Goal: Task Accomplishment & Management: Complete application form

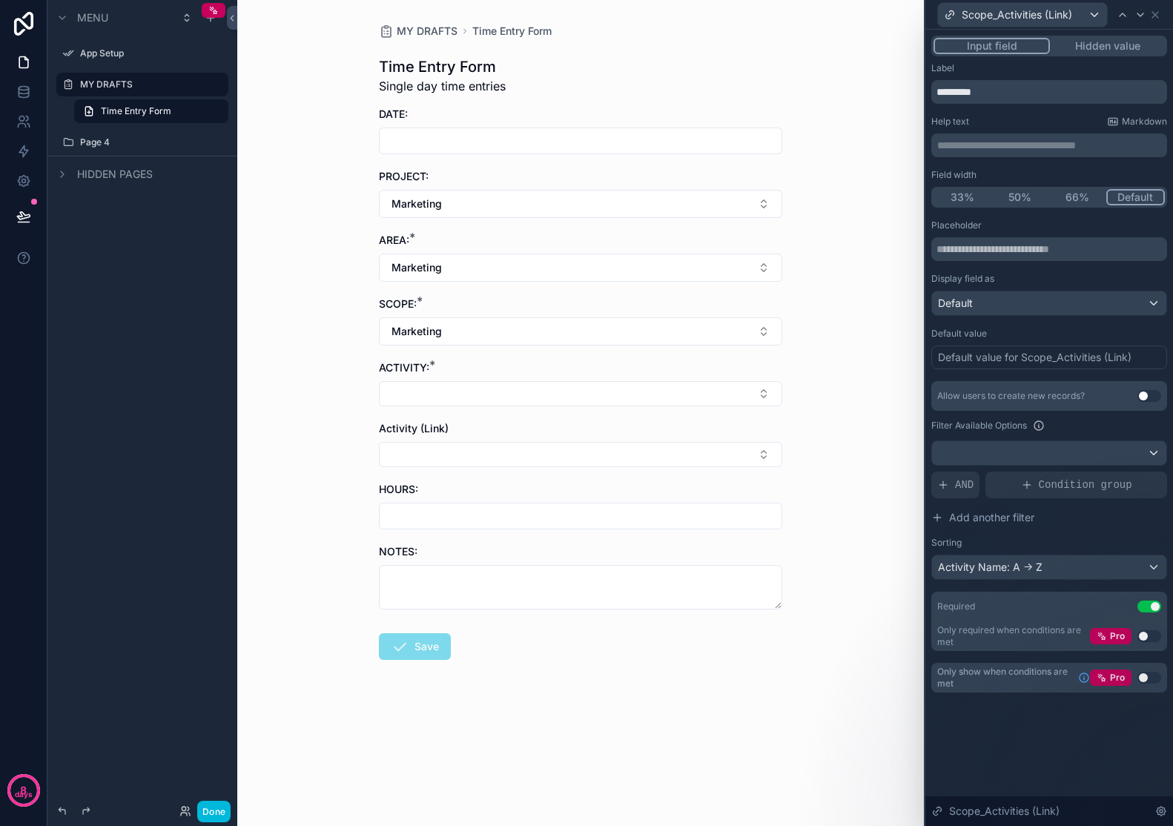
click at [963, 491] on span "AND" at bounding box center [964, 485] width 19 height 15
click at [0, 0] on div at bounding box center [0, 0] width 0 height 0
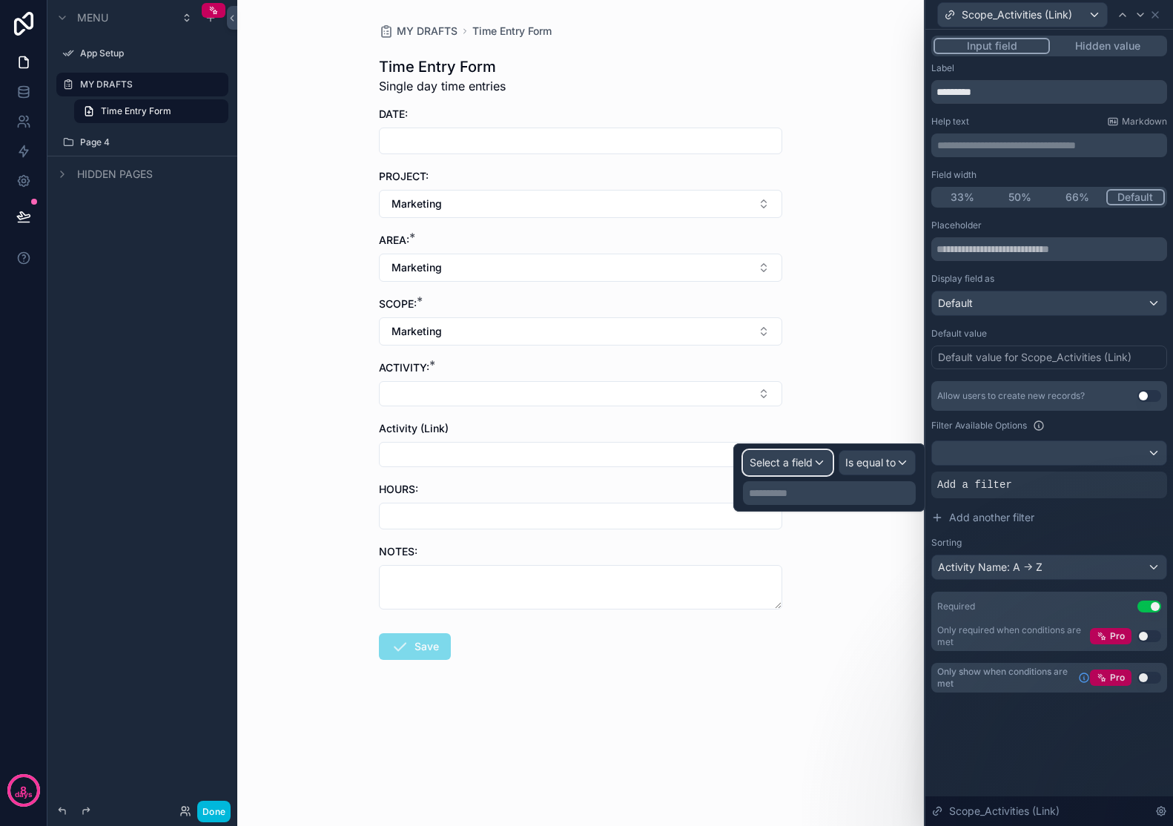
click at [816, 462] on div "Select a field" at bounding box center [788, 463] width 88 height 24
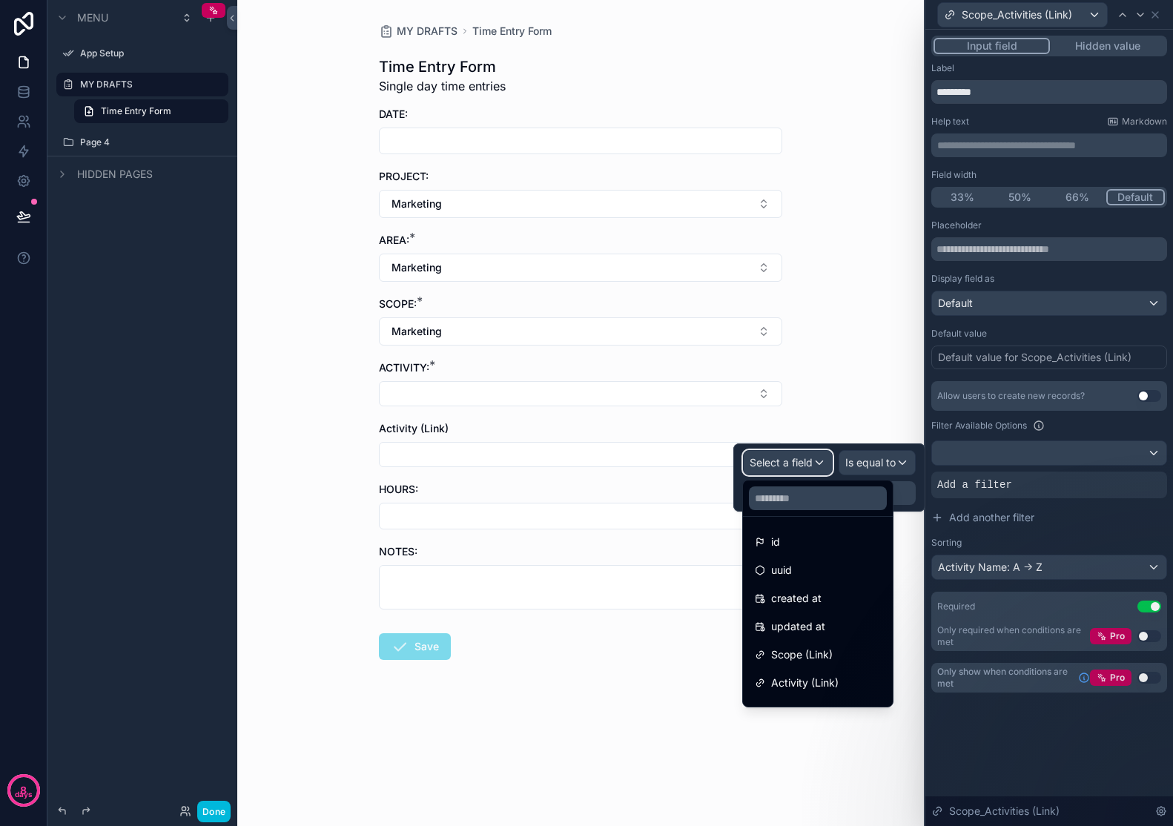
scroll to position [19, 0]
click at [813, 630] on span "Scope (Link)" at bounding box center [802, 636] width 62 height 18
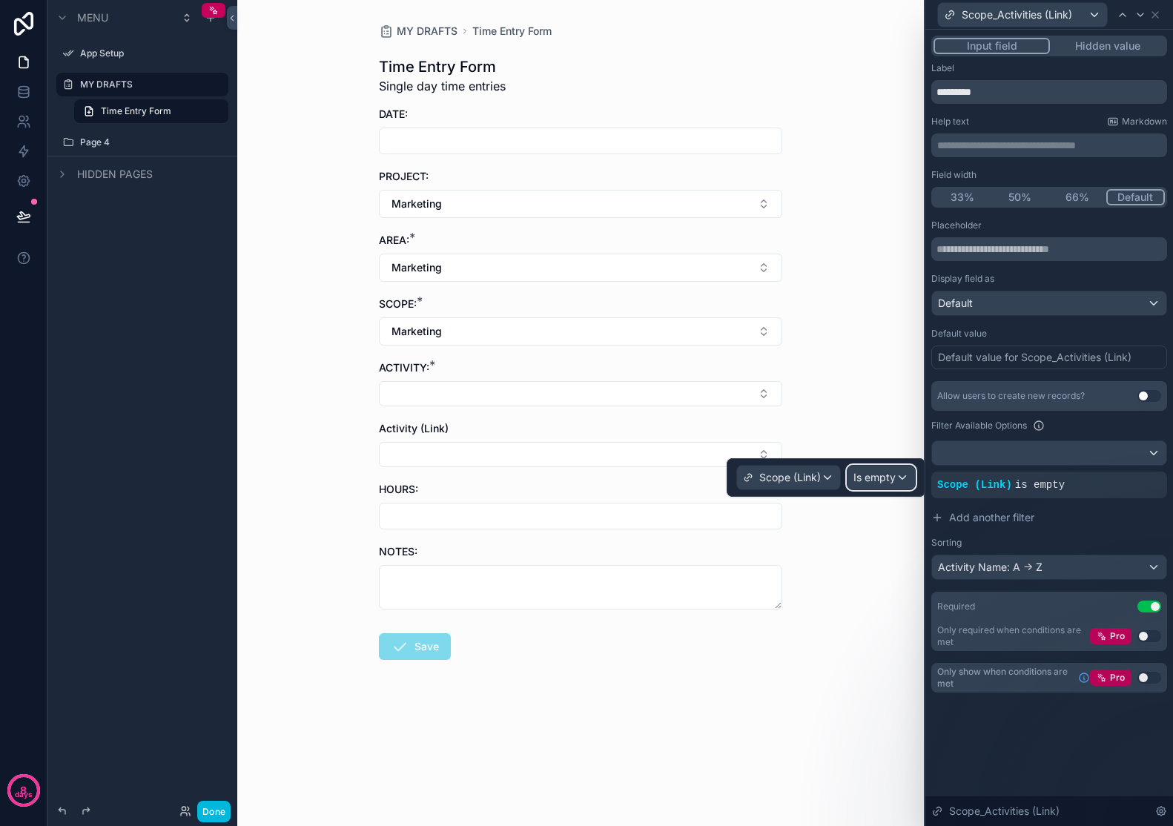
click at [886, 472] on span "Is empty" at bounding box center [875, 477] width 42 height 15
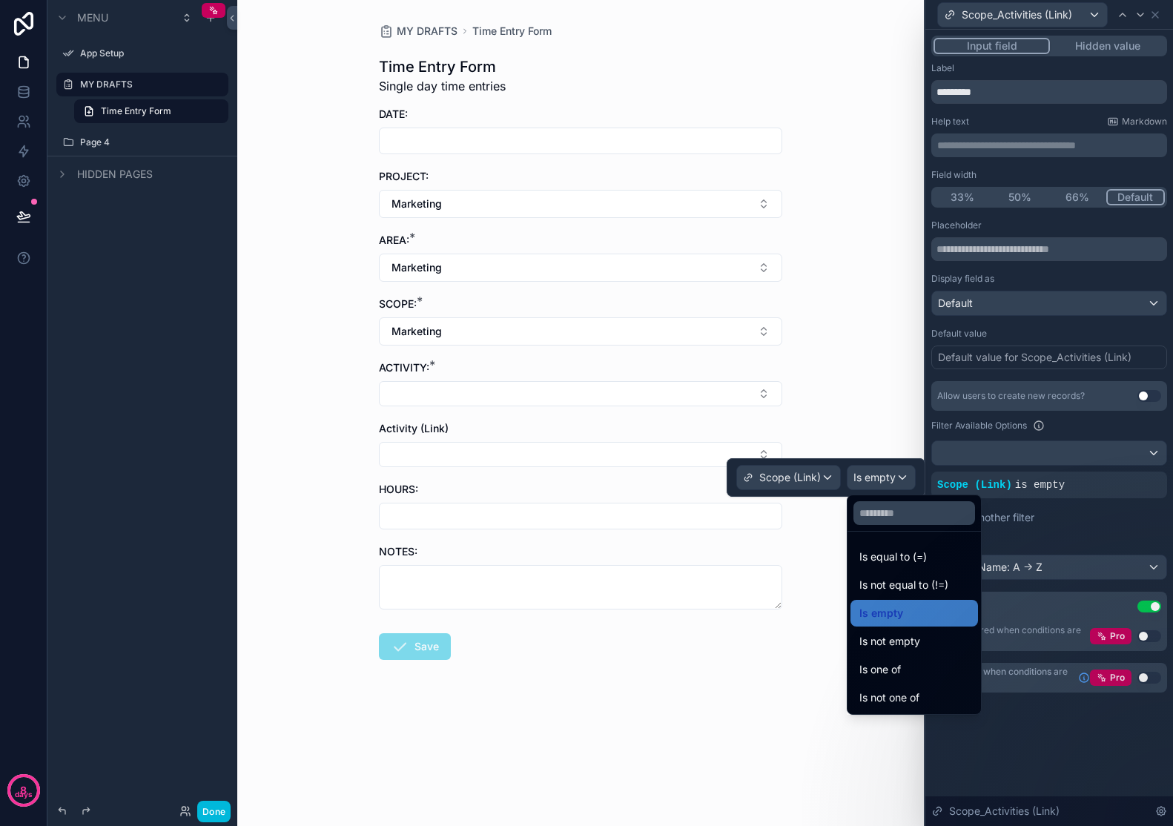
click at [909, 554] on span "Is equal to (=)" at bounding box center [893, 557] width 67 height 18
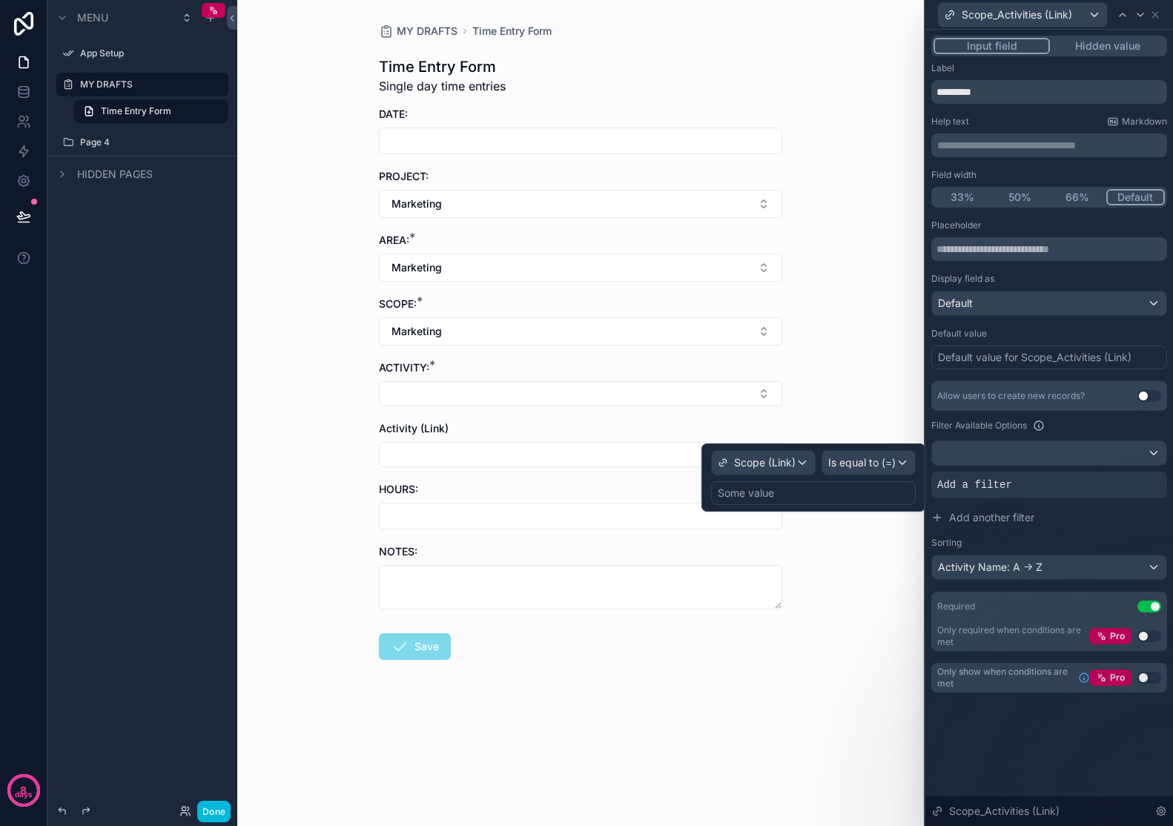
click at [863, 494] on div "Some value" at bounding box center [813, 493] width 205 height 24
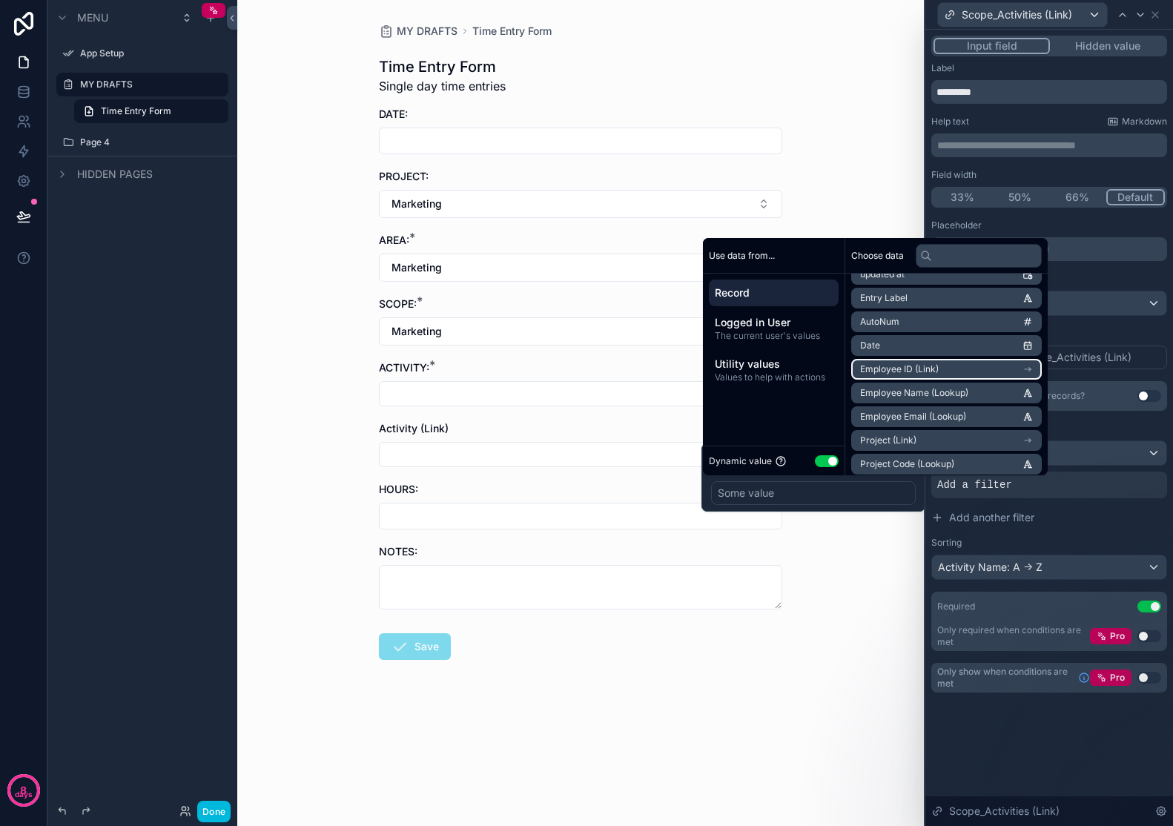
scroll to position [96, 0]
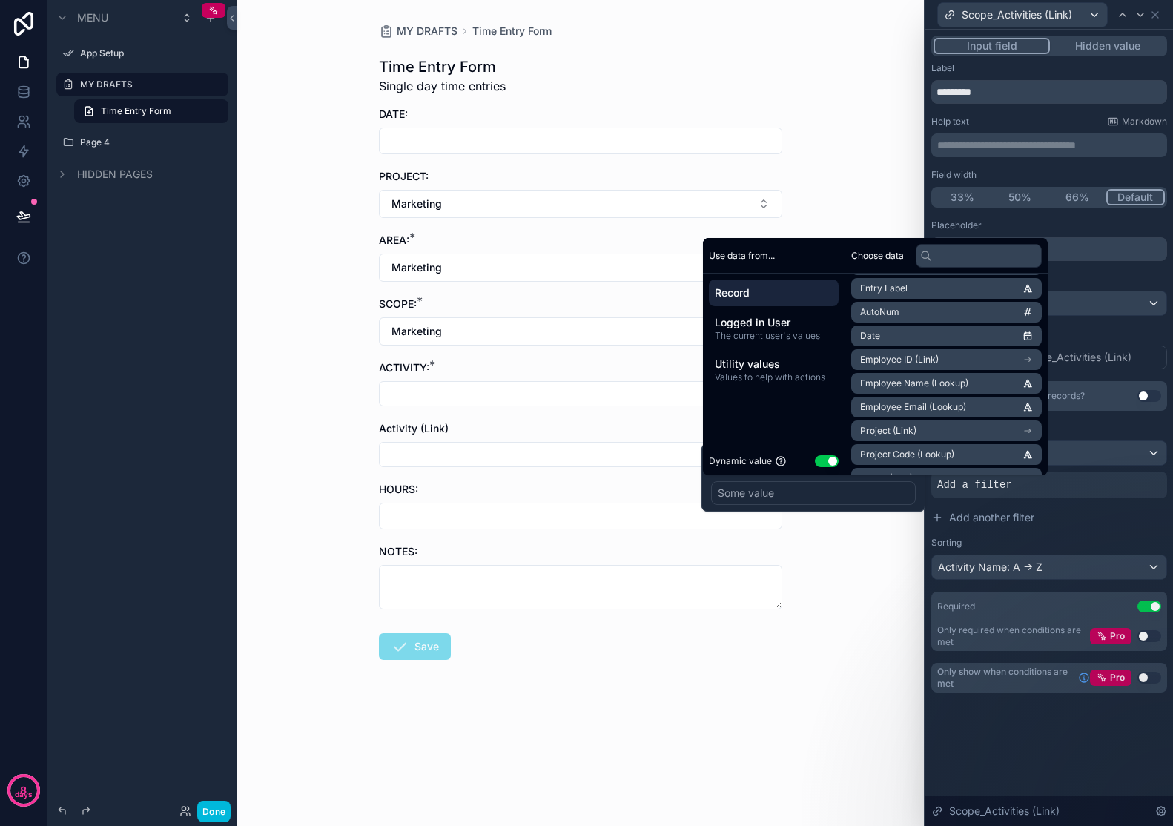
click at [1127, 277] on div "Display field as" at bounding box center [1050, 279] width 236 height 12
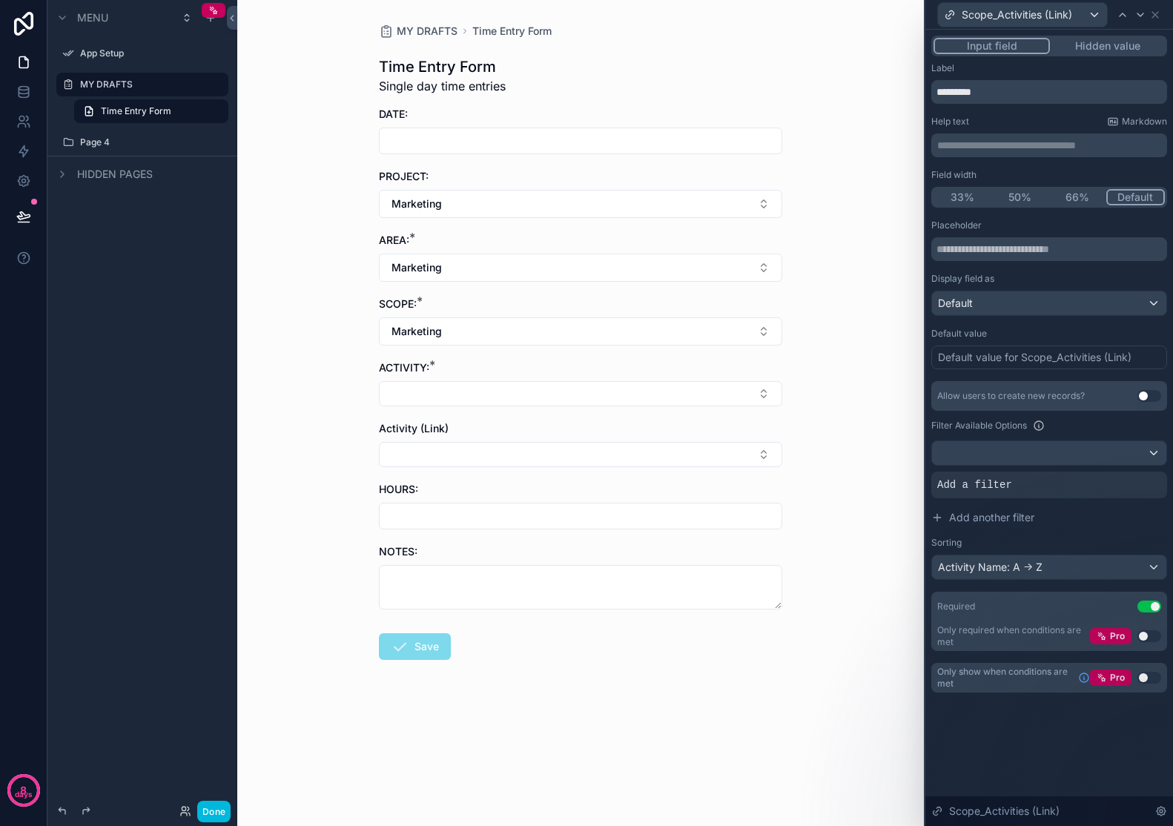
click at [999, 494] on div "Add a filter" at bounding box center [1050, 485] width 236 height 27
click at [1004, 477] on div "Add a filter" at bounding box center [1050, 485] width 236 height 27
click at [0, 0] on icon at bounding box center [0, 0] width 0 height 0
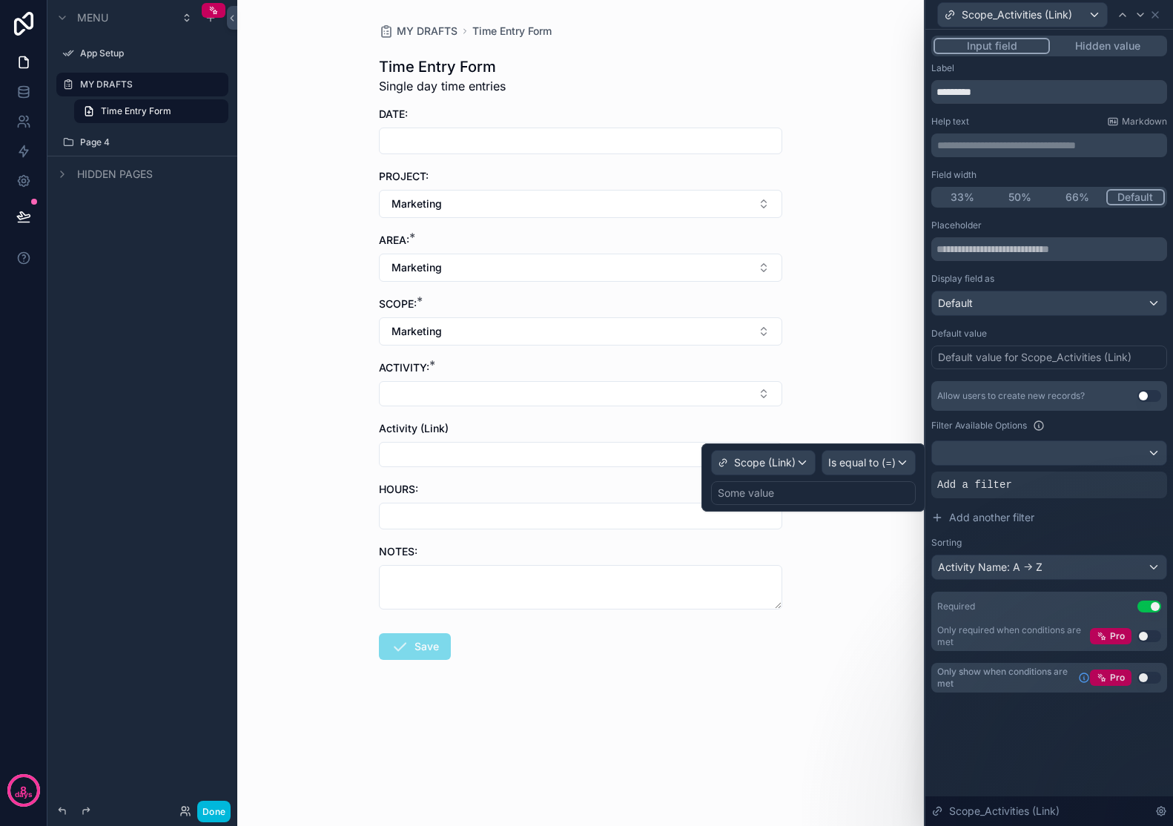
click at [822, 488] on div "Some value" at bounding box center [813, 493] width 205 height 24
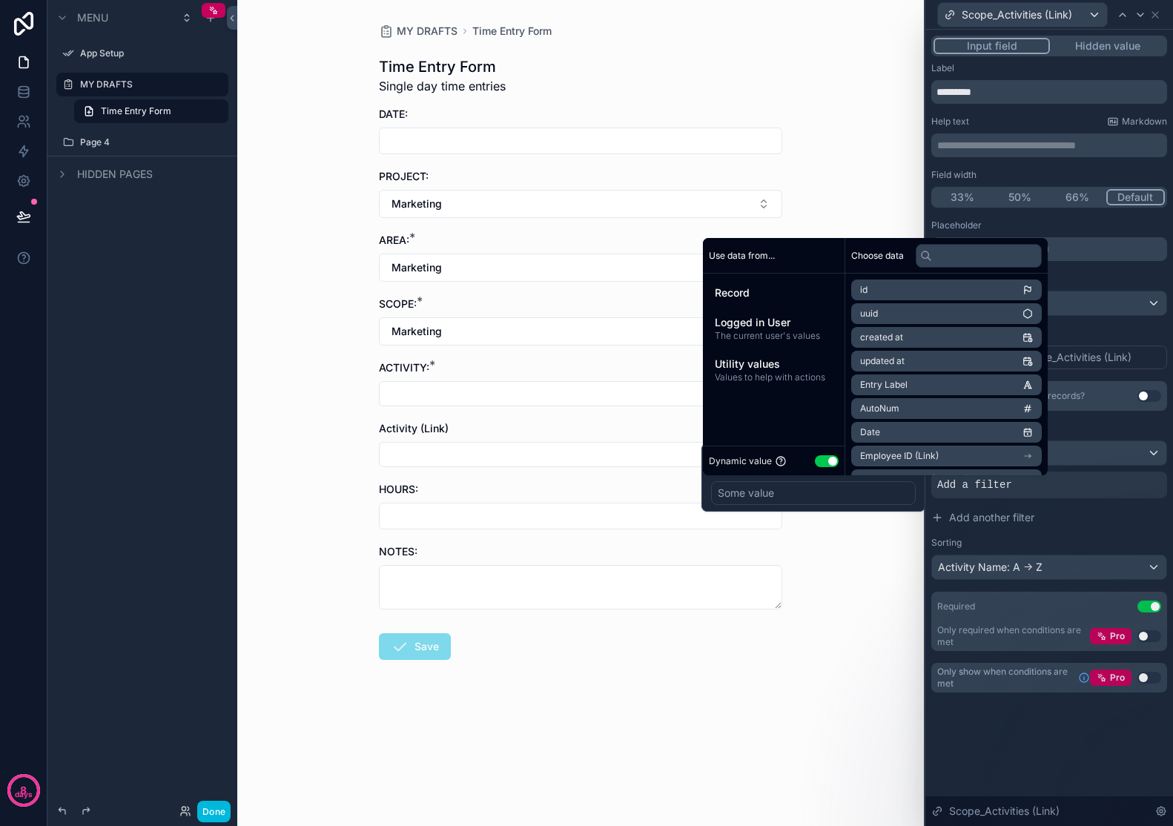
click at [759, 257] on span "Use data from..." at bounding box center [742, 256] width 66 height 12
click at [962, 261] on input "text" at bounding box center [979, 256] width 126 height 24
type input "*****"
click at [835, 464] on button "Use setting" at bounding box center [827, 461] width 24 height 12
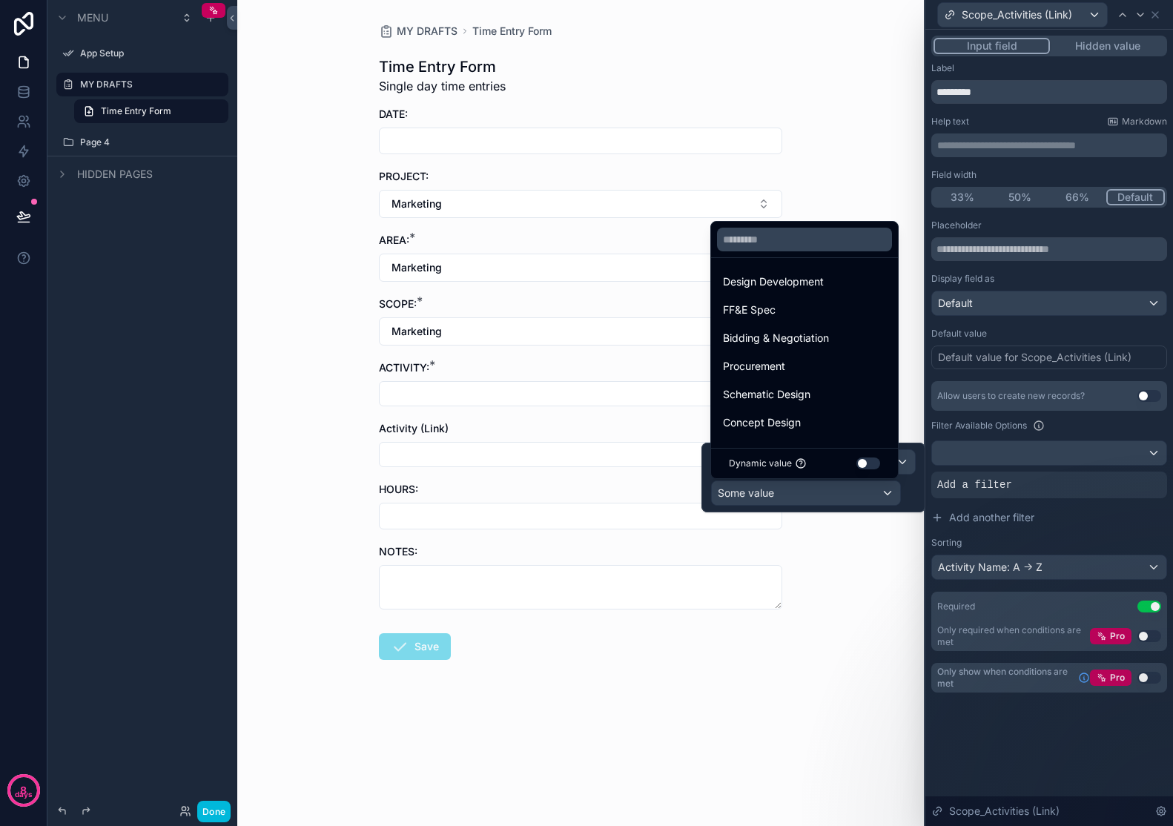
scroll to position [0, 0]
click at [872, 458] on button "Use setting" at bounding box center [869, 464] width 24 height 12
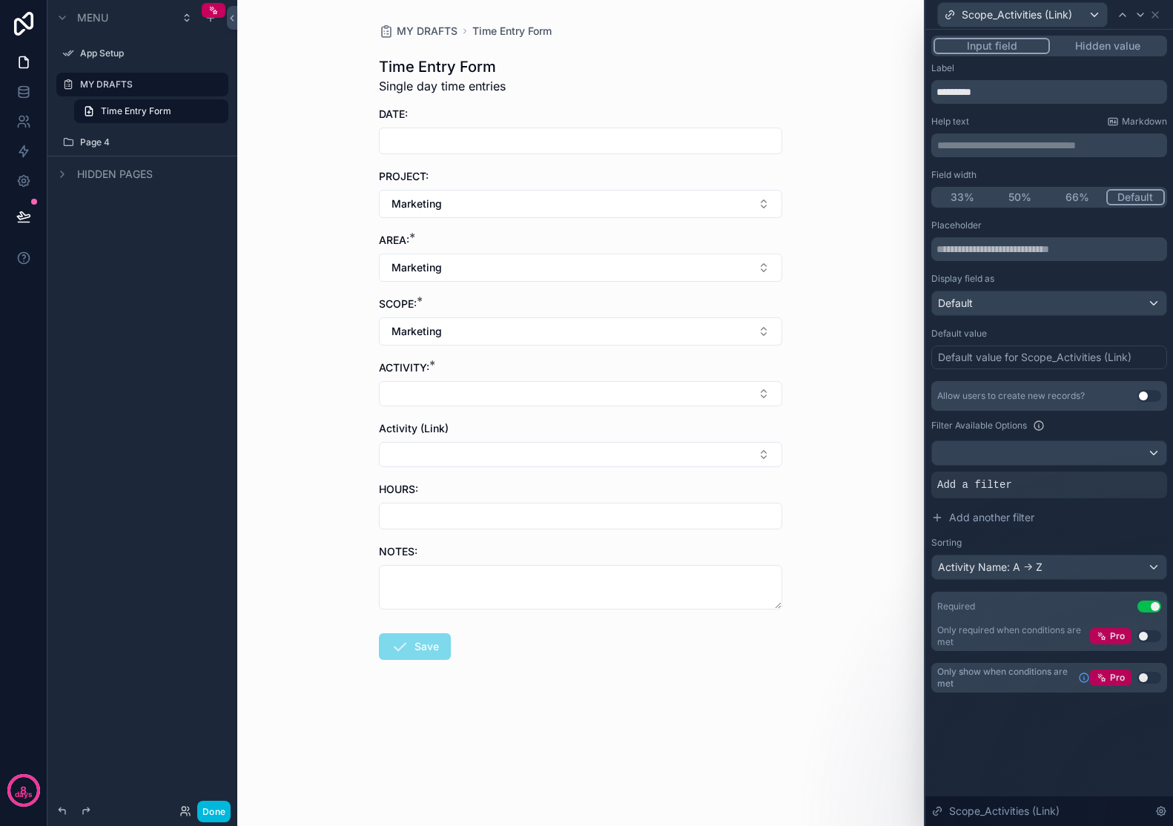
click at [1084, 523] on button "Add another filter" at bounding box center [1050, 517] width 236 height 27
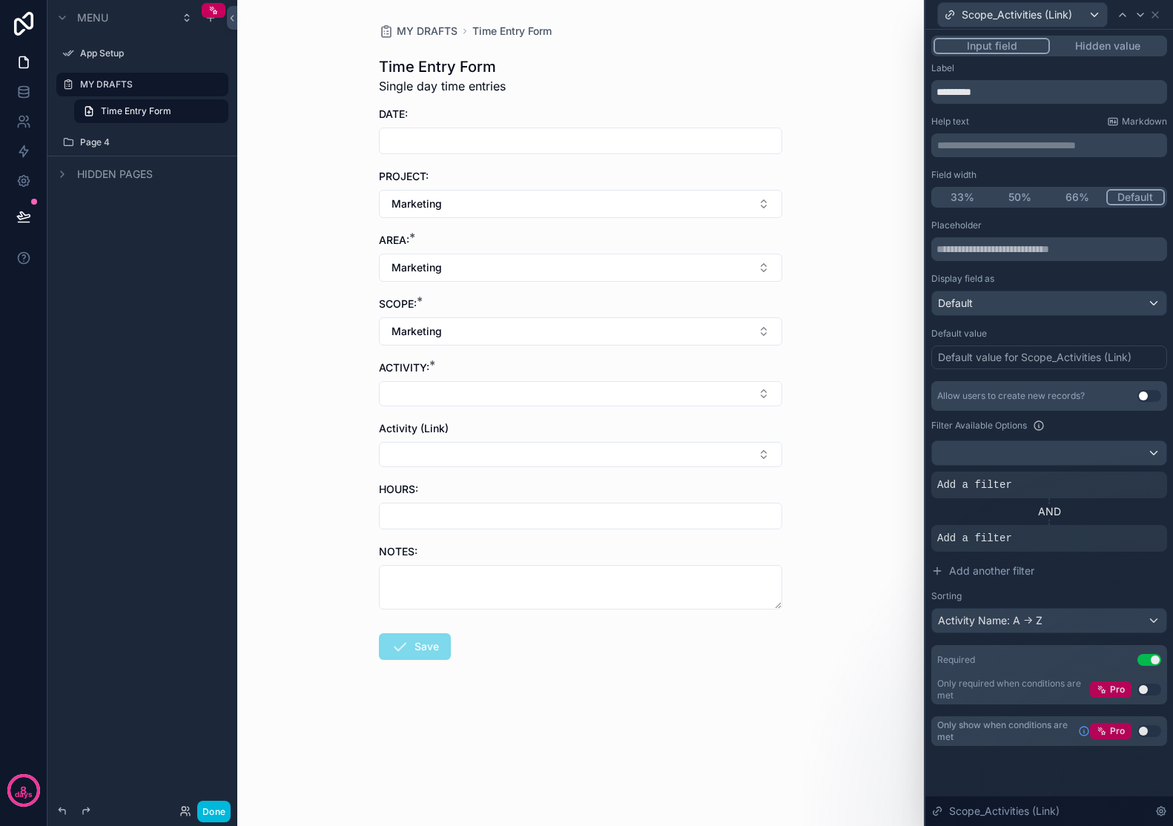
click at [0, 0] on icon at bounding box center [0, 0] width 0 height 0
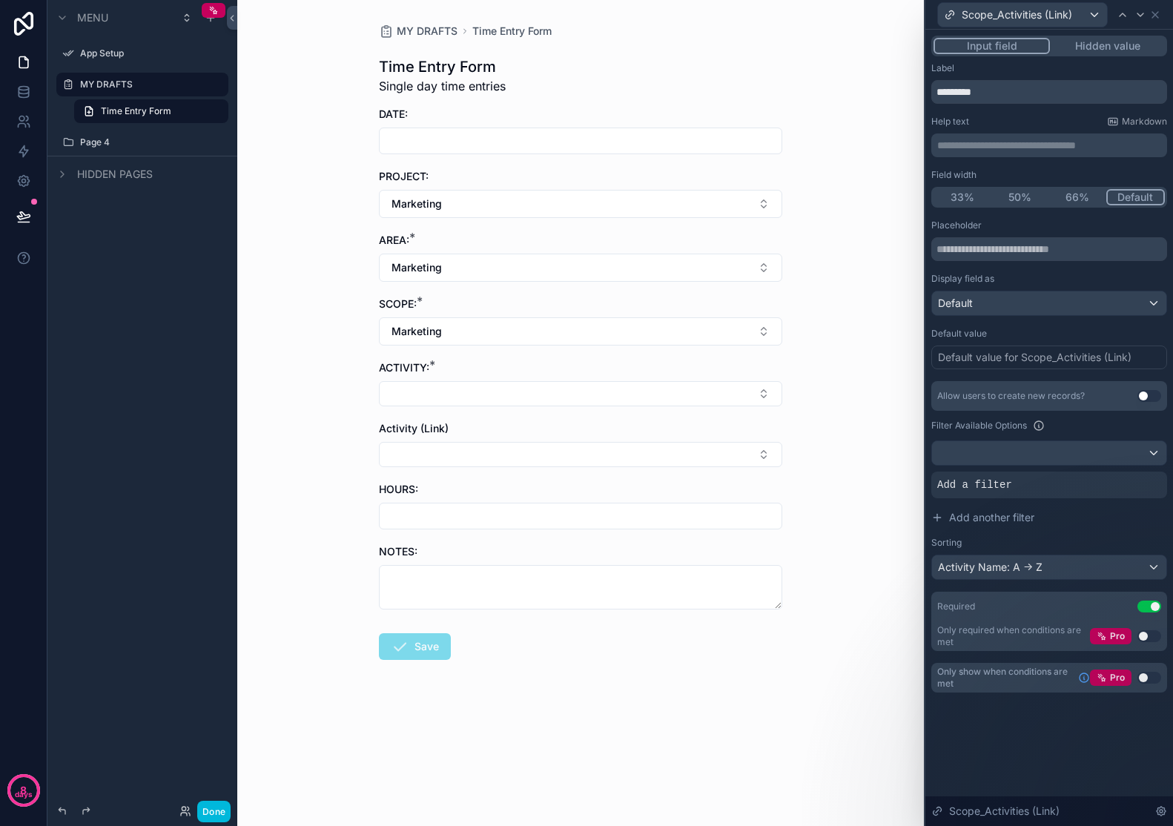
click at [0, 0] on icon at bounding box center [0, 0] width 0 height 0
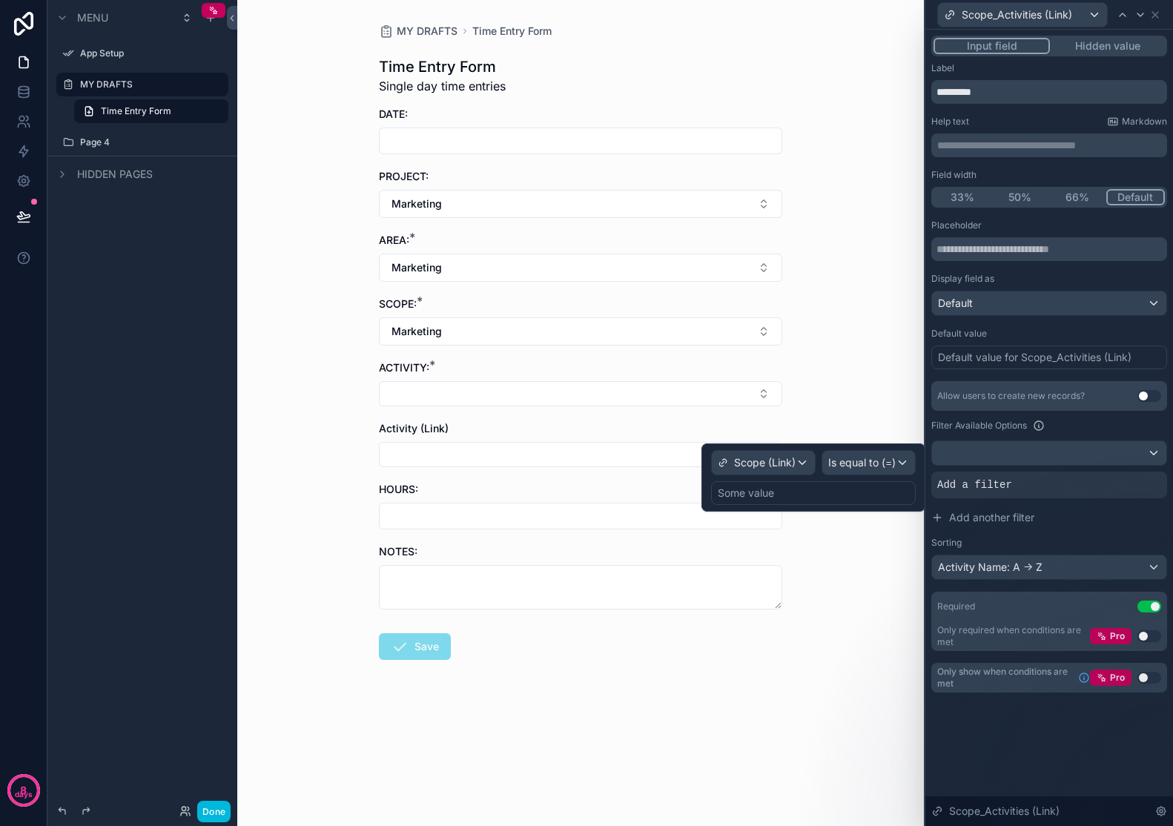
click at [832, 315] on div "MY DRAFTS Time Entry Form Time Entry Form Single day time entries DATE: PROJECT…" at bounding box center [580, 413] width 687 height 826
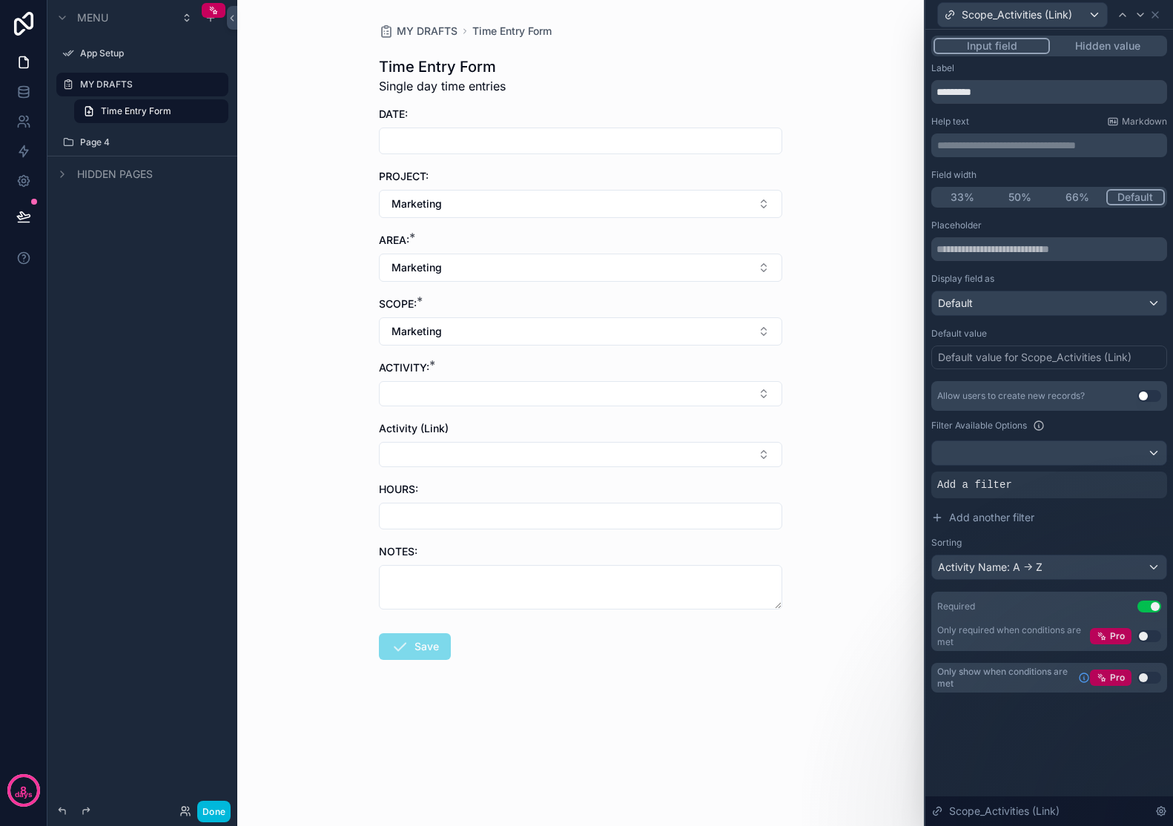
click at [740, 202] on button "Marketing" at bounding box center [580, 204] width 403 height 28
click at [564, 285] on span "[PERSON_NAME] – [PERSON_NAME] St" at bounding box center [572, 295] width 177 height 30
click at [555, 263] on button "Marketing" at bounding box center [580, 268] width 403 height 28
click at [583, 471] on div "Dining Room" at bounding box center [581, 470] width 206 height 24
click at [512, 334] on button "Marketing" at bounding box center [580, 331] width 403 height 28
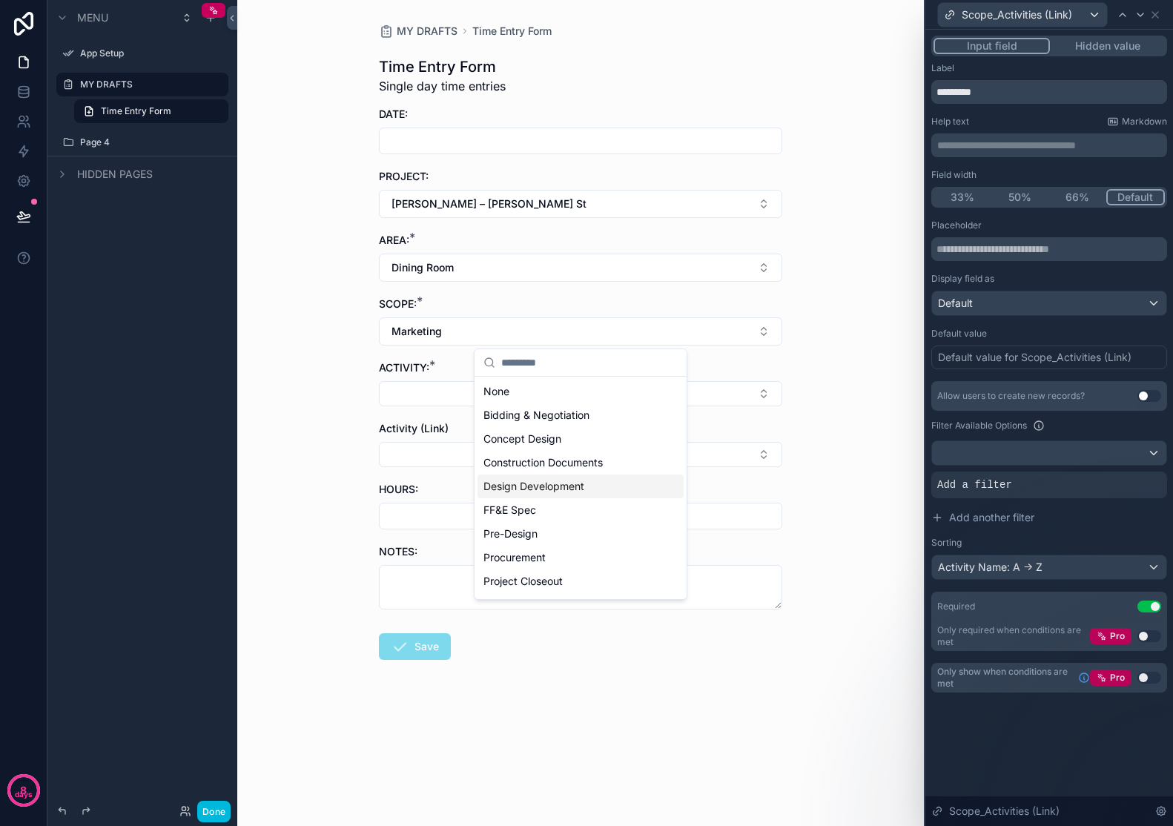
click at [556, 487] on span "Design Development" at bounding box center [534, 486] width 101 height 15
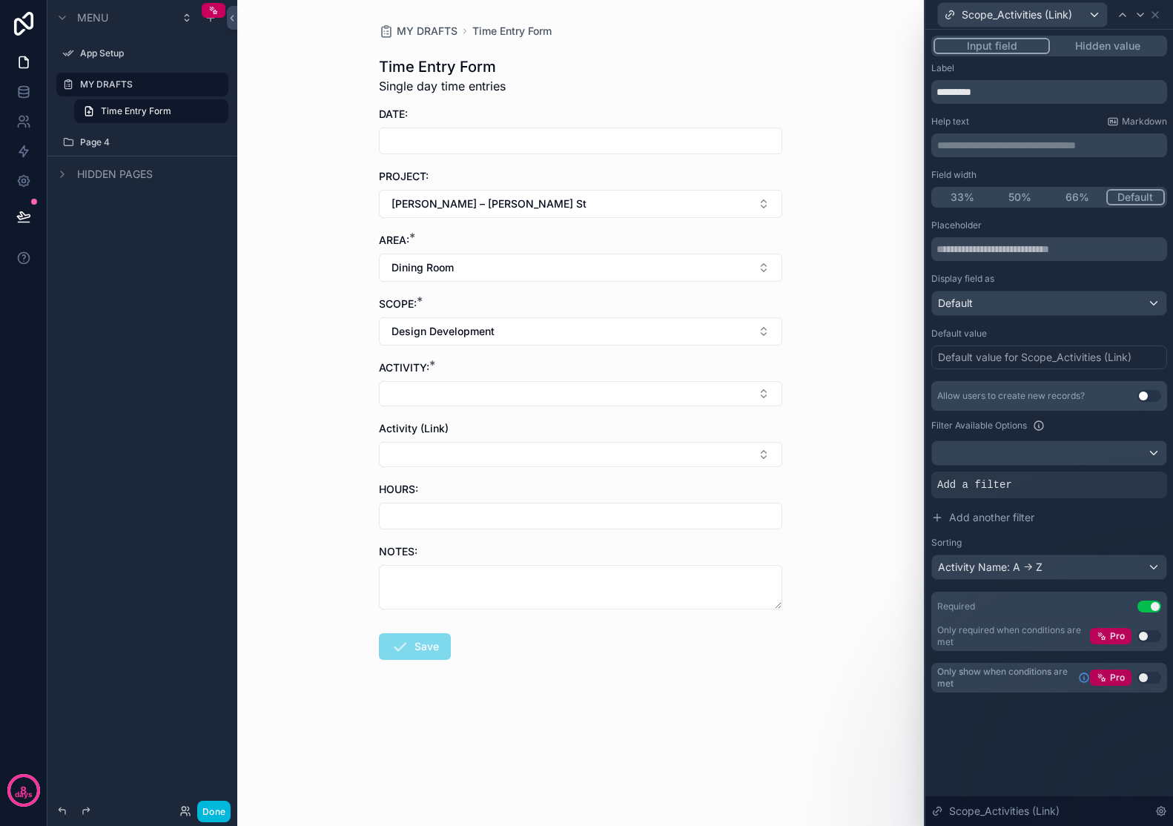
click at [541, 399] on button "Select Button" at bounding box center [580, 393] width 403 height 25
click at [804, 361] on div "MY DRAFTS Time Entry Form Time Entry Form Single day time entries DATE: PROJECT…" at bounding box center [580, 413] width 687 height 826
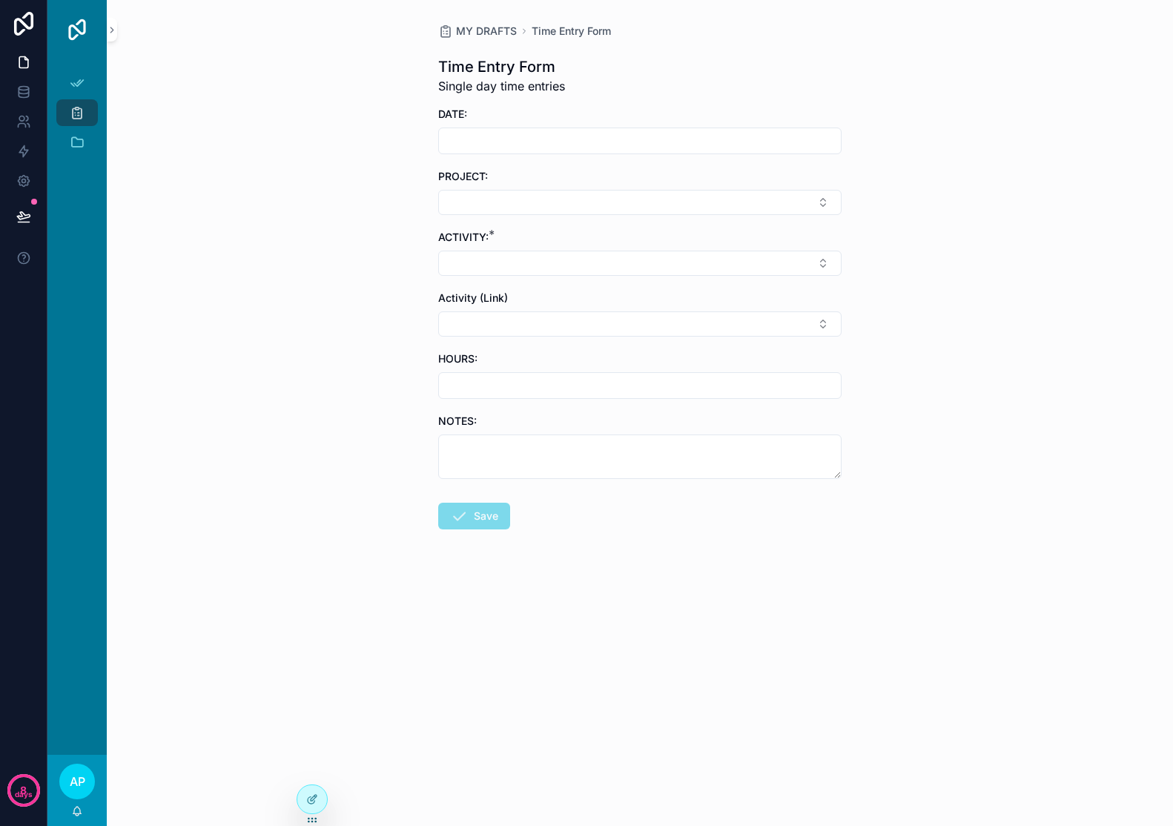
click at [309, 803] on icon at bounding box center [311, 800] width 7 height 7
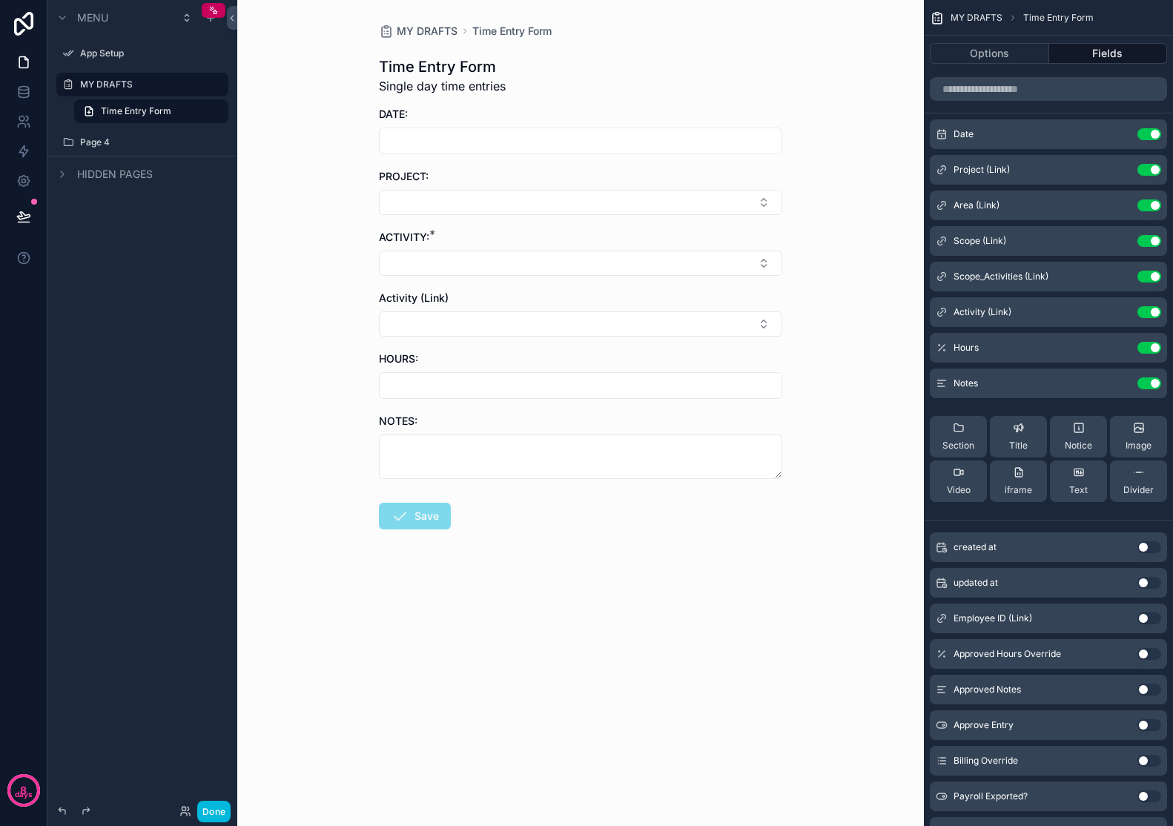
click at [767, 205] on button "Select Button" at bounding box center [580, 202] width 403 height 25
click at [567, 256] on span "[PERSON_NAME] – [PERSON_NAME] St" at bounding box center [572, 269] width 177 height 30
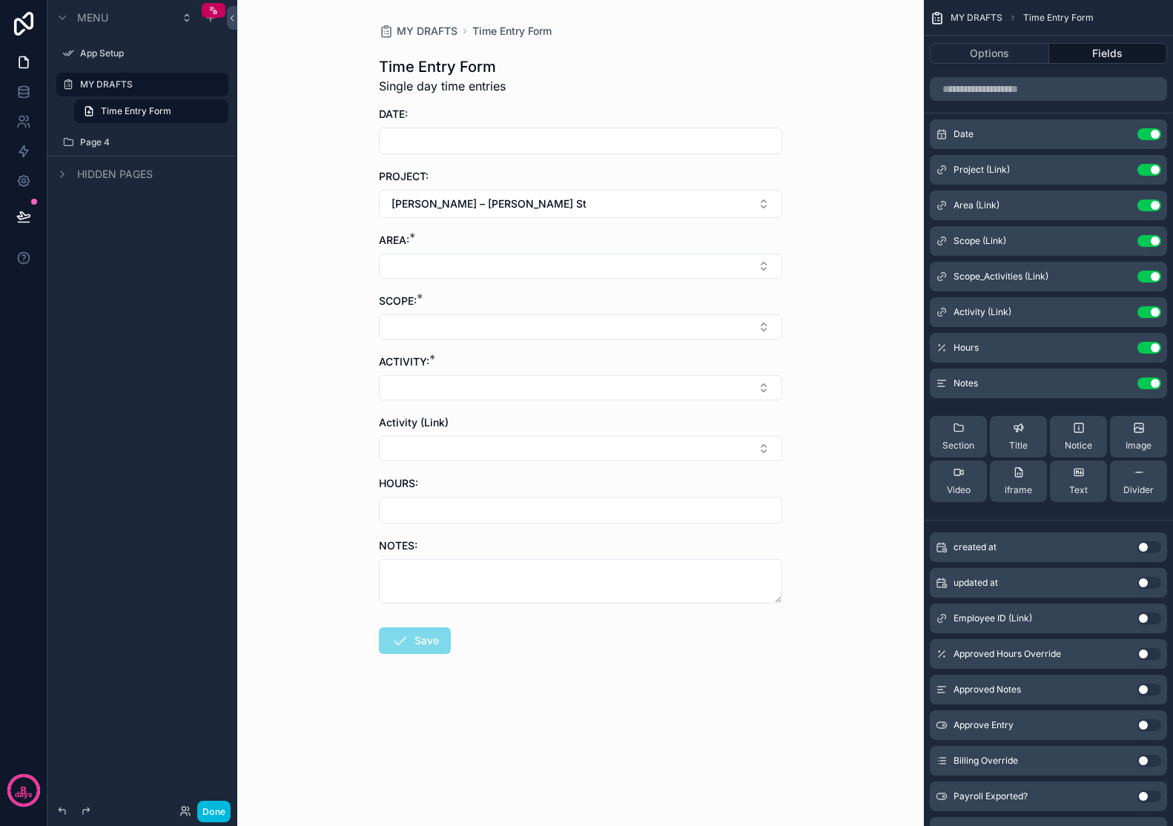
click at [600, 268] on button "Select Button" at bounding box center [580, 266] width 403 height 25
click at [515, 440] on span "Dining Room" at bounding box center [514, 443] width 61 height 15
click at [493, 332] on button "Select Button" at bounding box center [580, 329] width 403 height 25
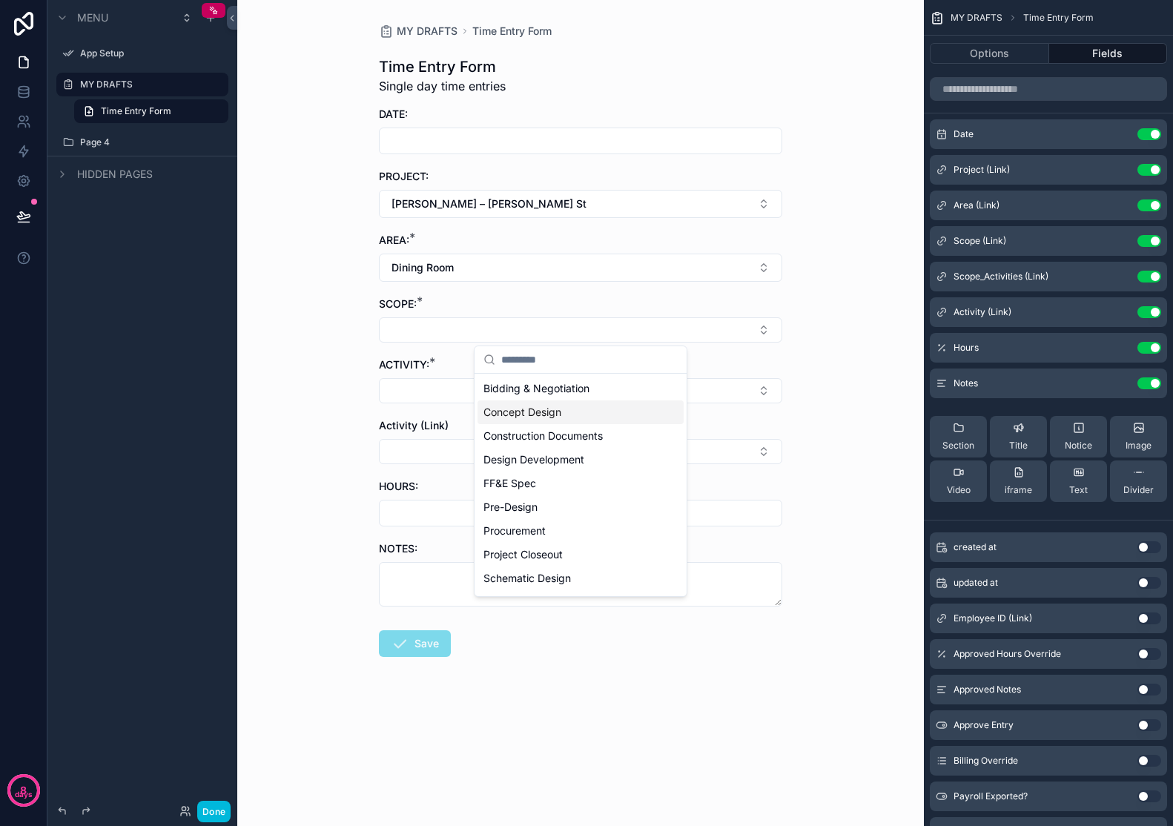
click at [538, 411] on span "Concept Design" at bounding box center [523, 412] width 78 height 15
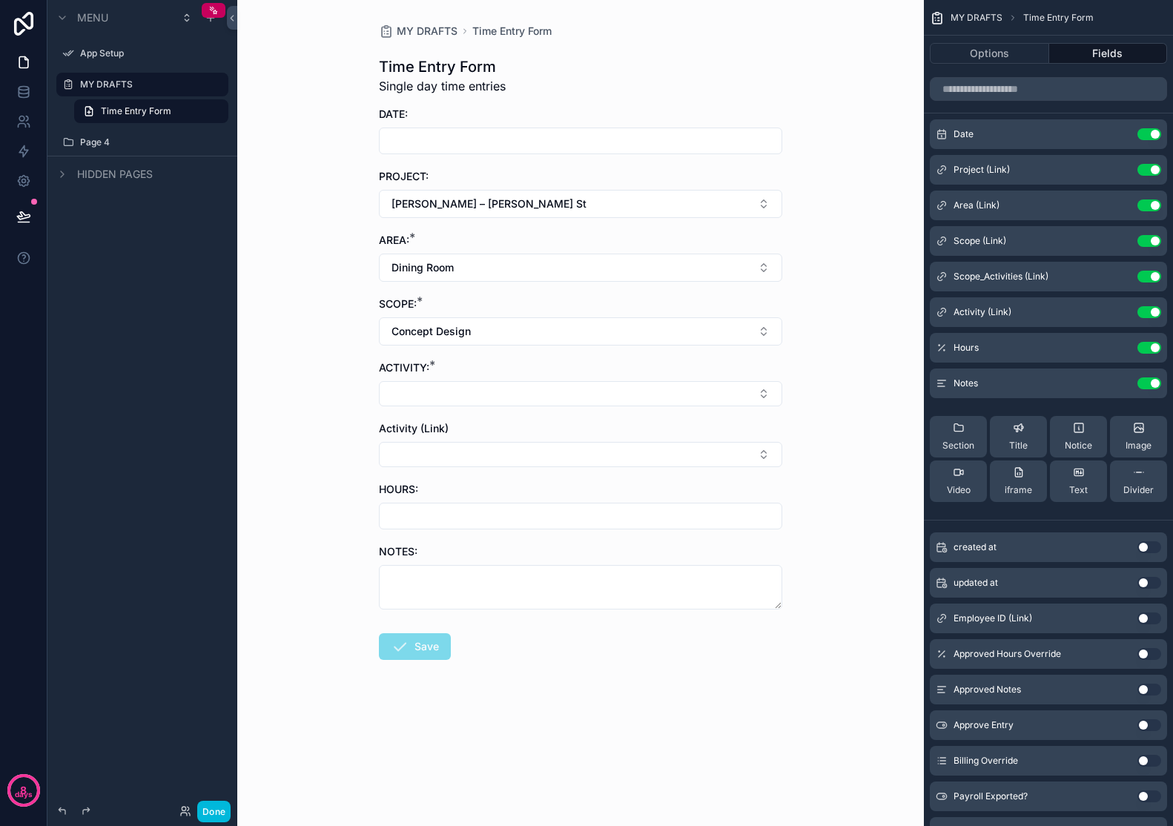
click at [541, 397] on button "Select Button" at bounding box center [580, 393] width 403 height 25
click at [1154, 309] on button "Use setting" at bounding box center [1150, 312] width 24 height 12
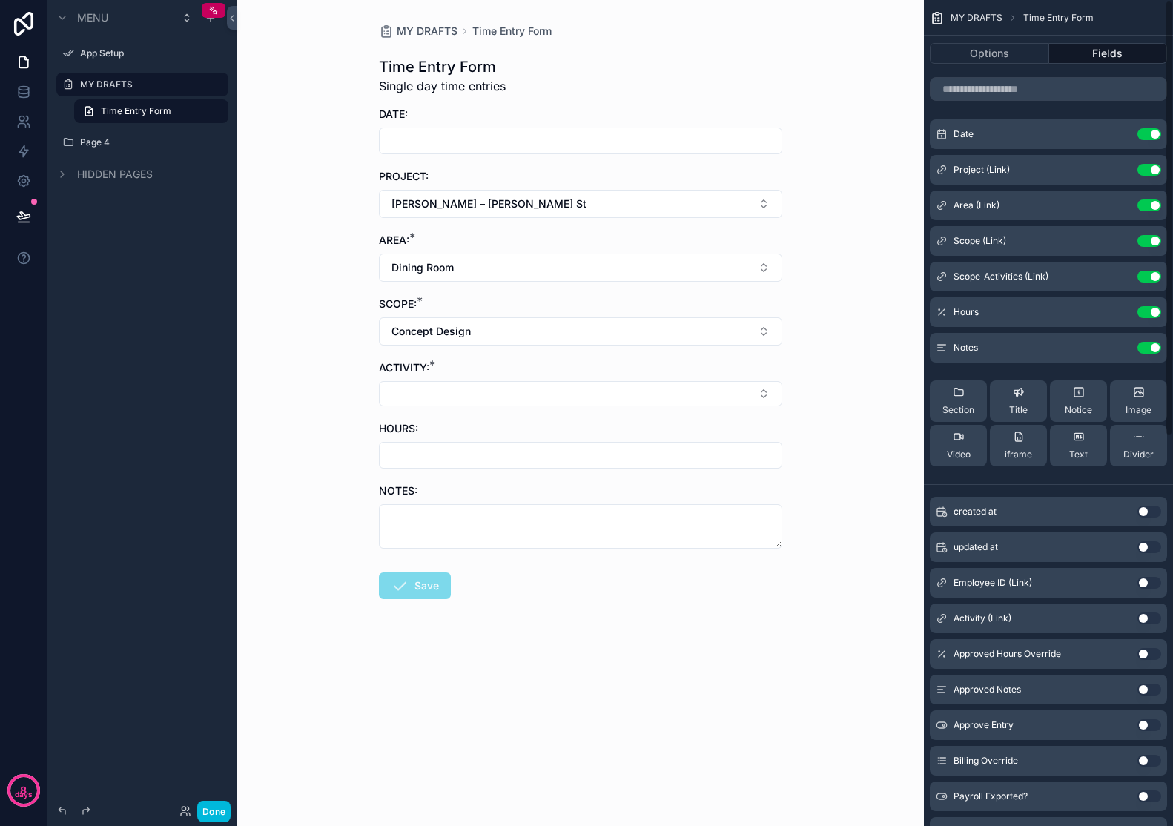
click at [0, 0] on icon "scrollable content" at bounding box center [0, 0] width 0 height 0
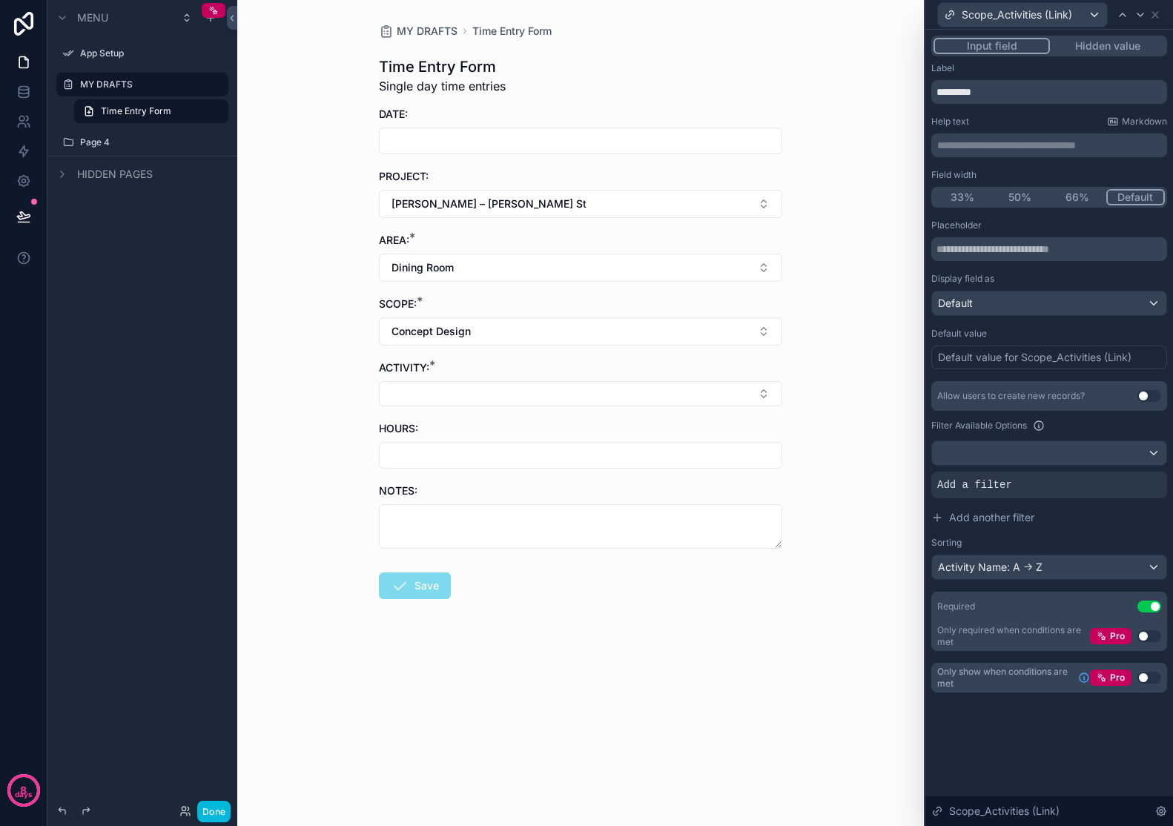
click at [0, 0] on icon at bounding box center [0, 0] width 0 height 0
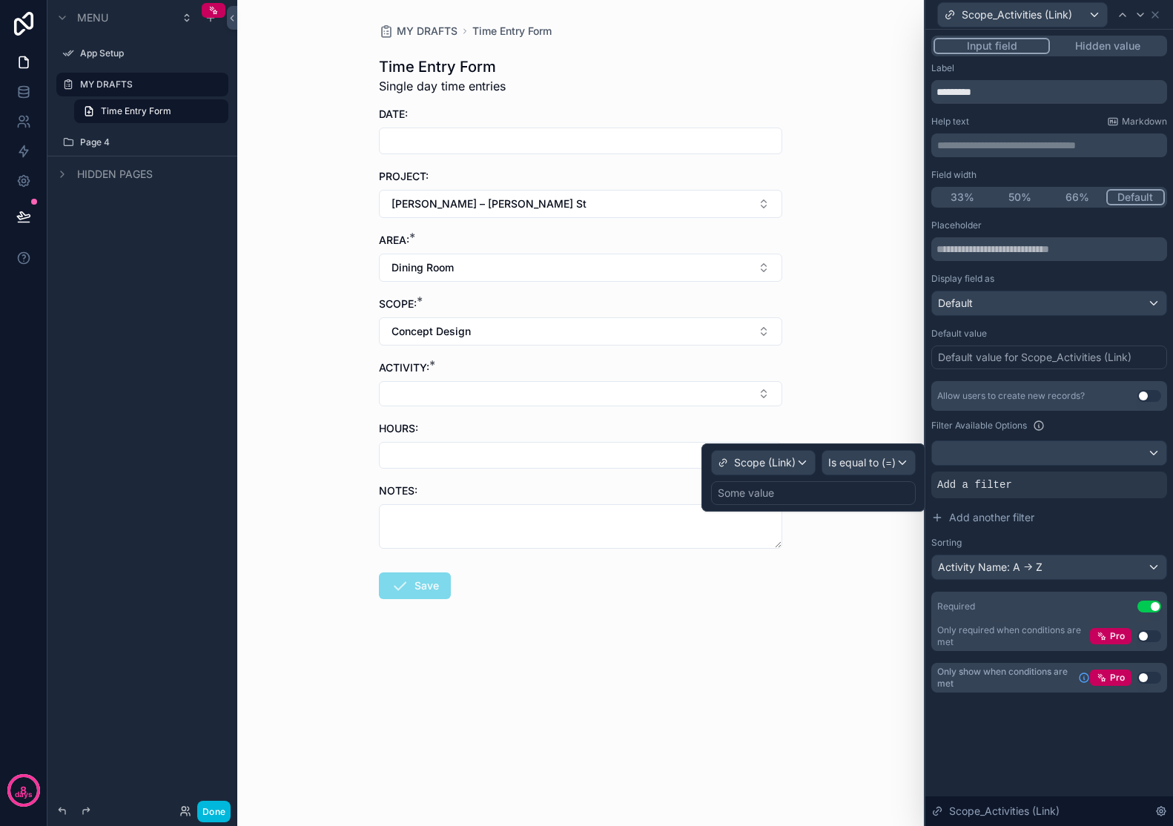
click at [0, 0] on icon at bounding box center [0, 0] width 0 height 0
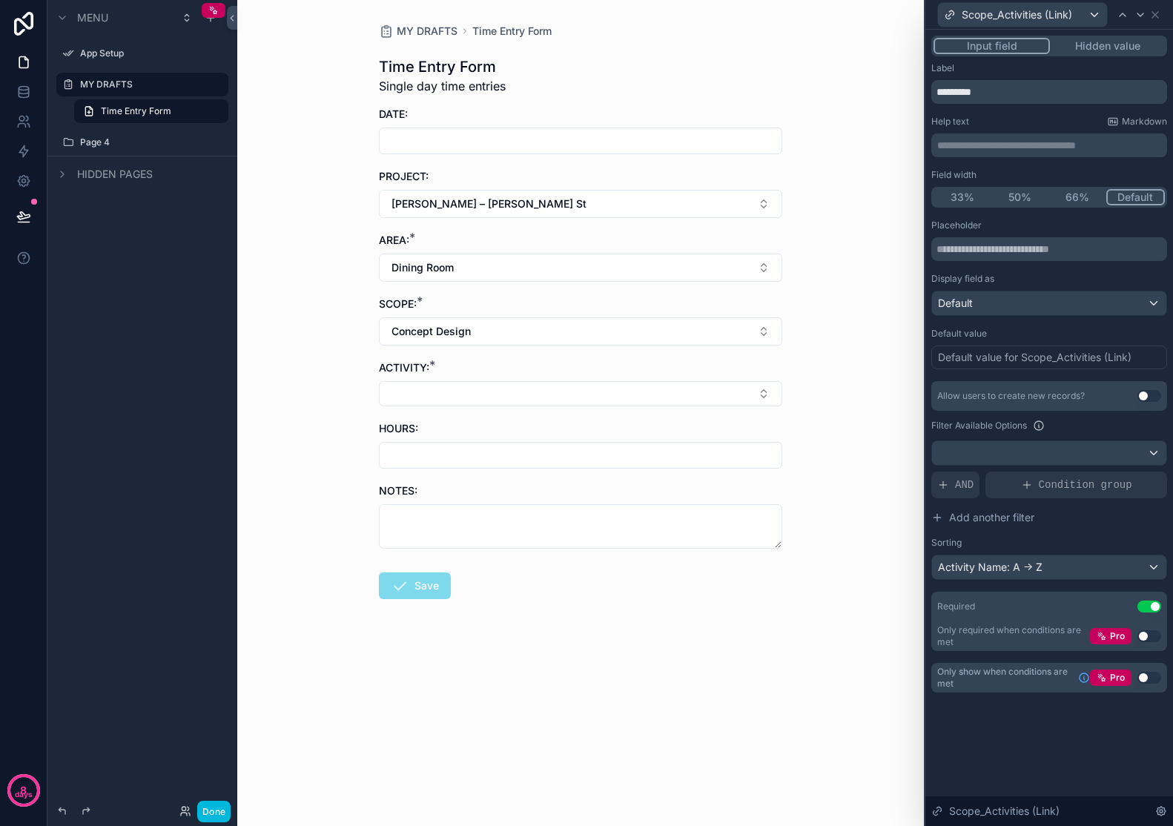
click at [723, 385] on button "Select Button" at bounding box center [580, 393] width 403 height 25
click at [831, 389] on div "MY DRAFTS Time Entry Form Time Entry Form Single day time entries DATE: PROJECT…" at bounding box center [580, 413] width 687 height 826
click at [752, 136] on input "scrollable content" at bounding box center [581, 141] width 402 height 21
click at [600, 134] on input "scrollable content" at bounding box center [581, 141] width 402 height 21
click at [589, 174] on button "[DATE]" at bounding box center [581, 177] width 59 height 27
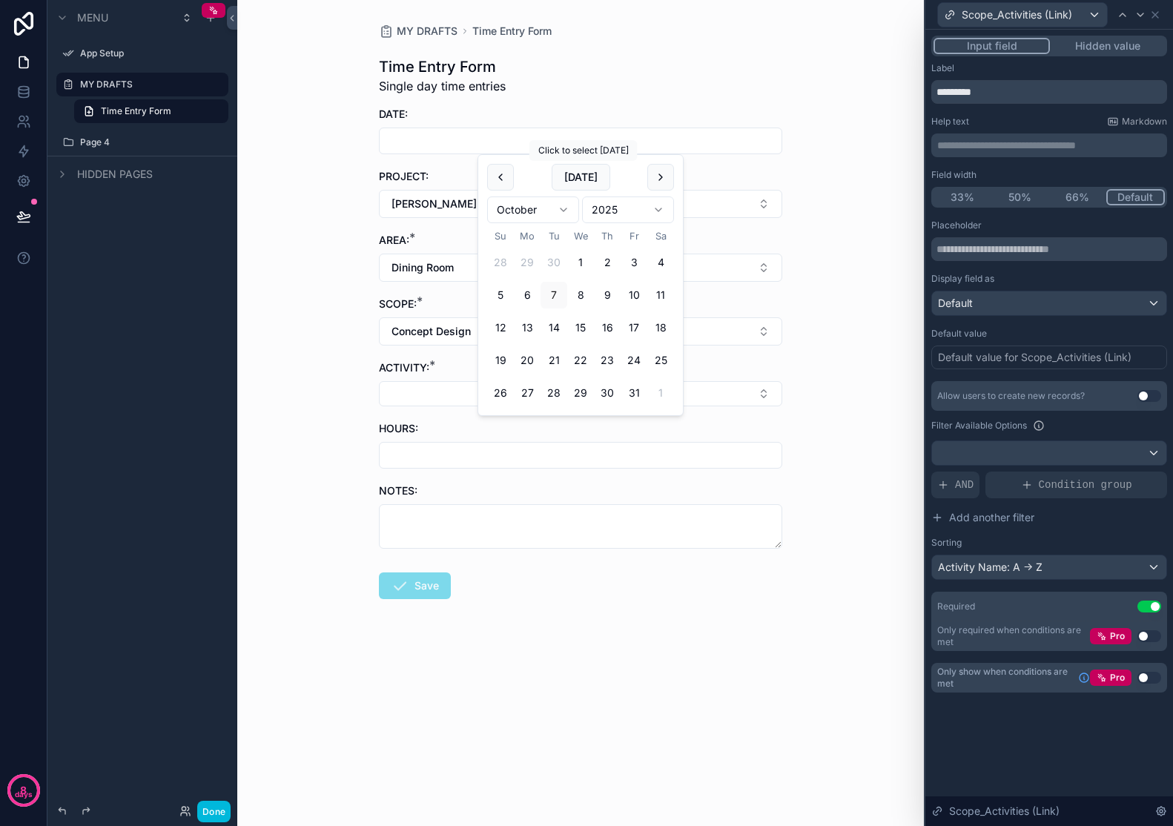
type input "*********"
click at [787, 210] on div "MY DRAFTS Time Entry Form Time Entry Form Single day time entries DATE: *******…" at bounding box center [580, 347] width 427 height 694
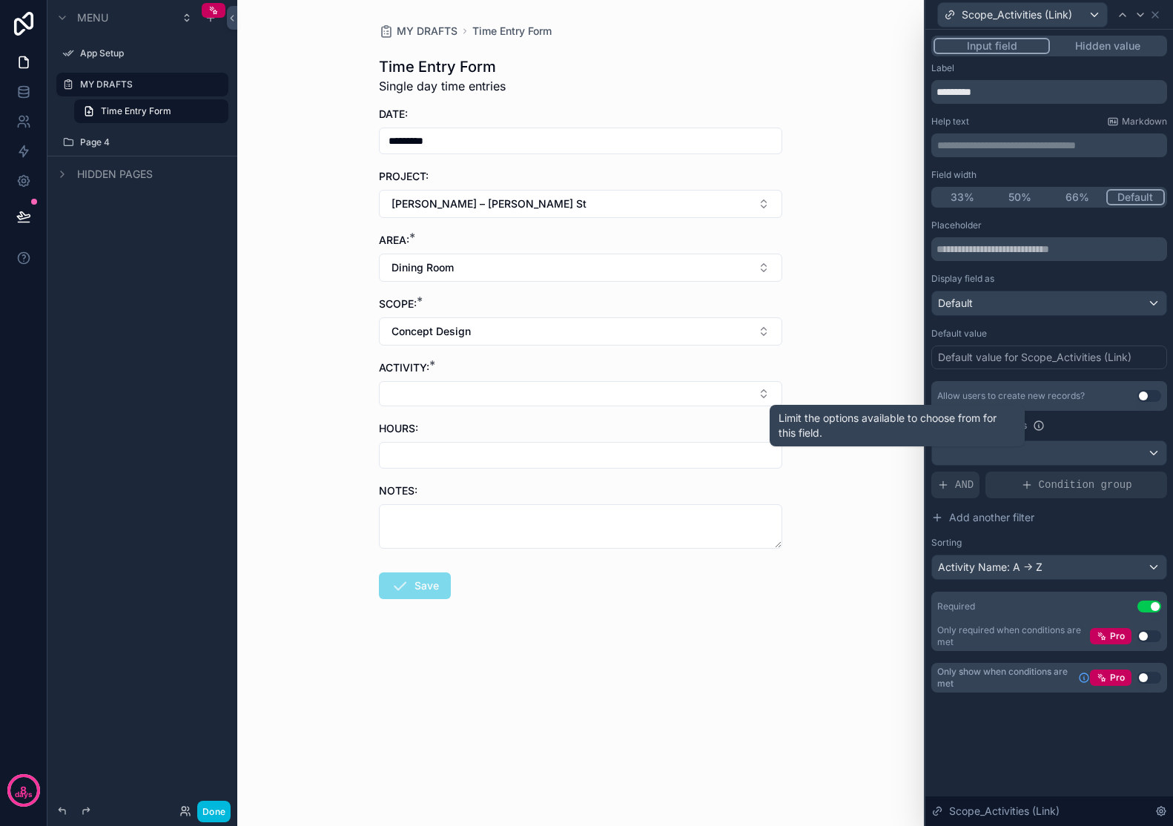
click at [1039, 427] on icon at bounding box center [1038, 427] width 1 height 2
click at [1102, 420] on div "Filter Available Options" at bounding box center [1050, 426] width 236 height 18
click at [1052, 493] on div "Condition group" at bounding box center [1077, 485] width 182 height 27
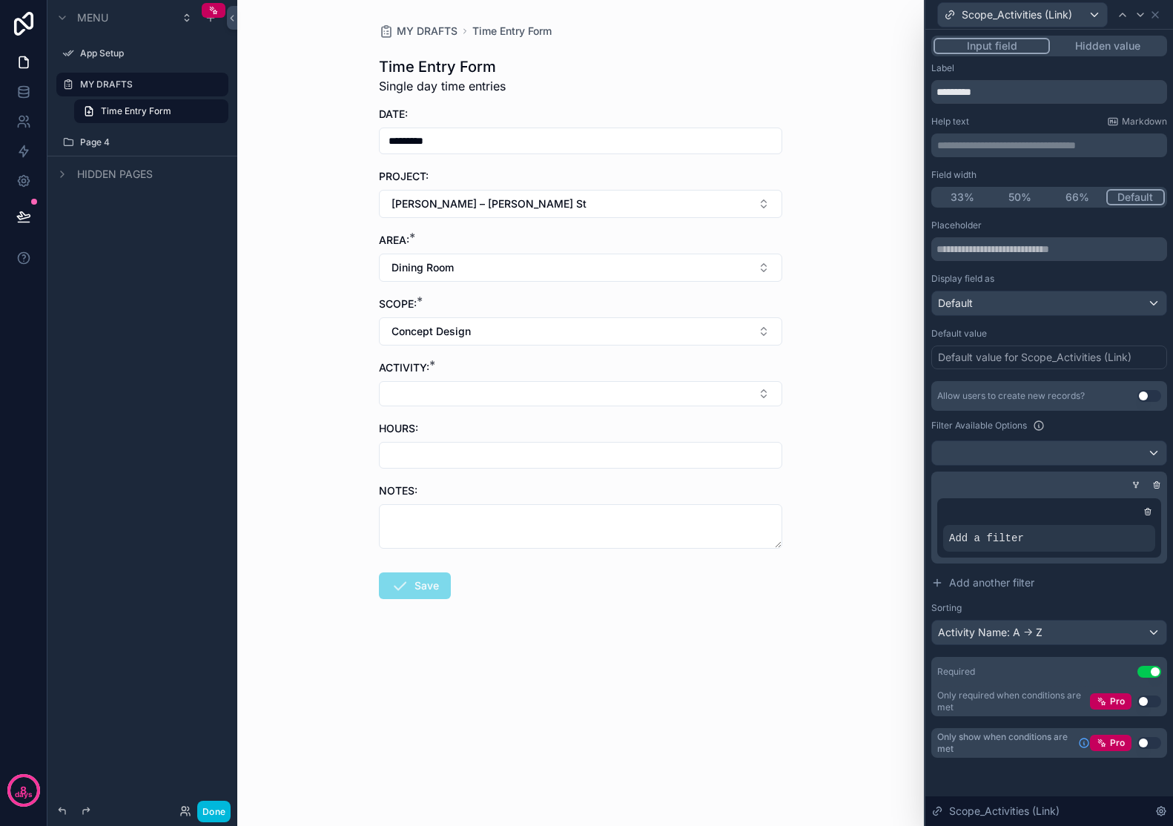
click at [0, 0] on icon at bounding box center [0, 0] width 0 height 0
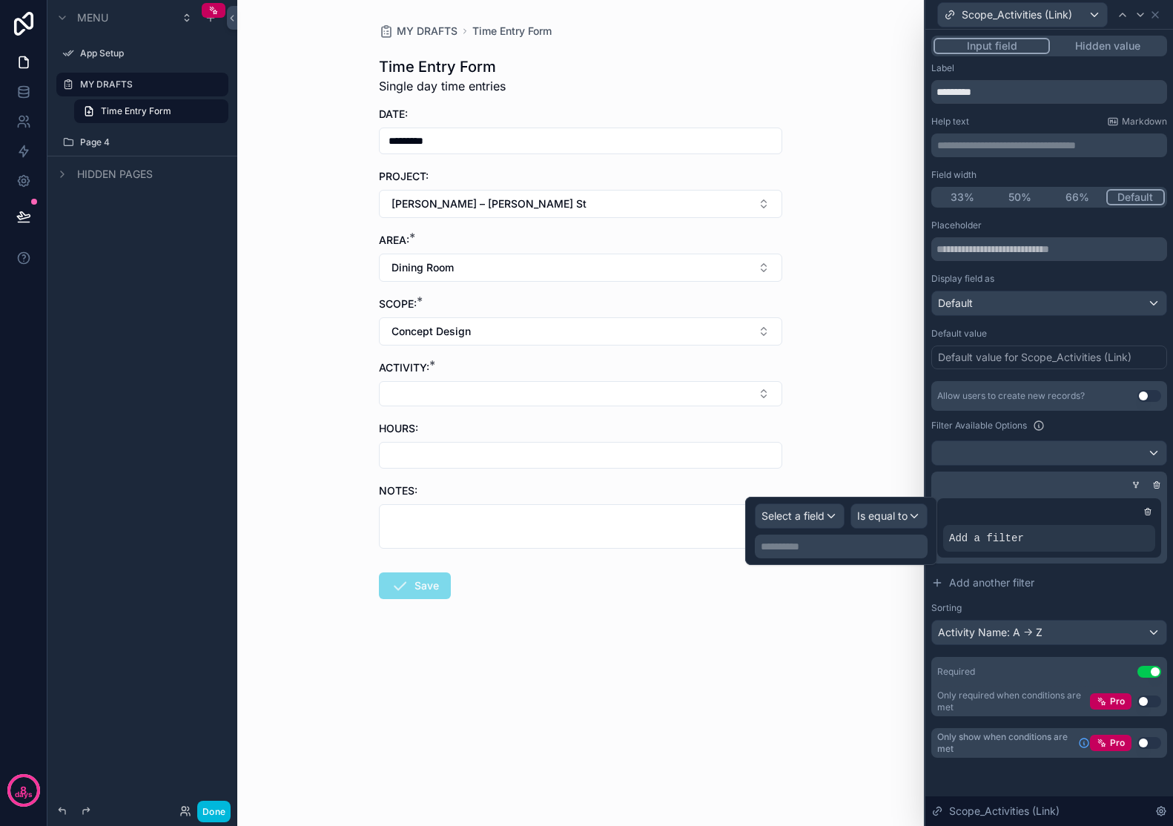
click at [1156, 487] on icon at bounding box center [1157, 485] width 9 height 9
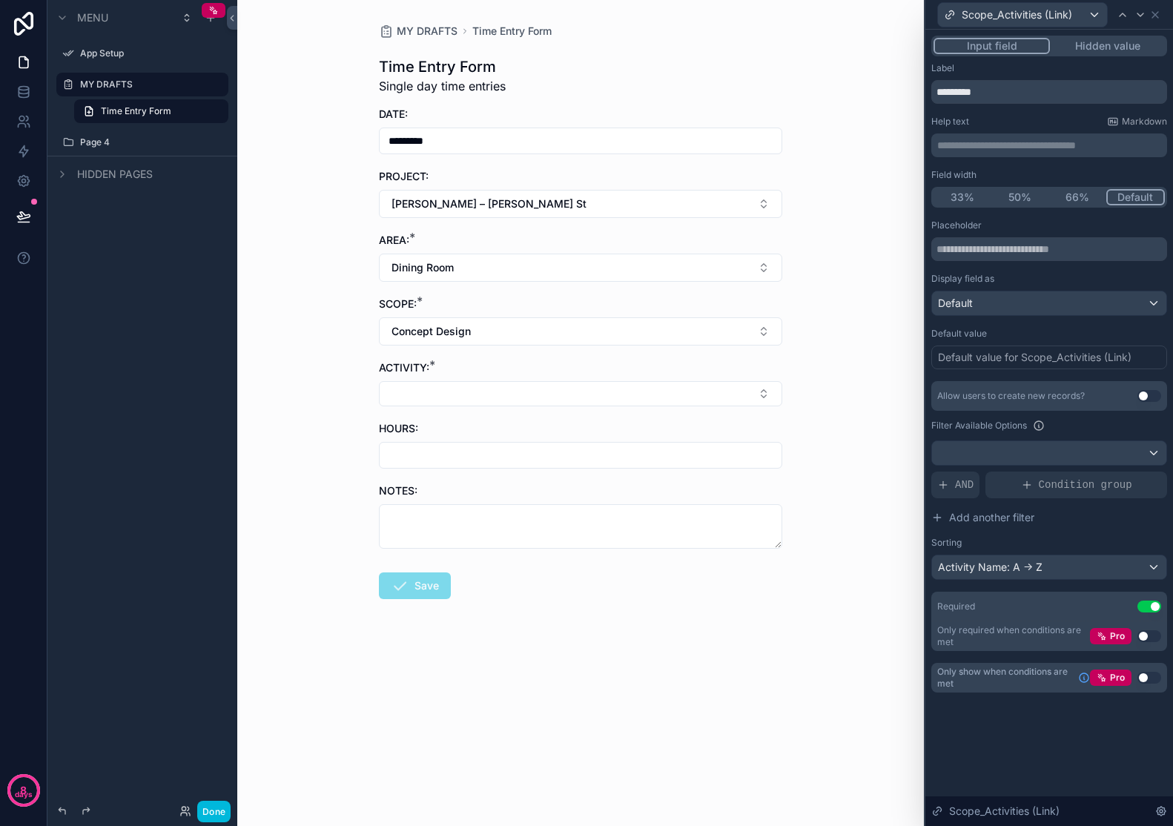
click at [960, 488] on span "AND" at bounding box center [964, 485] width 19 height 15
click at [0, 0] on div at bounding box center [0, 0] width 0 height 0
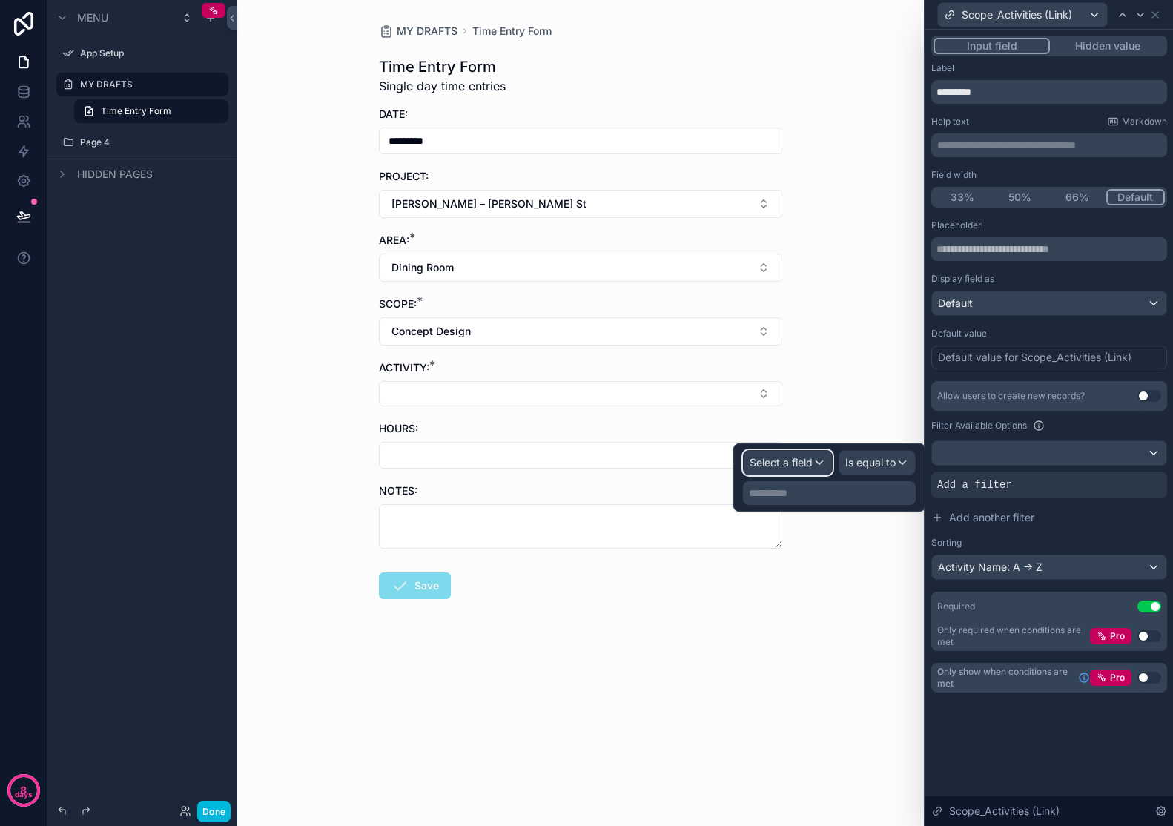
click at [805, 459] on span "Select a field" at bounding box center [781, 462] width 63 height 13
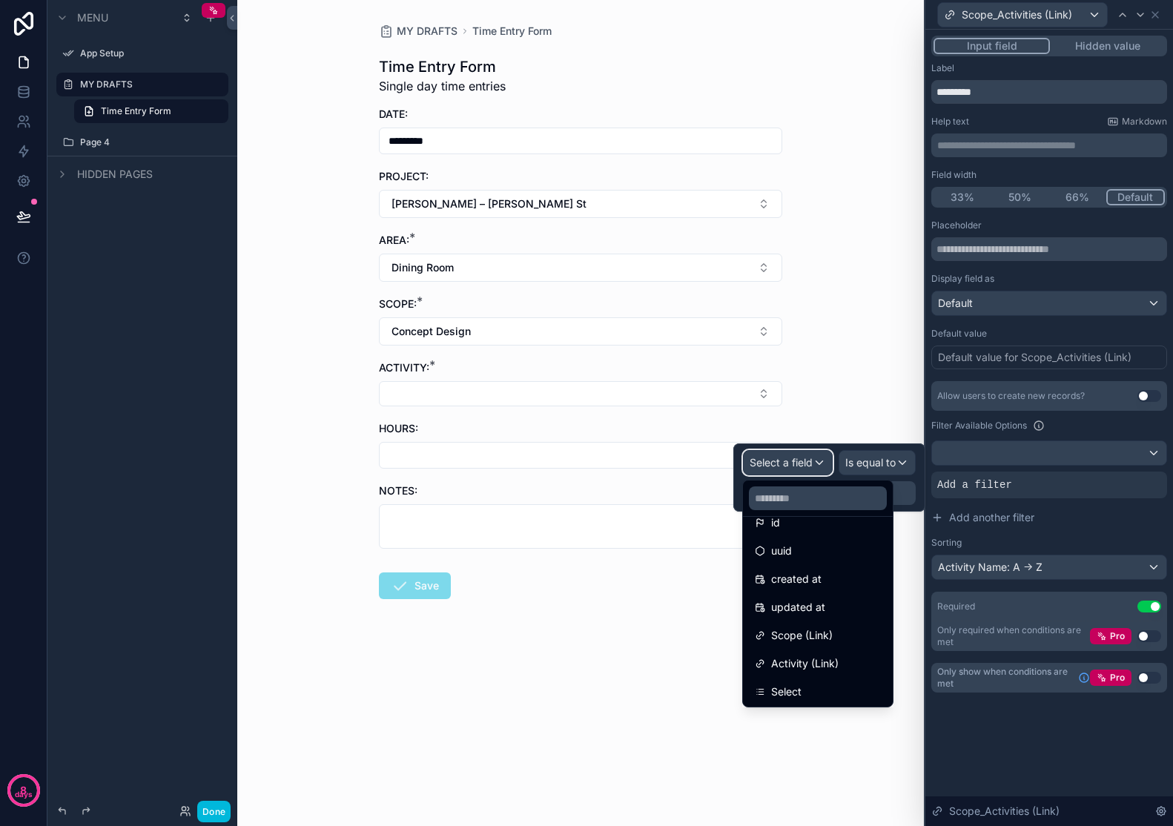
scroll to position [20, 0]
click at [822, 634] on span "Scope (Link)" at bounding box center [802, 635] width 62 height 18
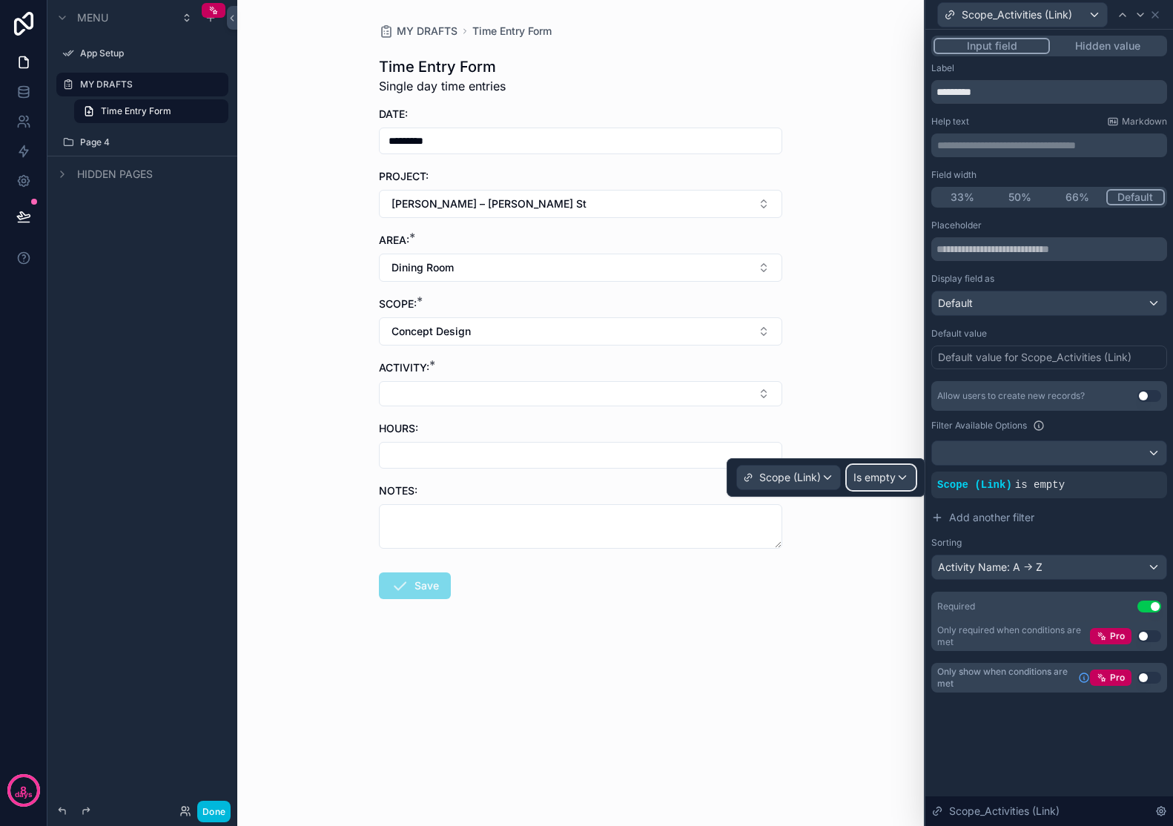
click at [894, 480] on span "Is empty" at bounding box center [875, 477] width 42 height 15
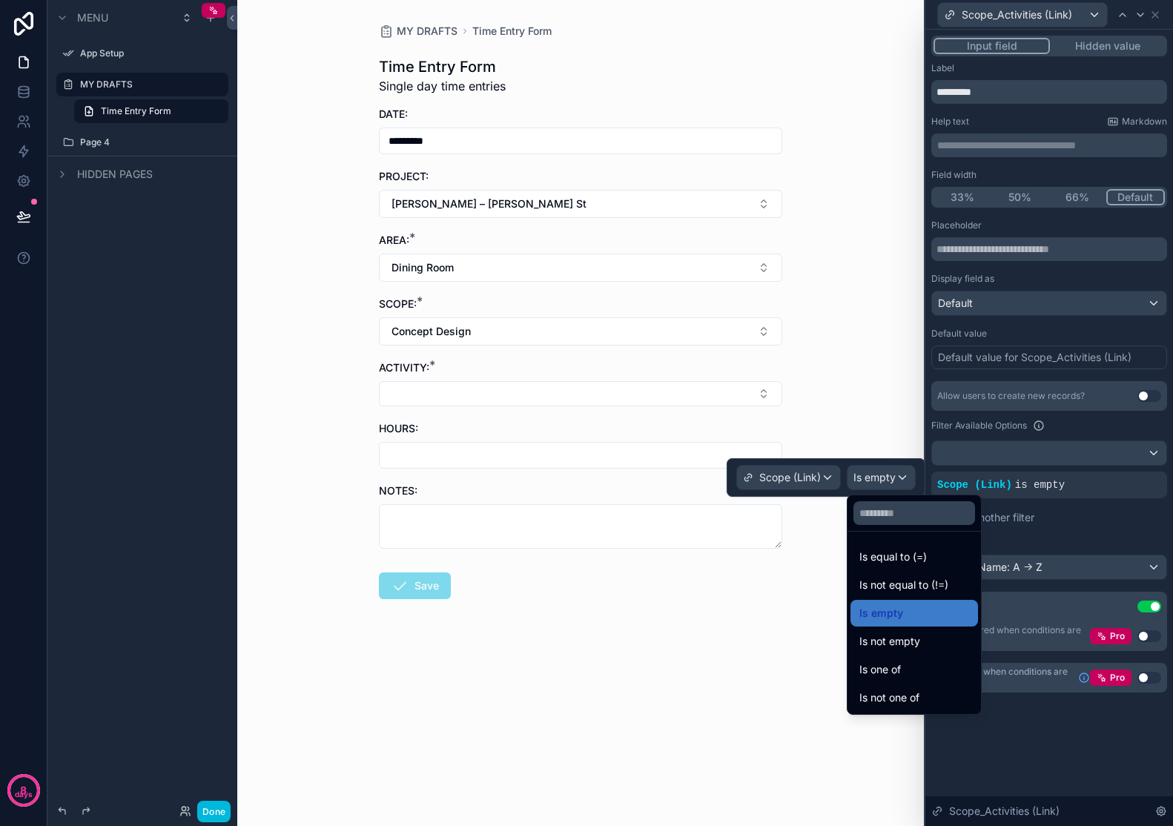
click at [943, 675] on div "Is one of" at bounding box center [915, 670] width 110 height 18
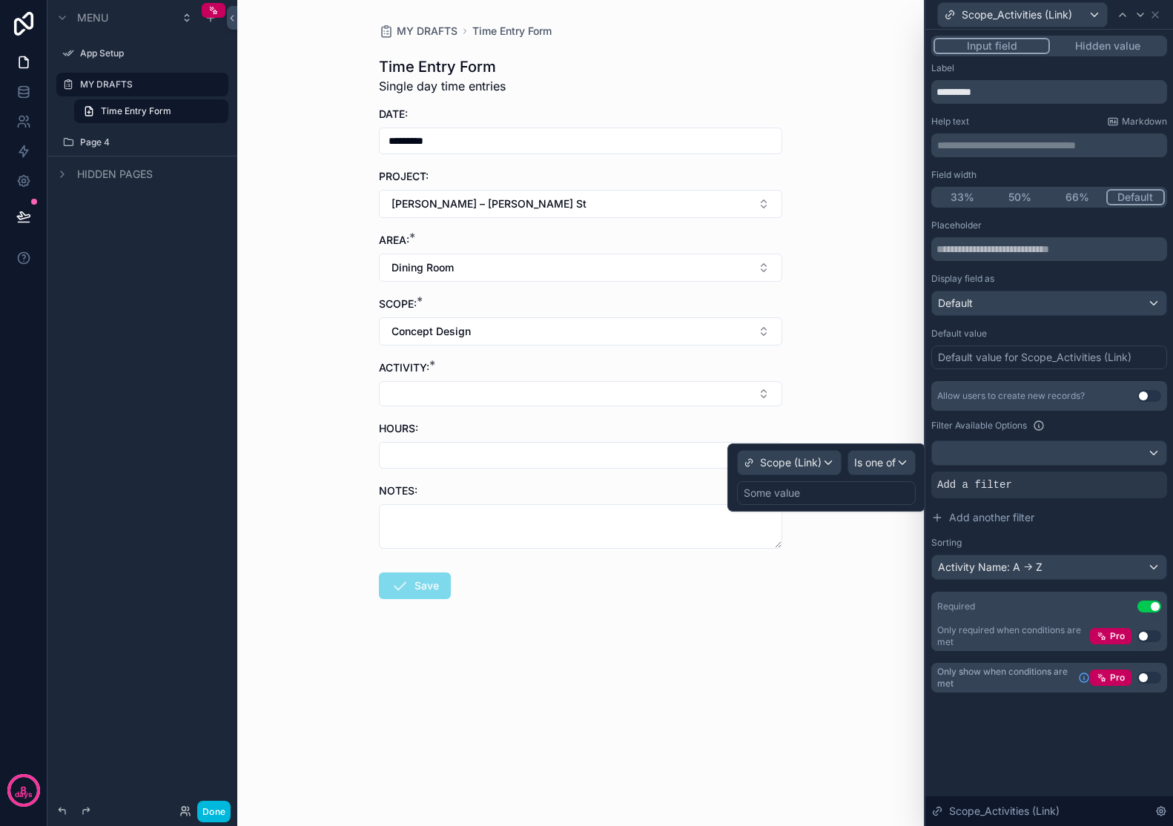
click at [881, 492] on div "Some value" at bounding box center [826, 493] width 179 height 24
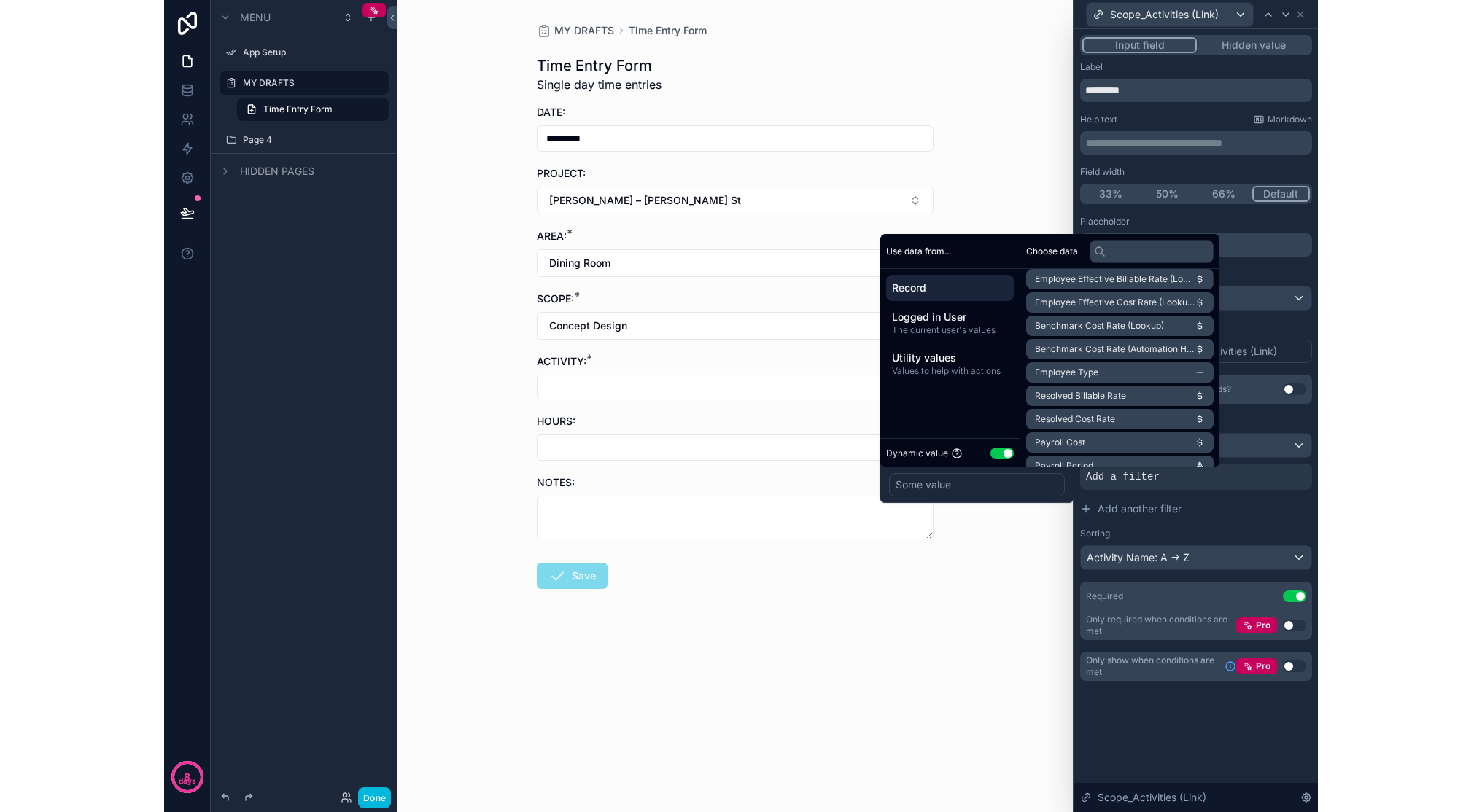
scroll to position [0, 0]
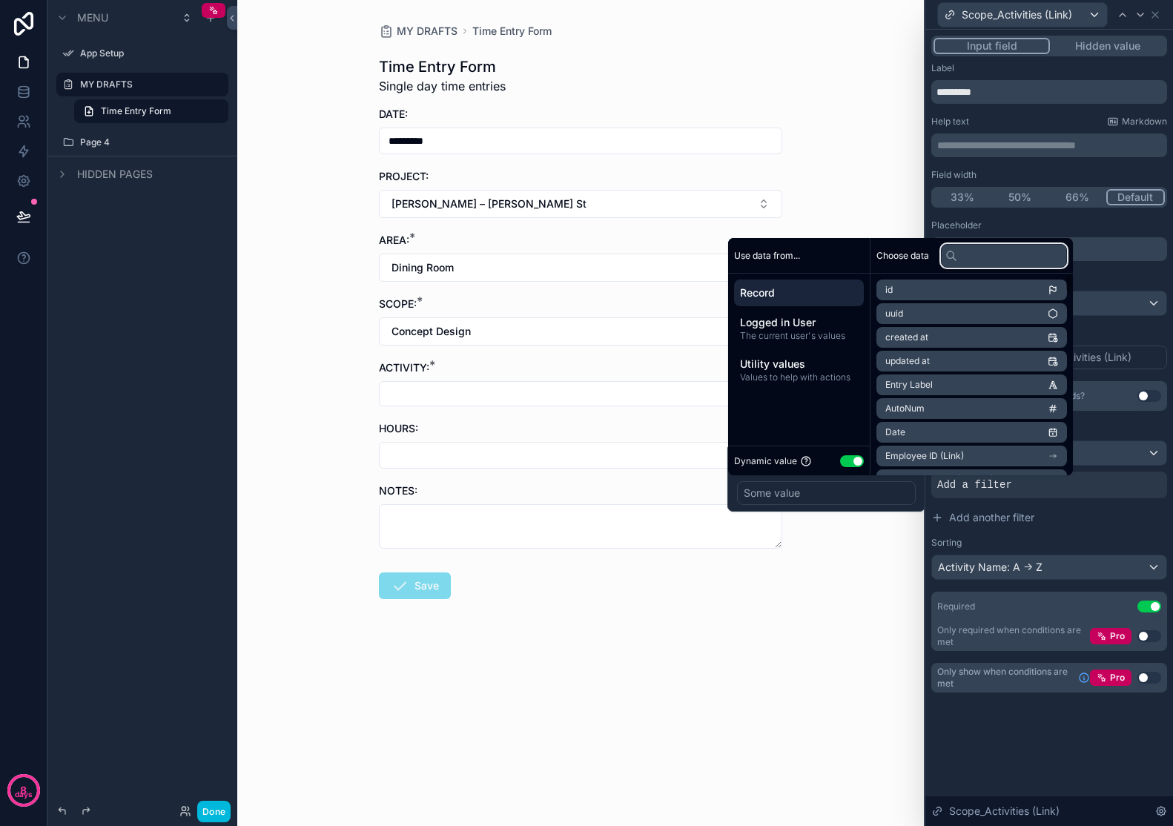
click at [1009, 255] on input "text" at bounding box center [1004, 256] width 126 height 24
type input "****"
drag, startPoint x: 1032, startPoint y: 251, endPoint x: 931, endPoint y: 250, distance: 100.9
click at [931, 250] on div "Choose data ****" at bounding box center [972, 256] width 202 height 36
click at [873, 562] on div "MY DRAFTS Time Entry Form Time Entry Form Single day time entries DATE: *******…" at bounding box center [580, 413] width 687 height 826
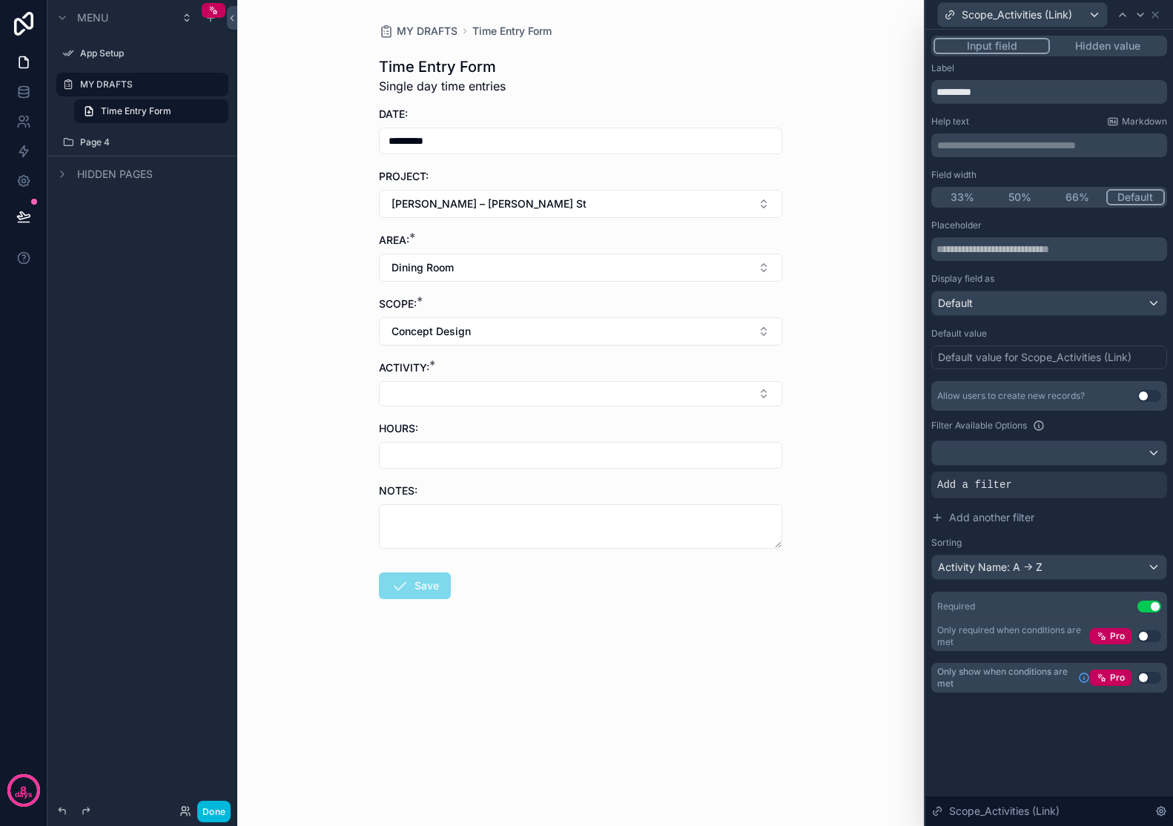
click at [993, 492] on div "Add a filter" at bounding box center [1050, 485] width 236 height 27
click at [0, 0] on icon at bounding box center [0, 0] width 0 height 0
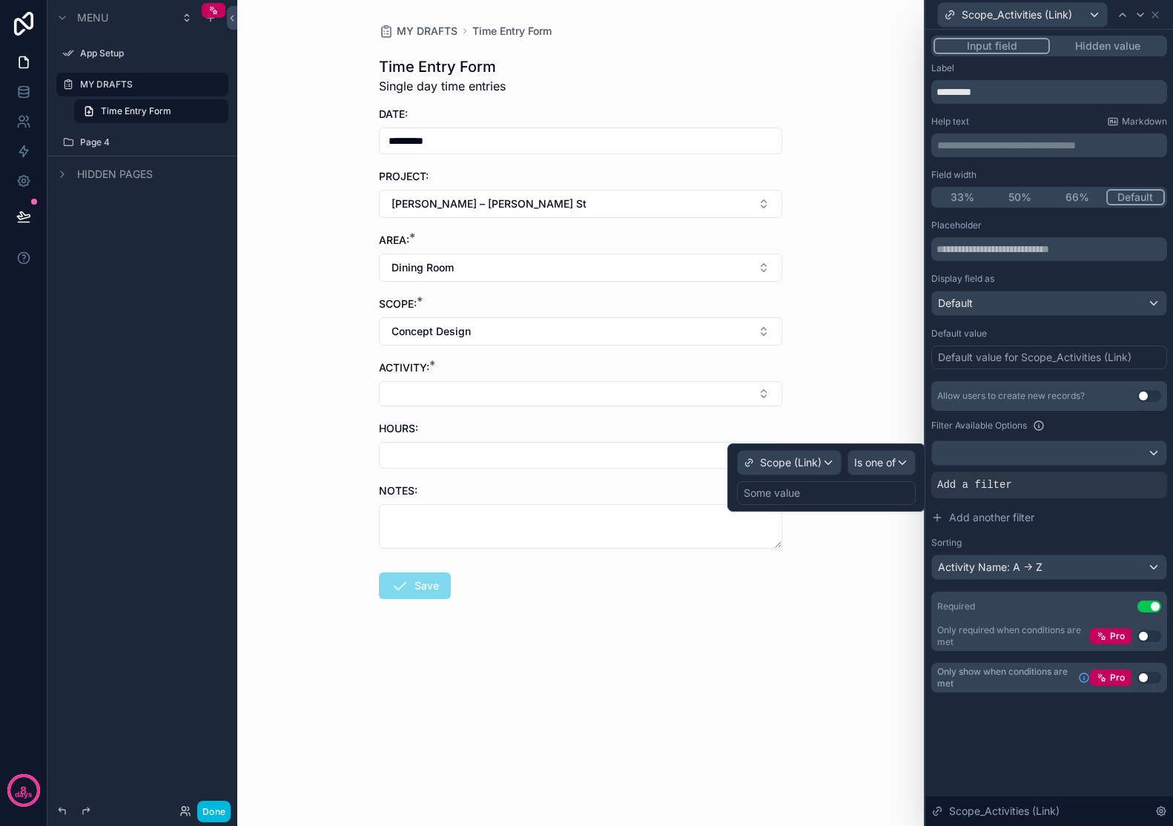
click at [868, 489] on div "Some value" at bounding box center [826, 493] width 179 height 24
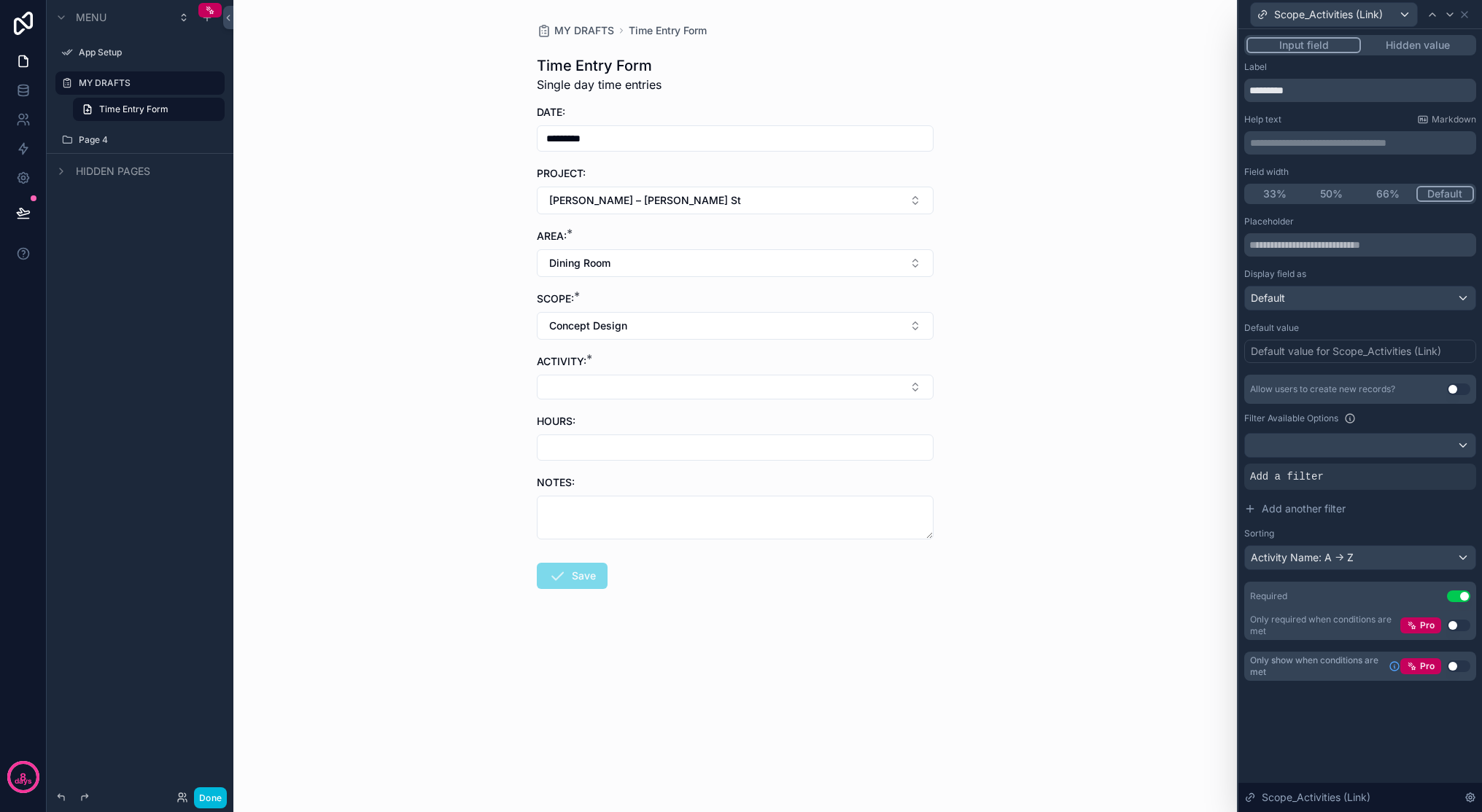
click at [1121, 184] on div "MY DRAFTS Time Entry Form Time Entry Form Single day time entries DATE: *******…" at bounding box center [735, 406] width 1004 height 812
click at [0, 0] on div at bounding box center [0, 0] width 0 height 0
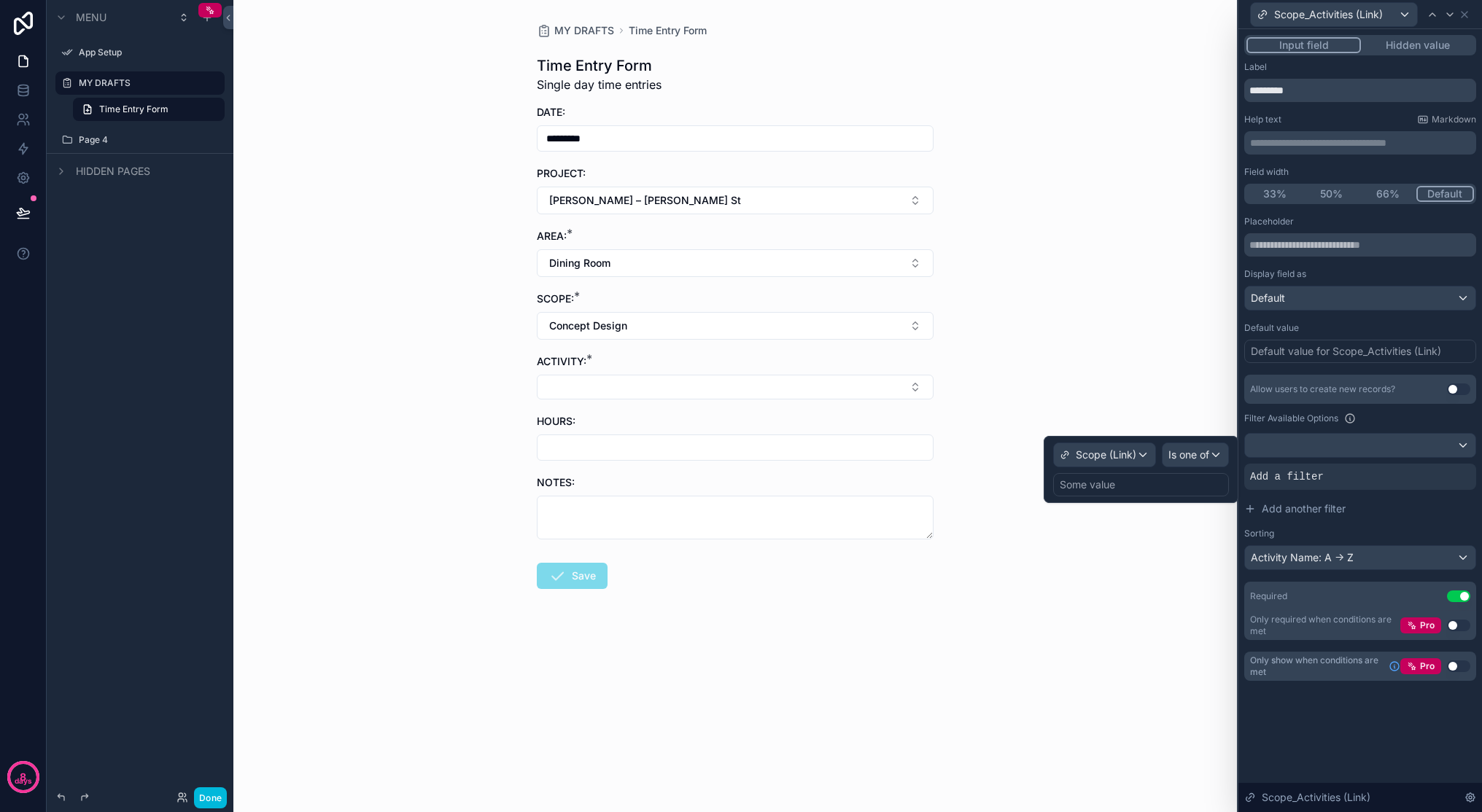
click at [1154, 481] on div "Some value" at bounding box center [1141, 485] width 176 height 24
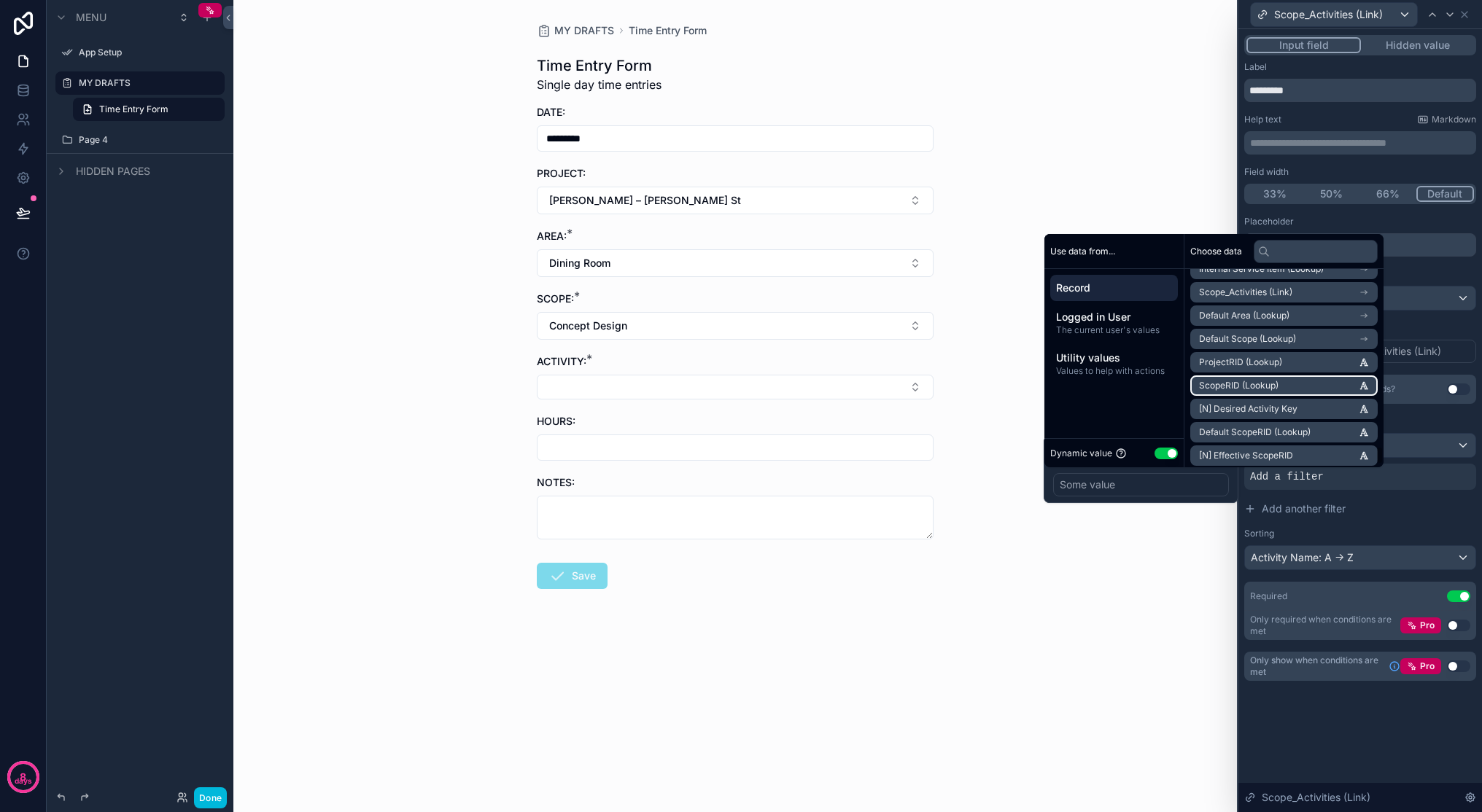
scroll to position [1980, 0]
click at [1154, 312] on li "Scope_Activities (Link)" at bounding box center [1283, 311] width 188 height 21
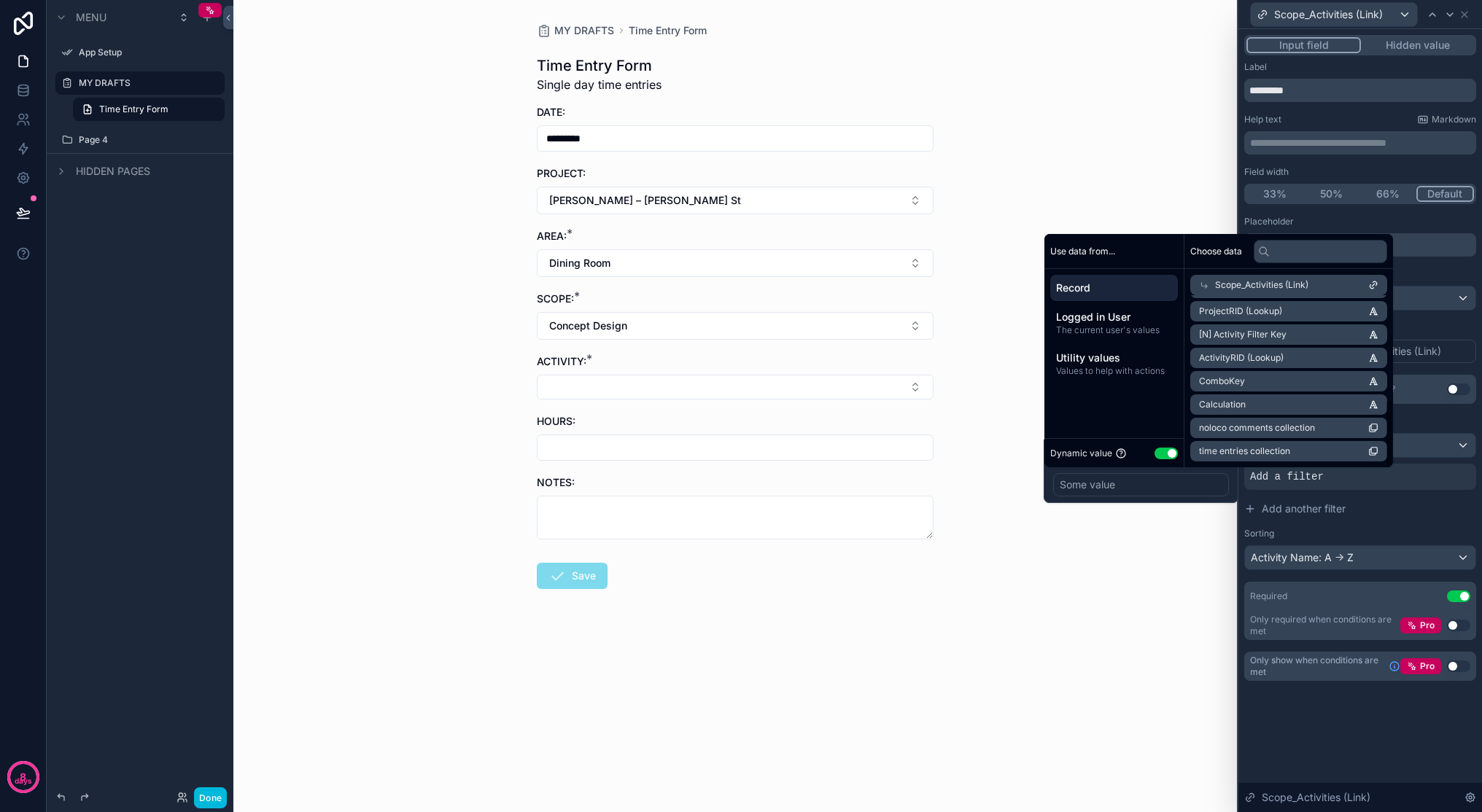
scroll to position [257, 0]
click at [1154, 399] on li "Calculation" at bounding box center [1283, 404] width 188 height 21
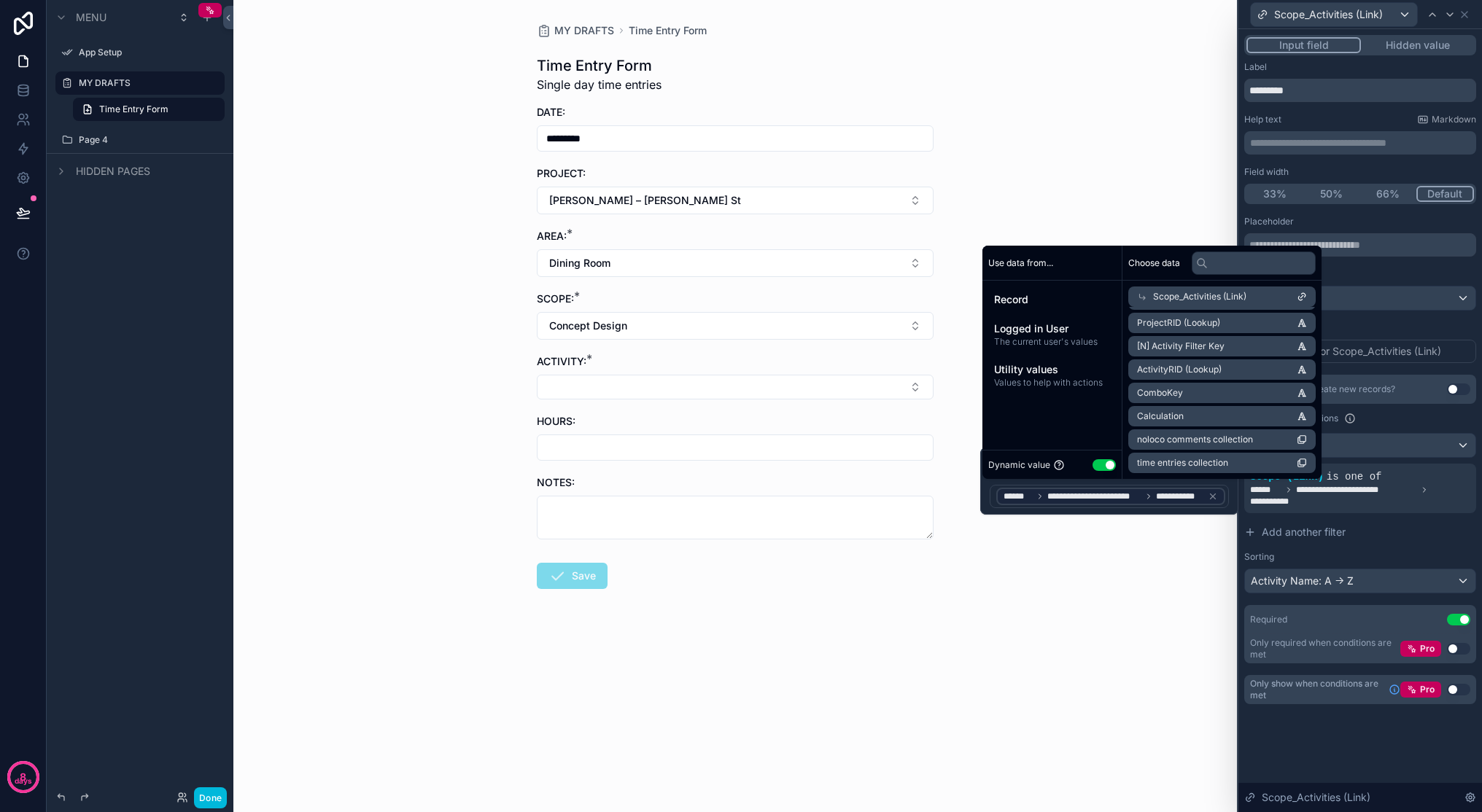
click at [1120, 591] on div "MY DRAFTS Time Entry Form Time Entry Form Single day time entries DATE: *******…" at bounding box center [735, 406] width 1004 height 812
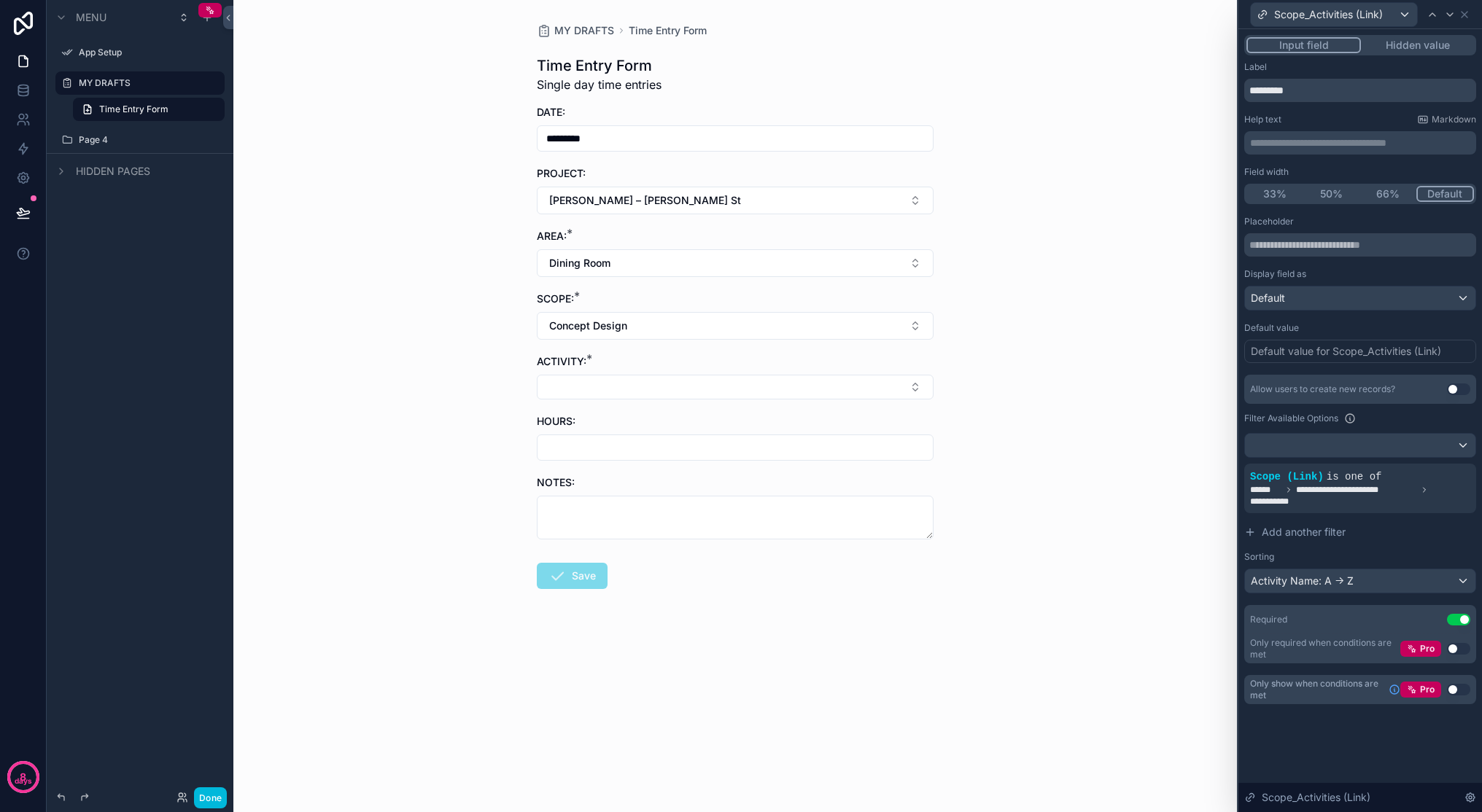
click at [809, 391] on button "Select Button" at bounding box center [735, 386] width 396 height 25
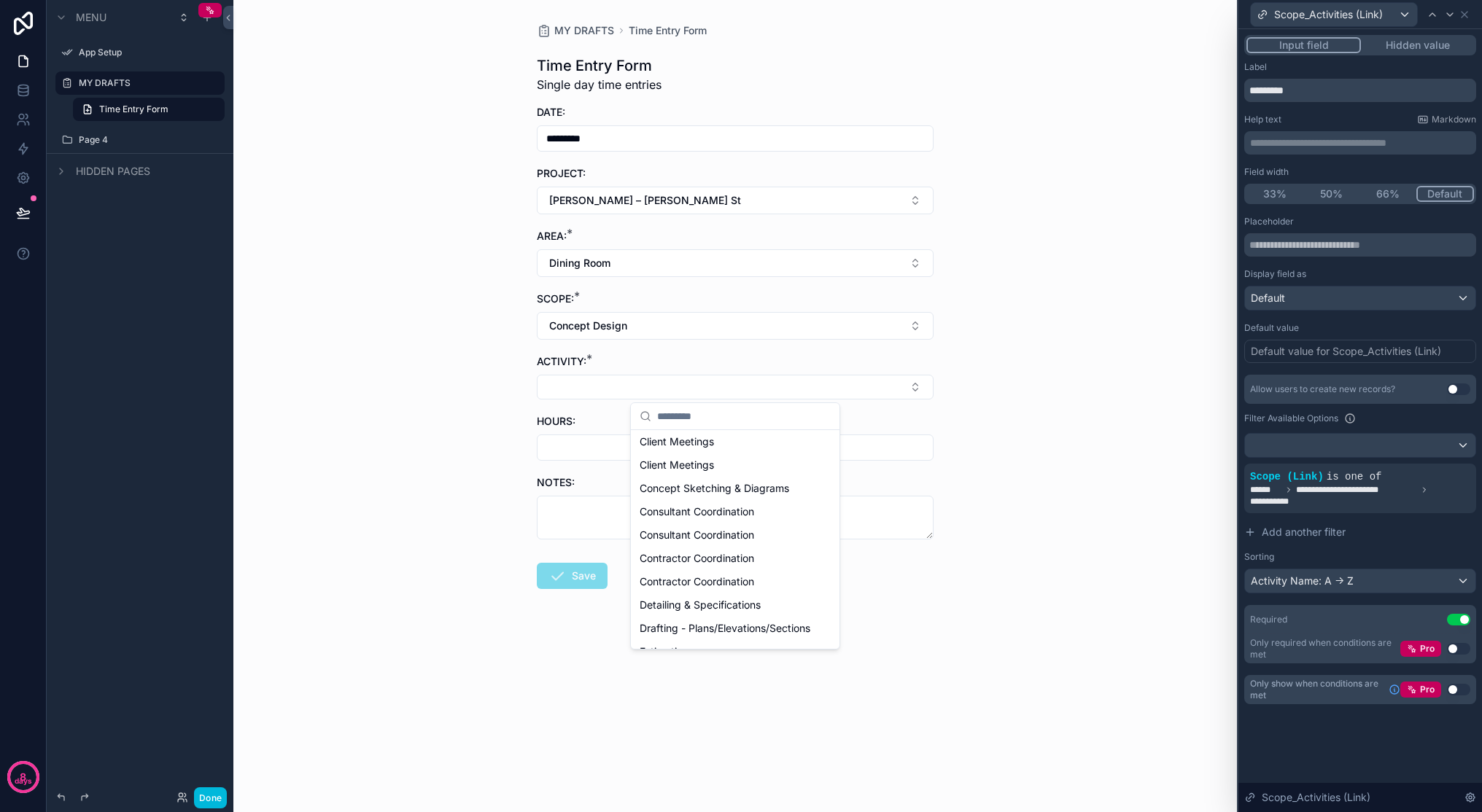
scroll to position [0, 0]
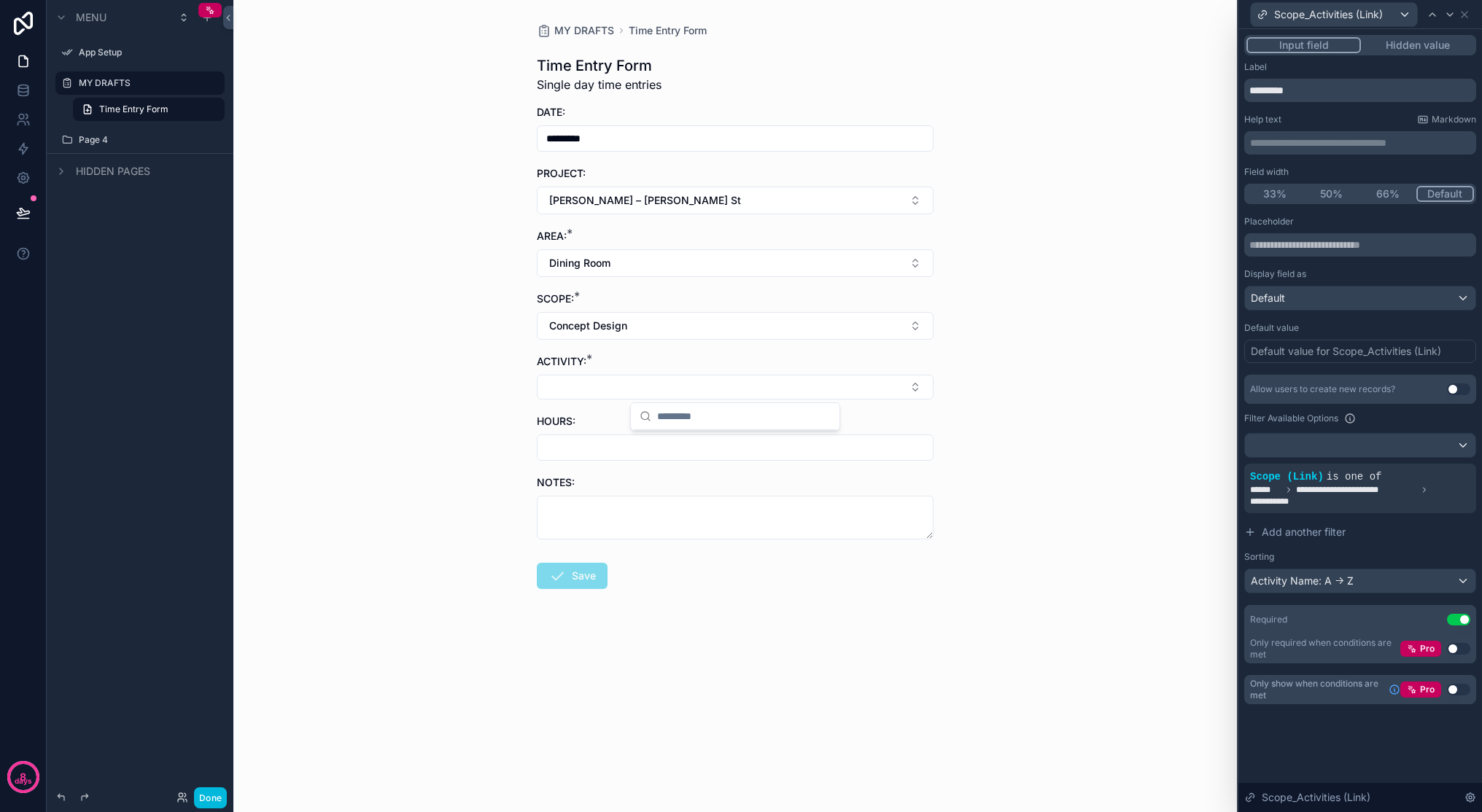
click at [1064, 360] on div "MY DRAFTS Time Entry Form Time Entry Form Single day time entries DATE: *******…" at bounding box center [735, 406] width 1004 height 812
click at [14, 82] on link at bounding box center [23, 90] width 46 height 29
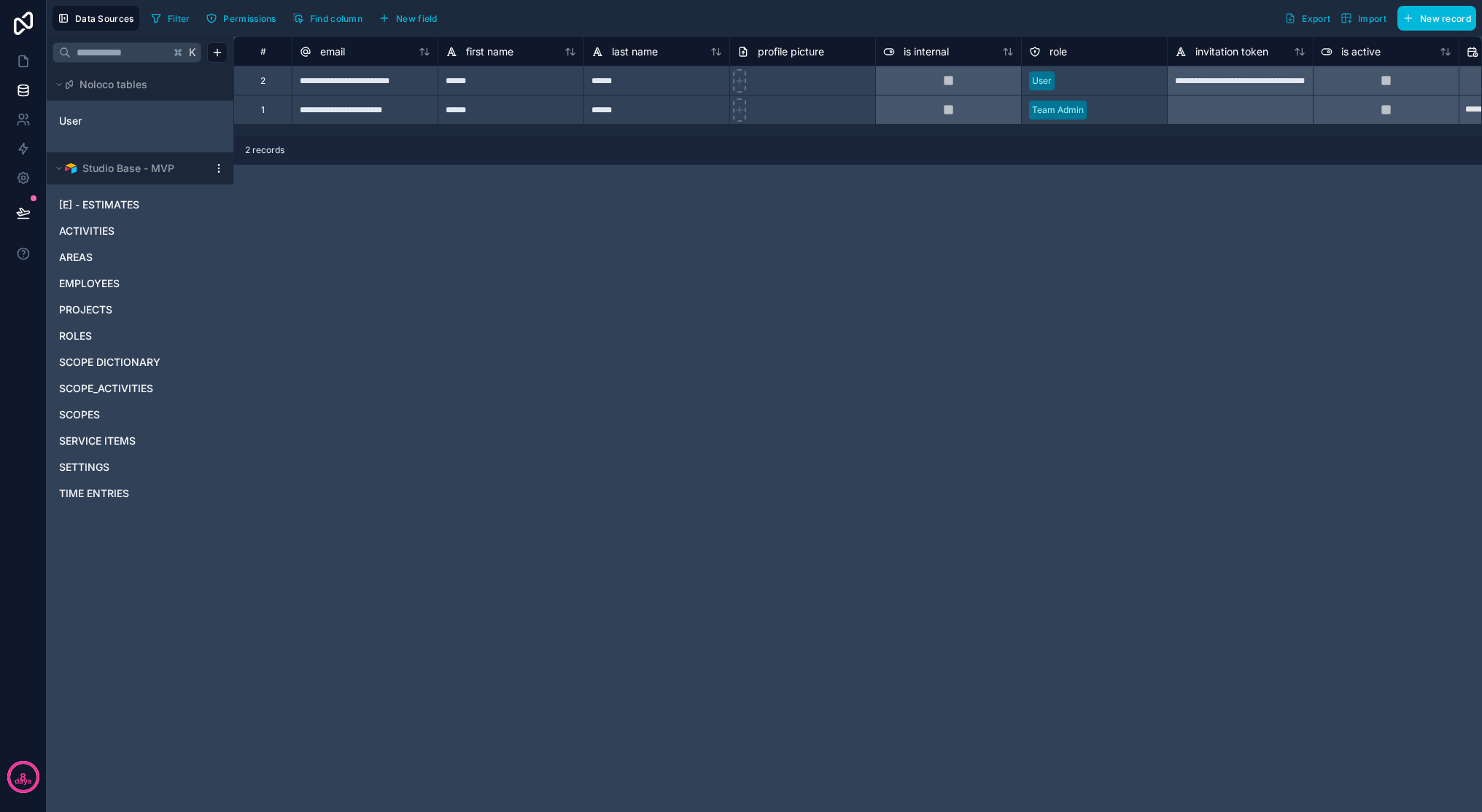
click at [112, 488] on span "TIME ENTRIES" at bounding box center [93, 493] width 70 height 15
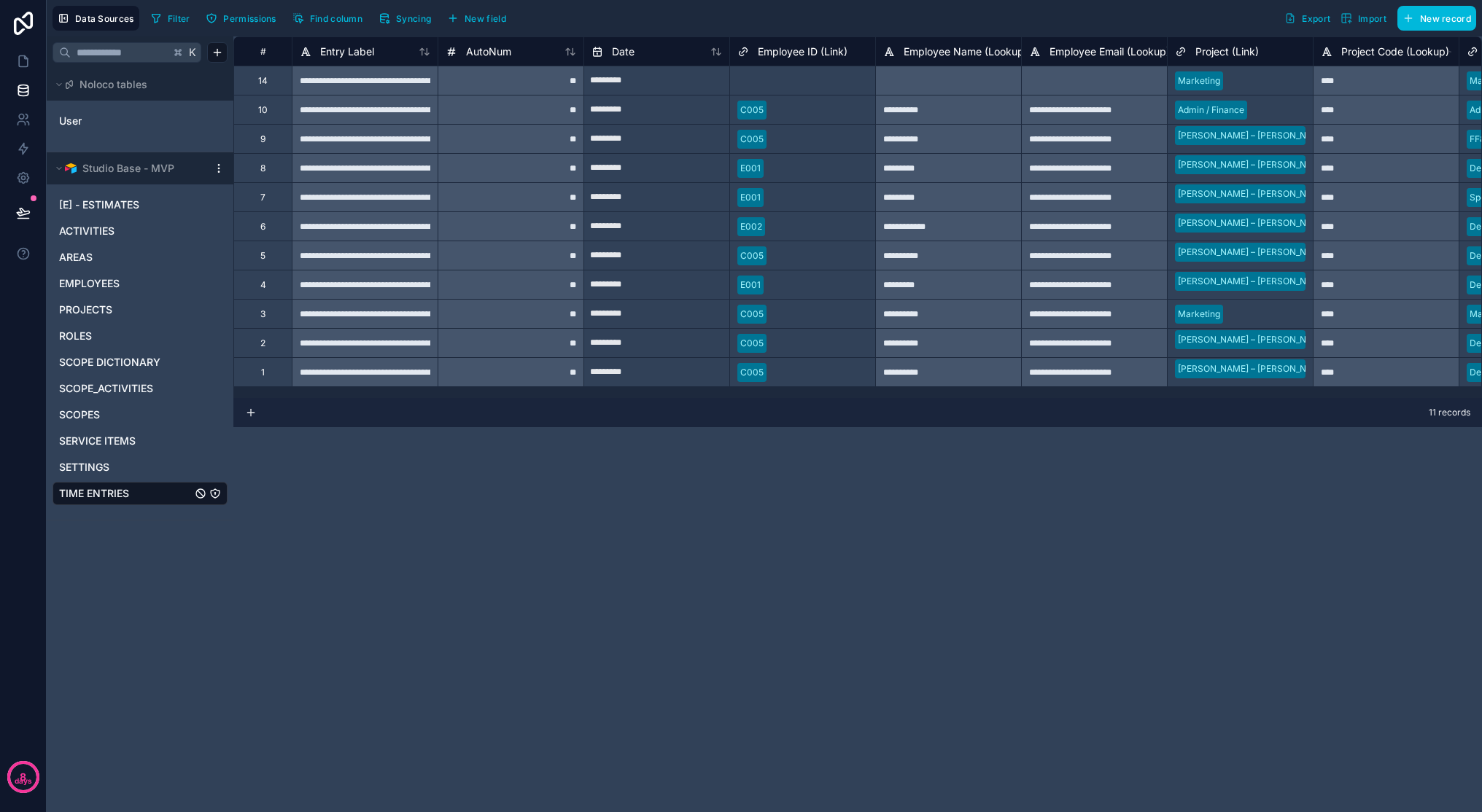
click at [394, 29] on button "Syncing" at bounding box center [405, 18] width 63 height 22
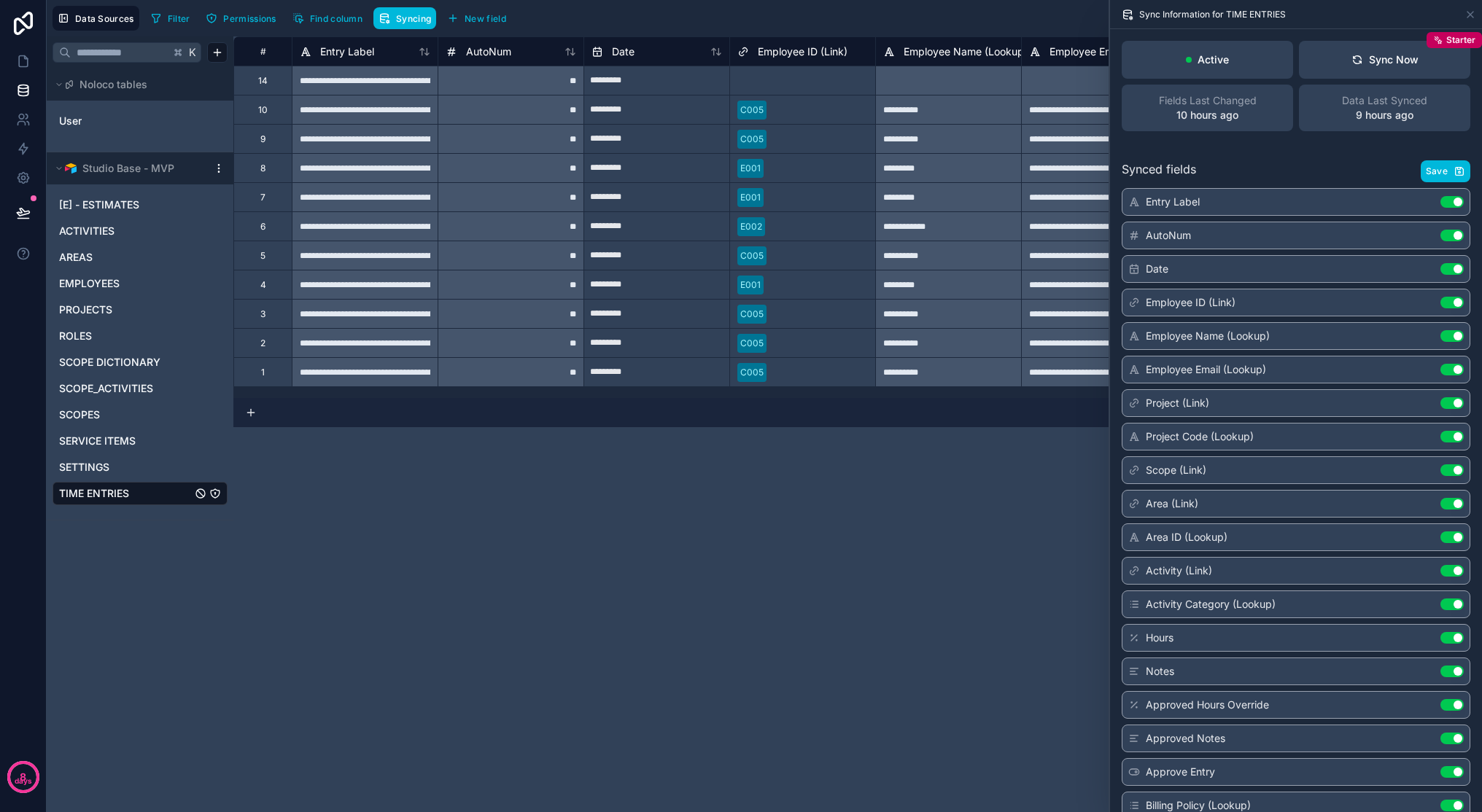
click at [1154, 172] on button "Save" at bounding box center [1446, 171] width 49 height 22
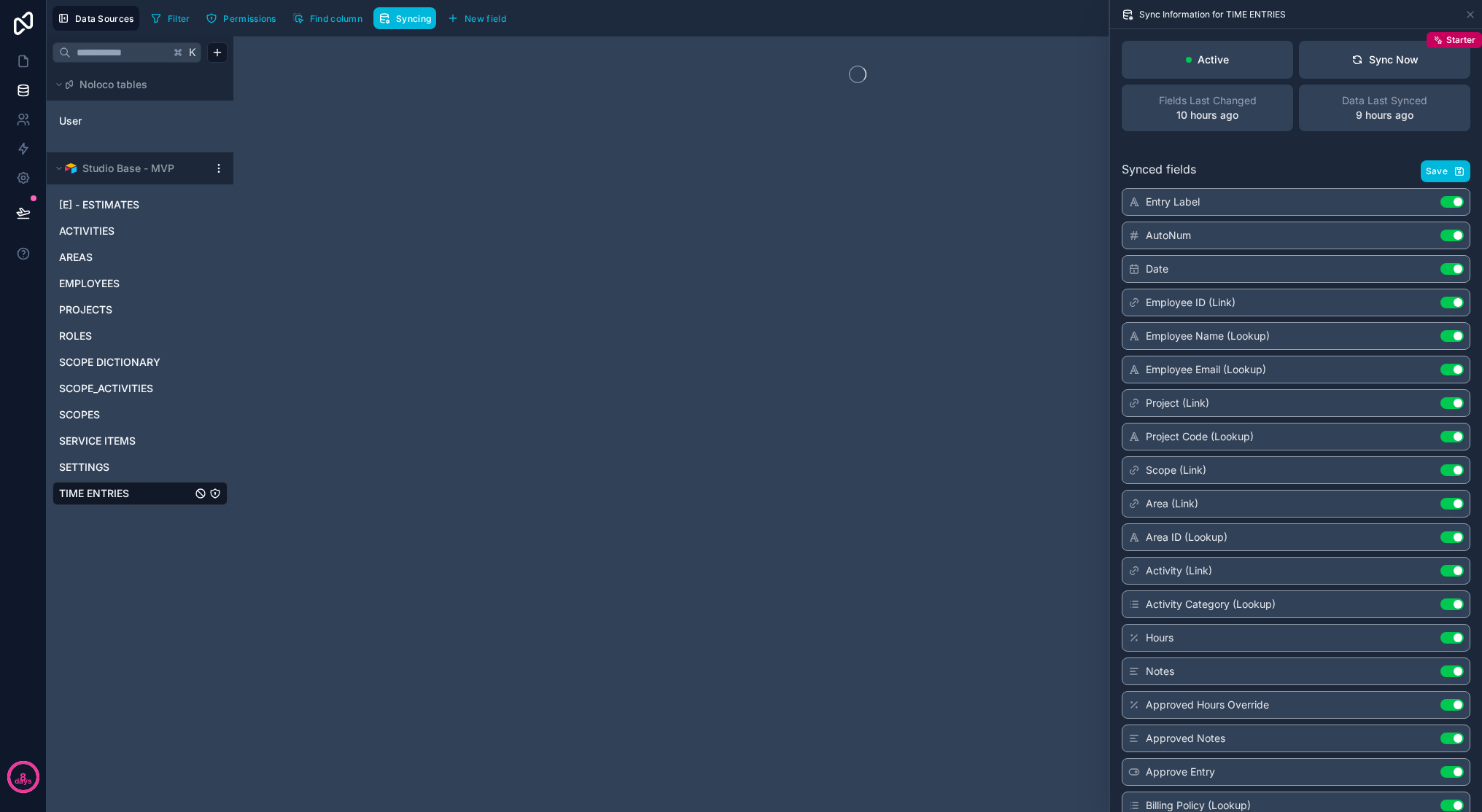
click at [1154, 62] on icon at bounding box center [1357, 63] width 8 height 4
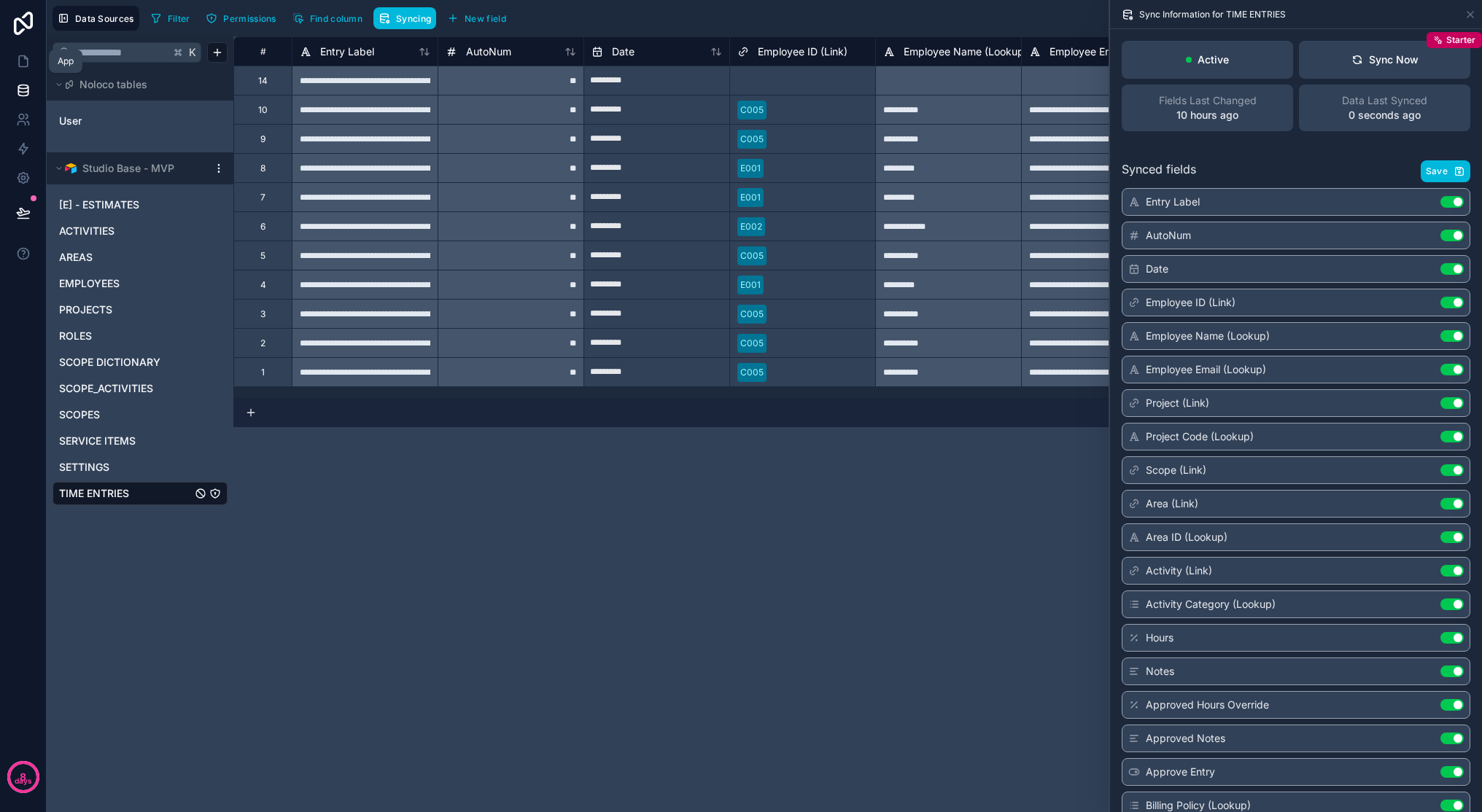
click at [27, 65] on icon at bounding box center [23, 61] width 9 height 11
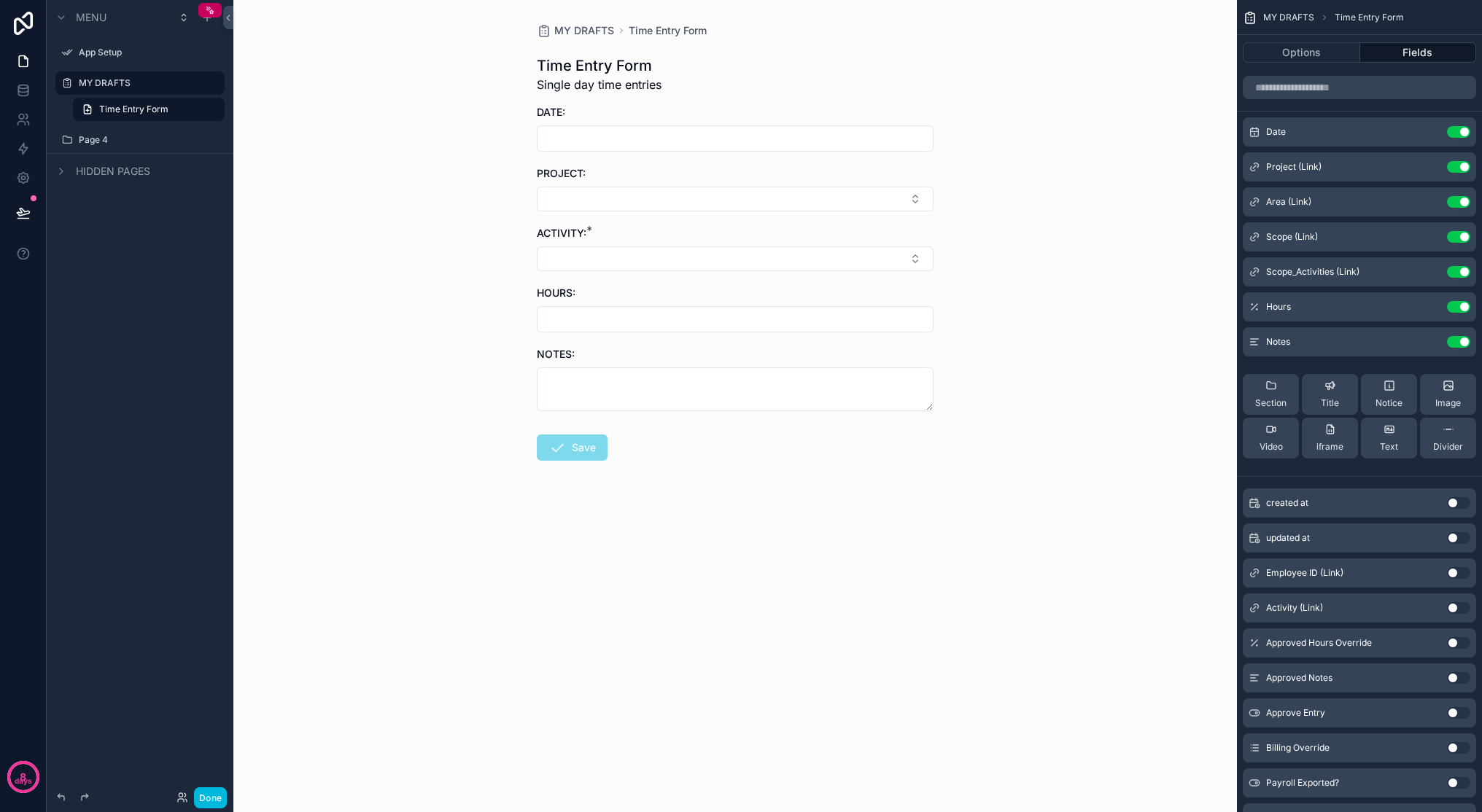
click at [600, 134] on input "scrollable content" at bounding box center [736, 139] width 395 height 21
click at [746, 174] on button "[DATE]" at bounding box center [736, 174] width 58 height 27
type input "*********"
click at [1006, 200] on div "MY DRAFTS Time Entry Form Time Entry Form Single day time entries DATE: *******…" at bounding box center [735, 406] width 1004 height 812
click at [811, 188] on button "Select Button" at bounding box center [735, 199] width 396 height 25
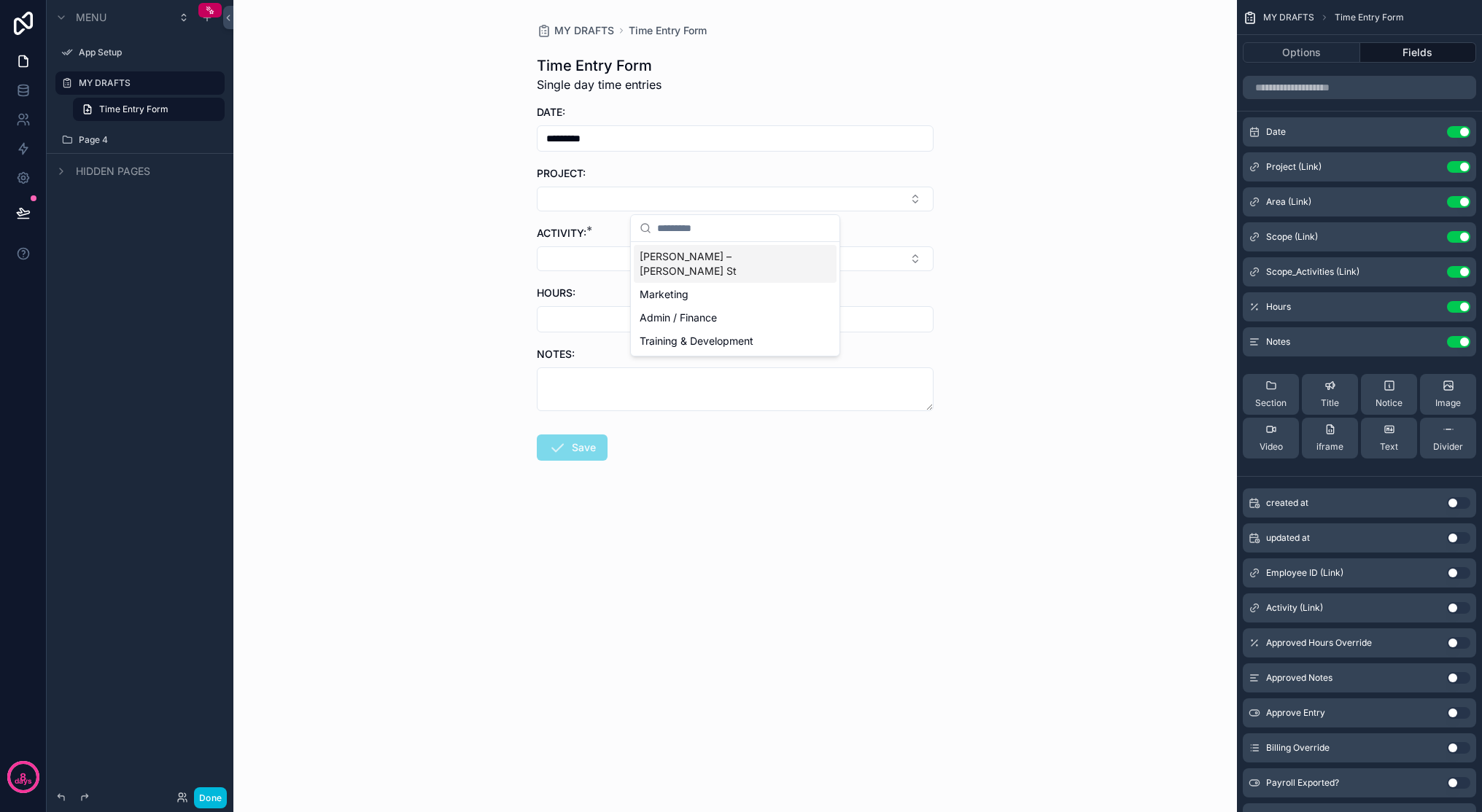
click at [690, 261] on span "[PERSON_NAME] – [PERSON_NAME] St" at bounding box center [726, 264] width 174 height 29
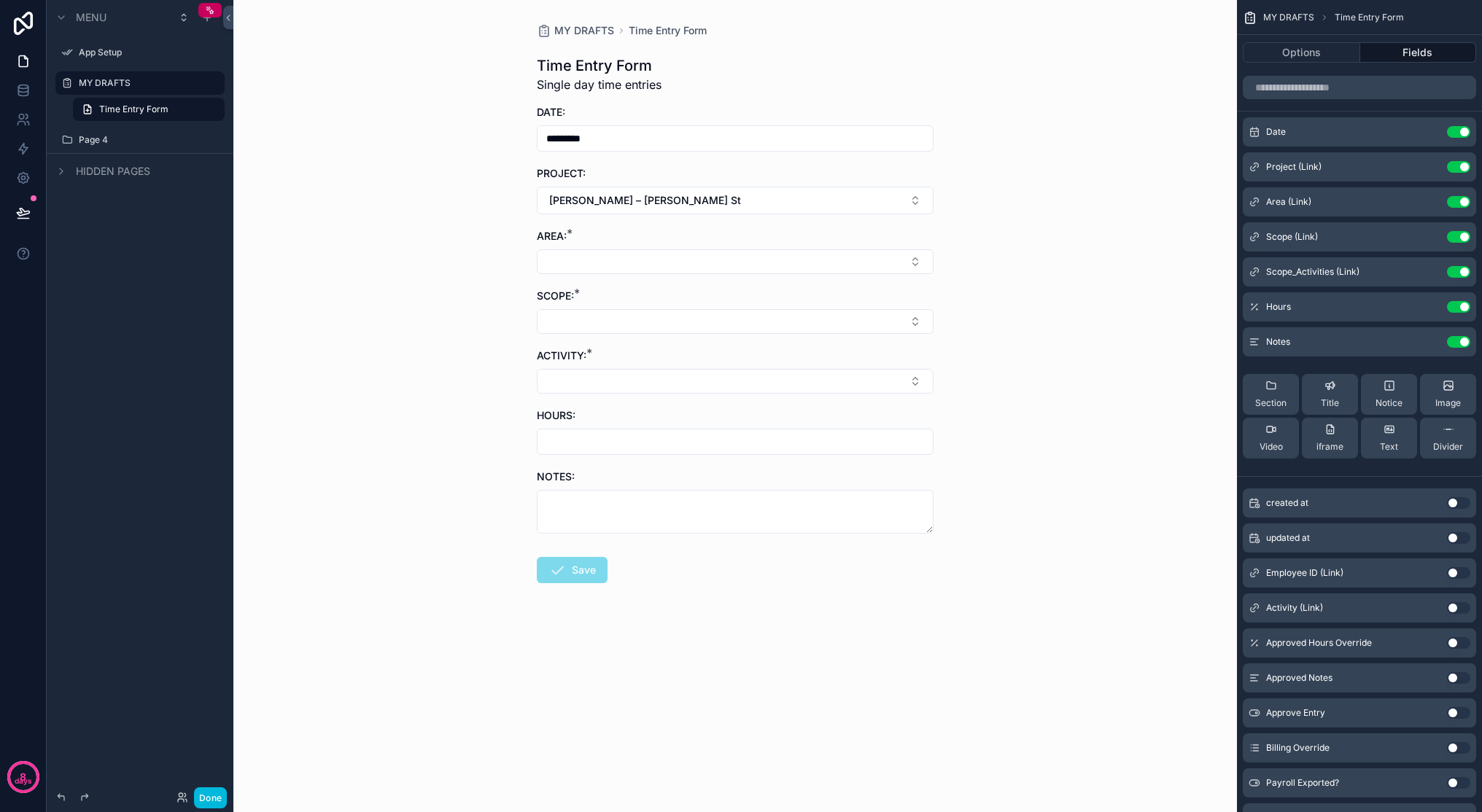
click at [682, 261] on button "Select Button" at bounding box center [735, 261] width 396 height 25
click at [687, 433] on span "Dining Room" at bounding box center [669, 435] width 60 height 15
click at [654, 328] on button "Select Button" at bounding box center [735, 323] width 396 height 25
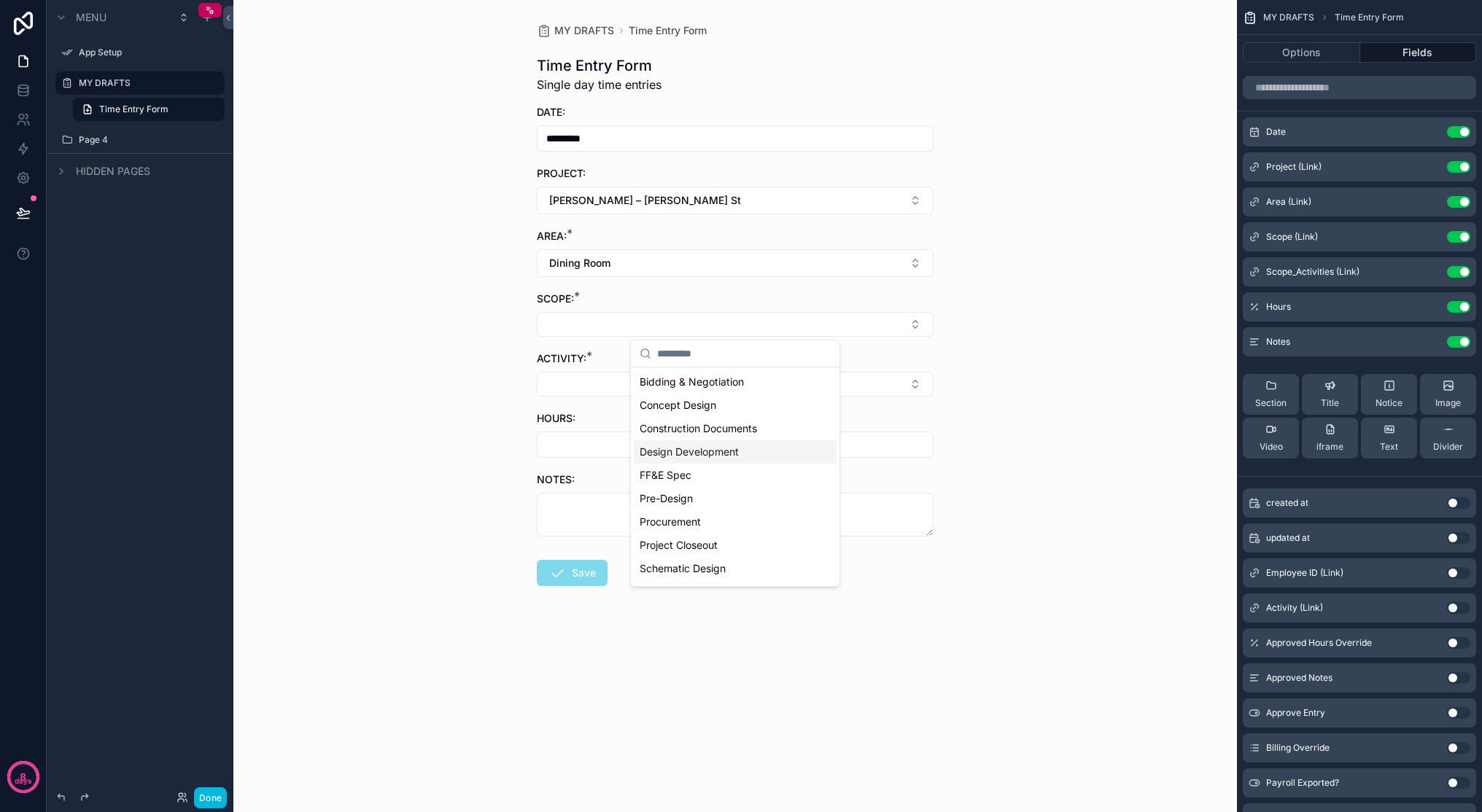
click at [689, 444] on div "Design Development" at bounding box center [735, 452] width 203 height 24
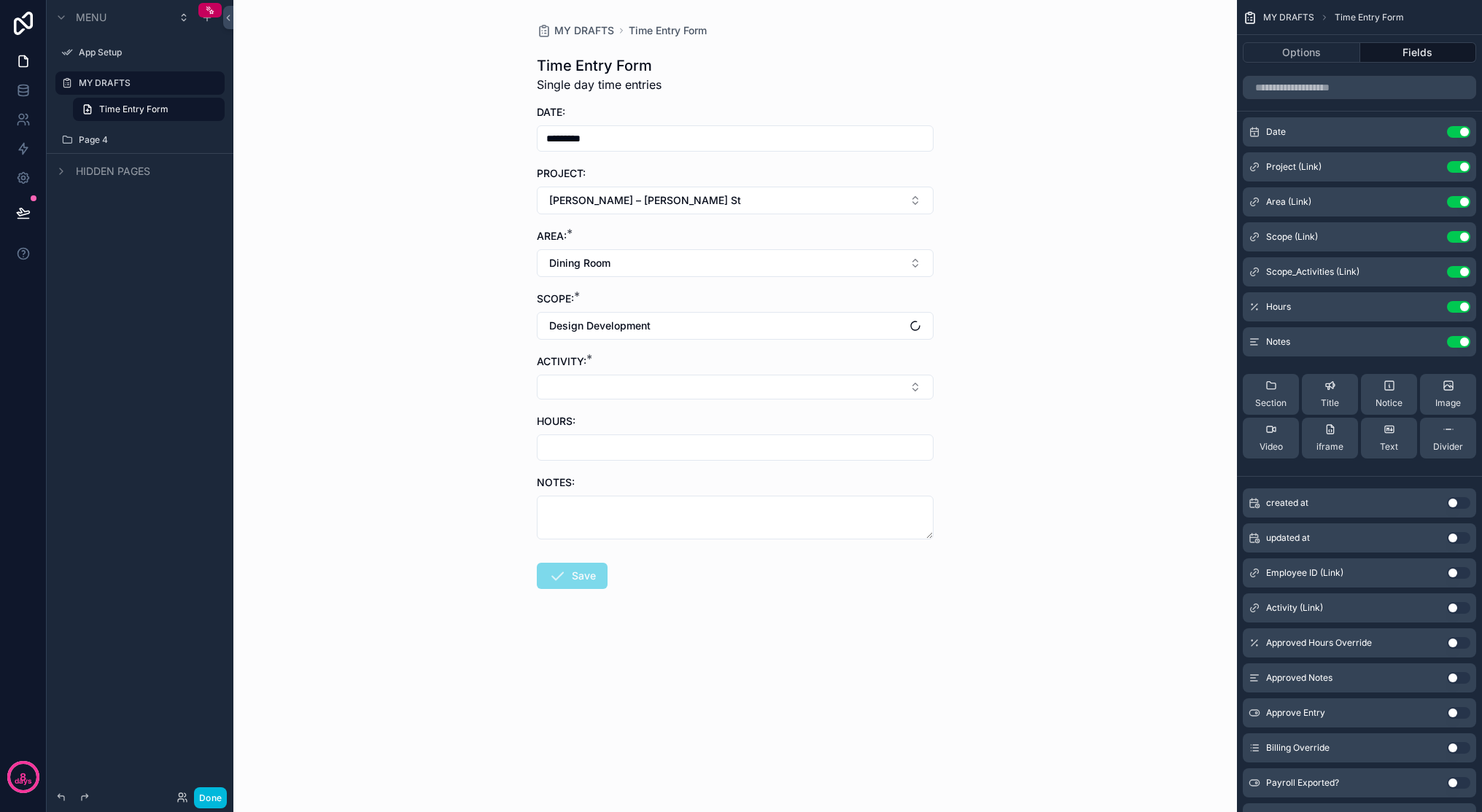
click at [684, 385] on button "Select Button" at bounding box center [735, 386] width 396 height 25
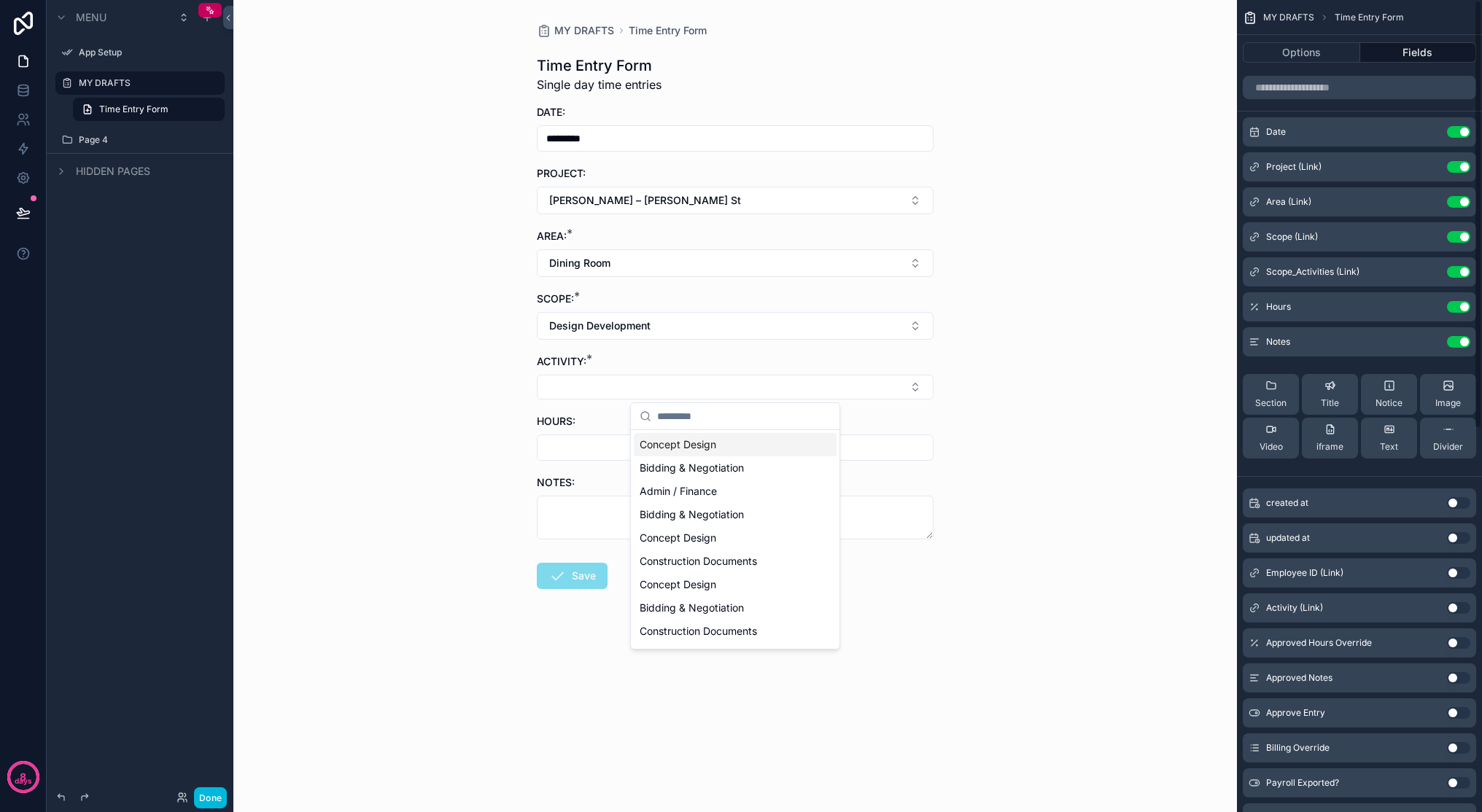
click at [0, 0] on button "scrollable content" at bounding box center [0, 0] width 0 height 0
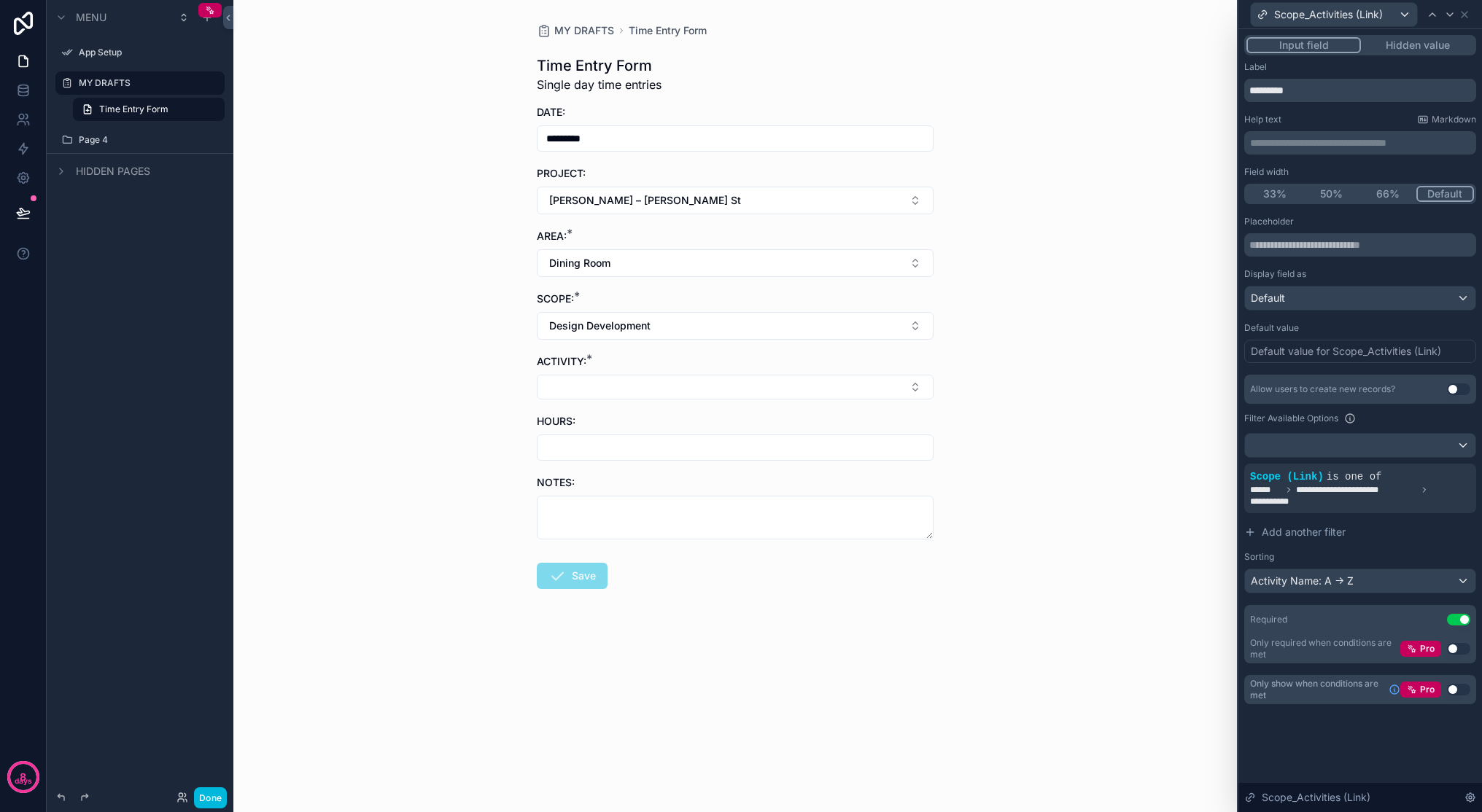
click at [1154, 501] on span "**********" at bounding box center [1360, 495] width 220 height 24
click at [0, 0] on icon at bounding box center [0, 0] width 0 height 0
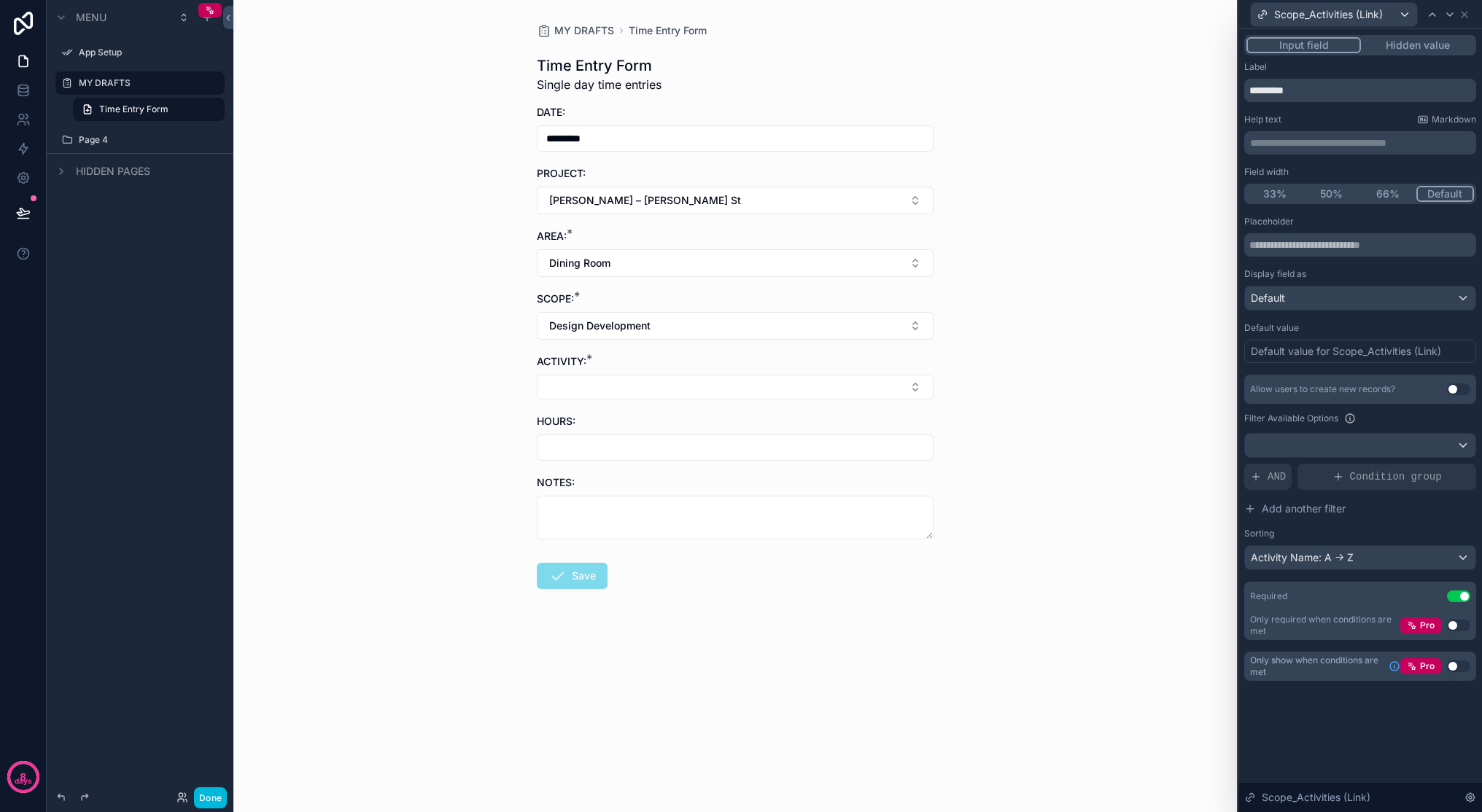
click at [880, 382] on button "Select Button" at bounding box center [735, 386] width 396 height 25
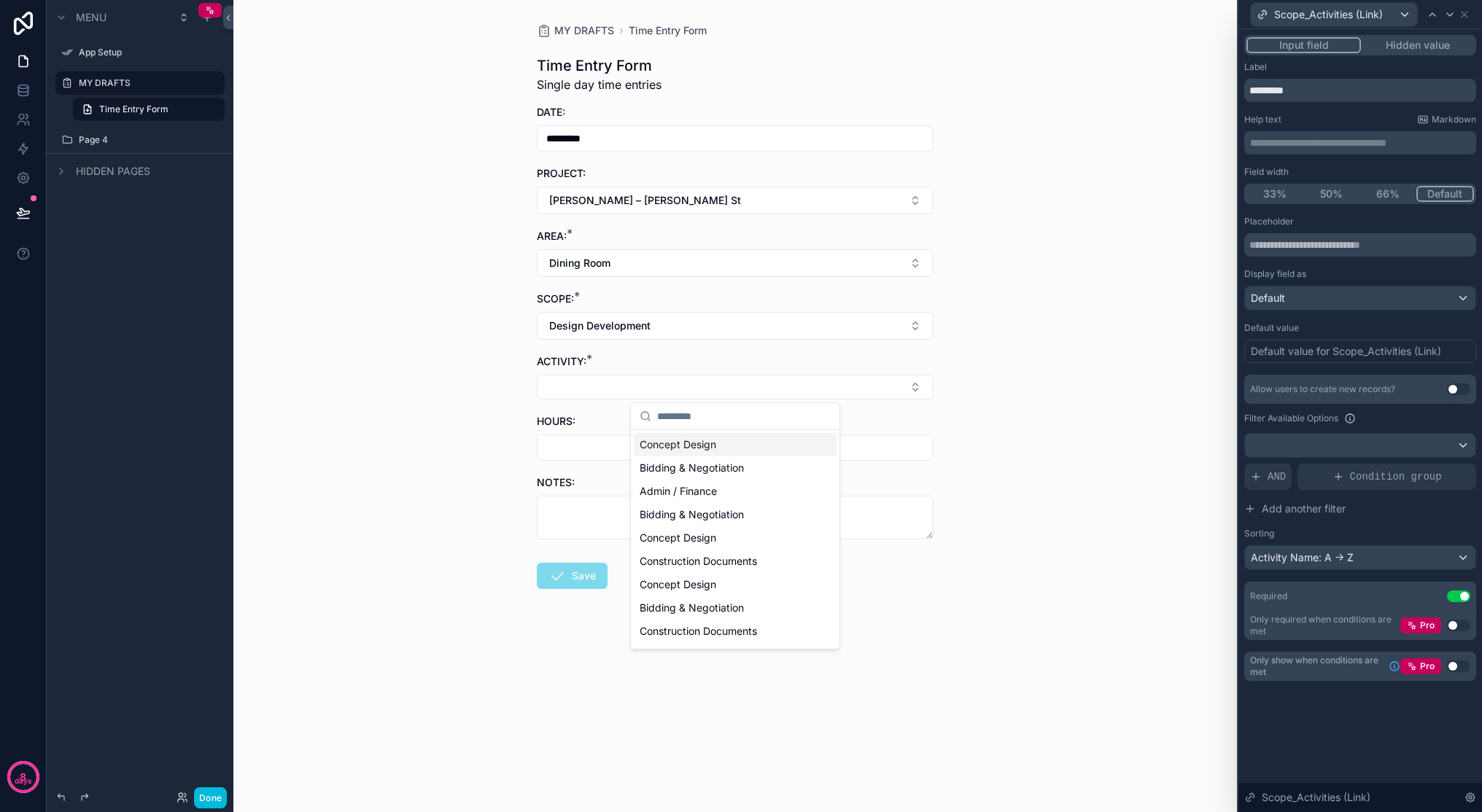
click at [1057, 407] on div "MY DRAFTS Time Entry Form Time Entry Form Single day time entries DATE: *******…" at bounding box center [735, 406] width 1004 height 812
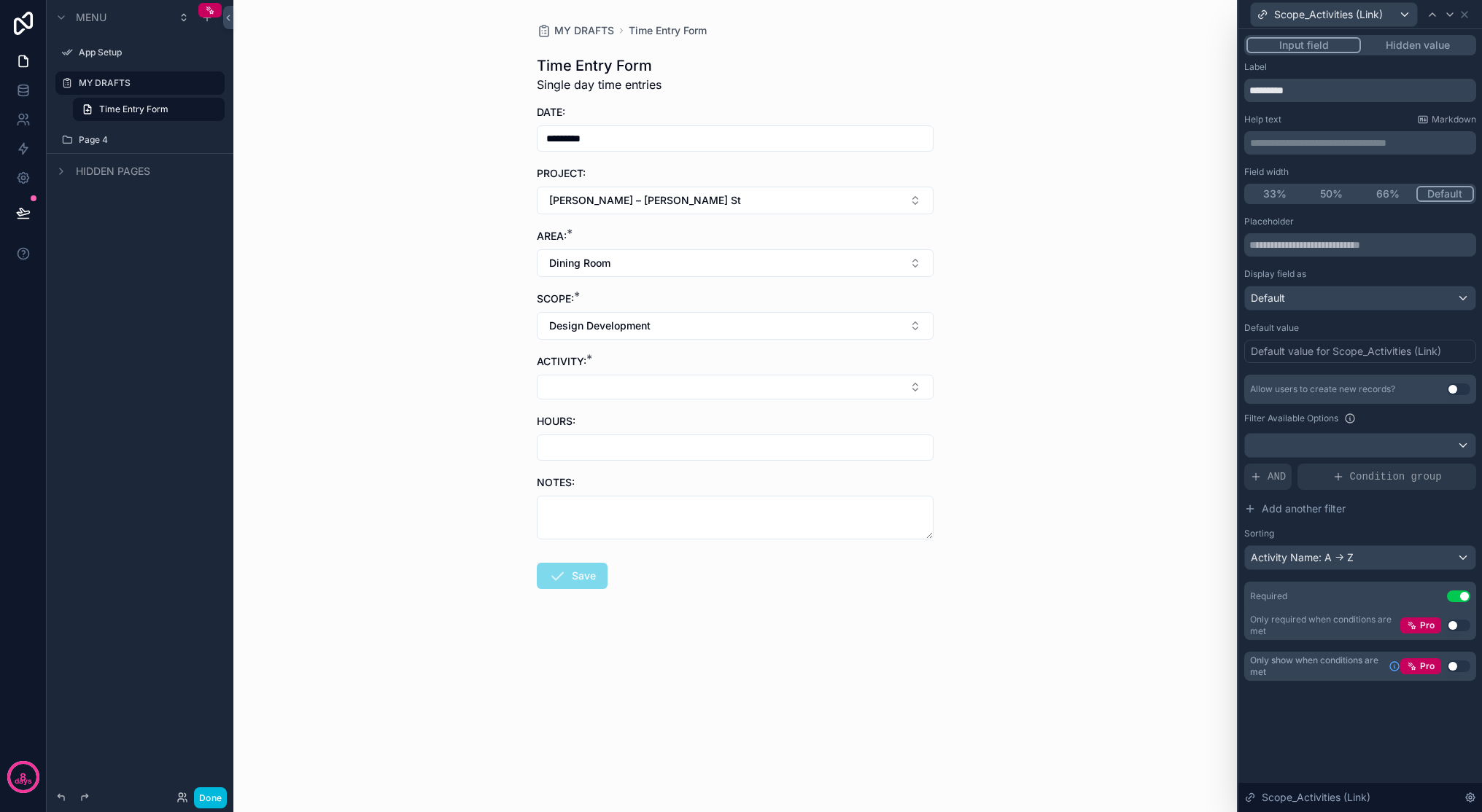
click at [1154, 481] on span "AND" at bounding box center [1276, 477] width 19 height 15
click at [0, 0] on icon at bounding box center [0, 0] width 0 height 0
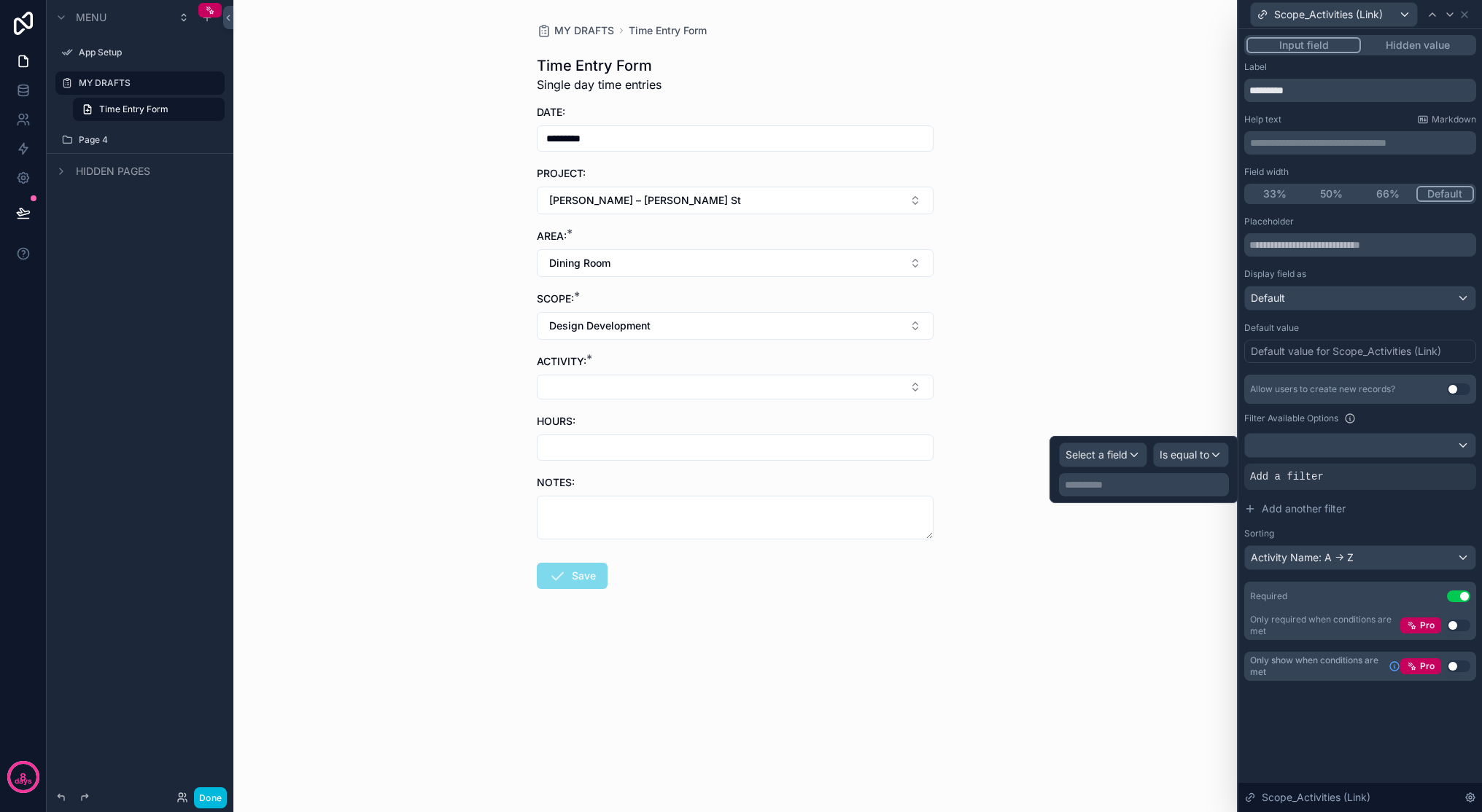
click at [1154, 497] on div "**********" at bounding box center [1144, 470] width 189 height 67
click at [1154, 490] on p "**********" at bounding box center [1146, 485] width 161 height 15
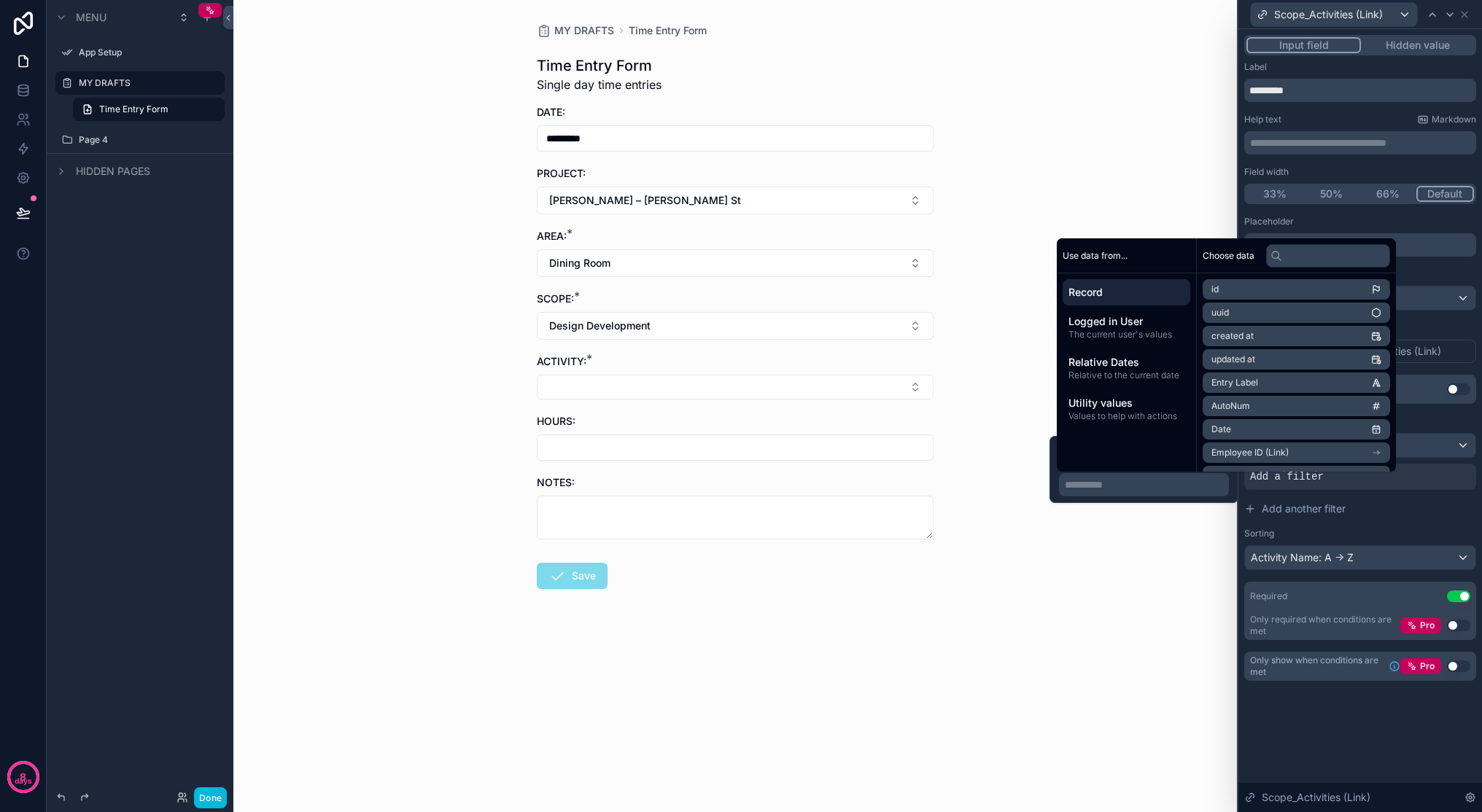
click at [1154, 485] on p "**********" at bounding box center [1146, 485] width 161 height 15
click at [1134, 567] on div "MY DRAFTS Time Entry Form Time Entry Form Single day time entries DATE: *******…" at bounding box center [735, 406] width 1004 height 812
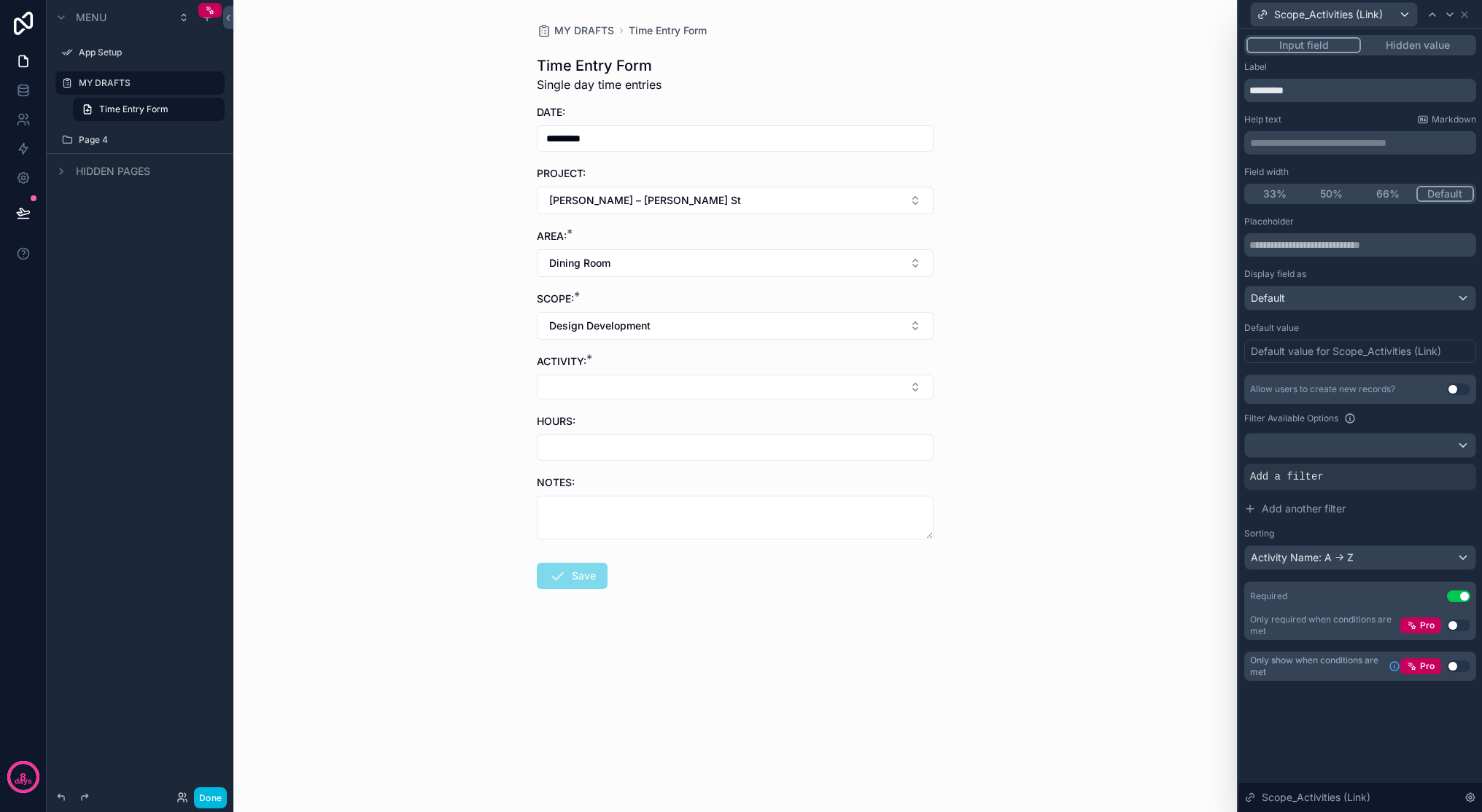
click at [1154, 477] on span "Add a filter" at bounding box center [1286, 477] width 74 height 15
click at [0, 0] on icon at bounding box center [0, 0] width 0 height 0
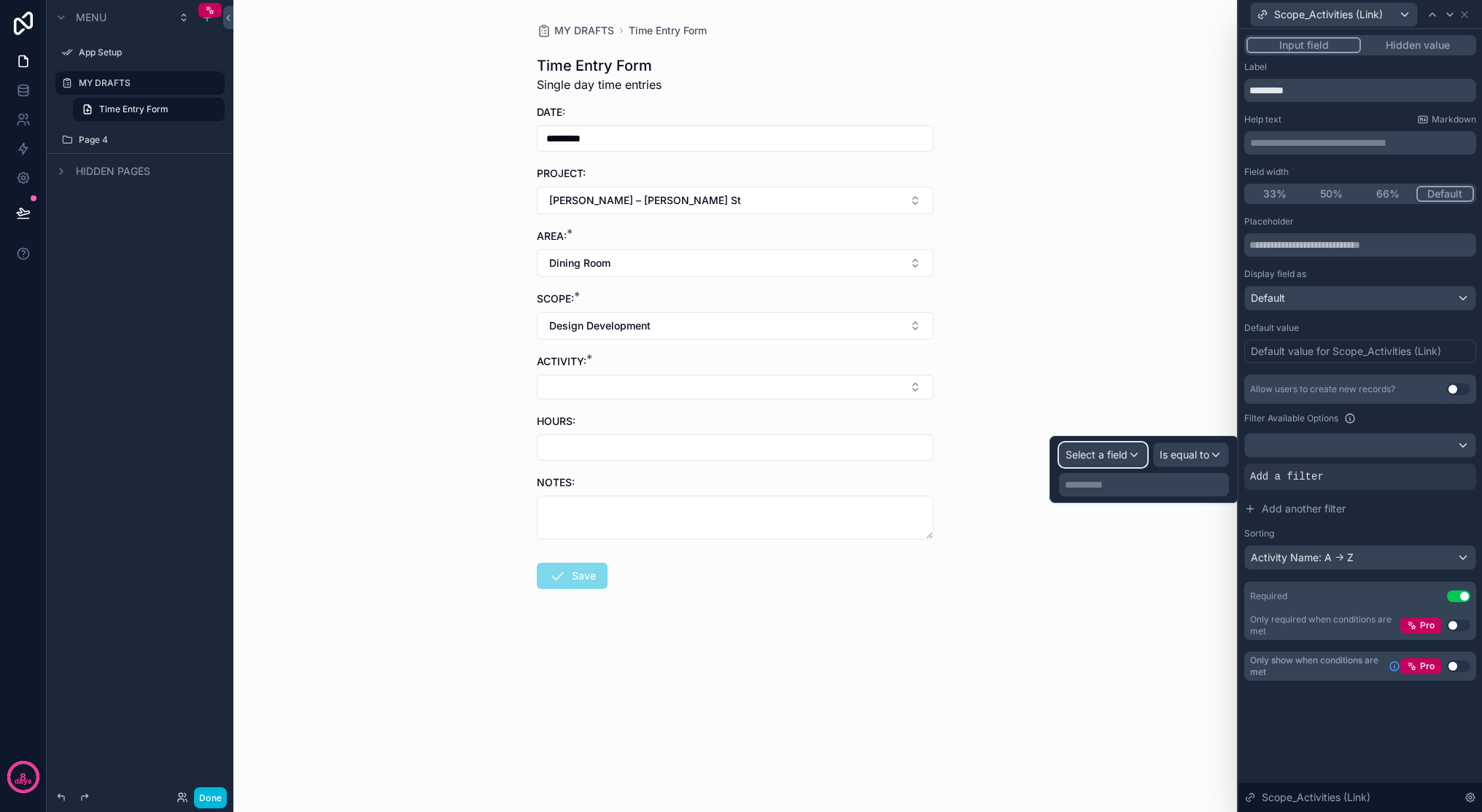
click at [1091, 456] on span "Select a field" at bounding box center [1097, 454] width 62 height 13
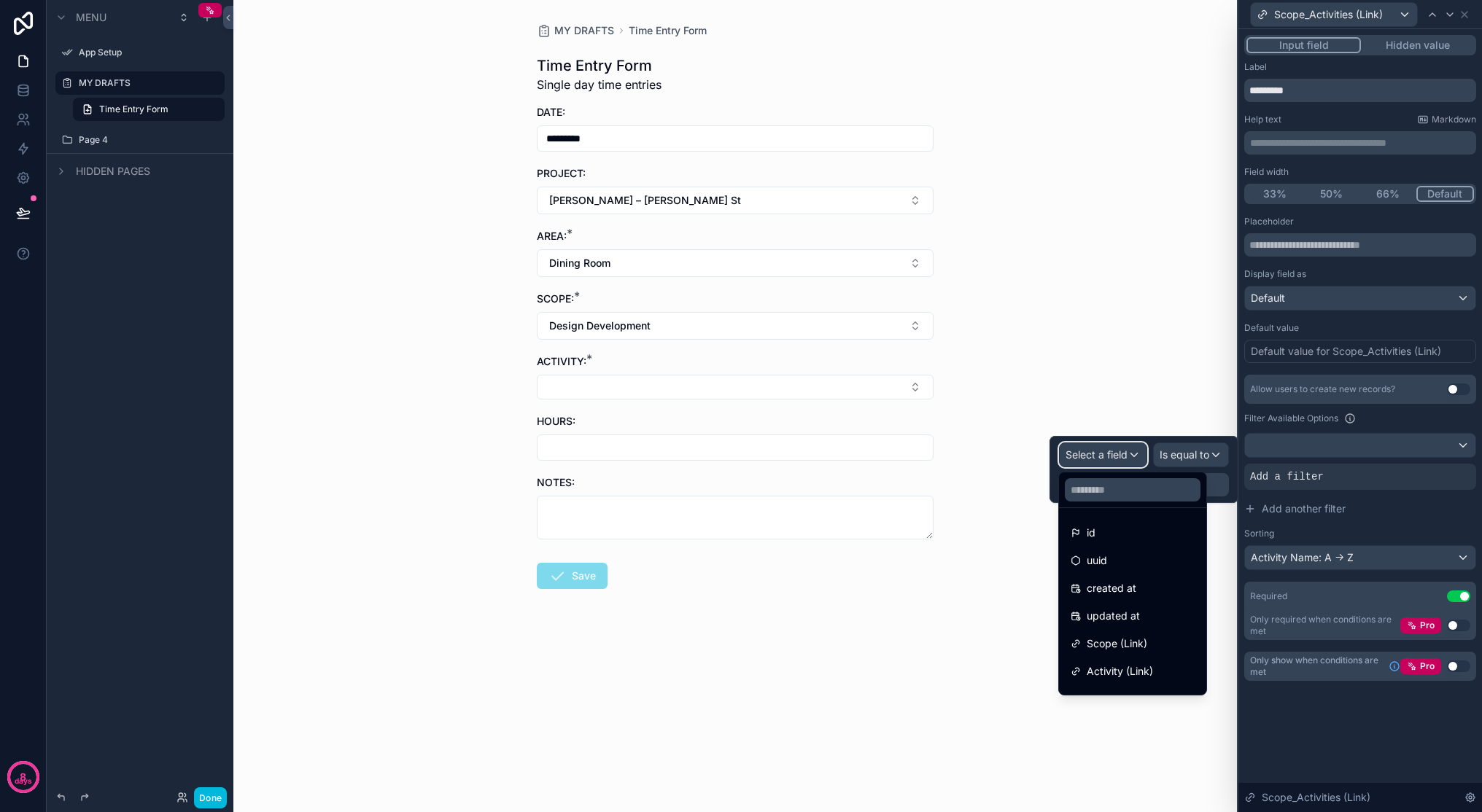
scroll to position [29, 0]
click at [1143, 616] on span "Scope (Link)" at bounding box center [1117, 614] width 61 height 18
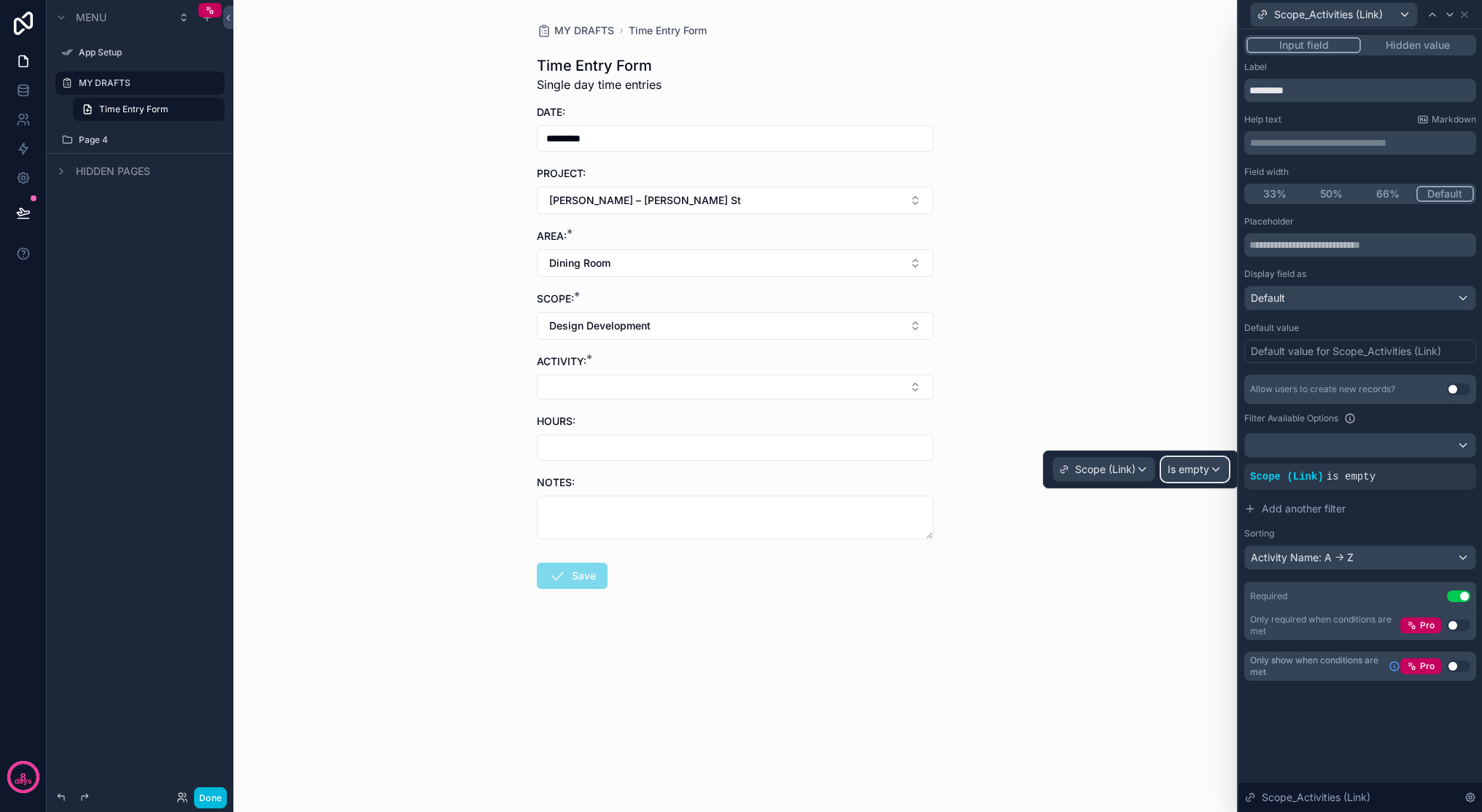
click at [1154, 469] on span "Is empty" at bounding box center [1188, 469] width 41 height 15
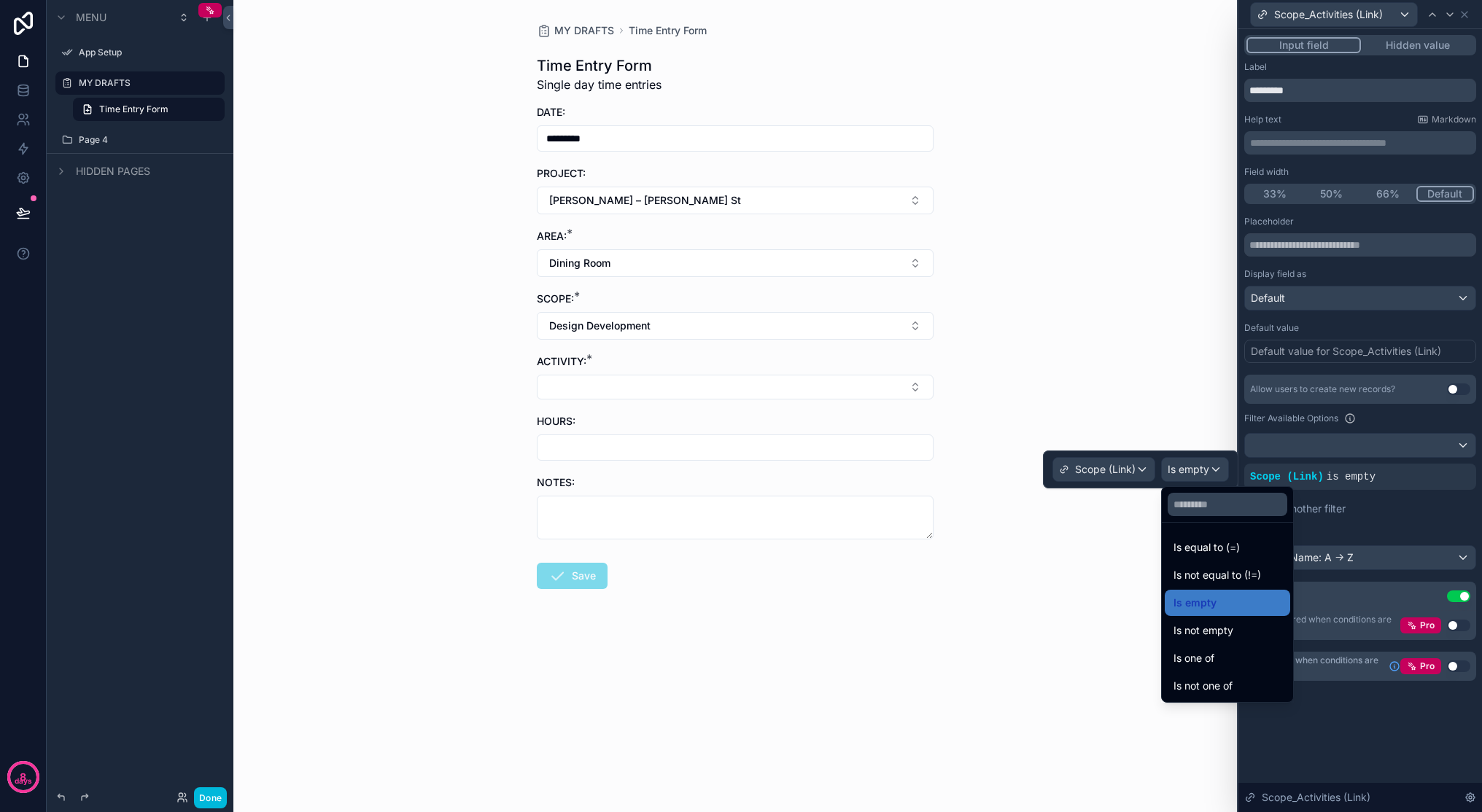
click at [1154, 544] on span "Is equal to (=)" at bounding box center [1206, 548] width 66 height 18
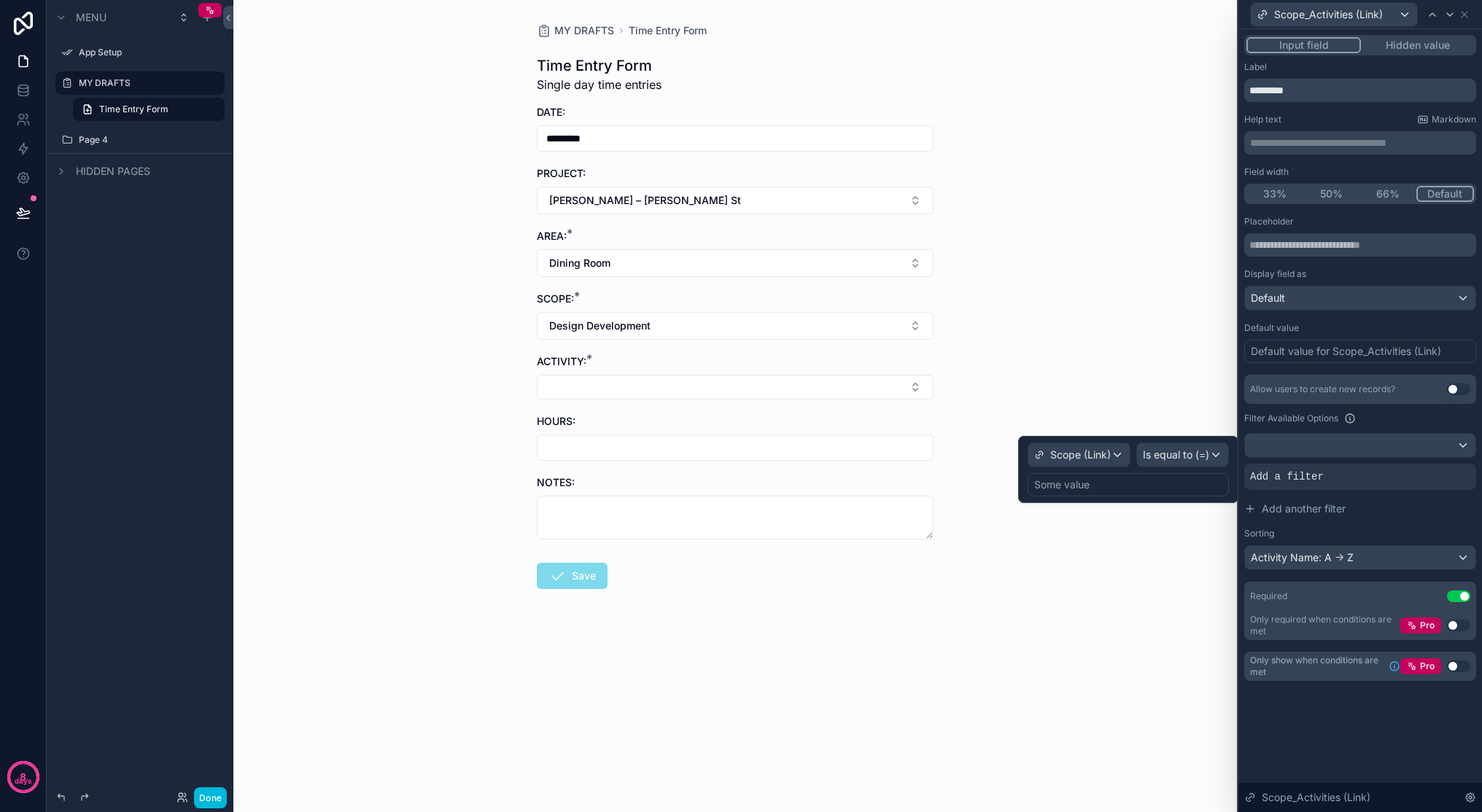
click at [1154, 481] on div "Some value" at bounding box center [1128, 485] width 202 height 24
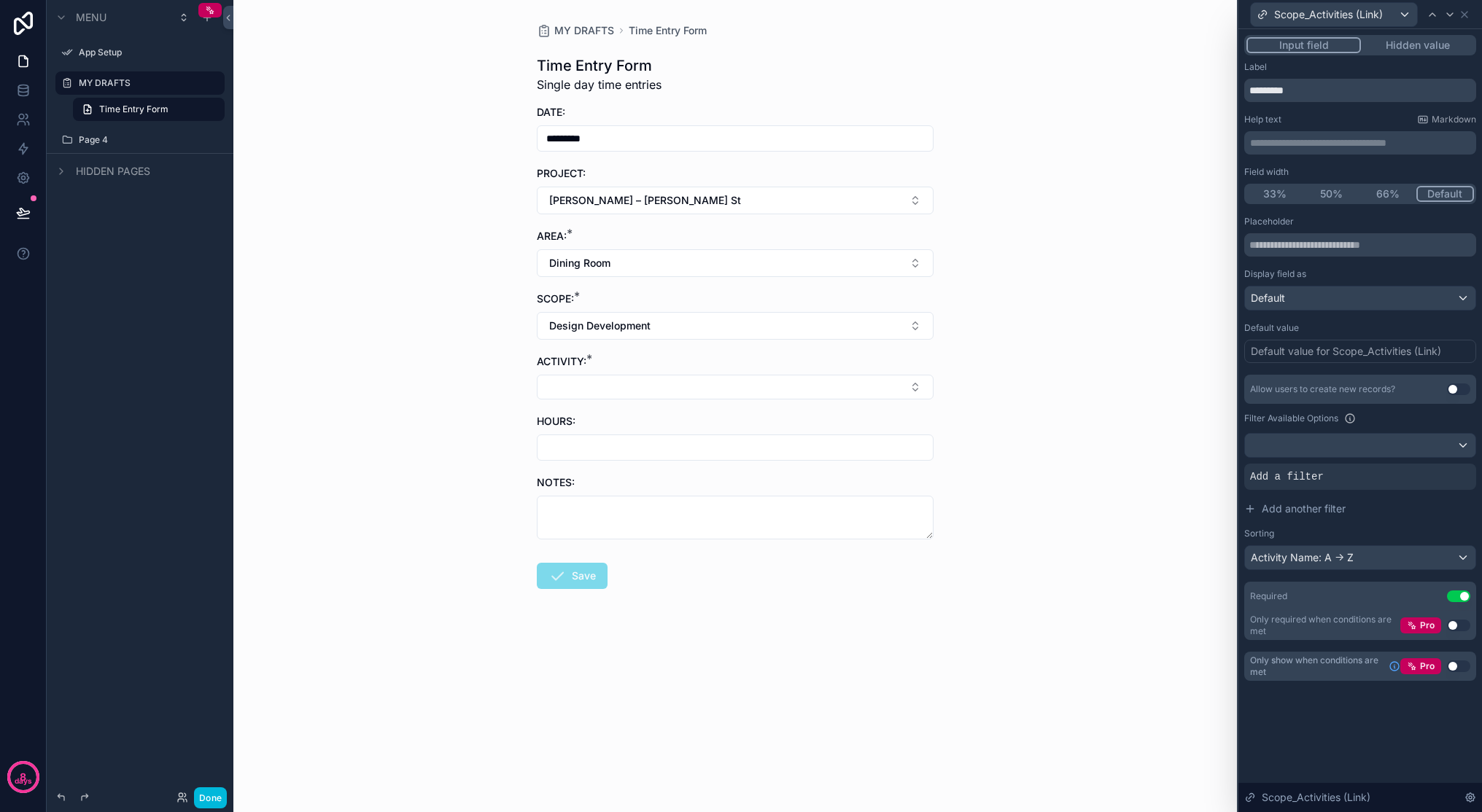
click at [0, 0] on icon at bounding box center [0, 0] width 0 height 0
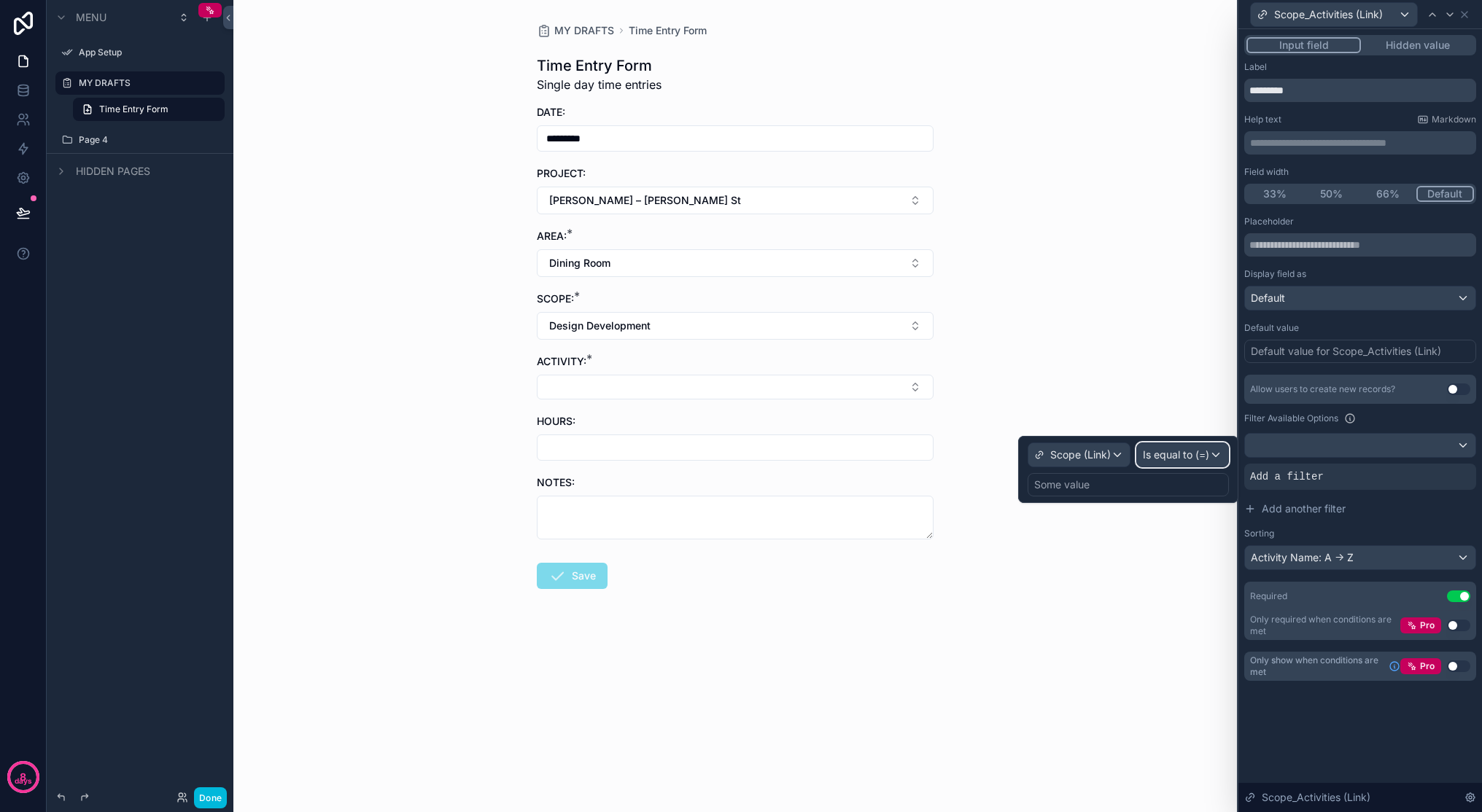
click at [1154, 461] on span "Is equal to (=)" at bounding box center [1175, 454] width 66 height 15
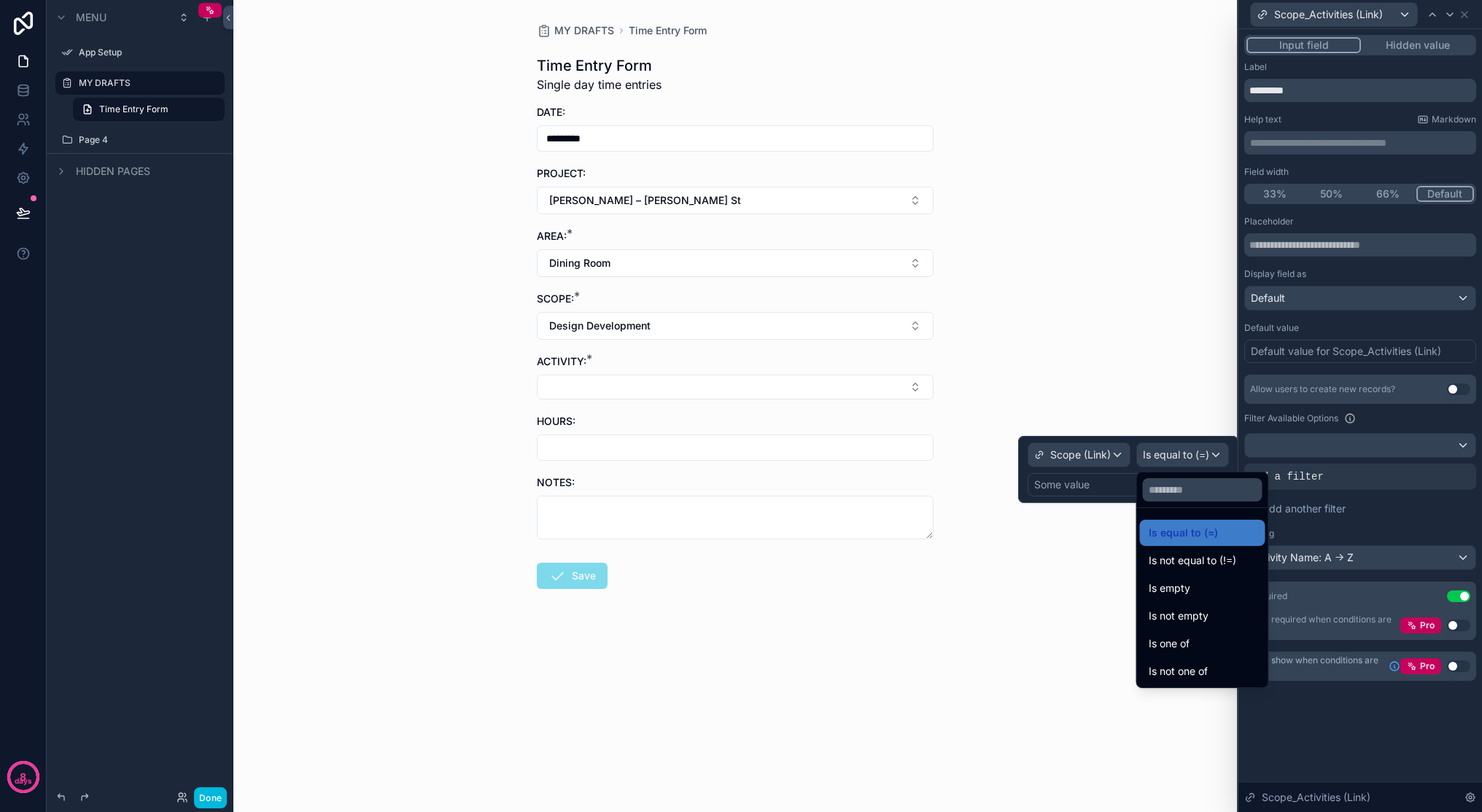
click at [1154, 635] on div "Is one of" at bounding box center [1203, 644] width 108 height 18
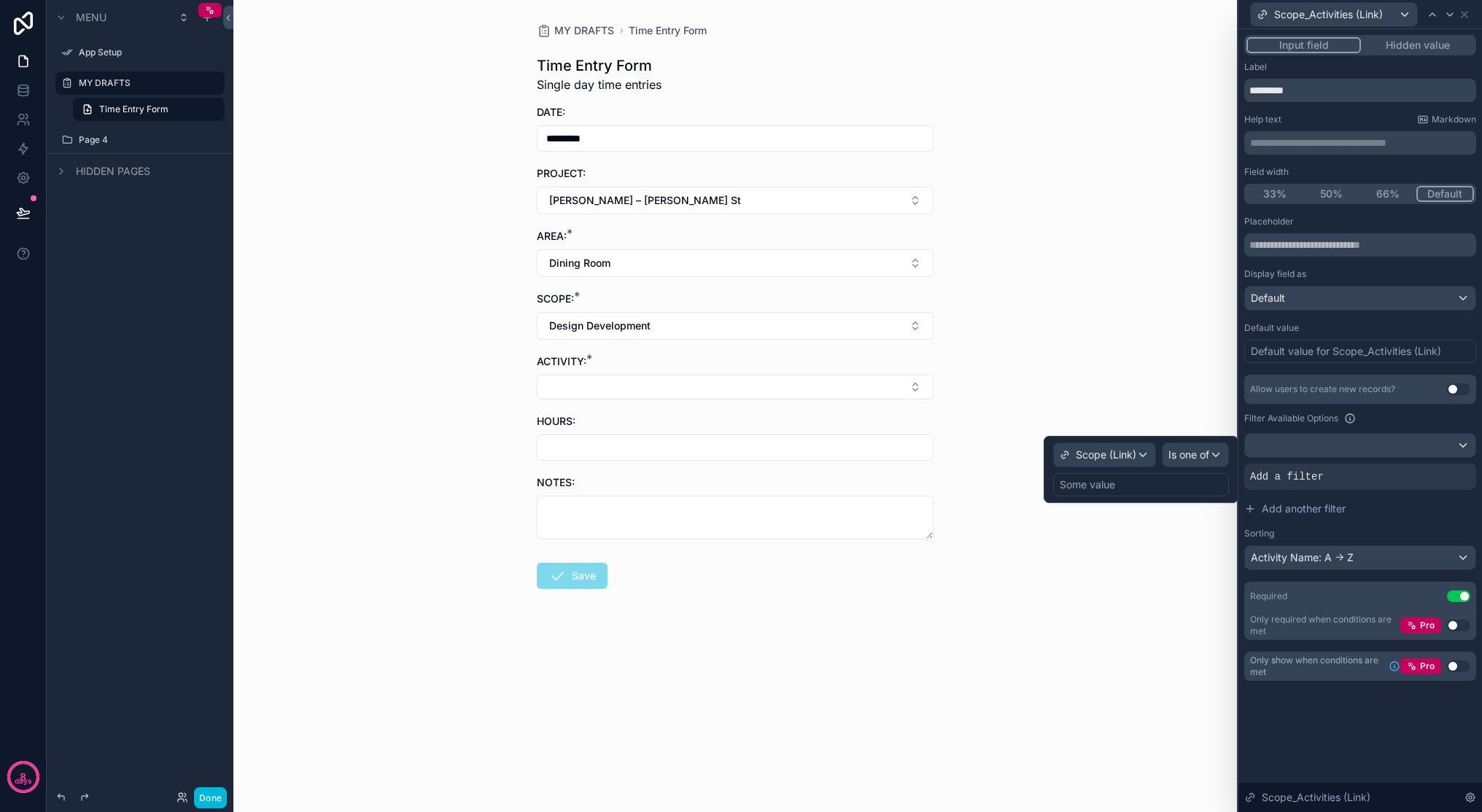
click at [1154, 486] on div "Some value" at bounding box center [1141, 485] width 176 height 24
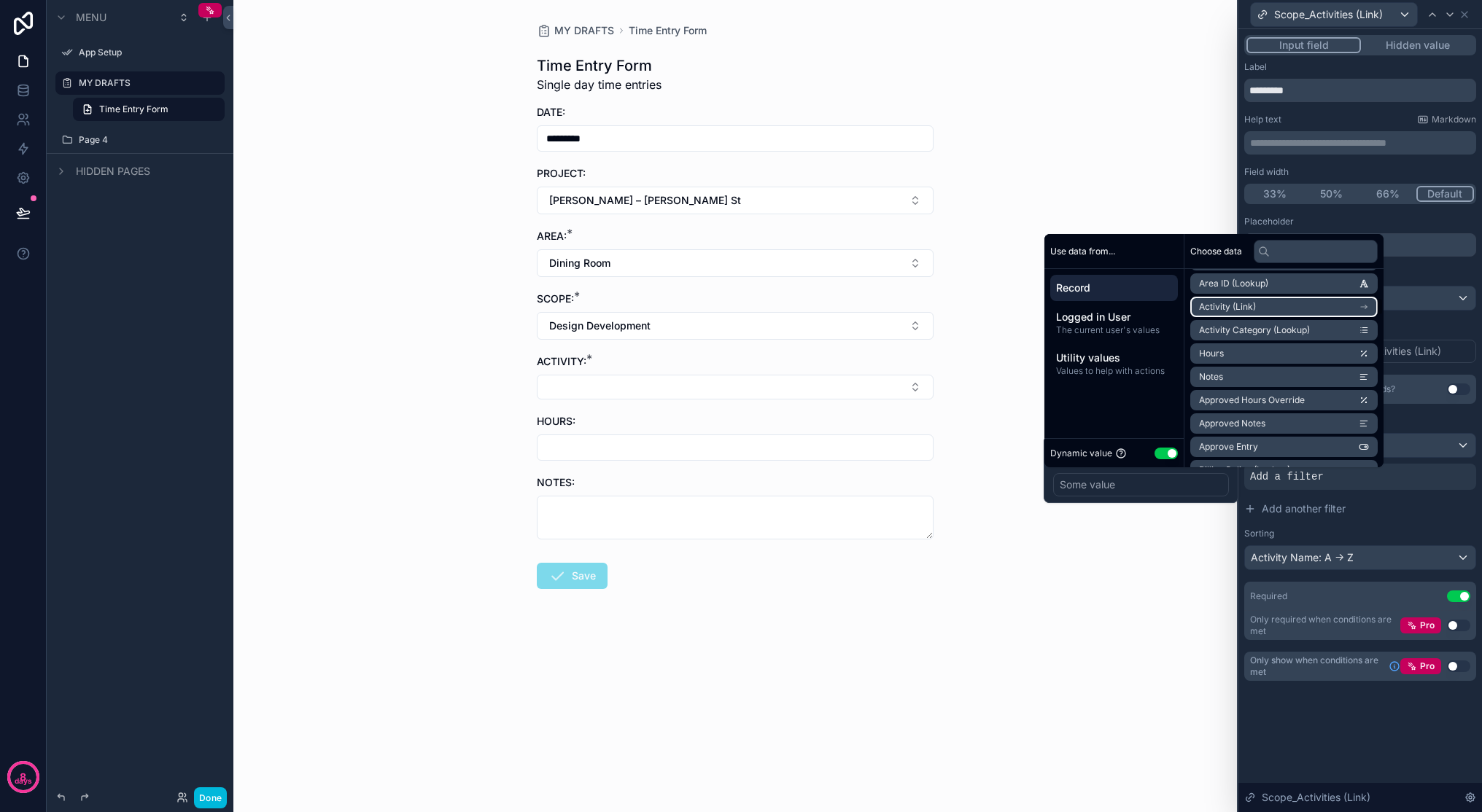
scroll to position [260, 0]
click at [1154, 377] on li "Activity (Link)" at bounding box center [1283, 376] width 188 height 21
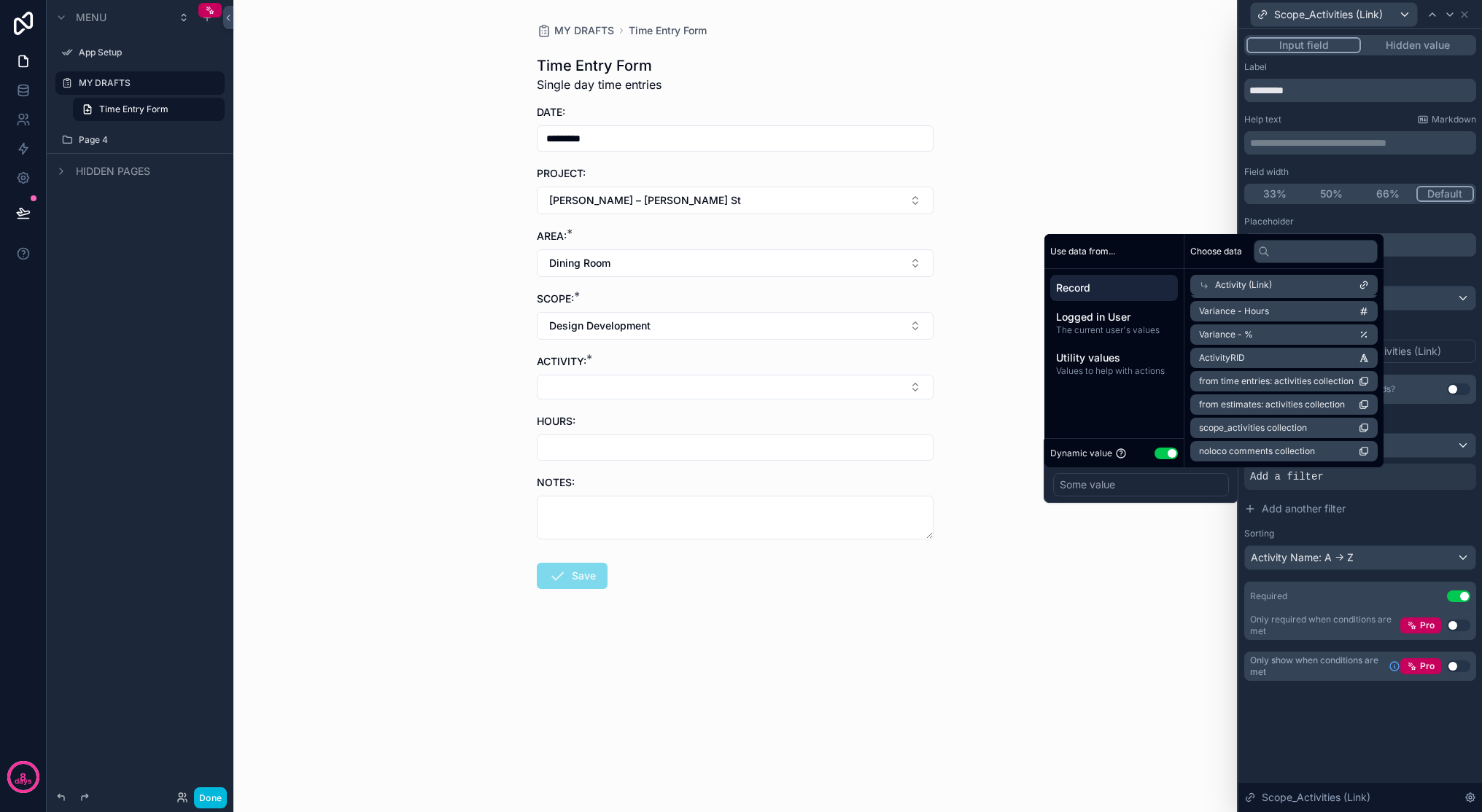
click at [1111, 292] on span "Record" at bounding box center [1114, 288] width 116 height 15
click at [1154, 247] on input "text" at bounding box center [1316, 252] width 124 height 24
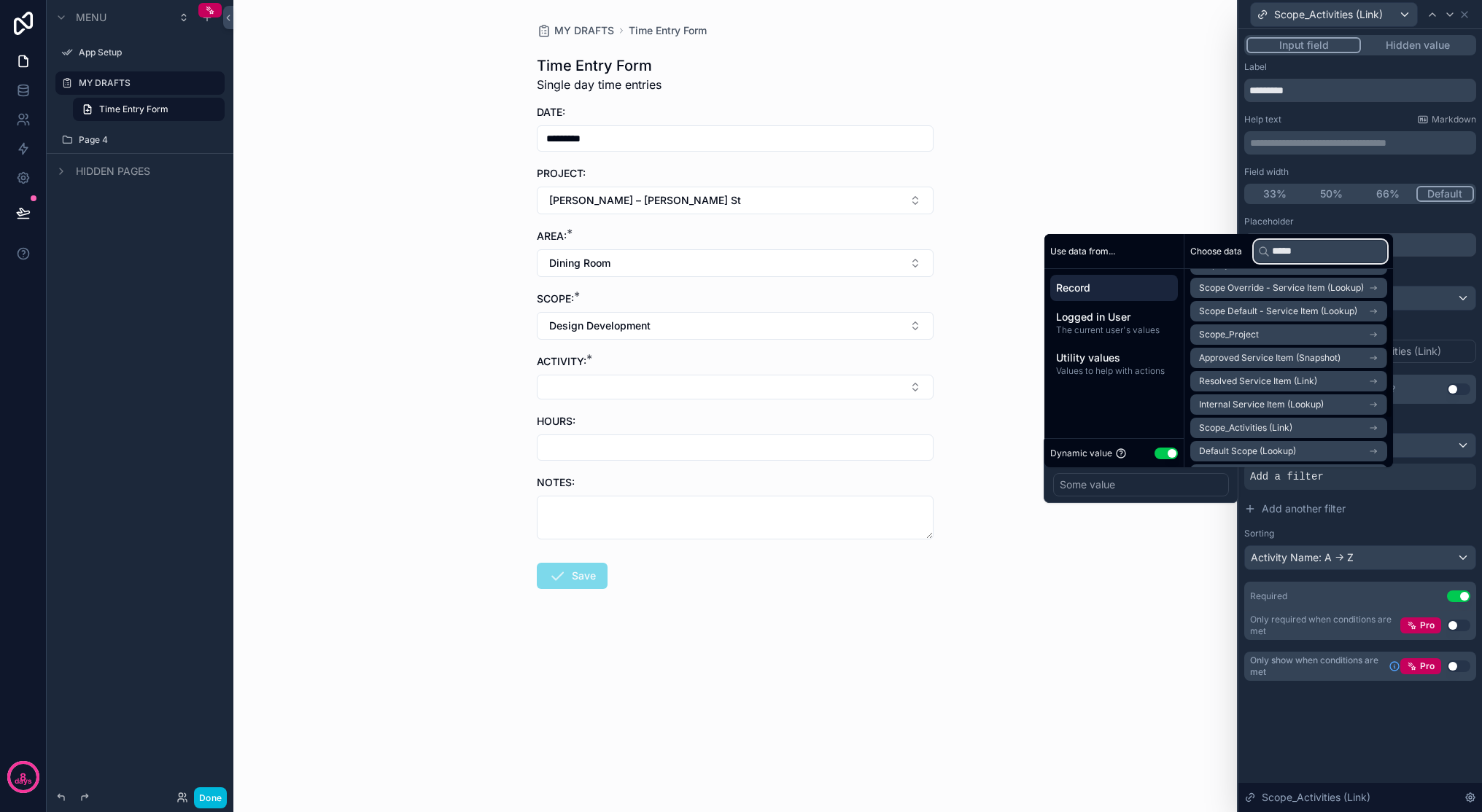
scroll to position [100, 0]
type input "*****"
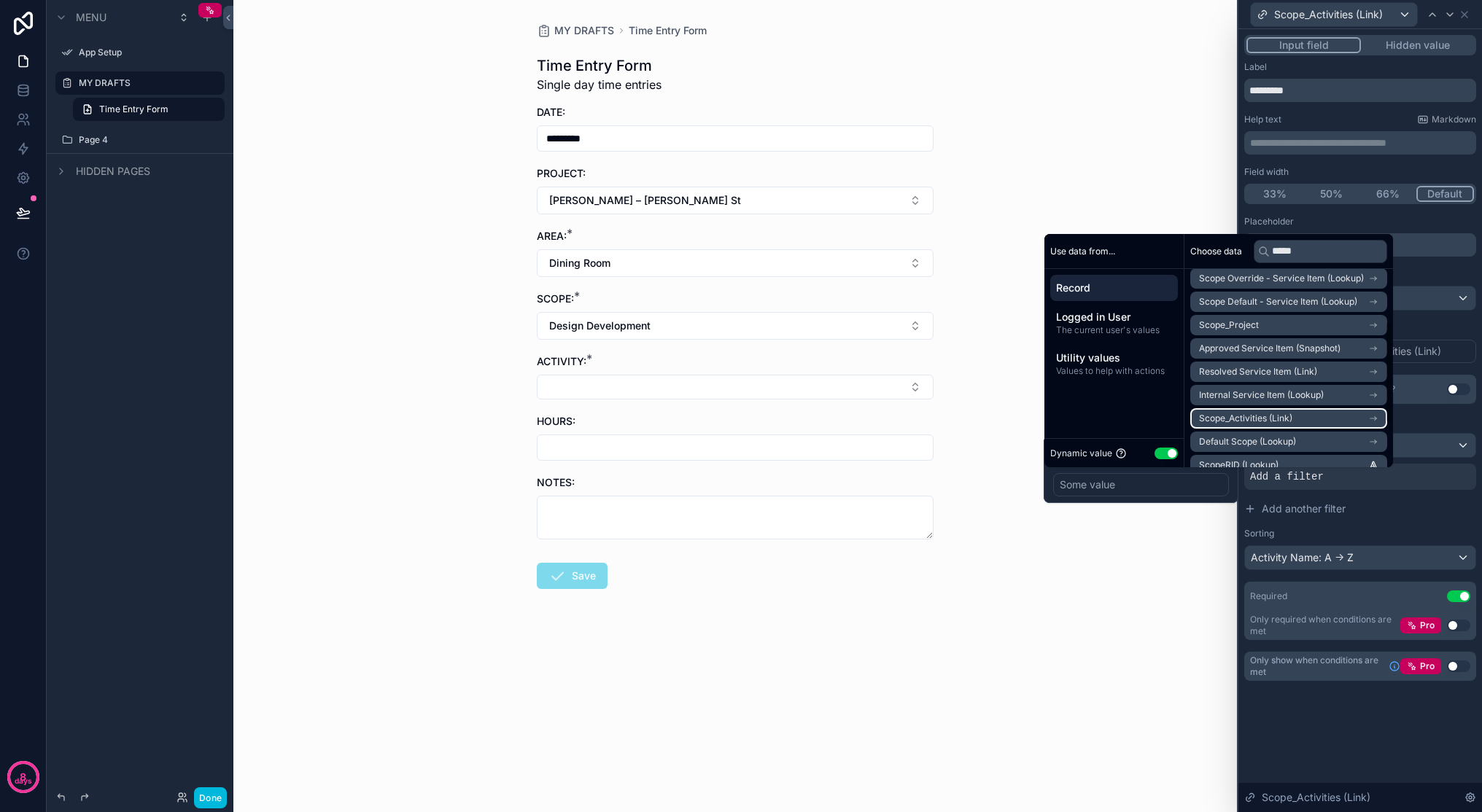
click at [1154, 419] on li "Scope_Activities (Link)" at bounding box center [1288, 418] width 197 height 21
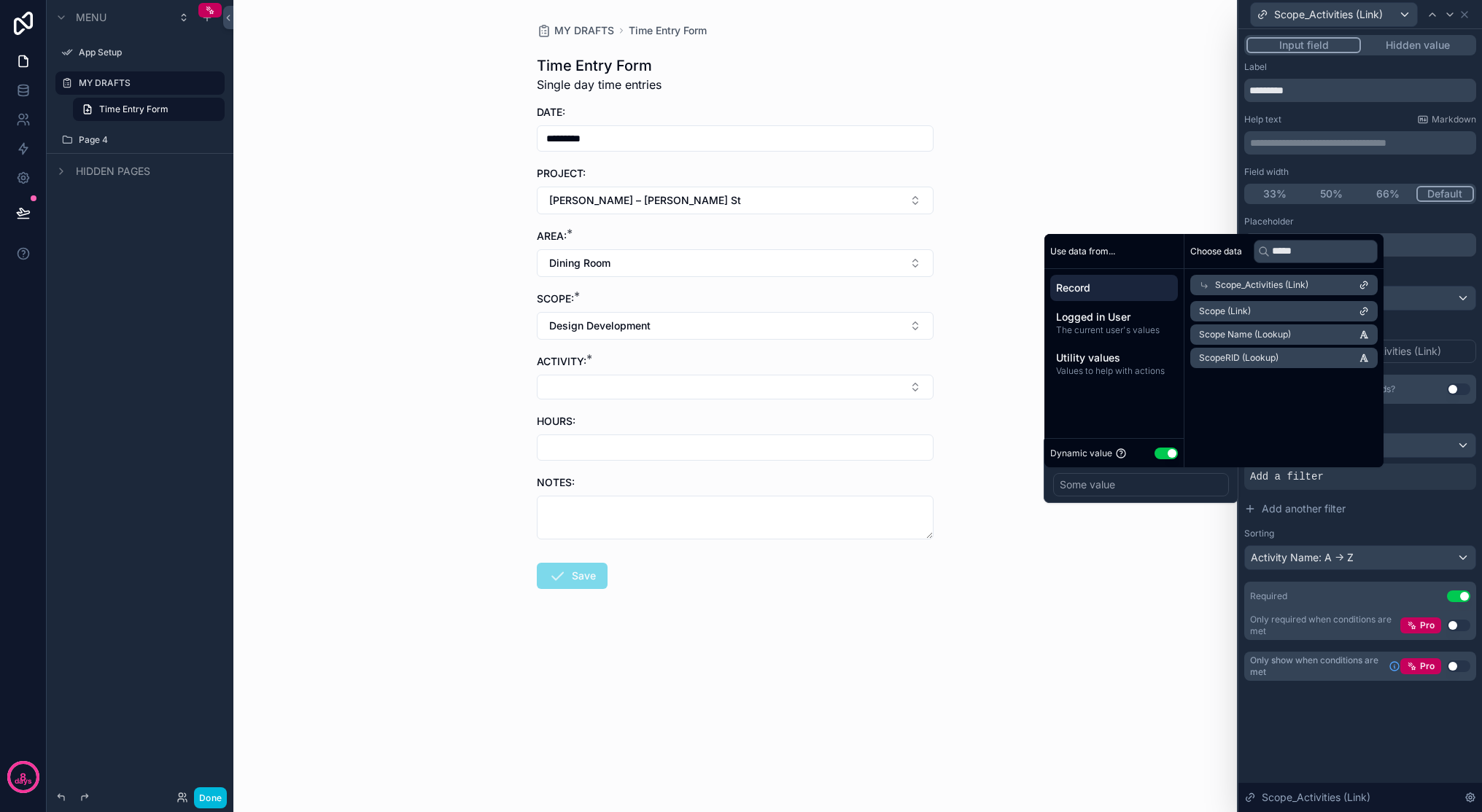
scroll to position [0, 0]
click at [1154, 310] on li "Scope (Link)" at bounding box center [1288, 311] width 197 height 21
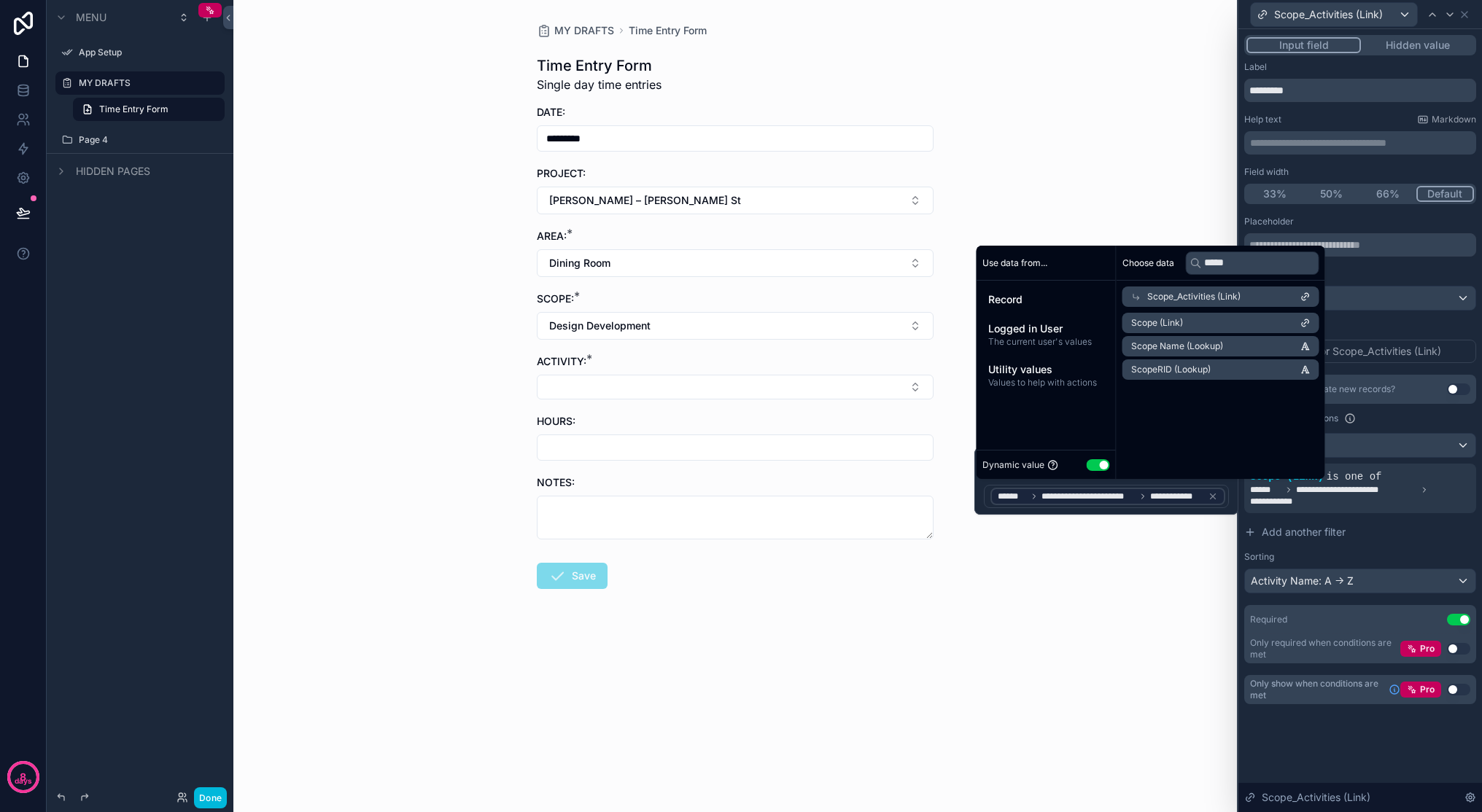
click at [1154, 597] on div "MY DRAFTS Time Entry Form Time Entry Form Single day time entries DATE: *******…" at bounding box center [735, 406] width 1004 height 812
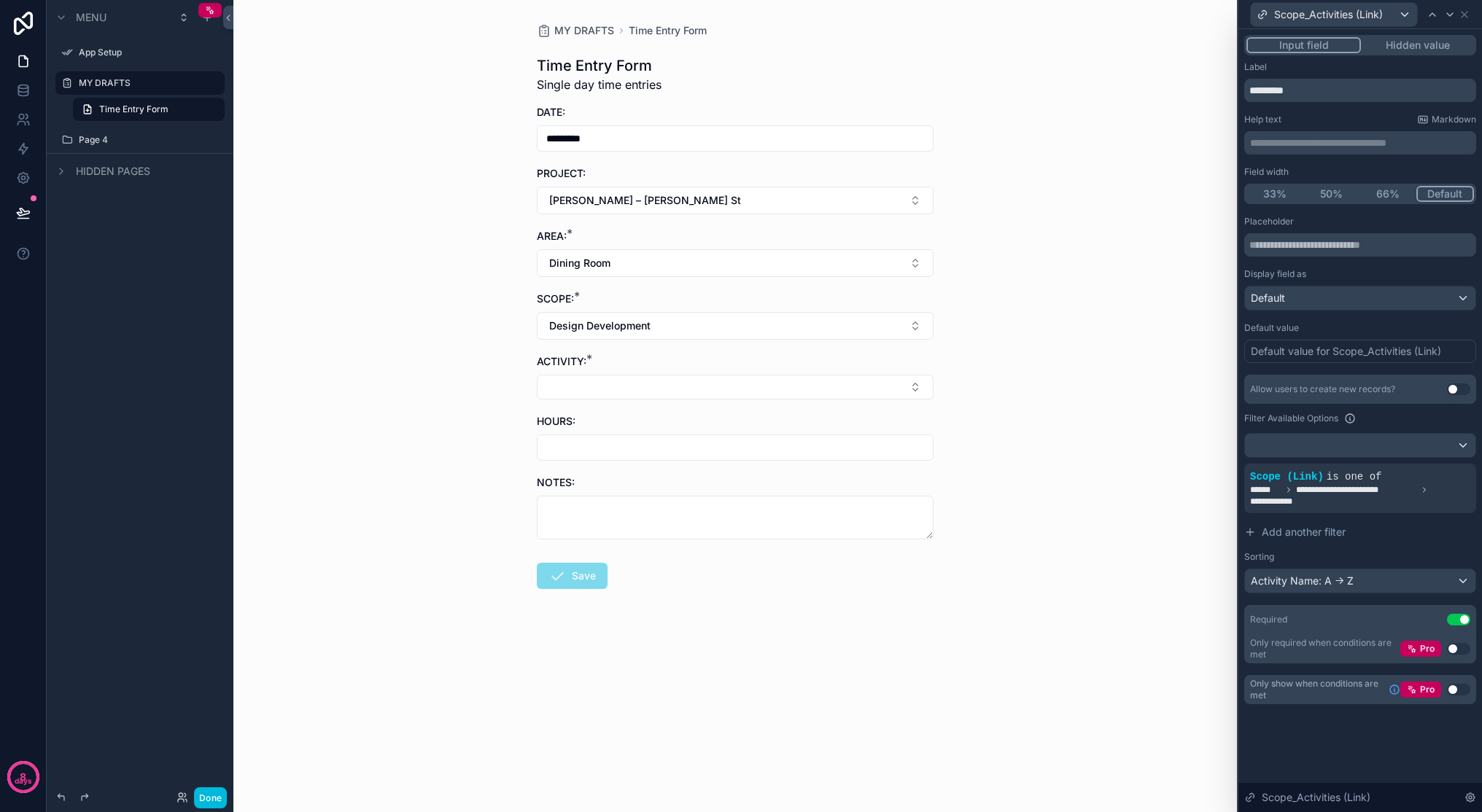
click at [775, 385] on button "Select Button" at bounding box center [735, 386] width 396 height 25
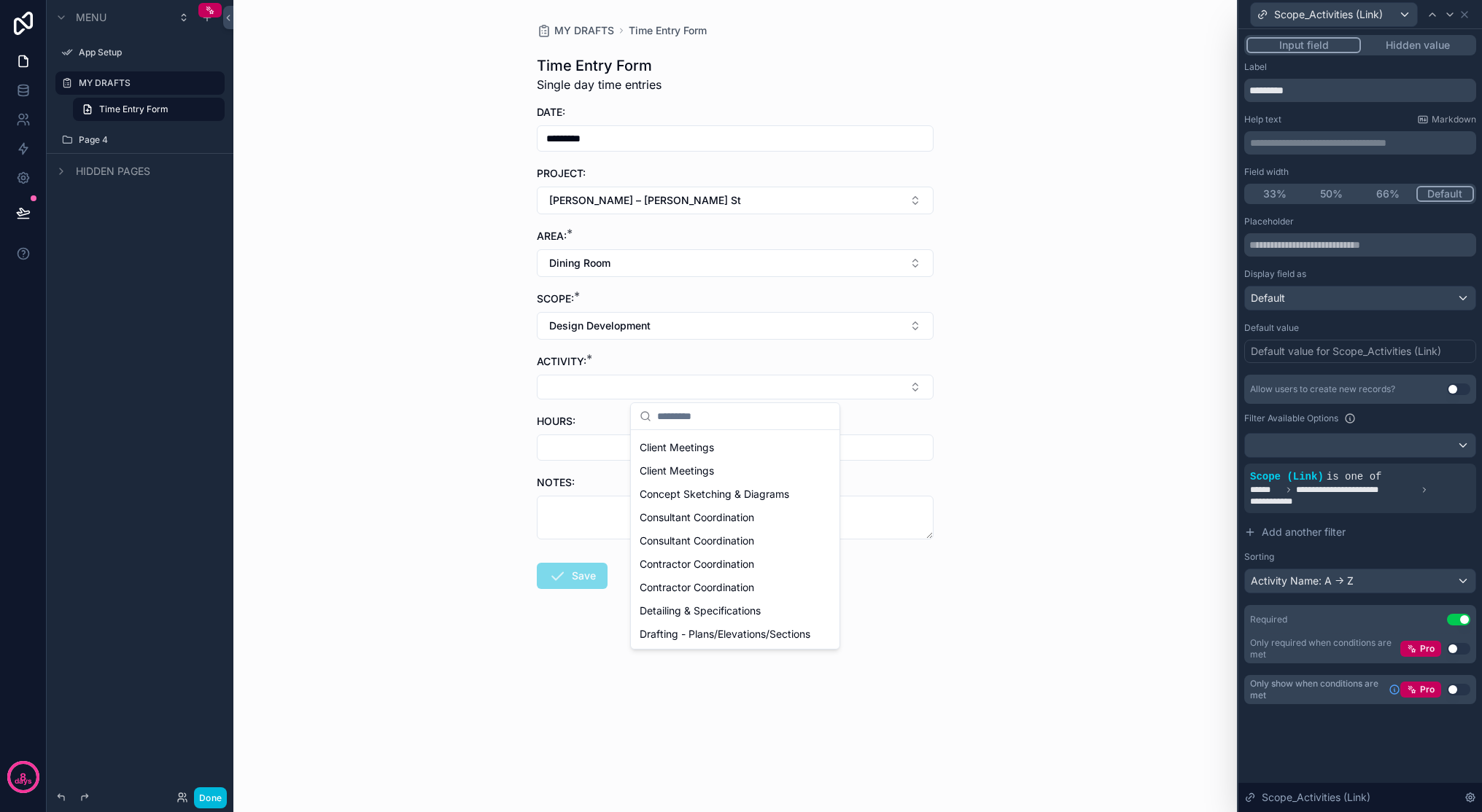
scroll to position [5, 0]
drag, startPoint x: 840, startPoint y: 469, endPoint x: 838, endPoint y: 529, distance: 60.0
click at [838, 532] on div "3D Modeling / Rendering Bidding / Pricing Support Client Meetings Client Meetin…" at bounding box center [736, 525] width 210 height 247
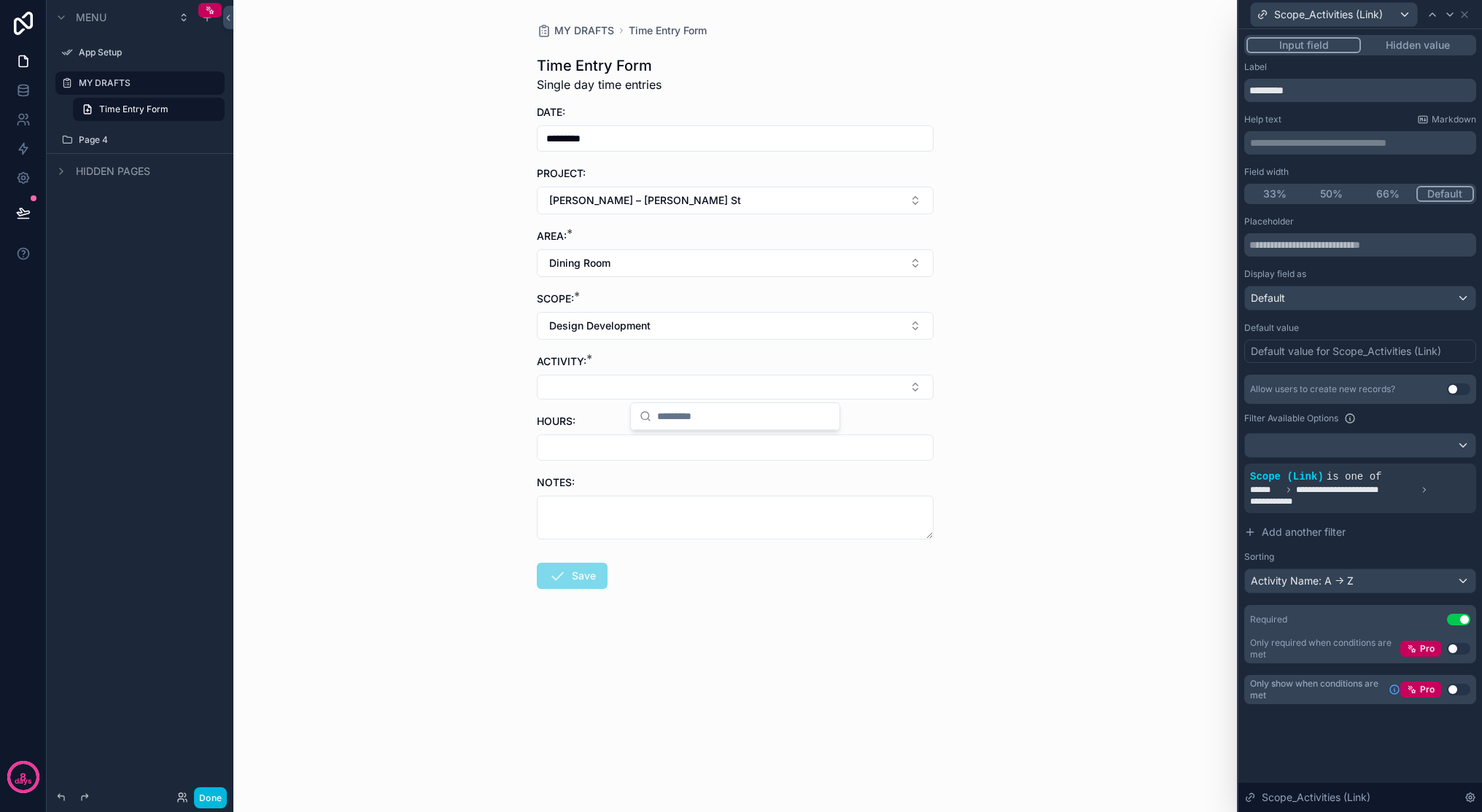
click at [0, 0] on icon at bounding box center [0, 0] width 0 height 0
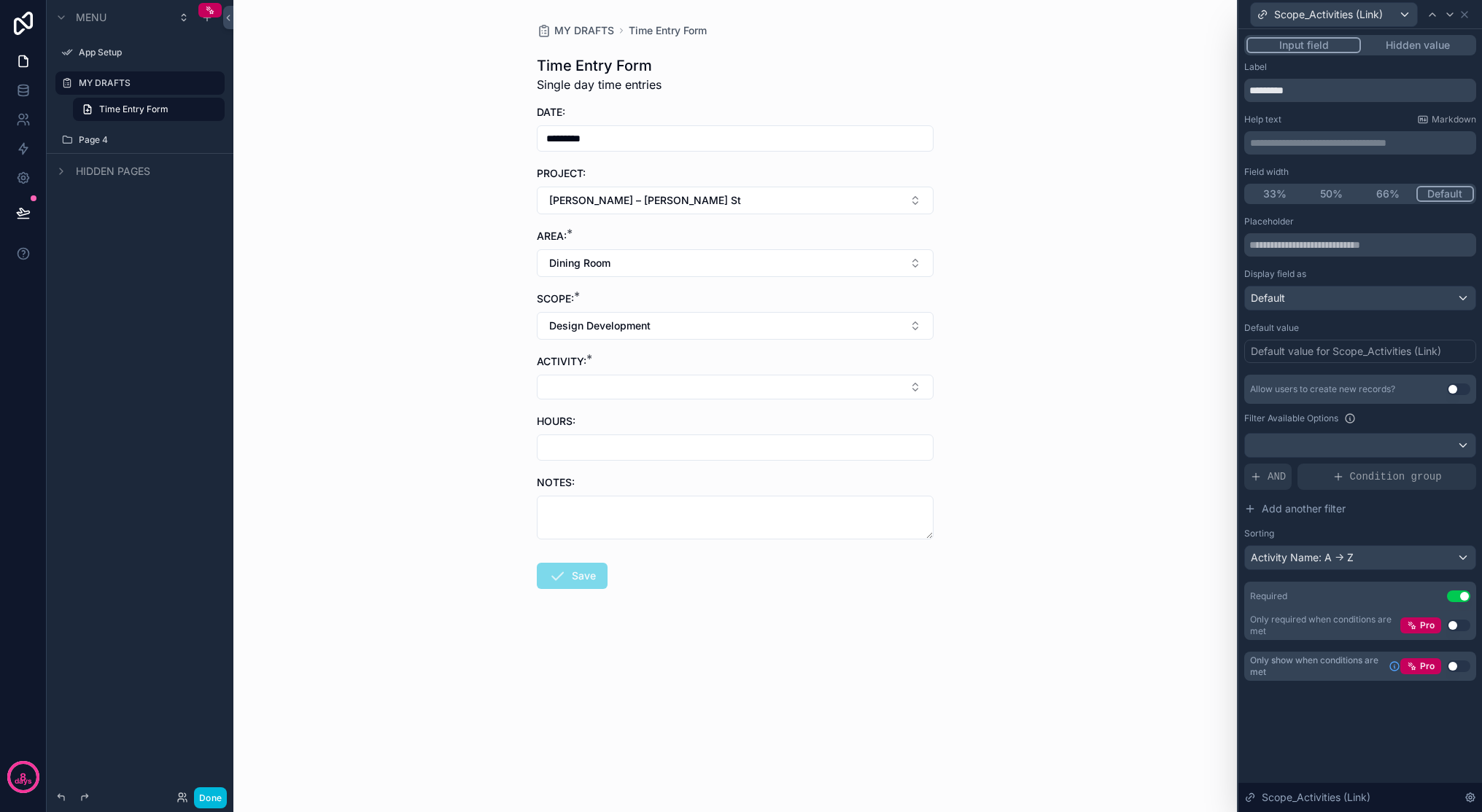
click at [887, 374] on div "ACTIVITY: *" at bounding box center [735, 377] width 396 height 45
click at [906, 379] on button "Select Button" at bounding box center [735, 386] width 396 height 25
click at [1051, 405] on div "MY DRAFTS Time Entry Form Time Entry Form Single day time entries DATE: *******…" at bounding box center [735, 406] width 1004 height 812
click at [910, 393] on button "Select Button" at bounding box center [735, 386] width 396 height 25
click at [668, 325] on button "Design Development" at bounding box center [735, 325] width 396 height 28
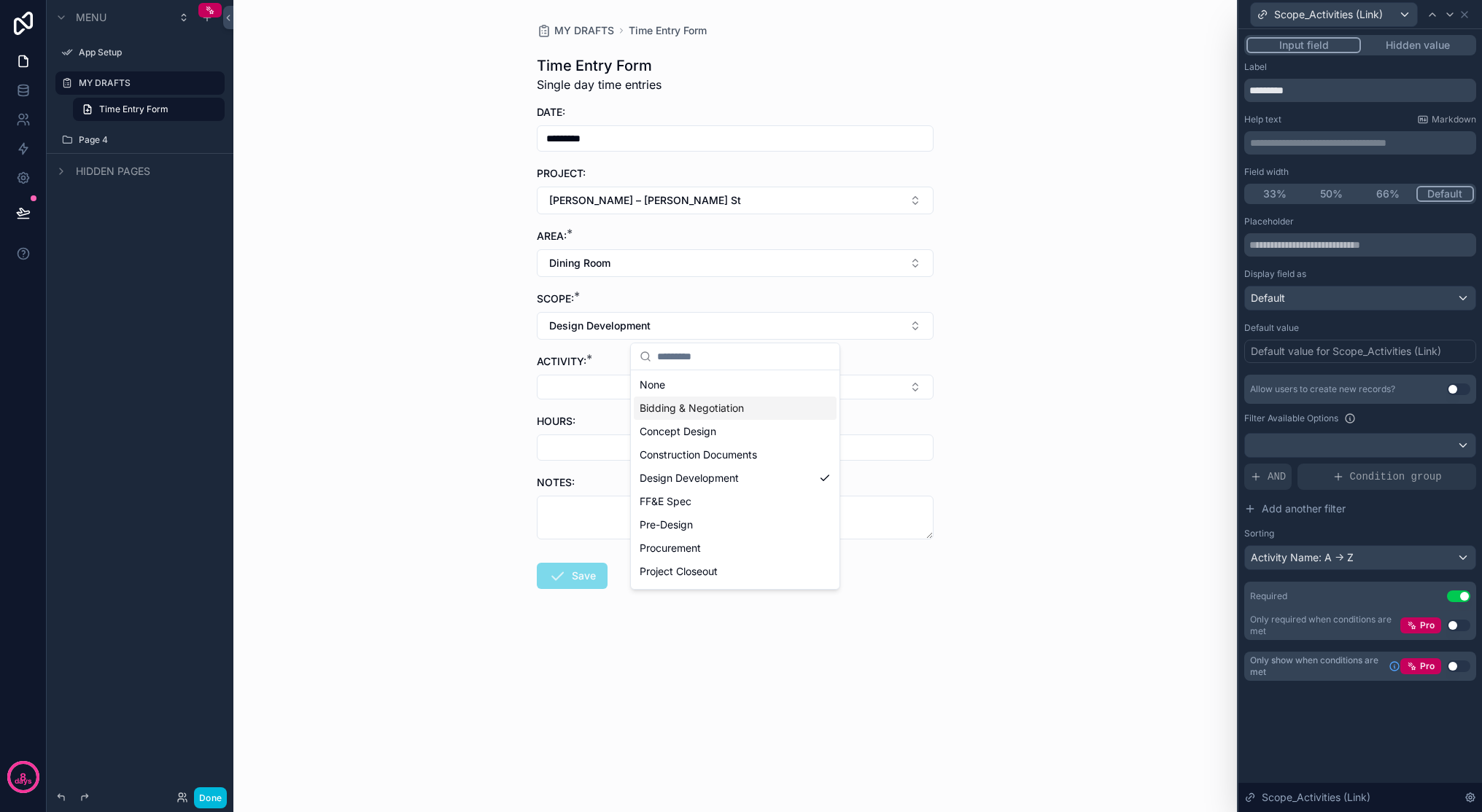
click at [721, 412] on span "Bidding & Negotiation" at bounding box center [691, 408] width 104 height 15
click at [880, 382] on button "Select Button" at bounding box center [735, 386] width 396 height 25
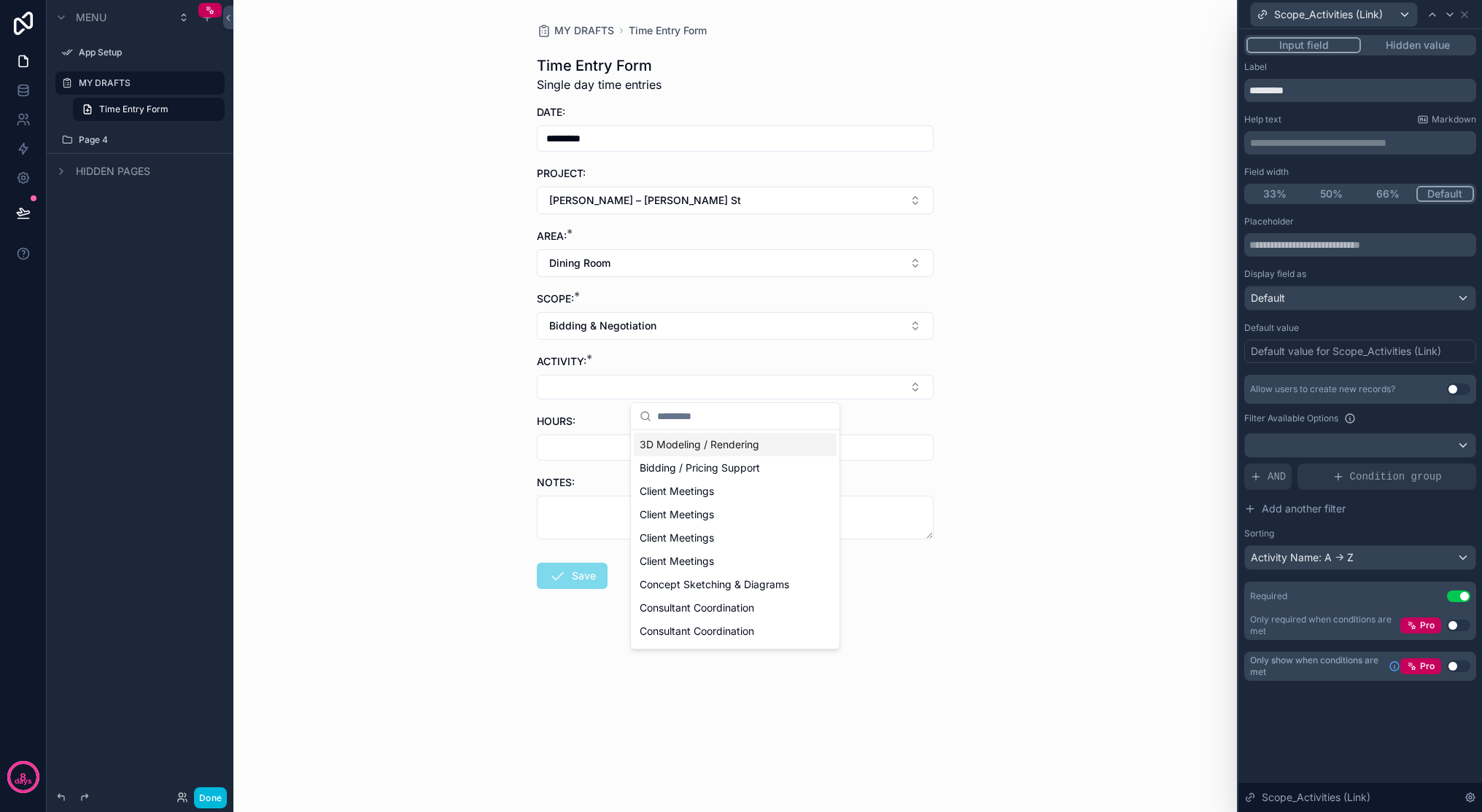
click at [1154, 475] on icon at bounding box center [1256, 477] width 12 height 12
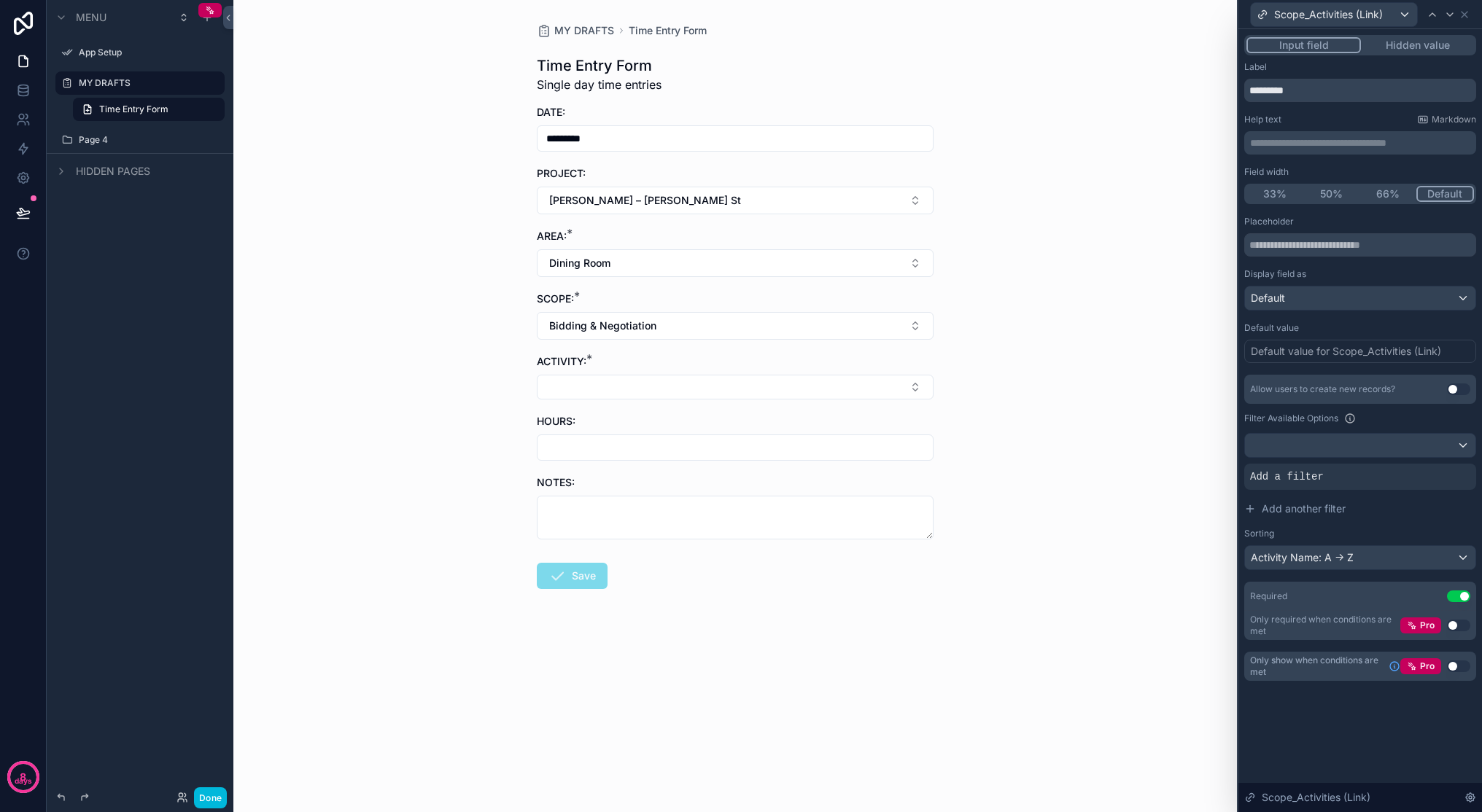
click at [0, 0] on icon at bounding box center [0, 0] width 0 height 0
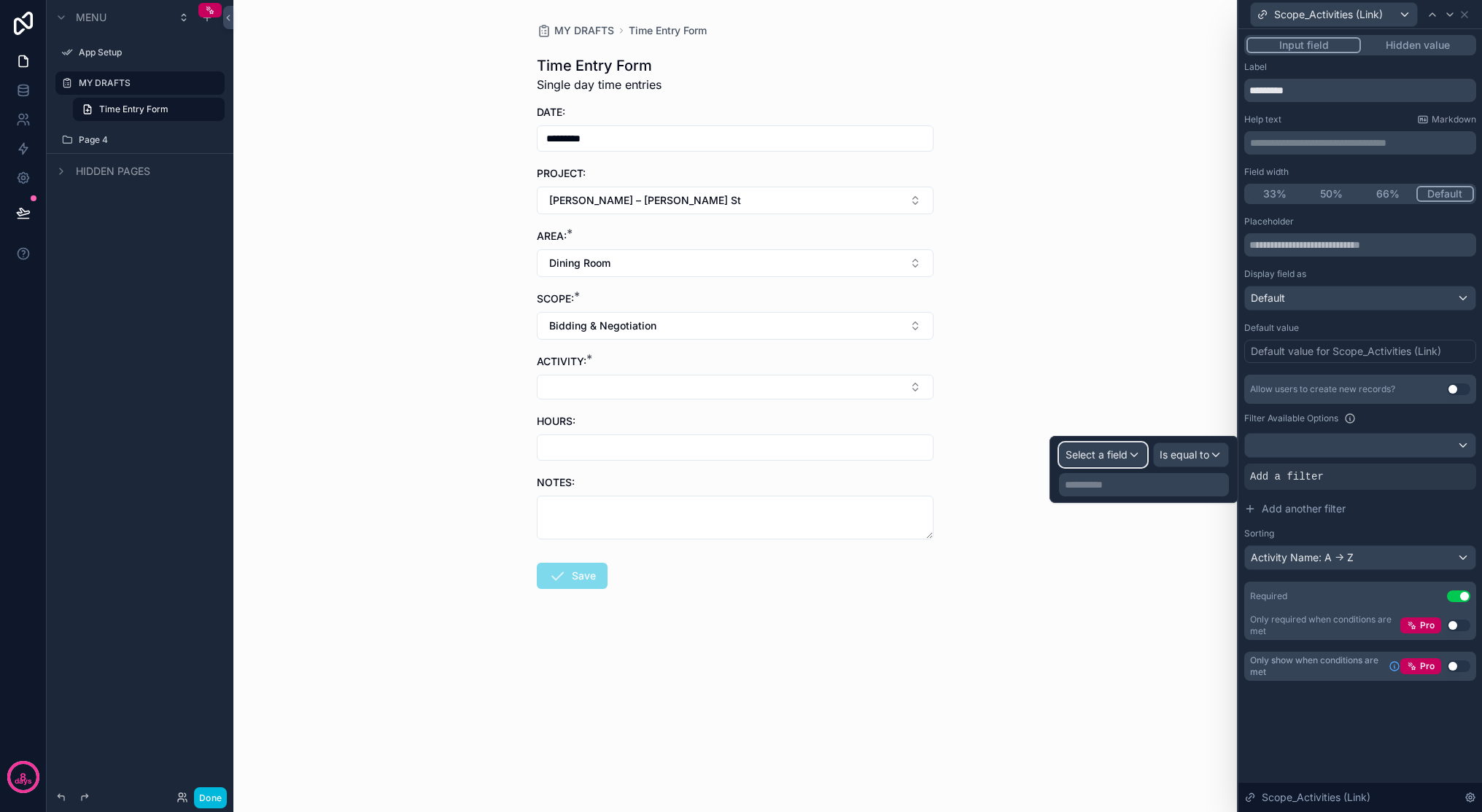
click at [1116, 461] on span "Select a field" at bounding box center [1097, 454] width 62 height 15
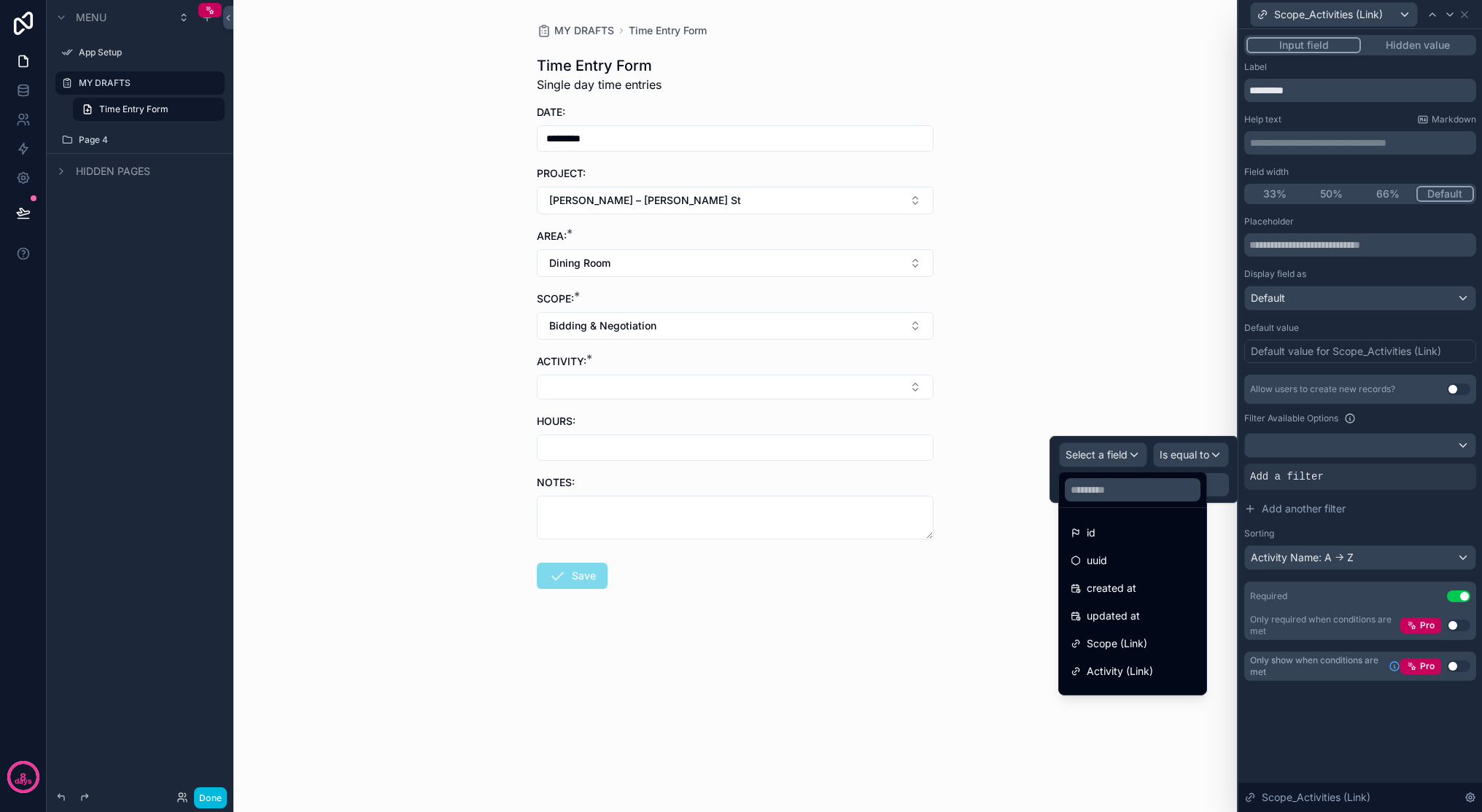
click at [1143, 647] on span "Scope (Link)" at bounding box center [1117, 644] width 61 height 18
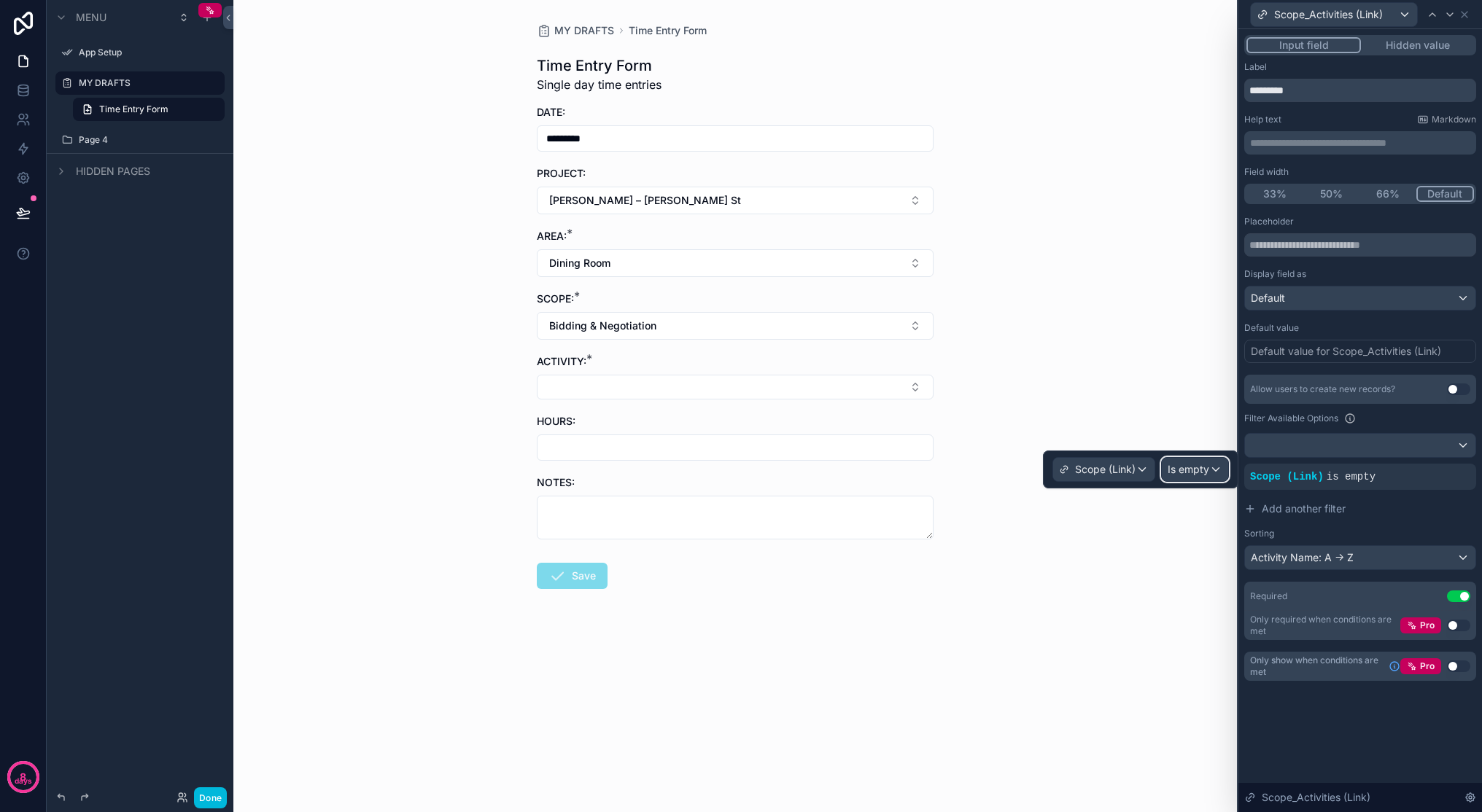
click at [1154, 474] on div "Is empty" at bounding box center [1194, 470] width 66 height 24
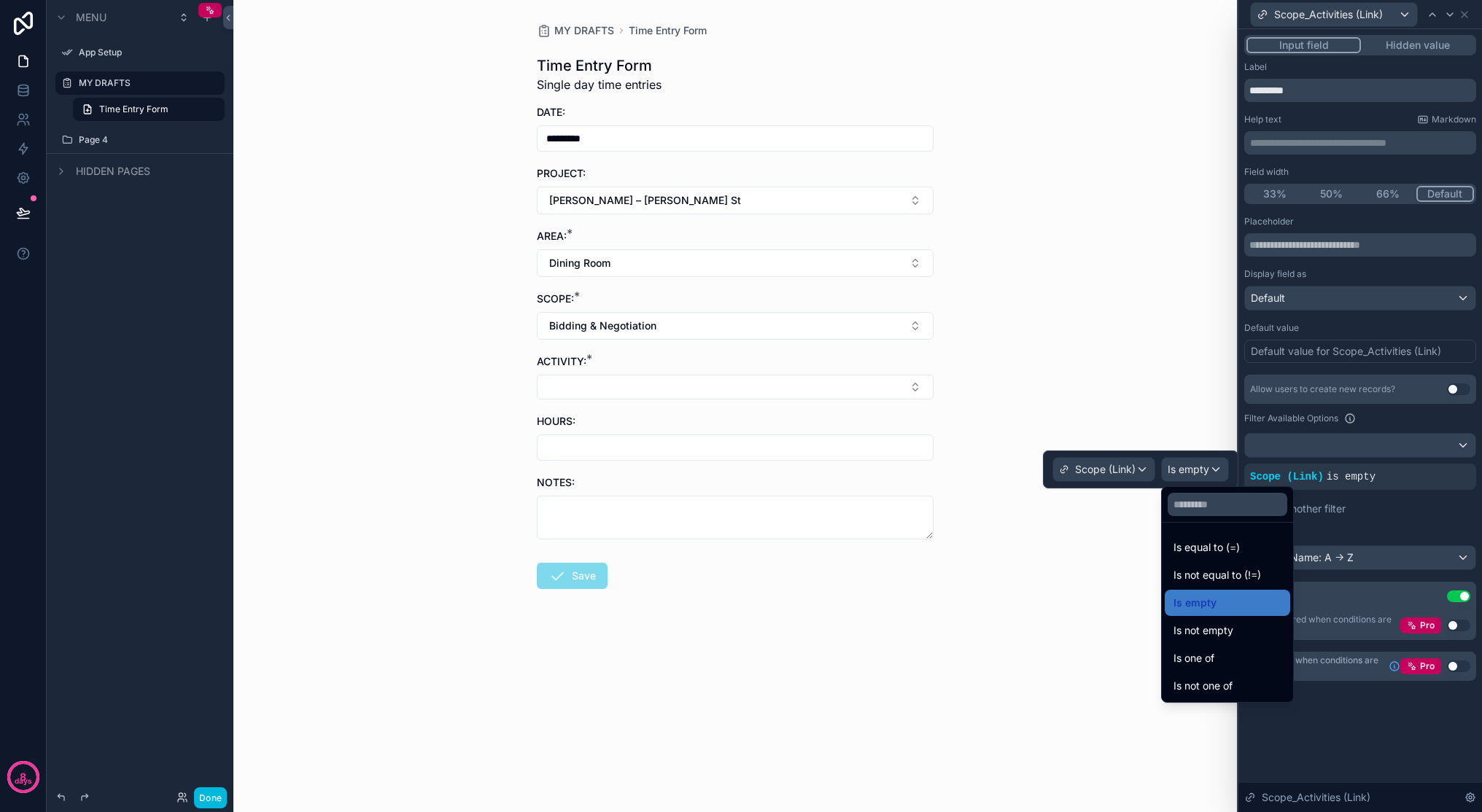
click at [1154, 545] on span "Is equal to (=)" at bounding box center [1206, 548] width 66 height 18
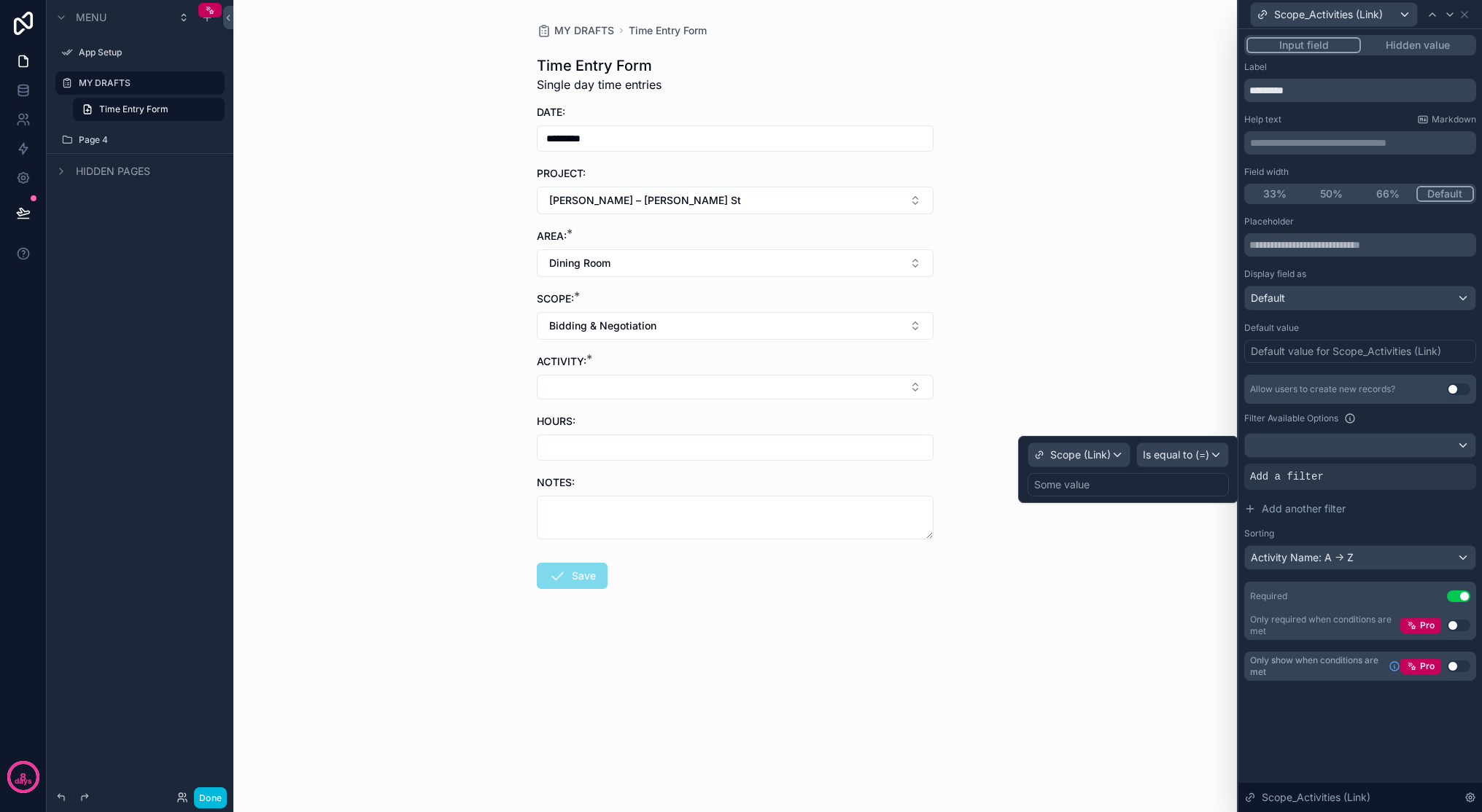
click at [1148, 484] on div "Some value" at bounding box center [1128, 485] width 202 height 24
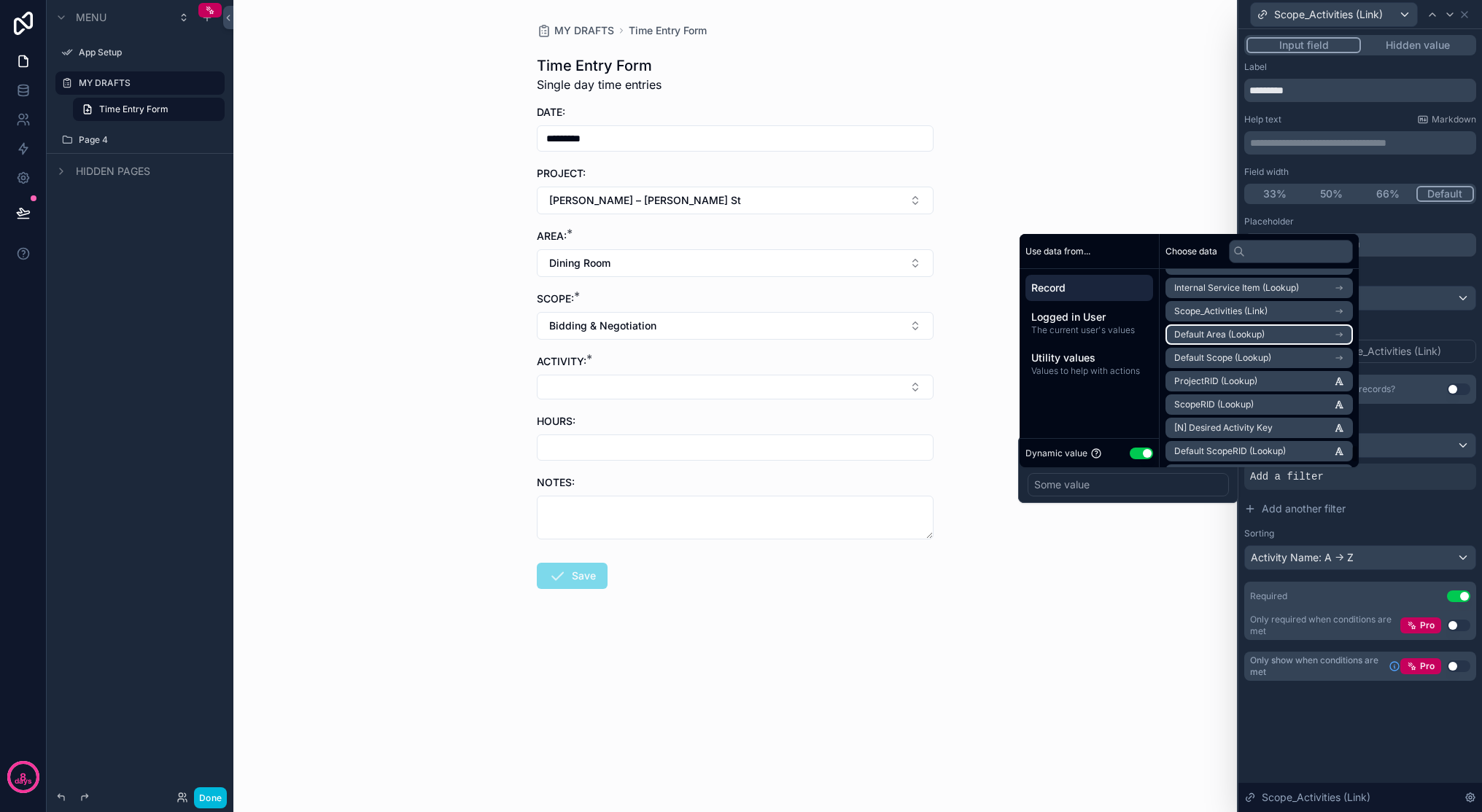
click at [1154, 331] on li "Default Area (Lookup)" at bounding box center [1259, 334] width 188 height 21
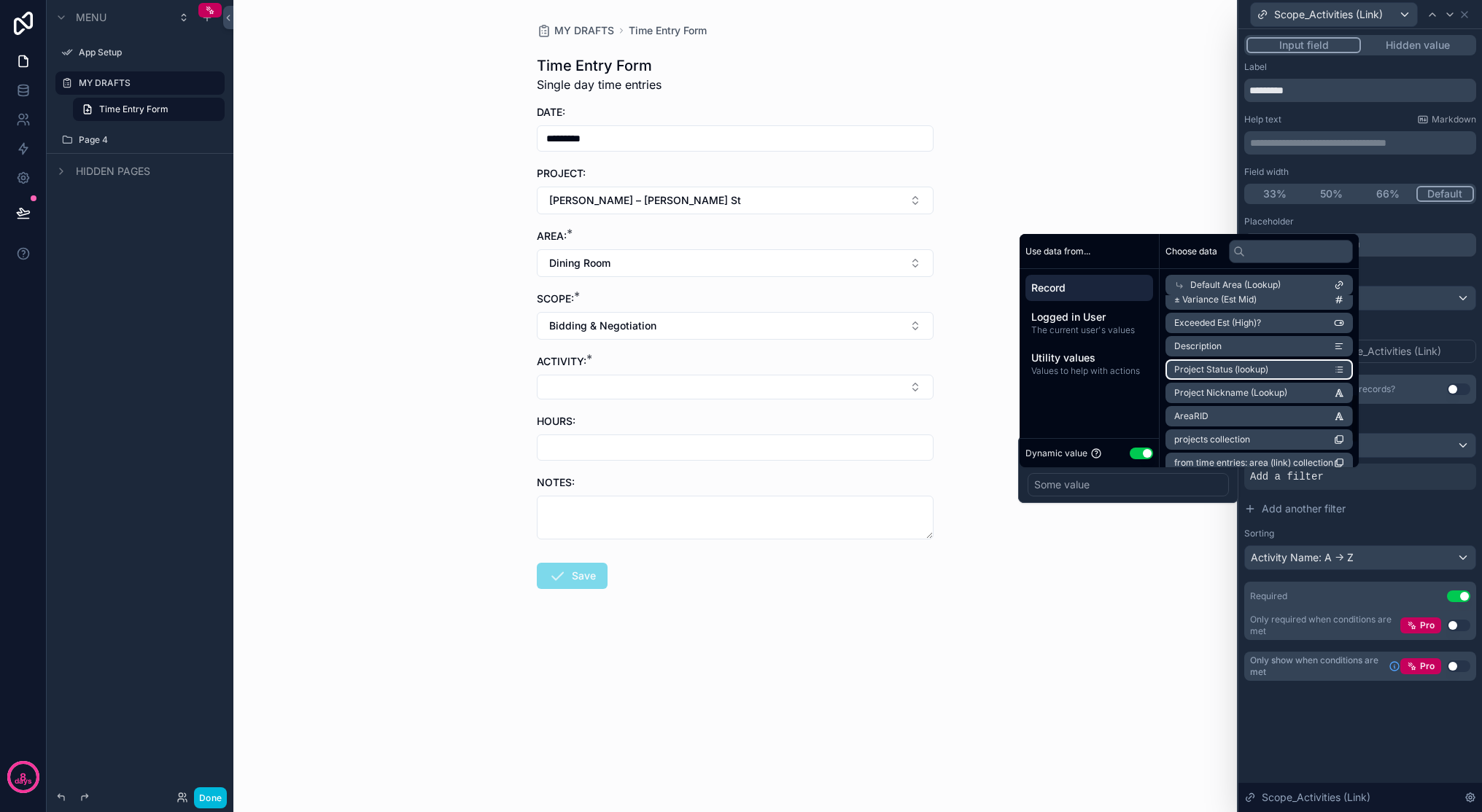
scroll to position [420, 0]
click at [1092, 275] on div "Record" at bounding box center [1090, 288] width 128 height 27
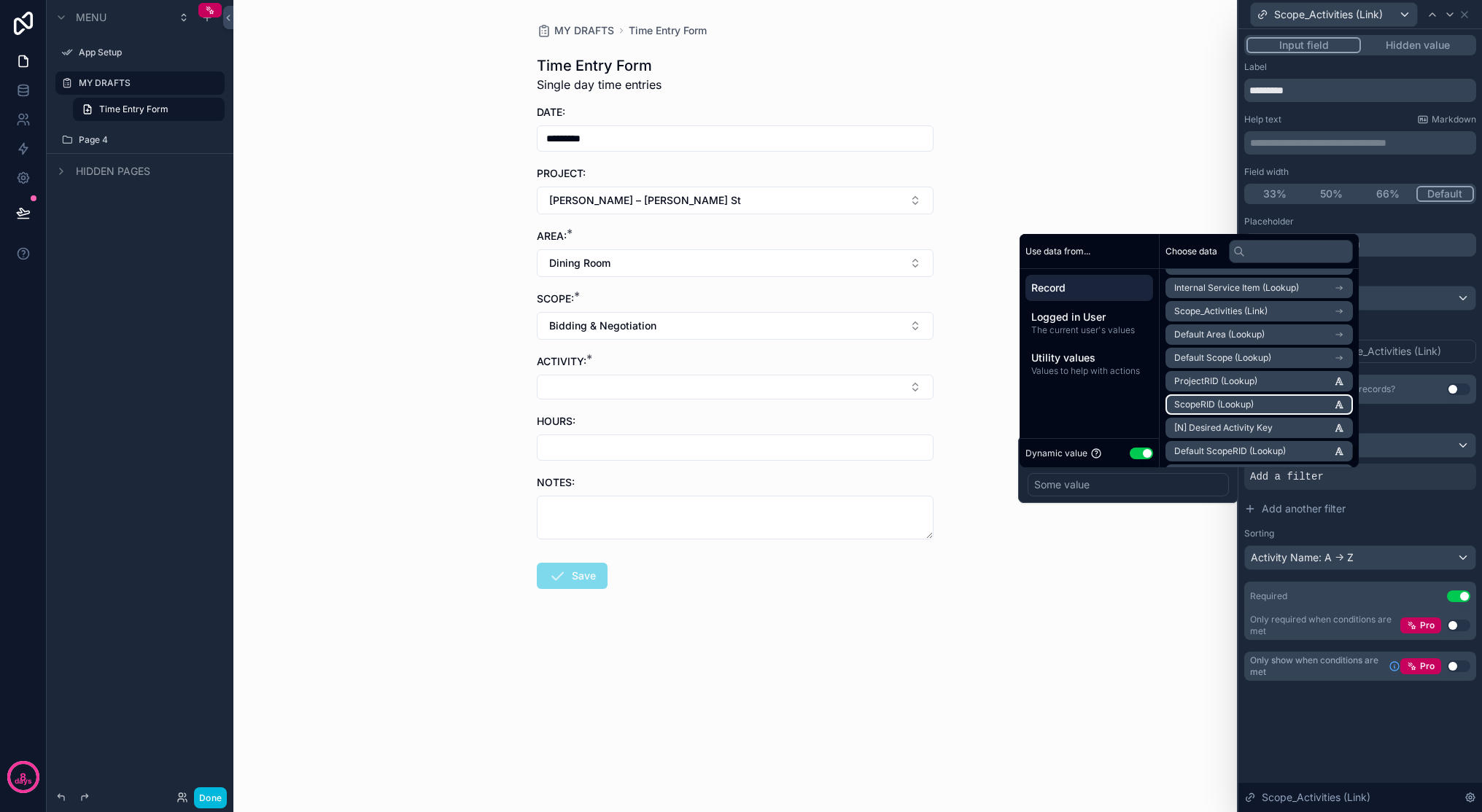
scroll to position [1971, 0]
click at [1154, 521] on button "Add another filter" at bounding box center [1360, 508] width 232 height 27
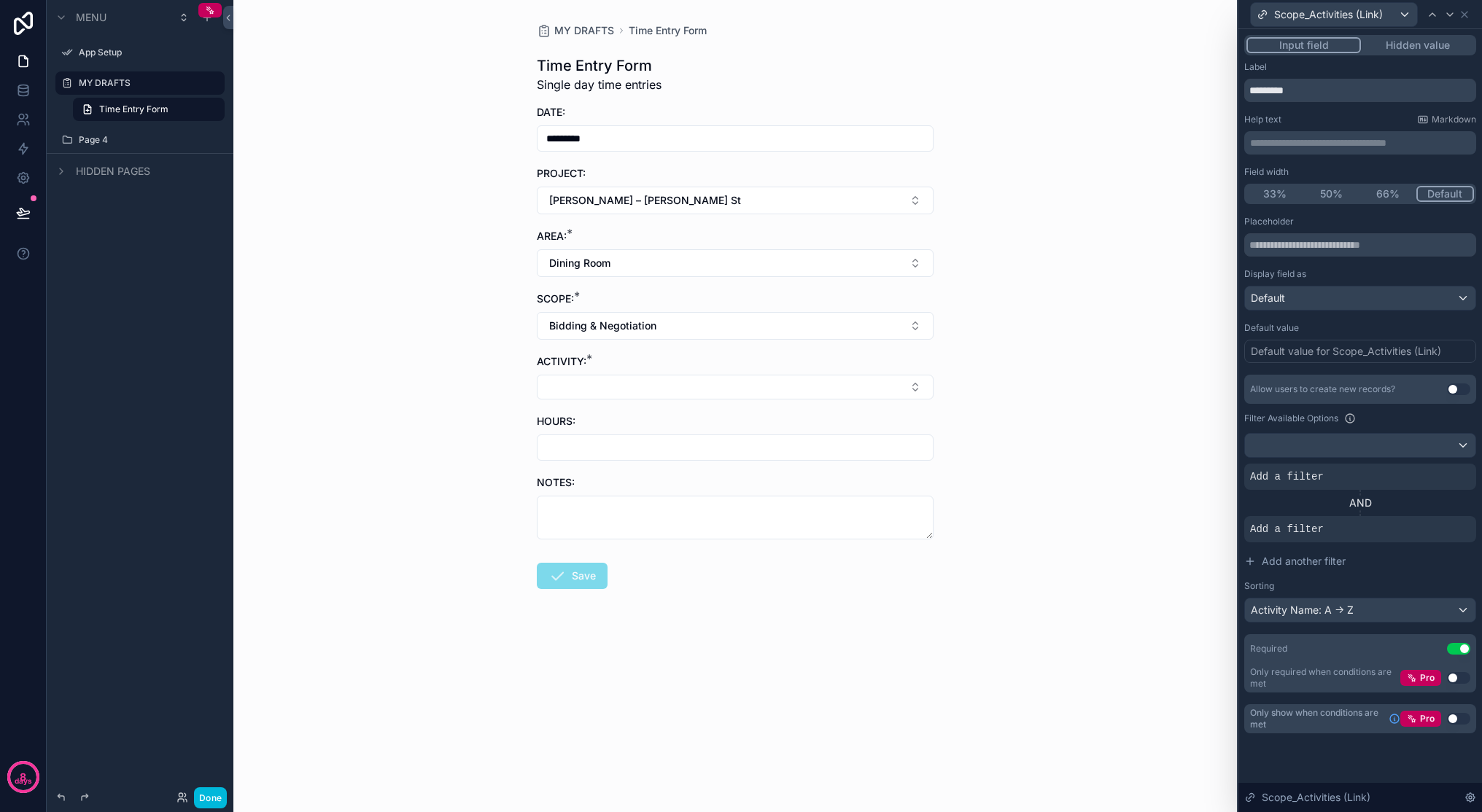
click at [0, 0] on icon at bounding box center [0, 0] width 0 height 0
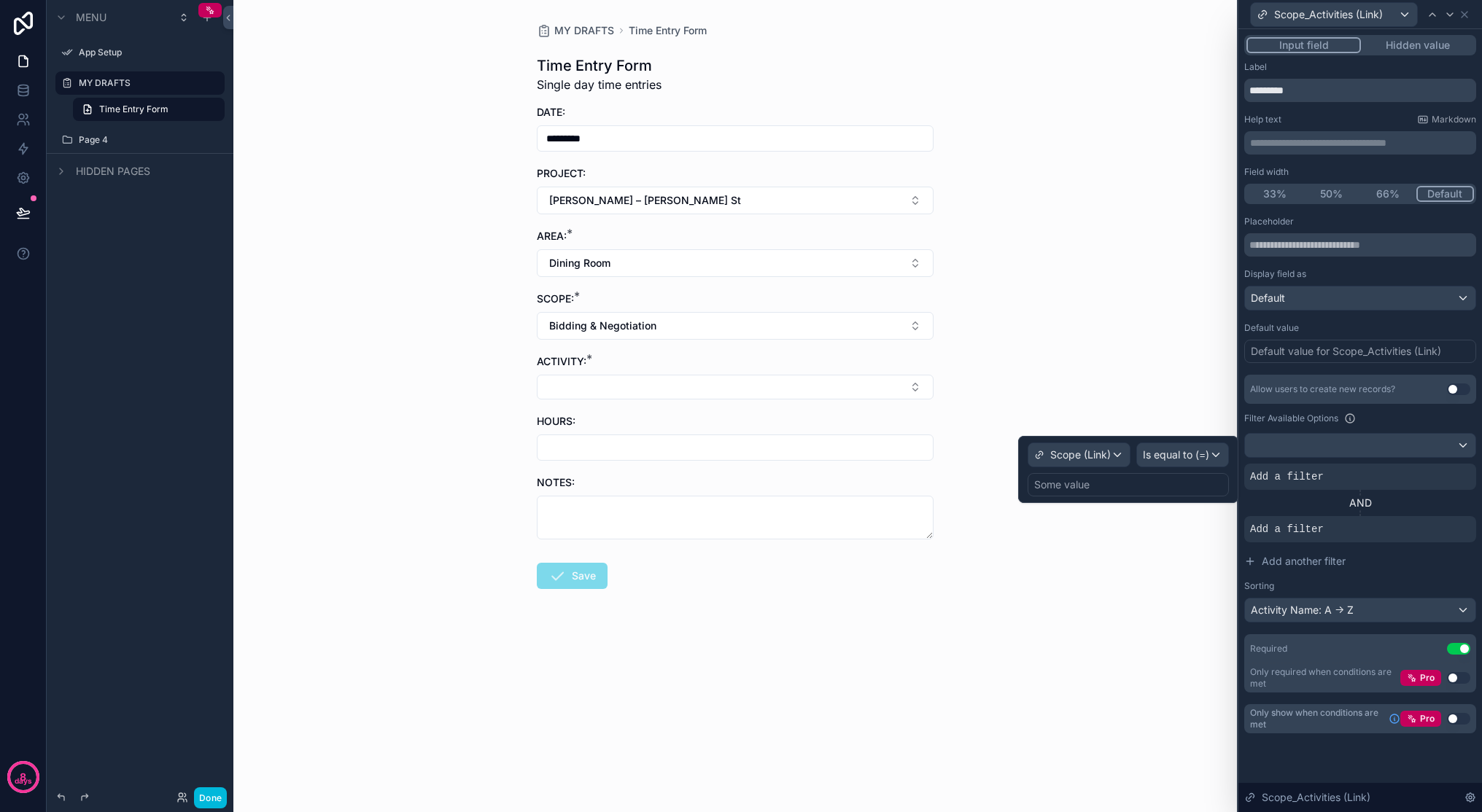
click at [0, 0] on icon at bounding box center [0, 0] width 0 height 0
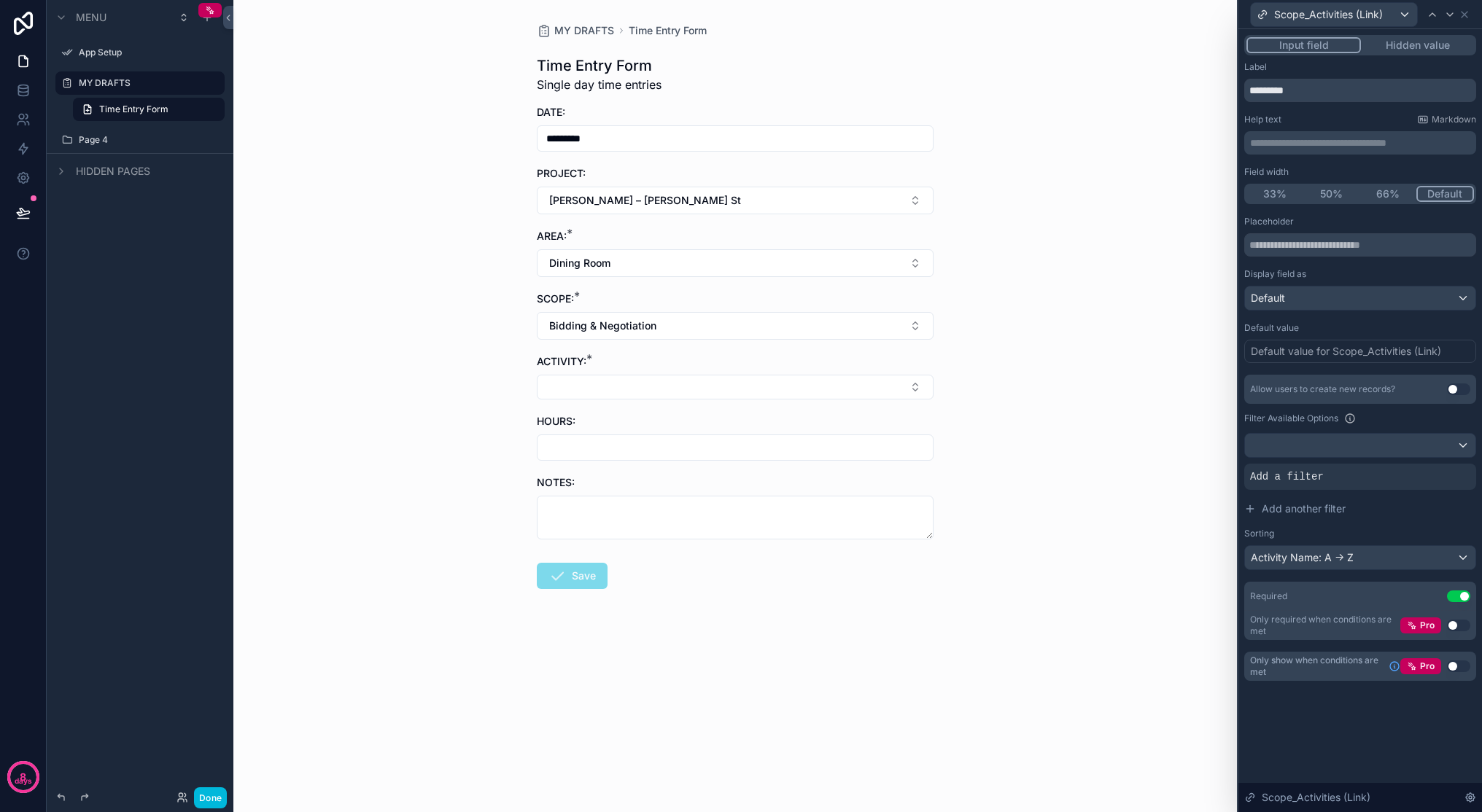
click at [0, 0] on icon at bounding box center [0, 0] width 0 height 0
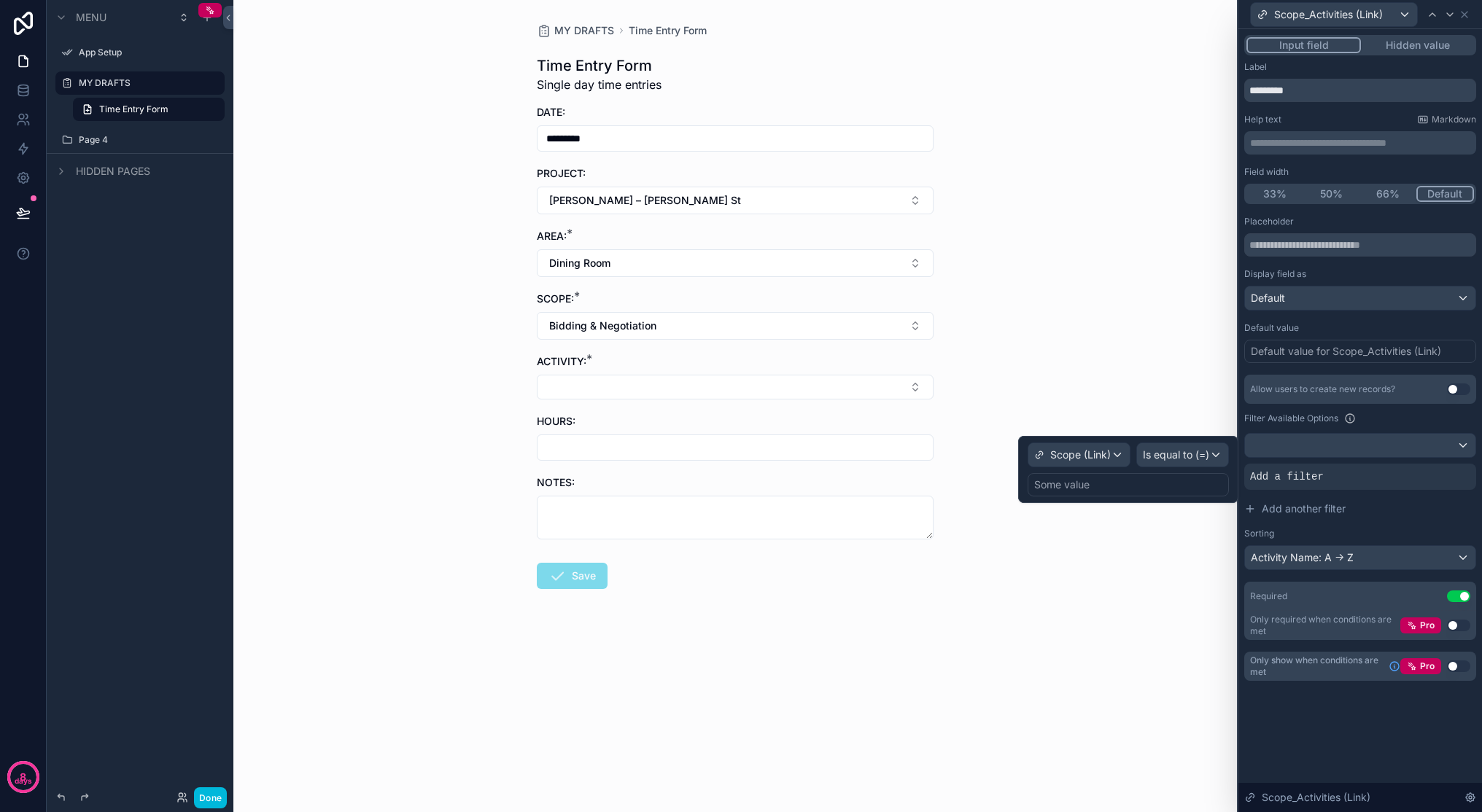
click at [1154, 480] on div "Some value" at bounding box center [1128, 485] width 202 height 24
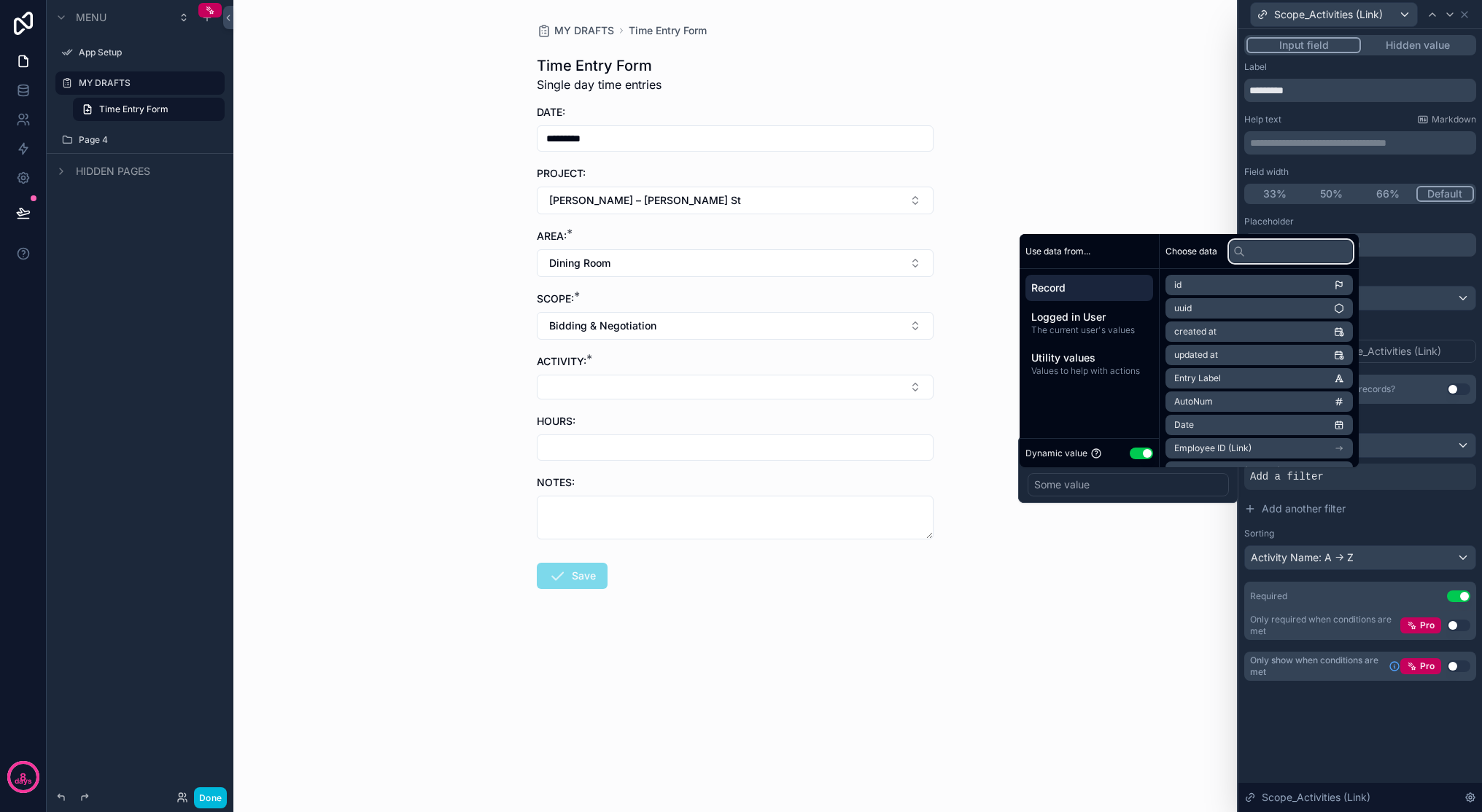
click at [1154, 257] on input "text" at bounding box center [1291, 252] width 124 height 24
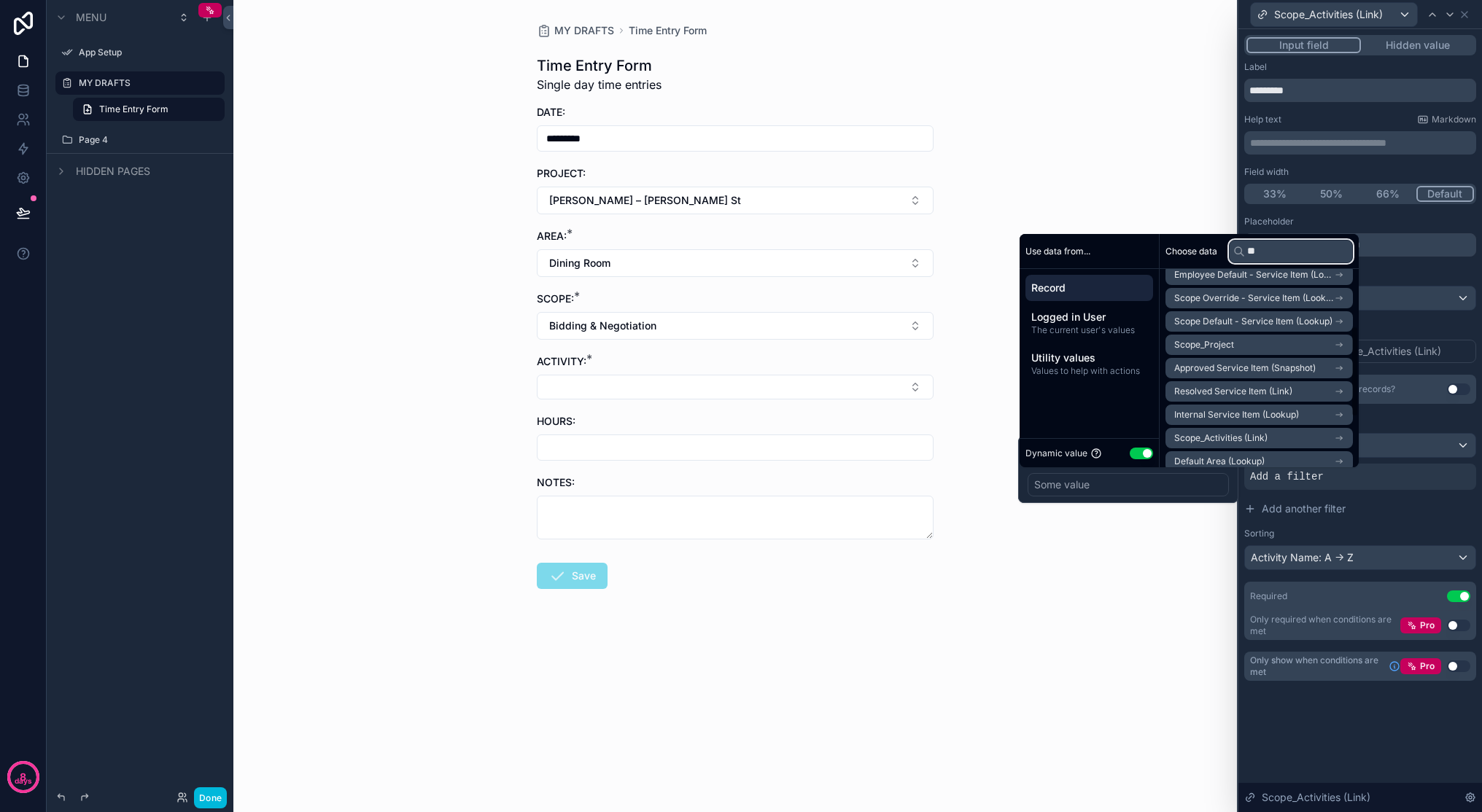
scroll to position [123, 0]
type input "**"
click at [1154, 415] on li "Scope_Activities (Link)" at bounding box center [1259, 419] width 188 height 21
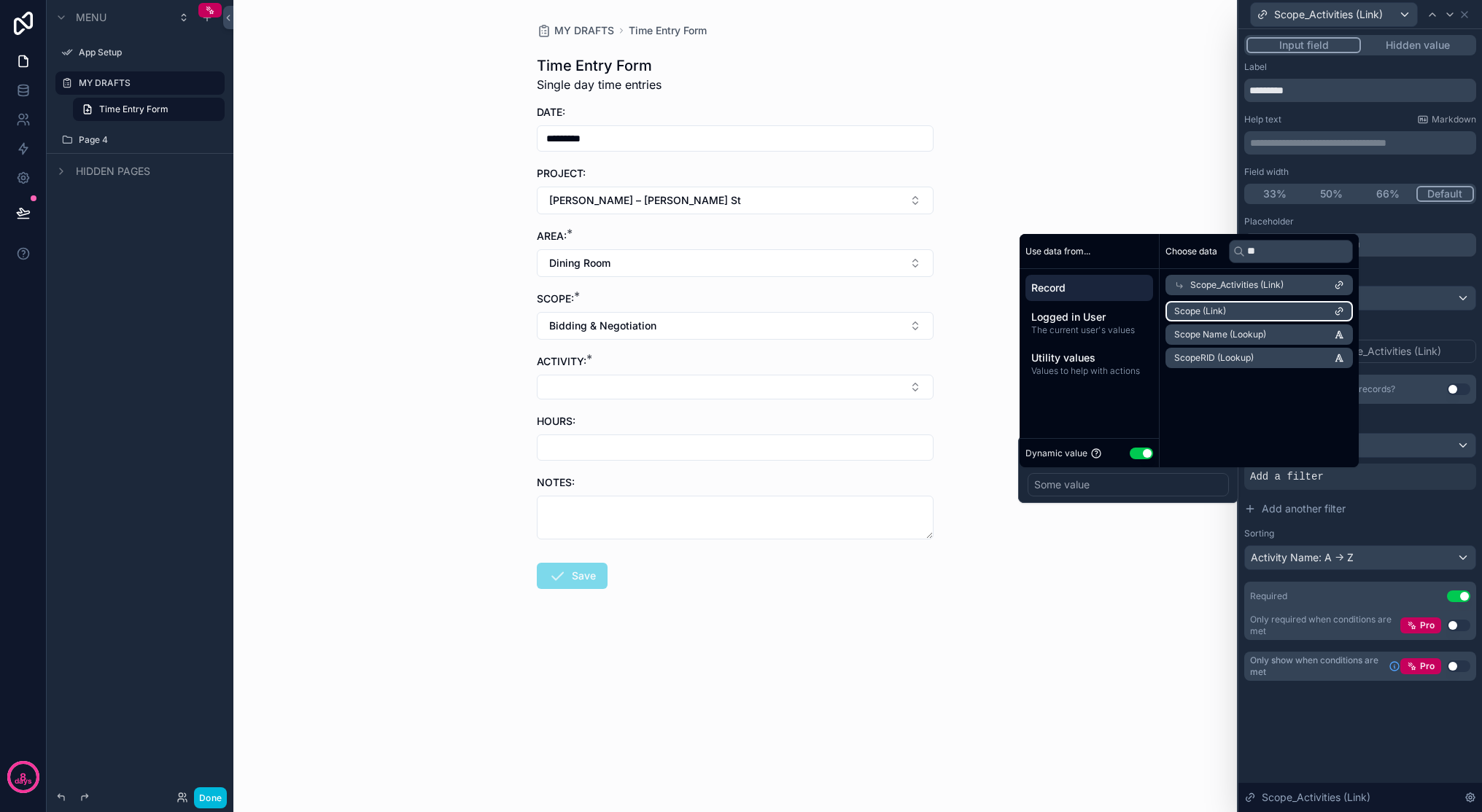
click at [1154, 308] on li "Scope (Link)" at bounding box center [1259, 311] width 188 height 21
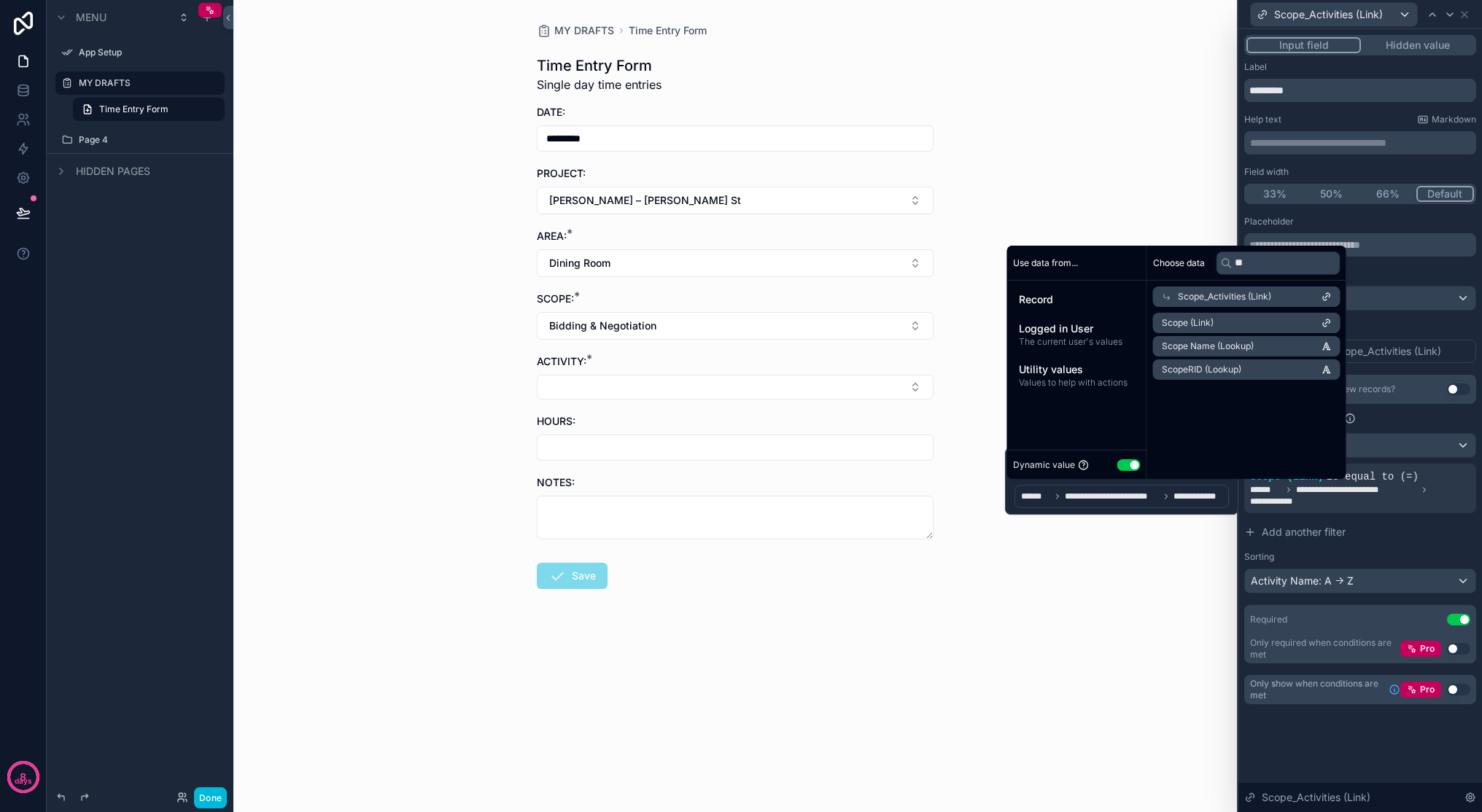
click at [1154, 606] on div "MY DRAFTS Time Entry Form Time Entry Form Single day time entries DATE: *******…" at bounding box center [735, 406] width 1004 height 812
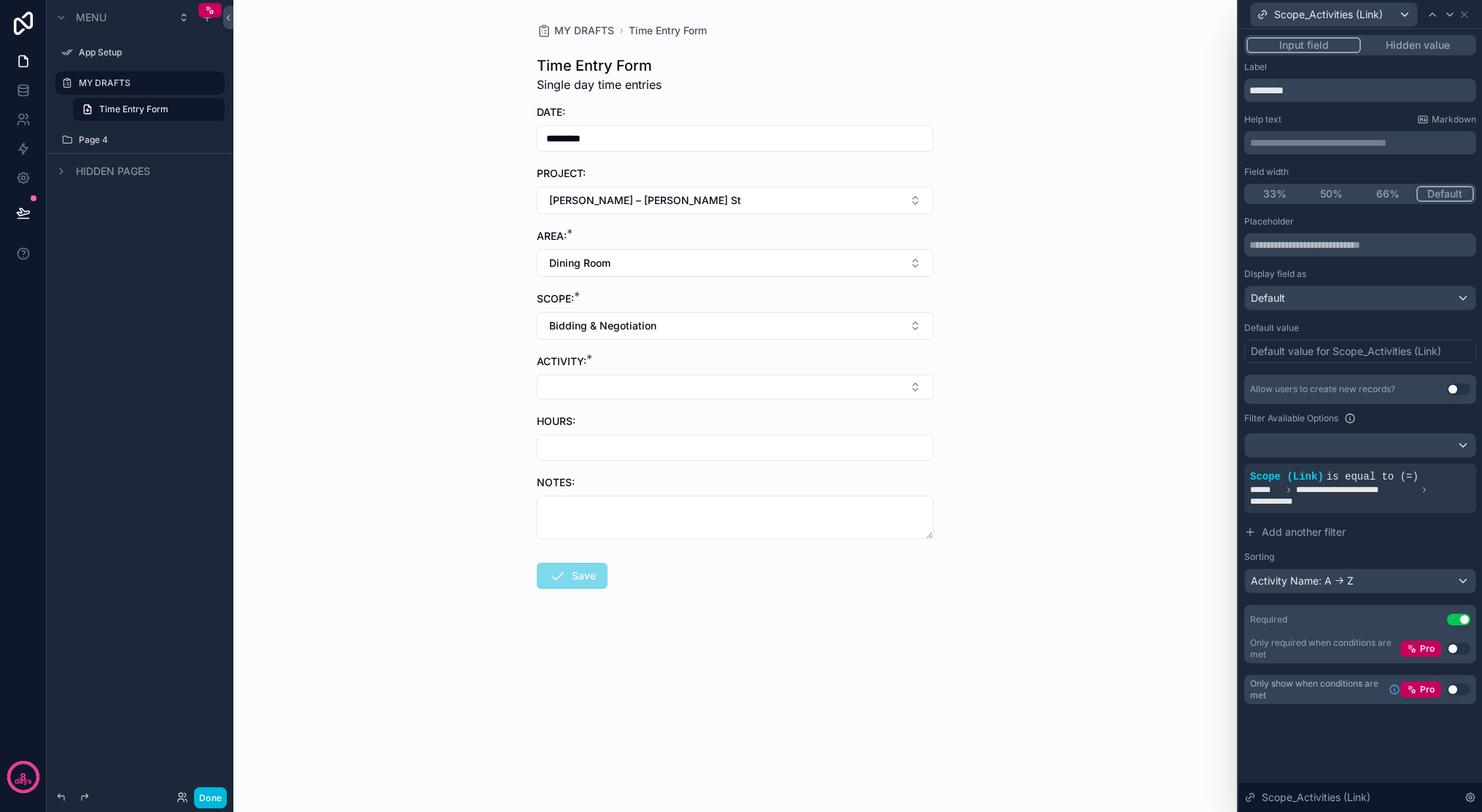
click at [852, 383] on button "Select Button" at bounding box center [735, 386] width 396 height 25
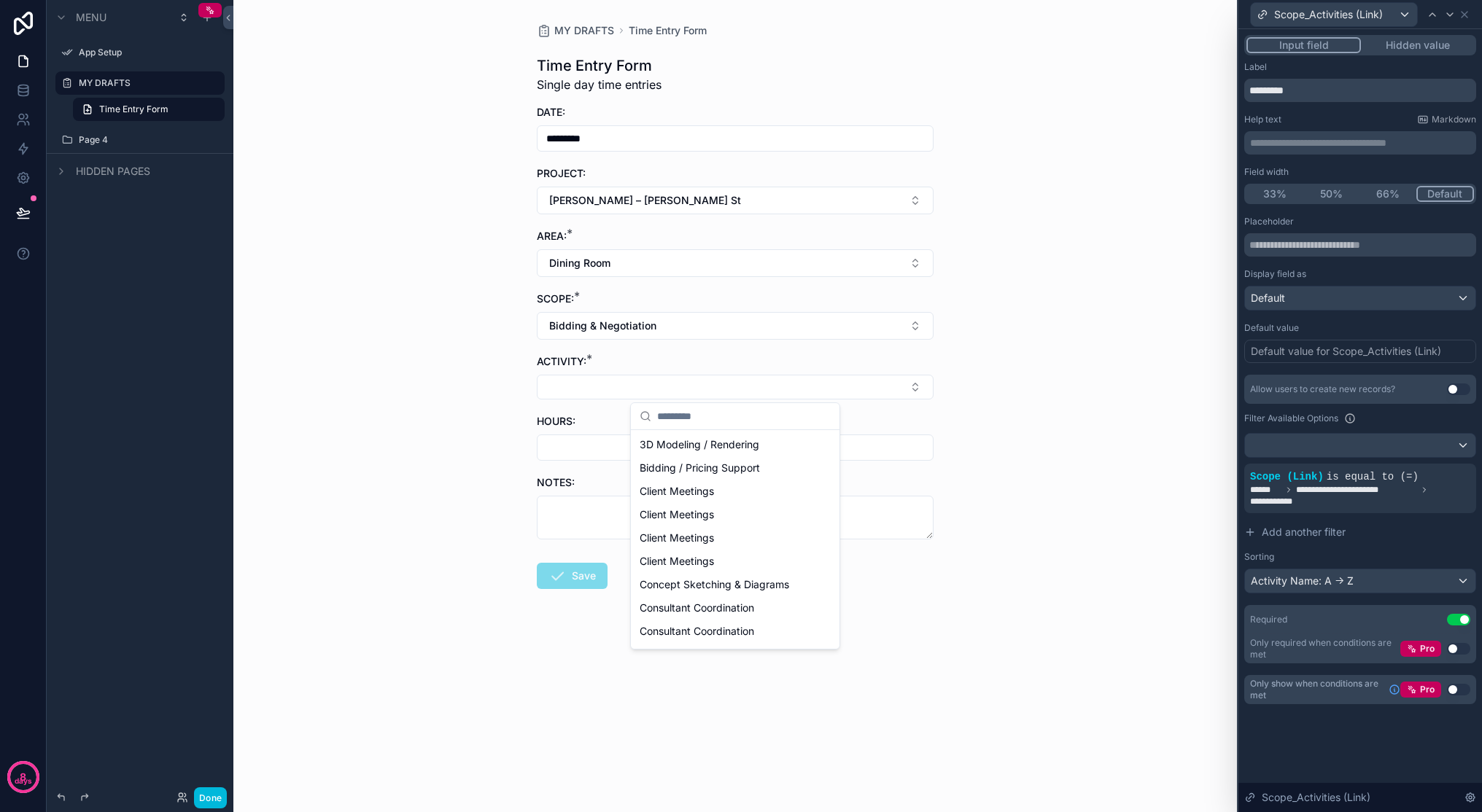
click at [1154, 440] on div "MY DRAFTS Time Entry Form Time Entry Form Single day time entries DATE: *******…" at bounding box center [735, 406] width 1004 height 812
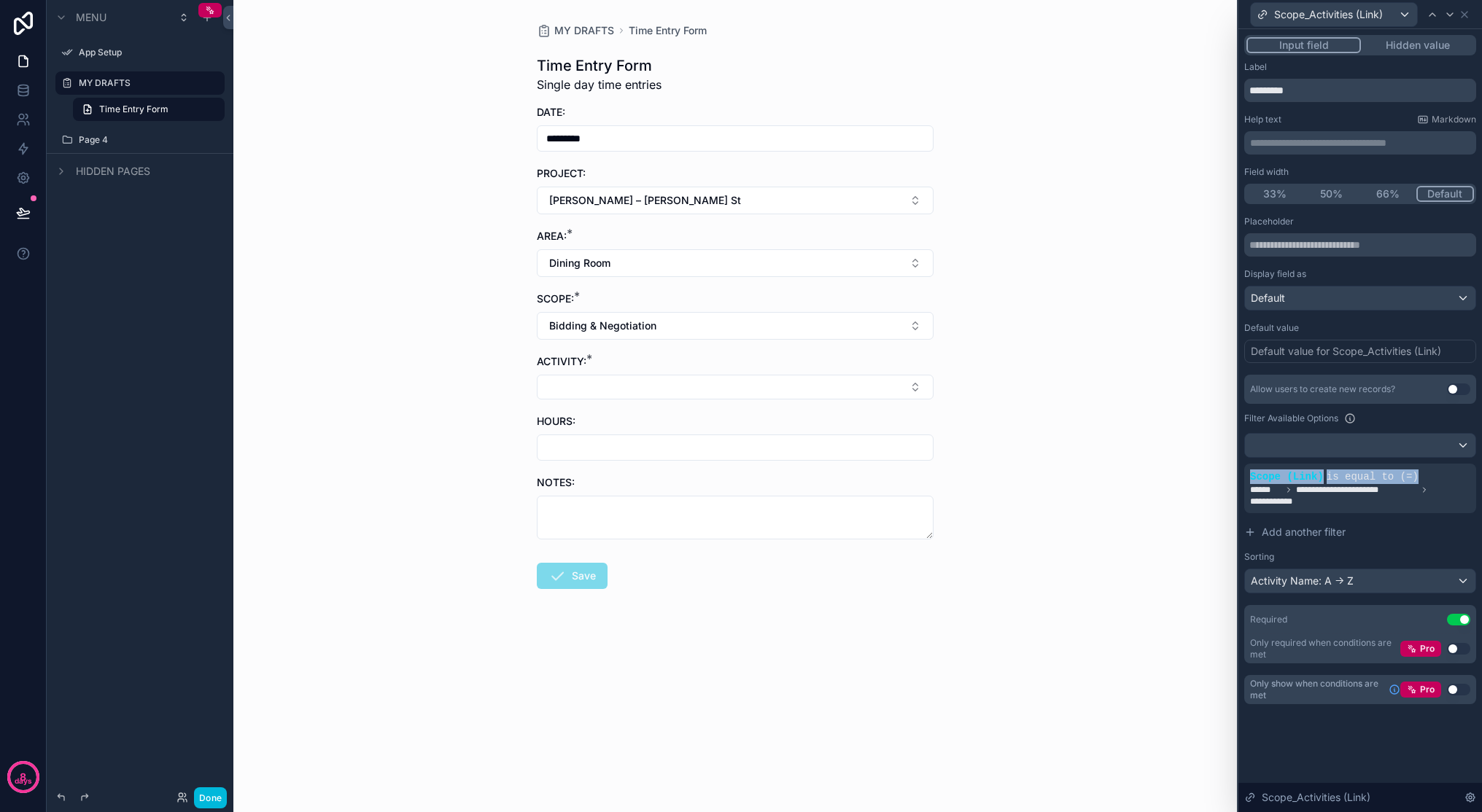
drag, startPoint x: 1462, startPoint y: 464, endPoint x: 1442, endPoint y: 473, distance: 21.9
click at [1154, 476] on div "**********" at bounding box center [1360, 489] width 232 height 49
click at [0, 0] on icon at bounding box center [0, 0] width 0 height 0
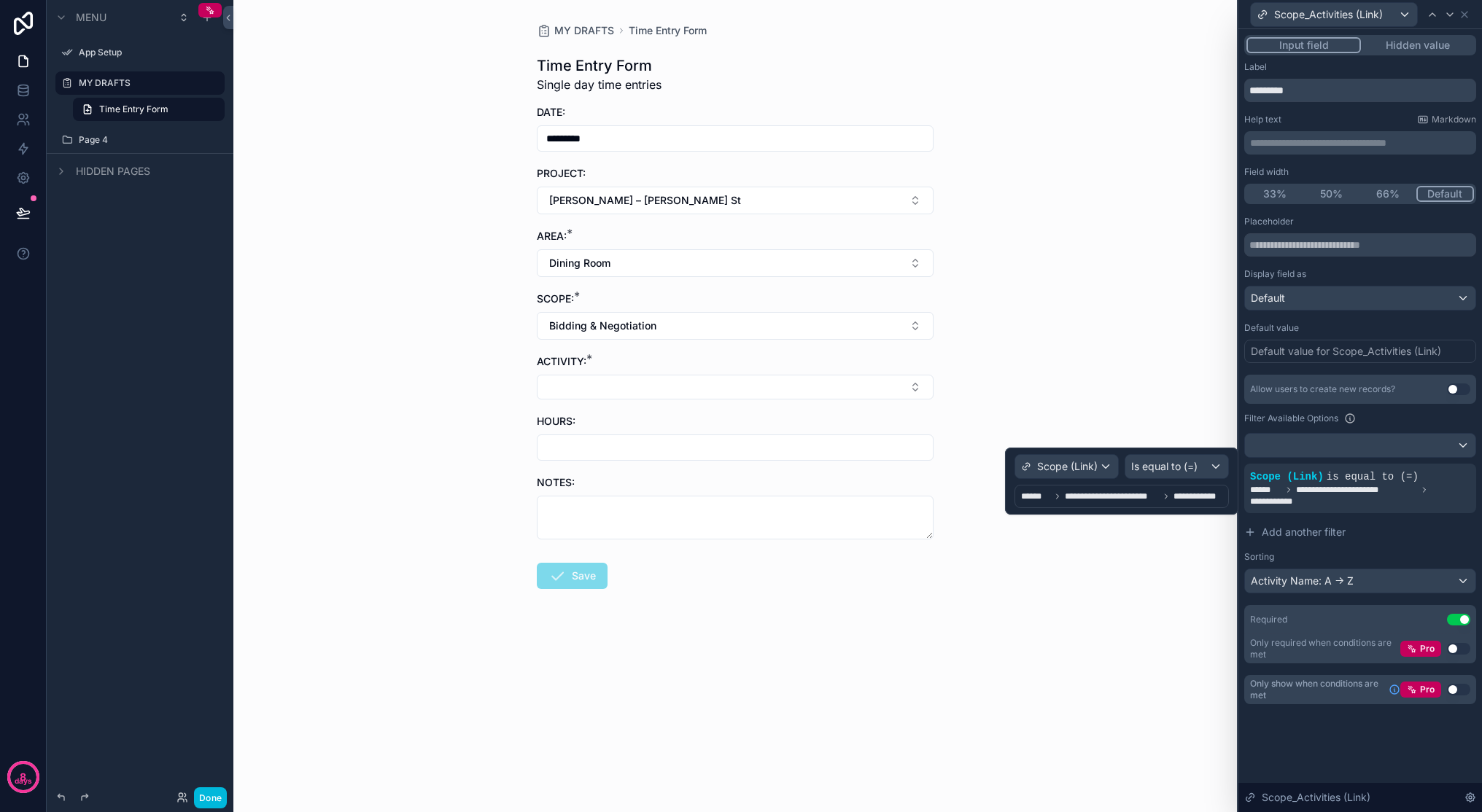
click at [1154, 494] on icon at bounding box center [1165, 496] width 9 height 9
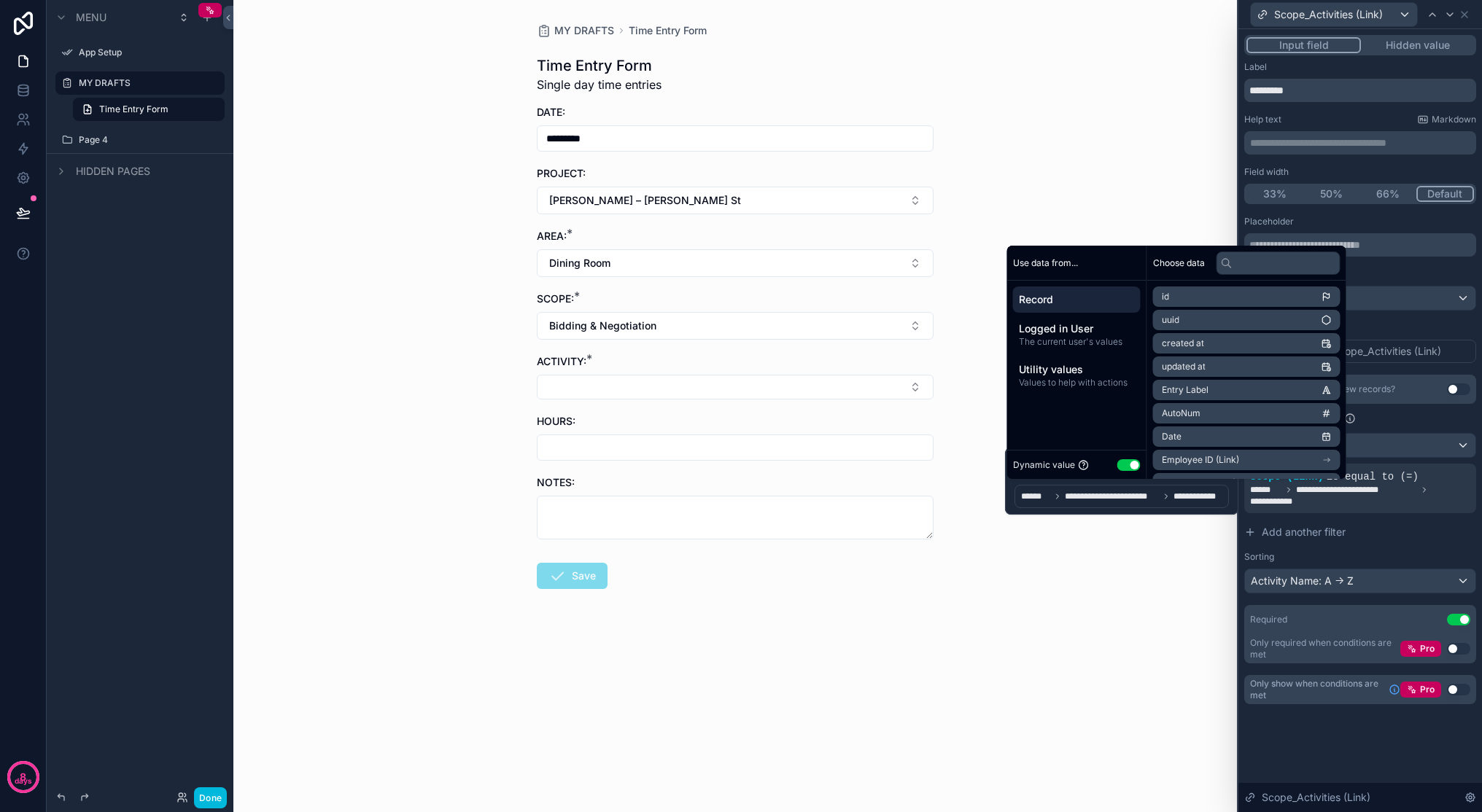
click at [1154, 498] on span "**********" at bounding box center [1199, 496] width 52 height 12
click at [1087, 292] on span "Record" at bounding box center [1077, 299] width 116 height 15
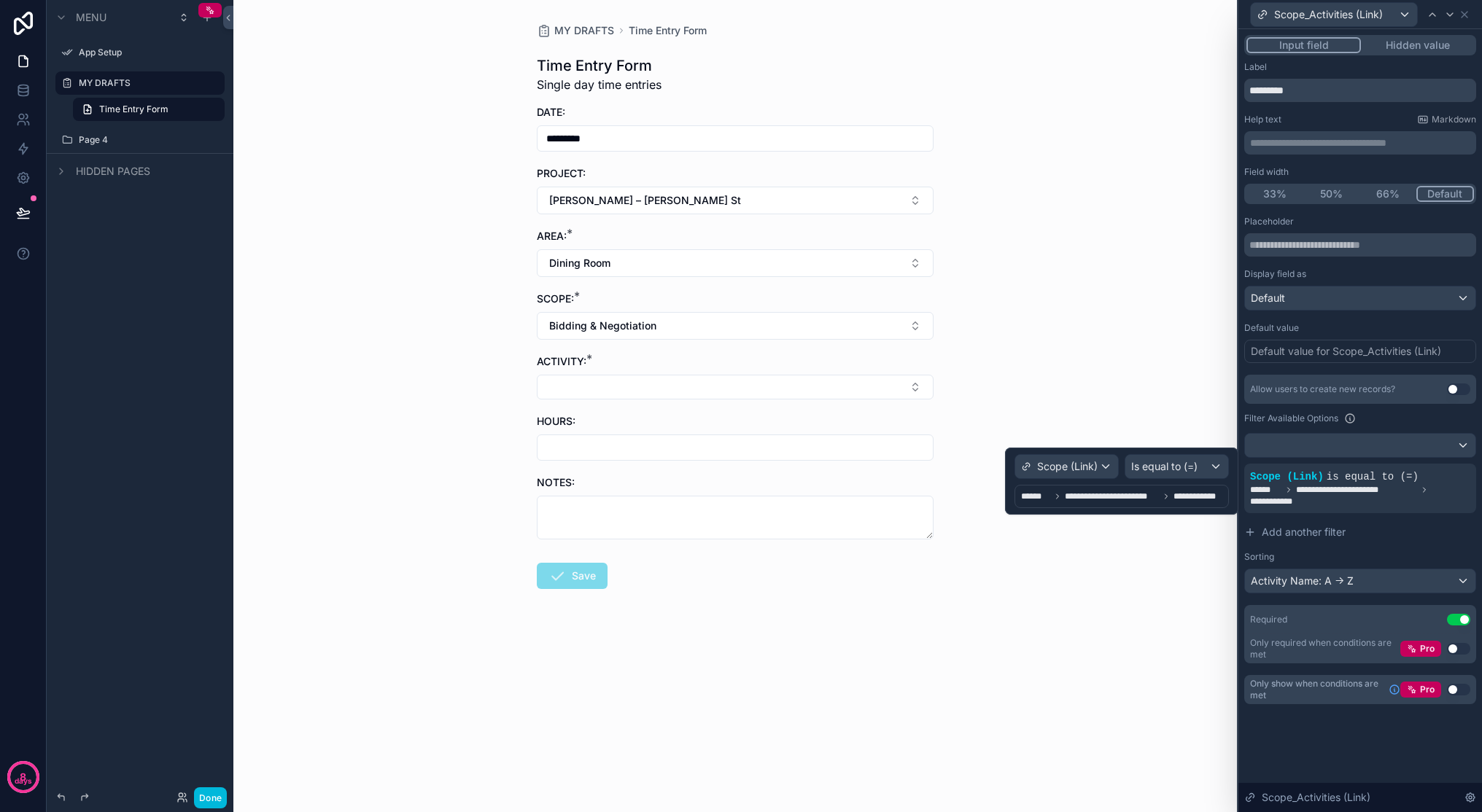
click at [1025, 498] on span "******" at bounding box center [1036, 496] width 30 height 12
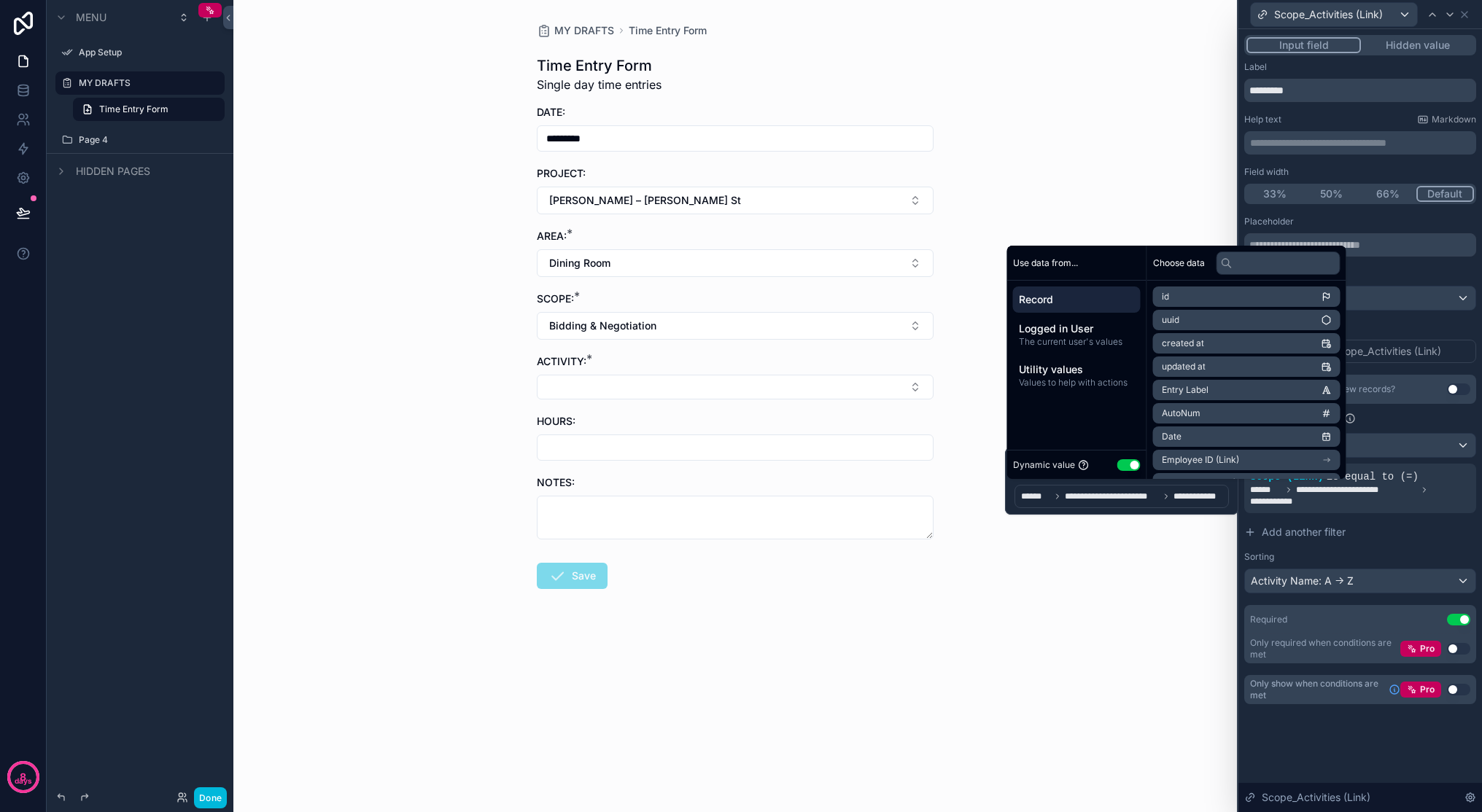
click at [0, 0] on icon at bounding box center [0, 0] width 0 height 0
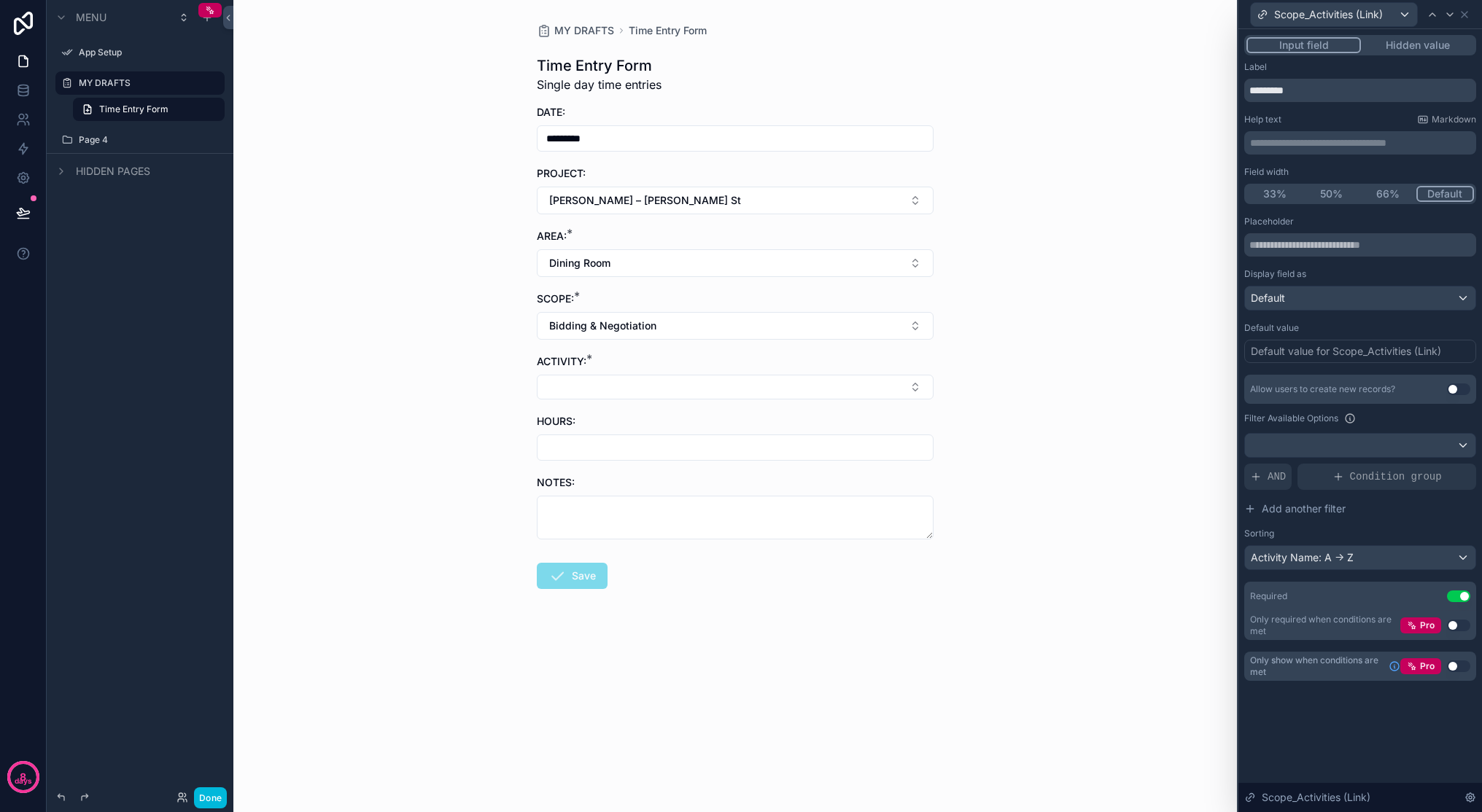
click at [1154, 477] on div "AND" at bounding box center [1268, 477] width 47 height 27
click at [0, 0] on icon at bounding box center [0, 0] width 0 height 0
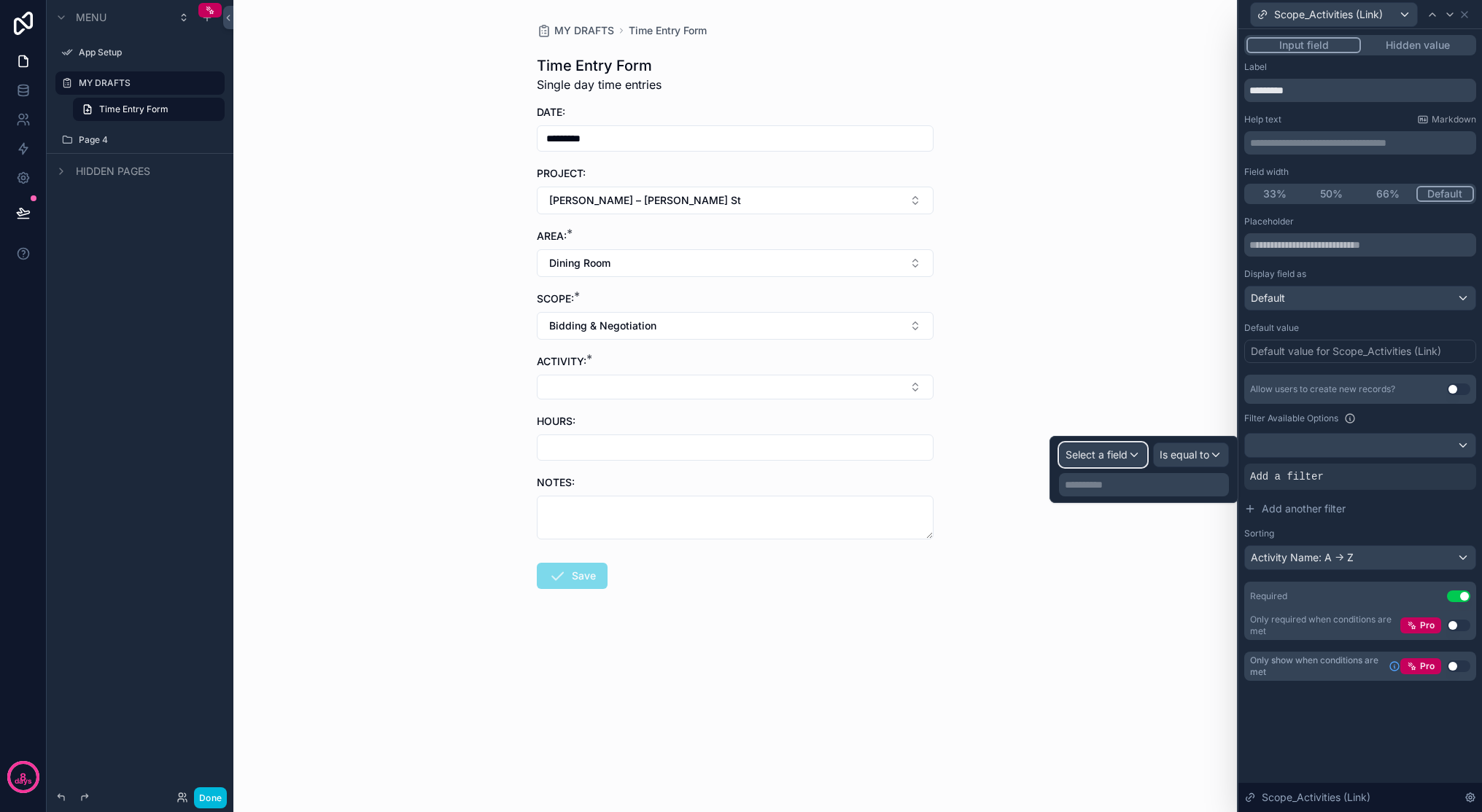
click at [1135, 459] on div "Select a field" at bounding box center [1103, 455] width 87 height 24
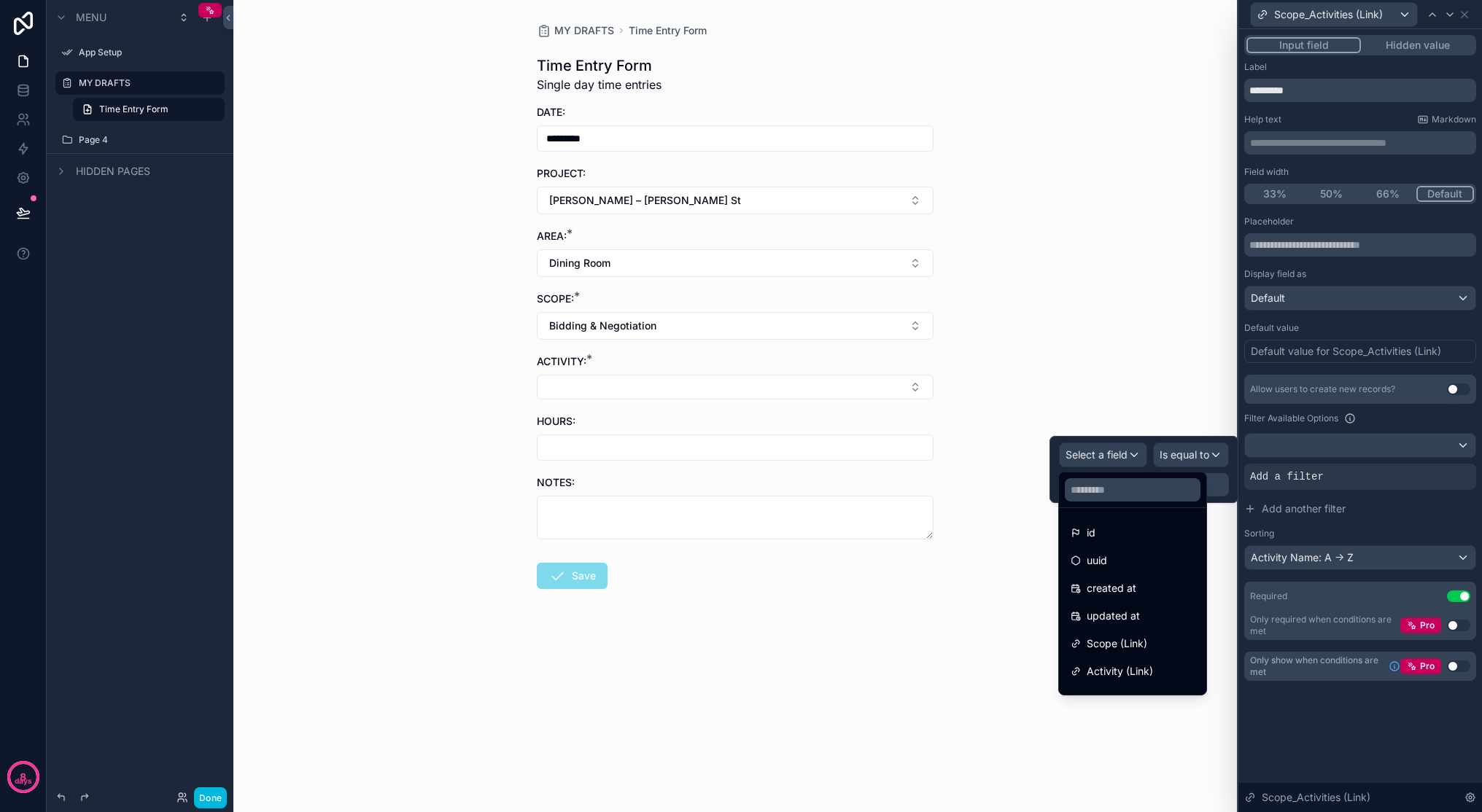
click at [1142, 643] on span "Scope (Link)" at bounding box center [1117, 644] width 61 height 18
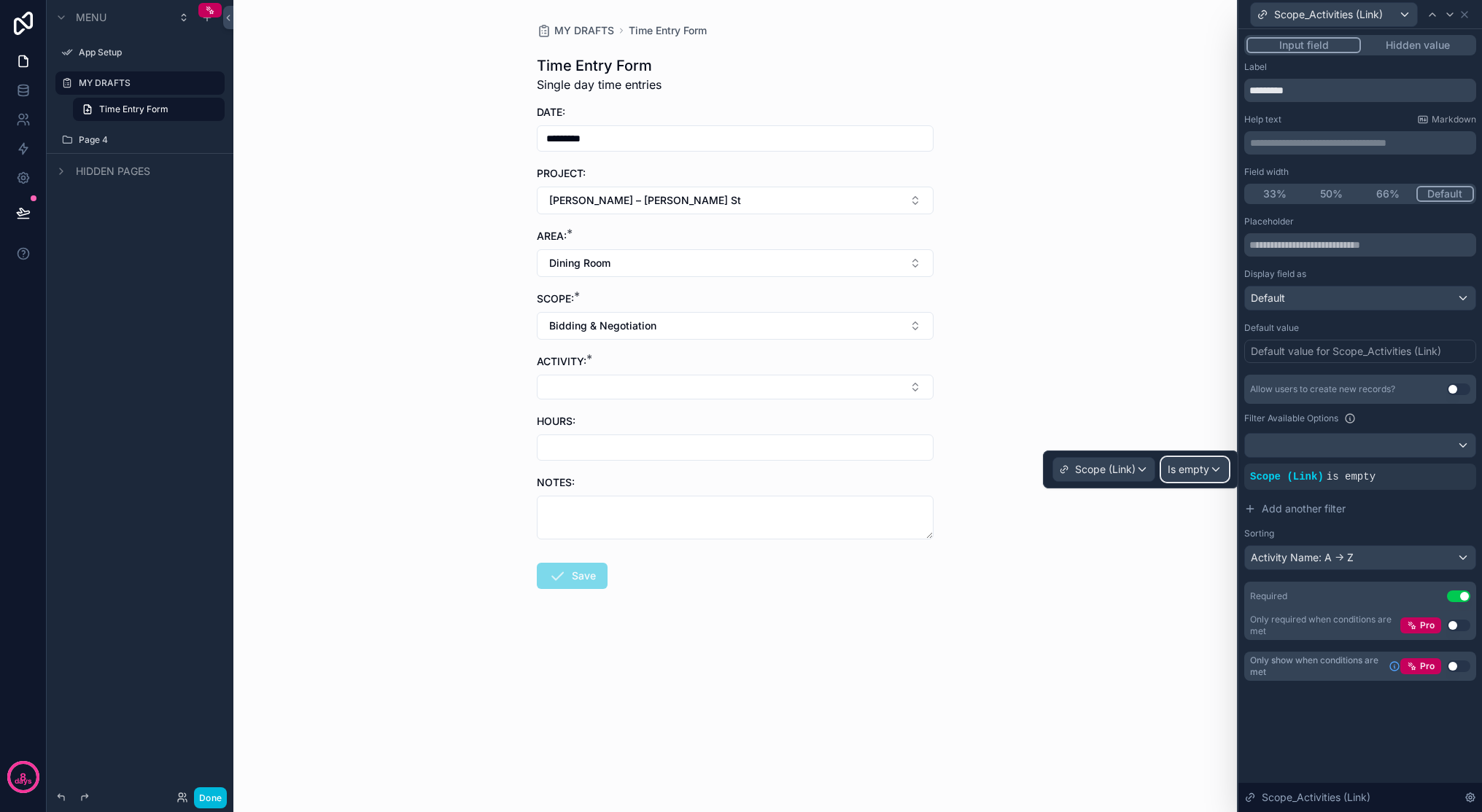
click at [1154, 473] on span "Is empty" at bounding box center [1188, 469] width 41 height 15
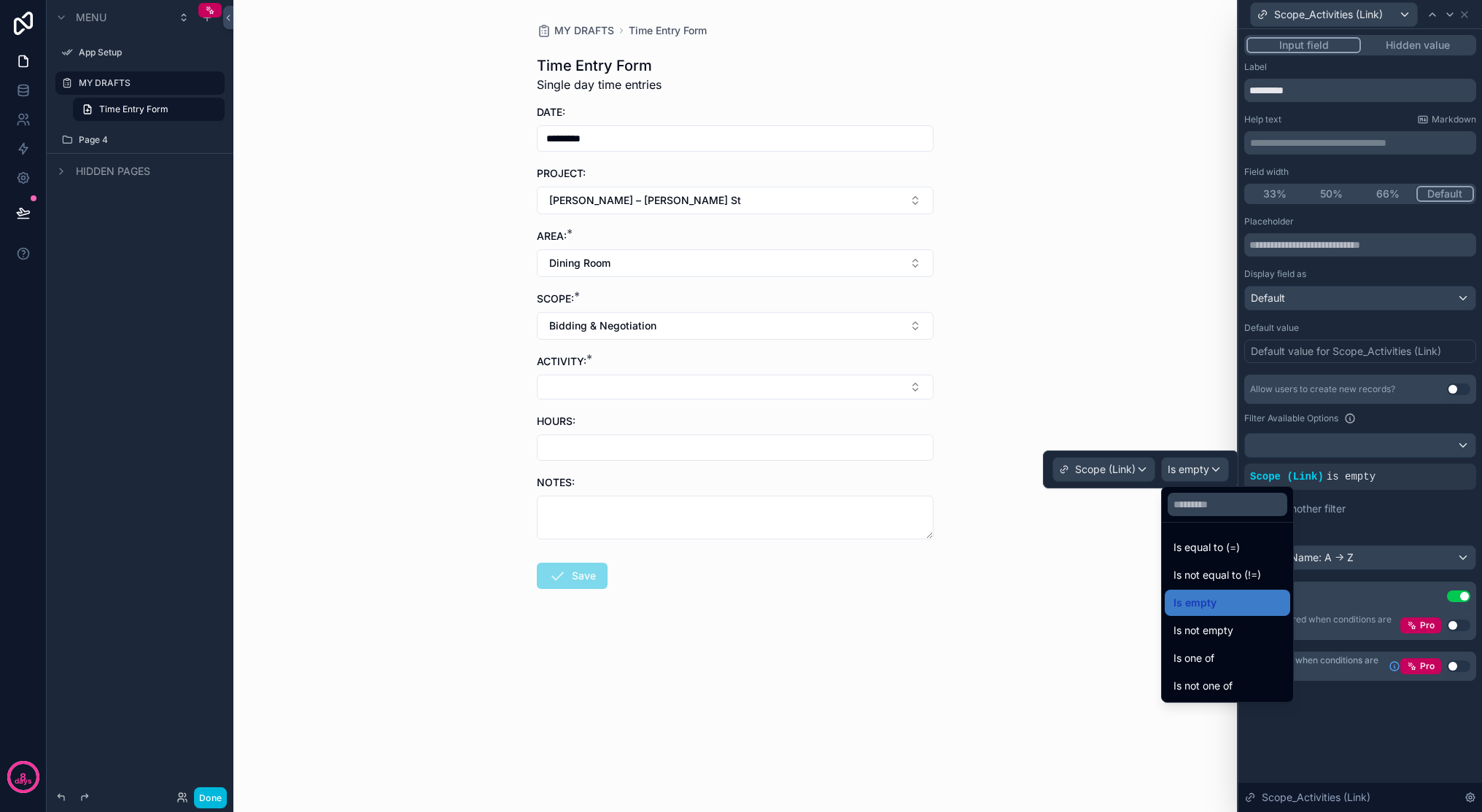
click at [1154, 654] on div "Is one of" at bounding box center [1227, 659] width 108 height 18
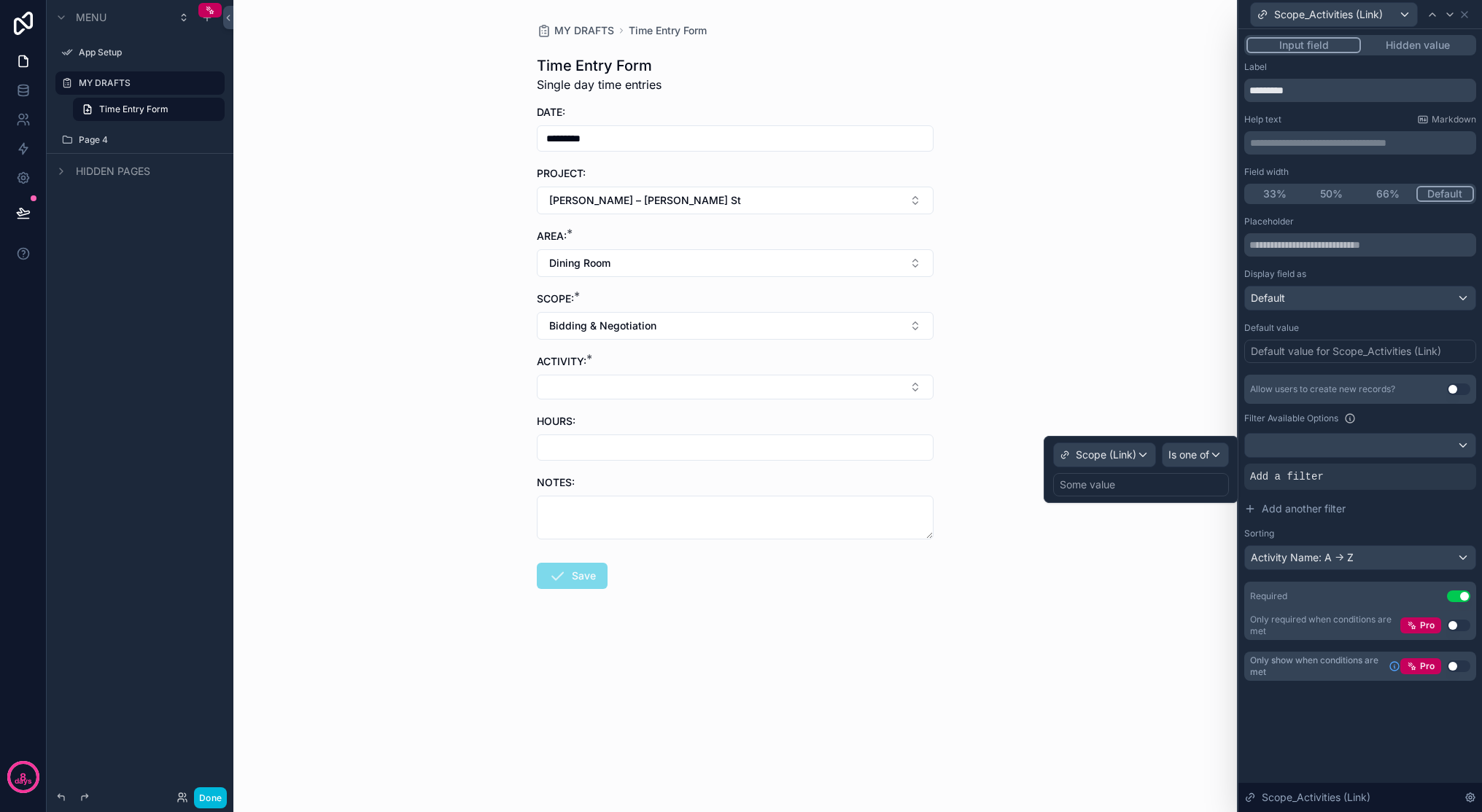
click at [1153, 485] on div "Some value" at bounding box center [1141, 485] width 176 height 24
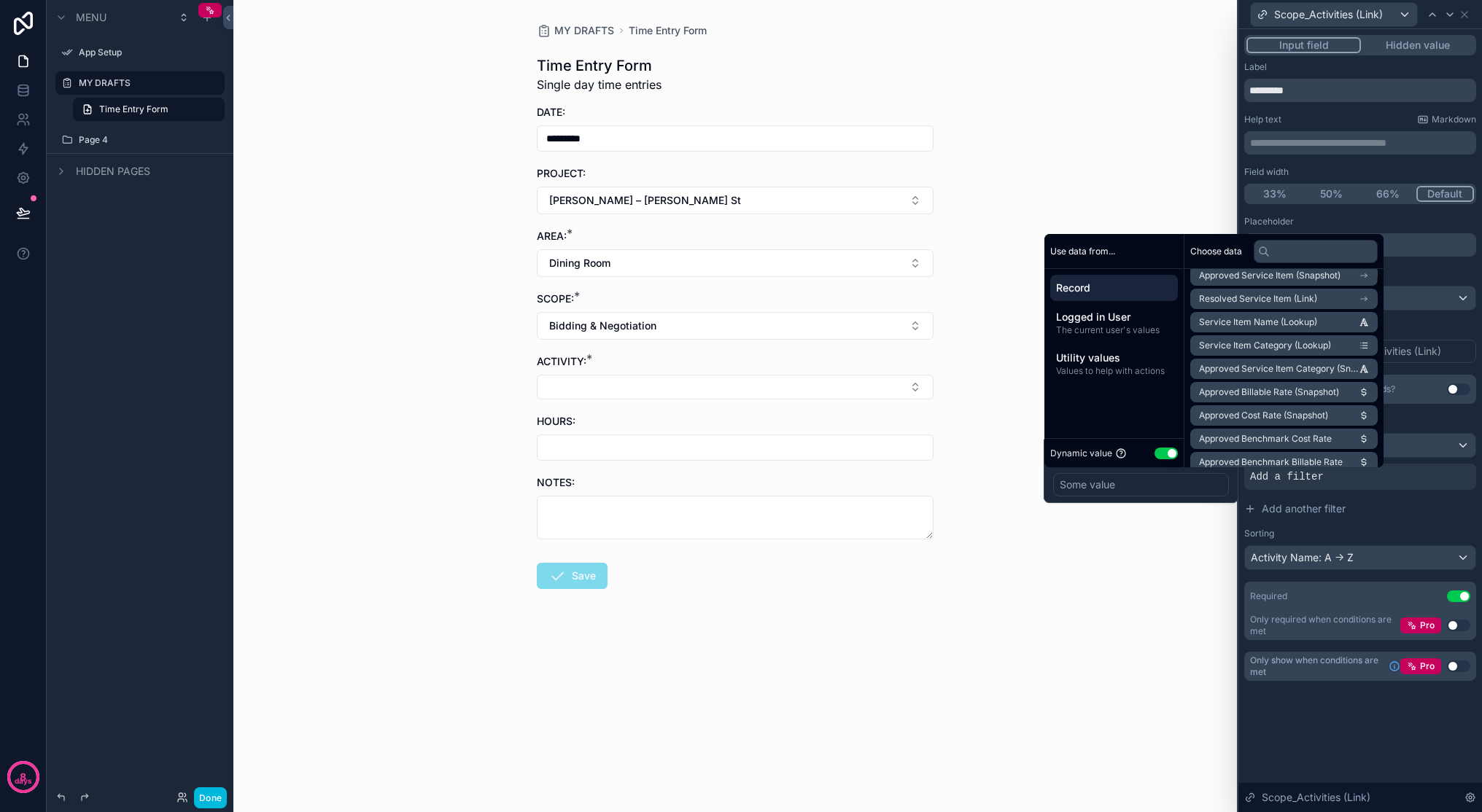
scroll to position [2027, 0]
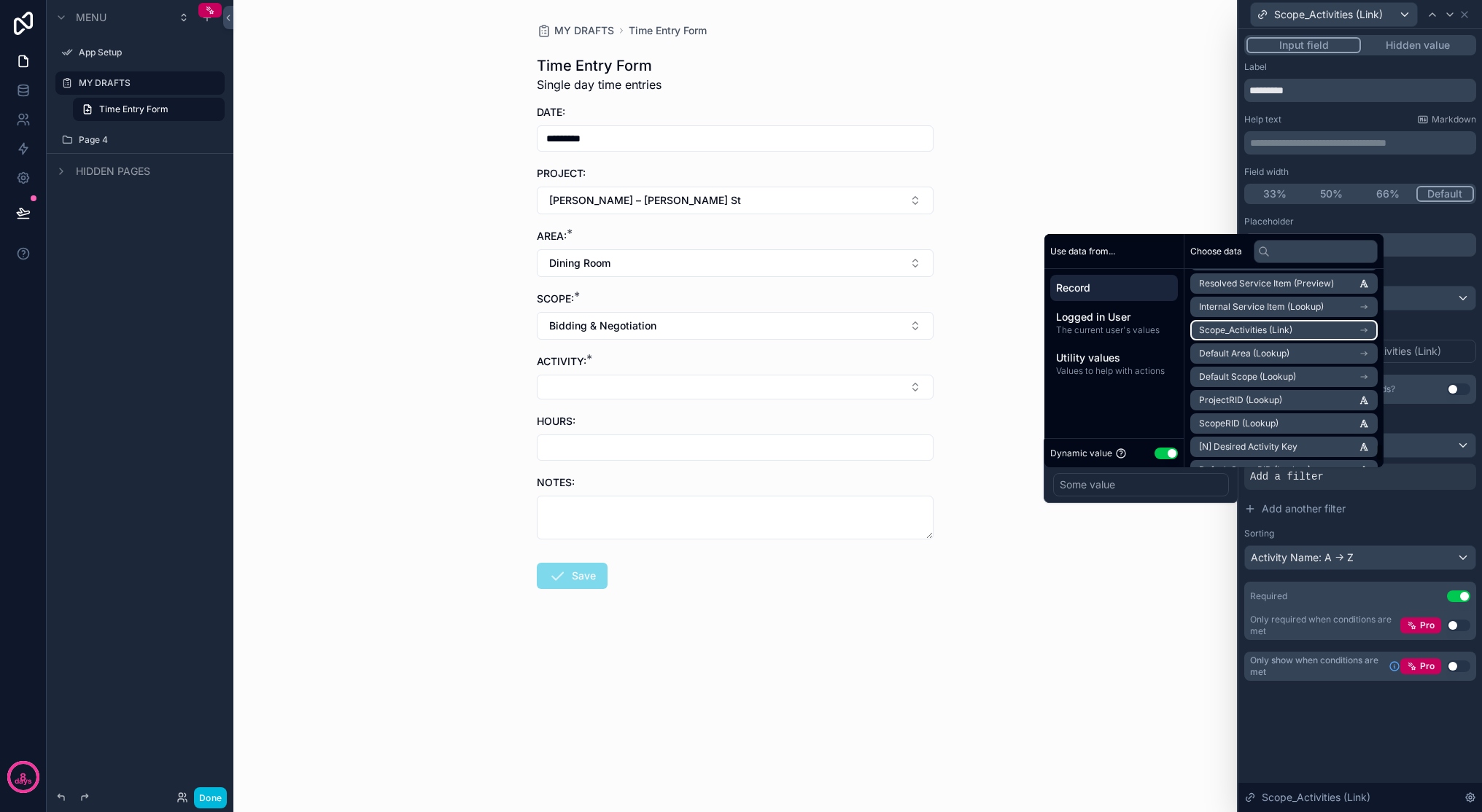
click at [1154, 323] on li "Scope_Activities (Link)" at bounding box center [1283, 330] width 188 height 21
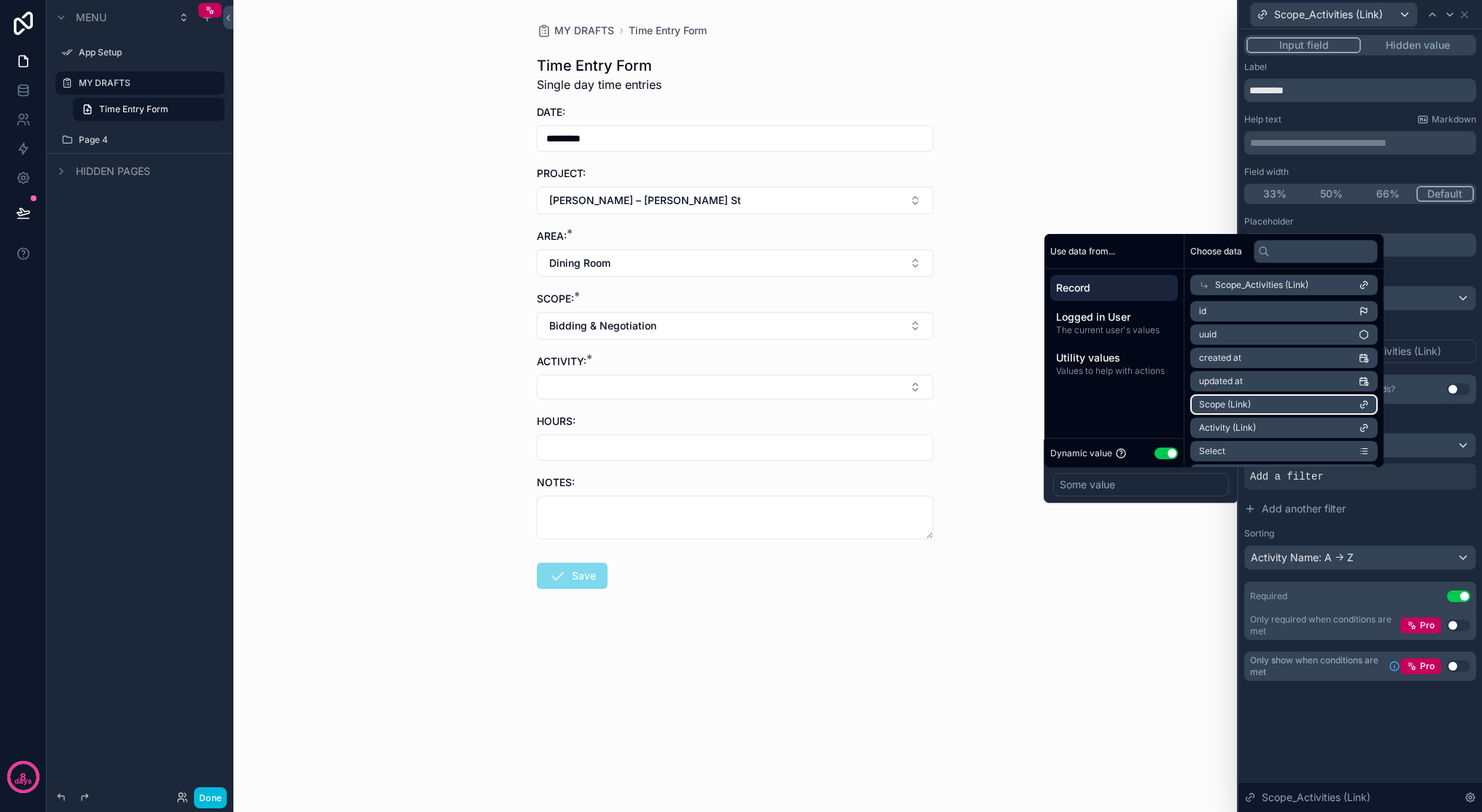
click at [1154, 410] on li "Scope (Link)" at bounding box center [1283, 404] width 188 height 21
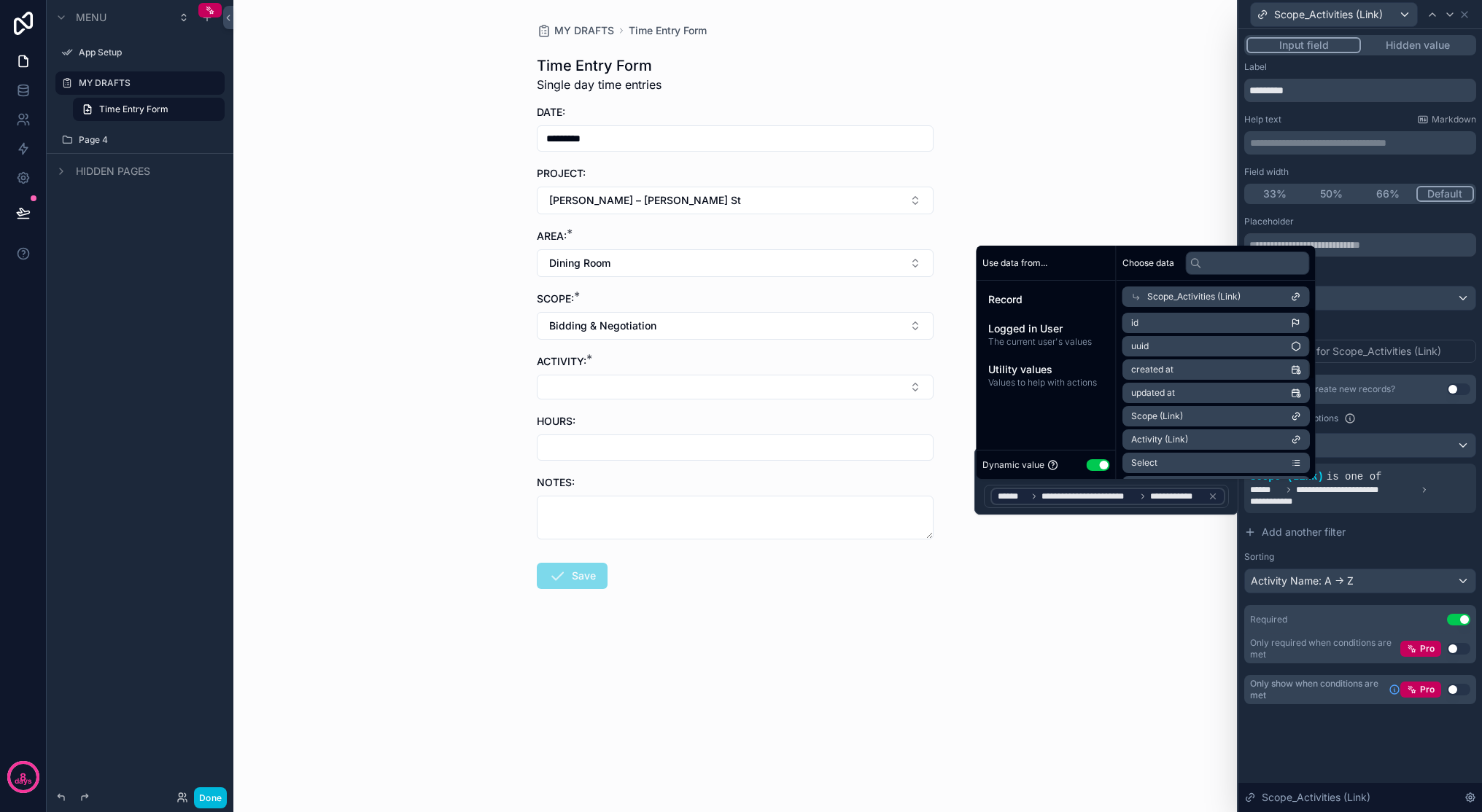
click at [1145, 614] on div "MY DRAFTS Time Entry Form Time Entry Form Single day time entries DATE: *******…" at bounding box center [735, 406] width 1004 height 812
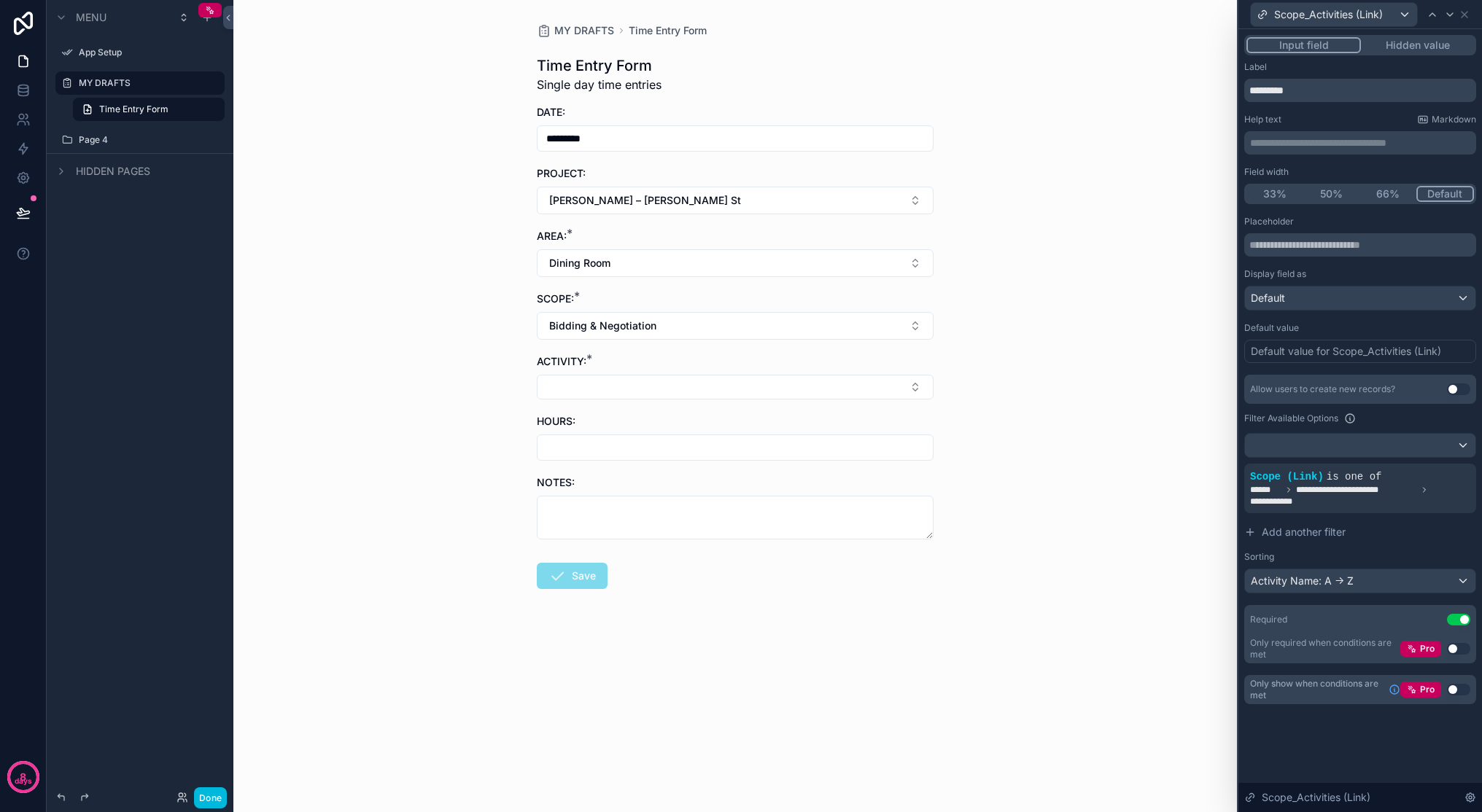
click at [907, 393] on button "Select Button" at bounding box center [735, 386] width 396 height 25
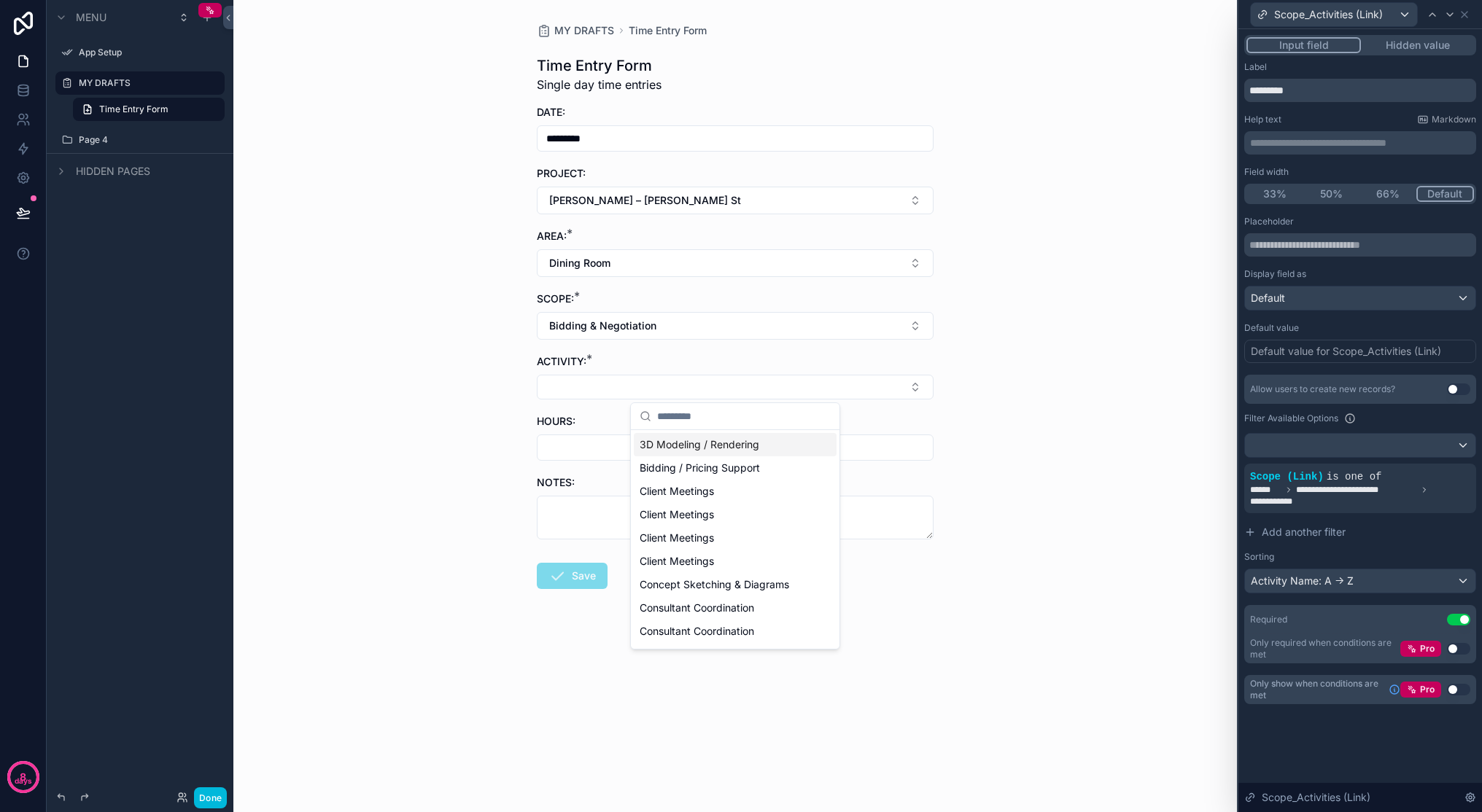
click at [0, 0] on icon at bounding box center [0, 0] width 0 height 0
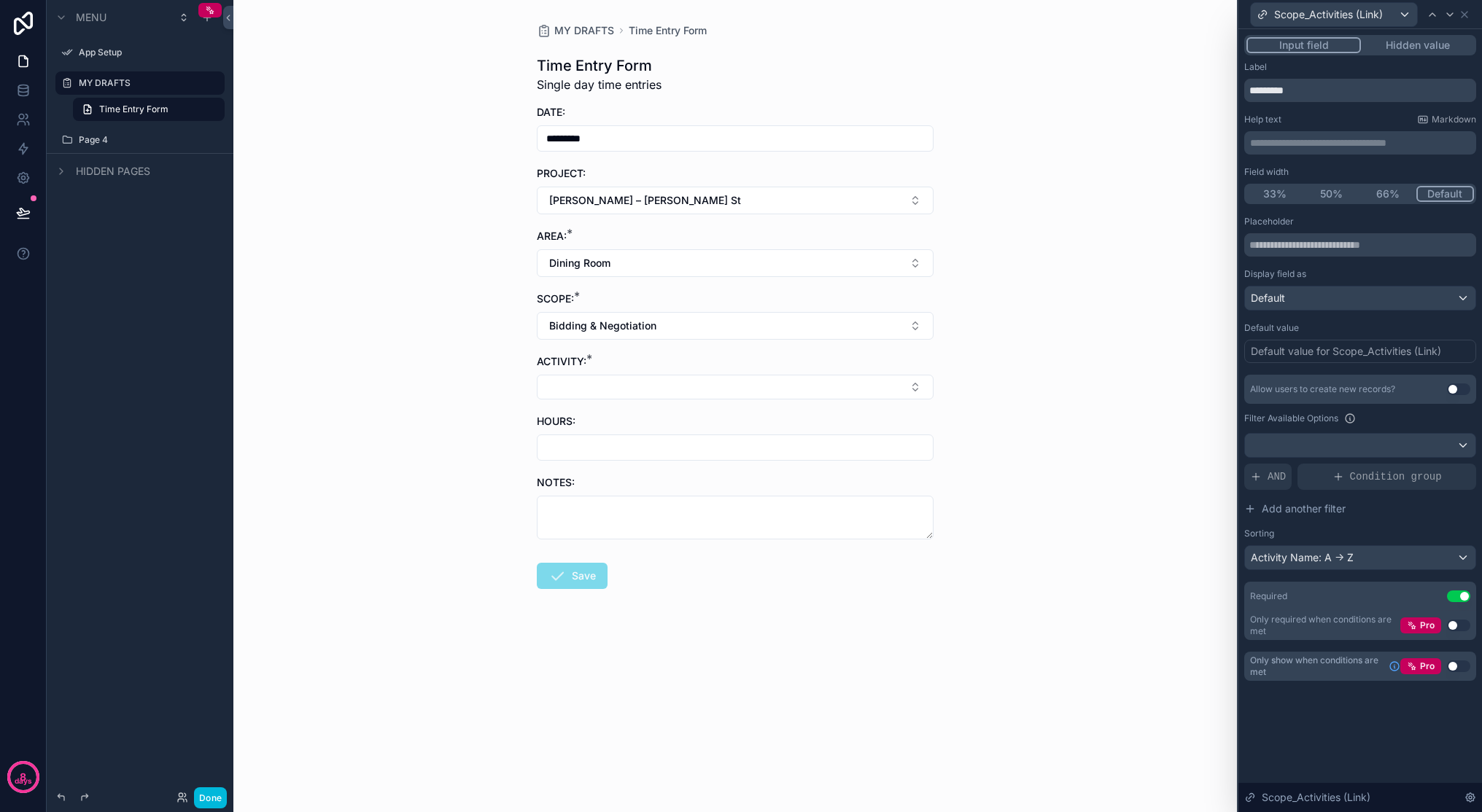
click at [1154, 476] on icon at bounding box center [1256, 477] width 12 height 12
click at [0, 0] on icon at bounding box center [0, 0] width 0 height 0
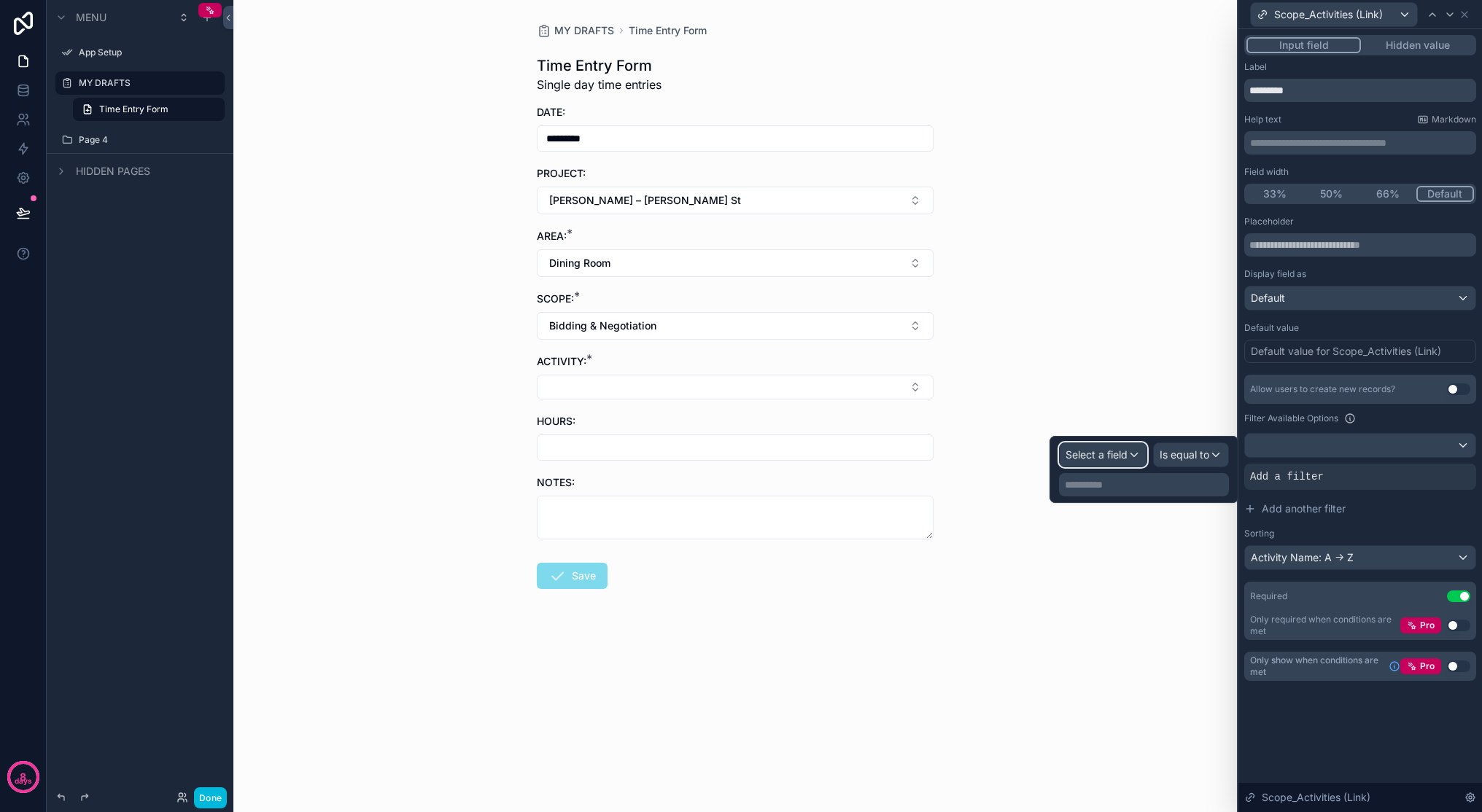
click at [1119, 462] on div "Select a field" at bounding box center [1103, 455] width 87 height 24
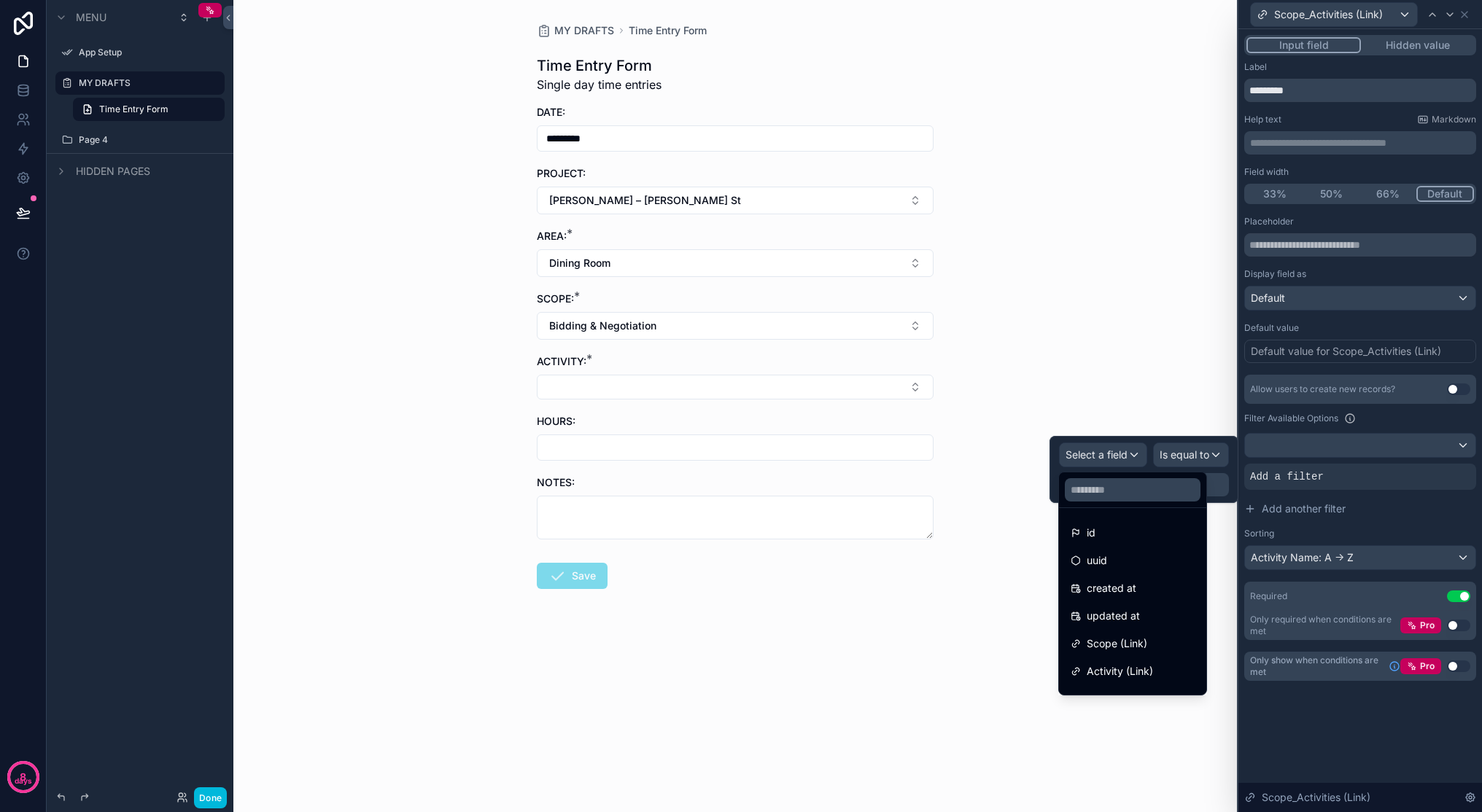
click at [1130, 646] on span "Scope (Link)" at bounding box center [1117, 644] width 61 height 18
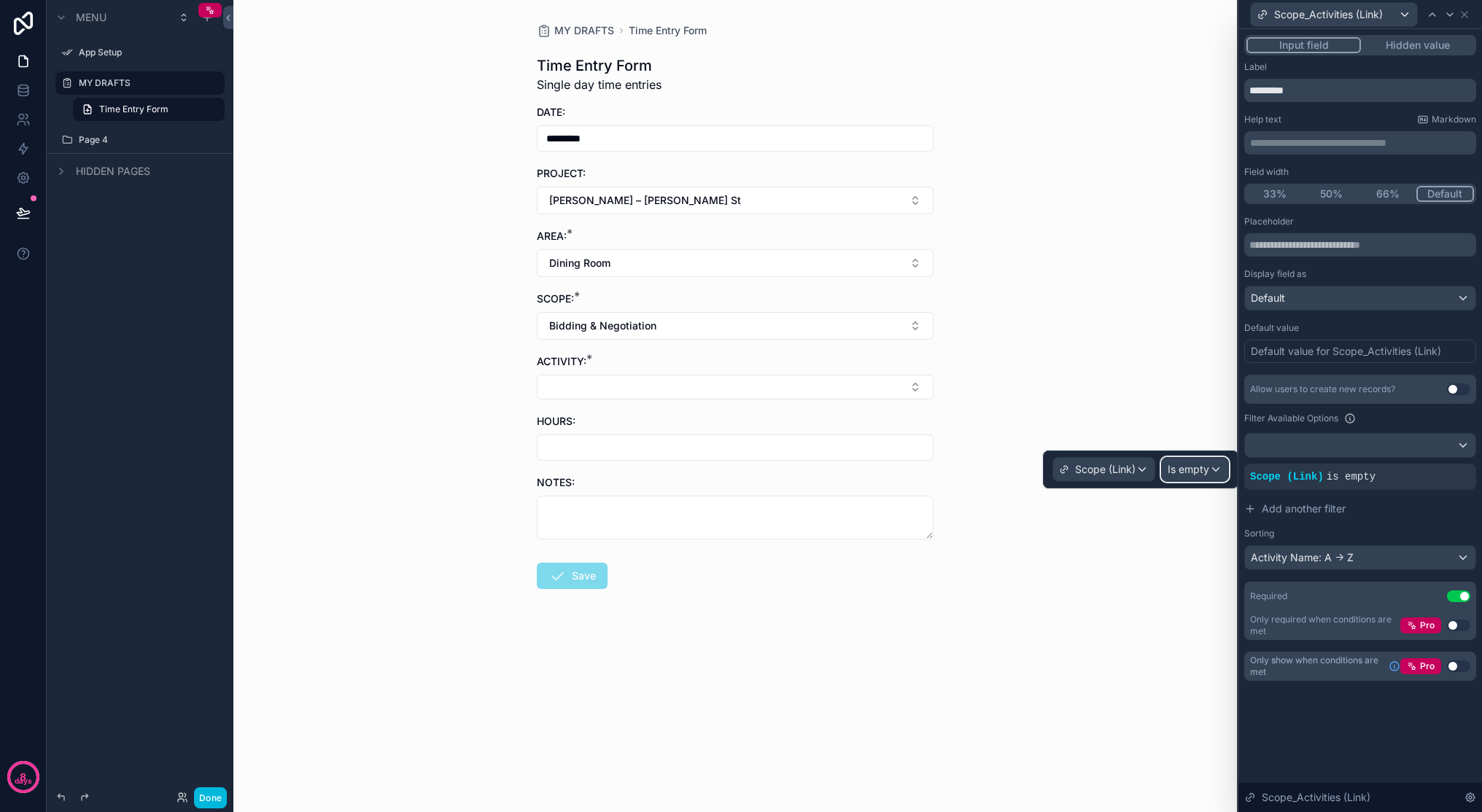
click at [1154, 467] on span "Is empty" at bounding box center [1188, 469] width 41 height 15
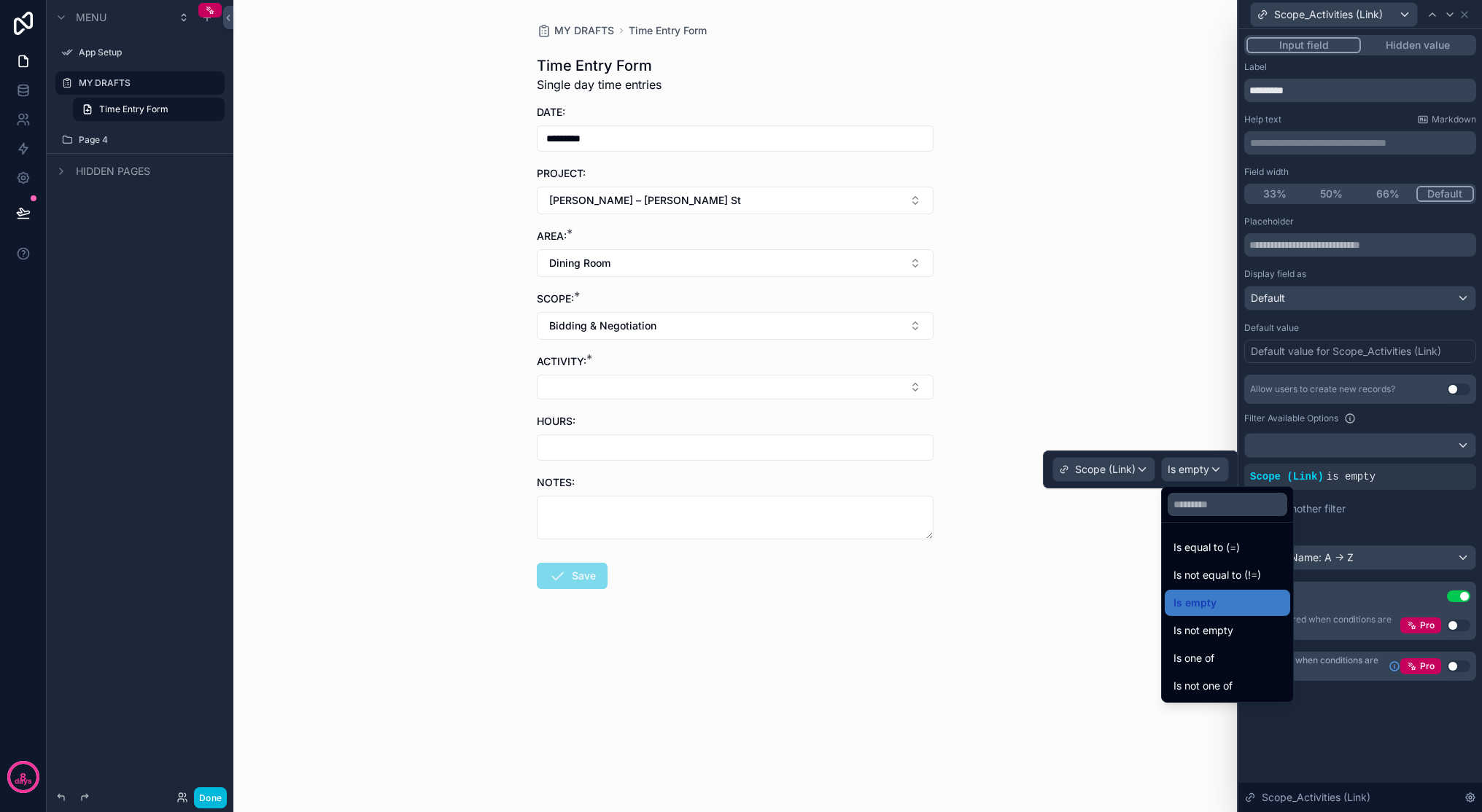
click at [1154, 554] on span "Is equal to (=)" at bounding box center [1206, 548] width 66 height 18
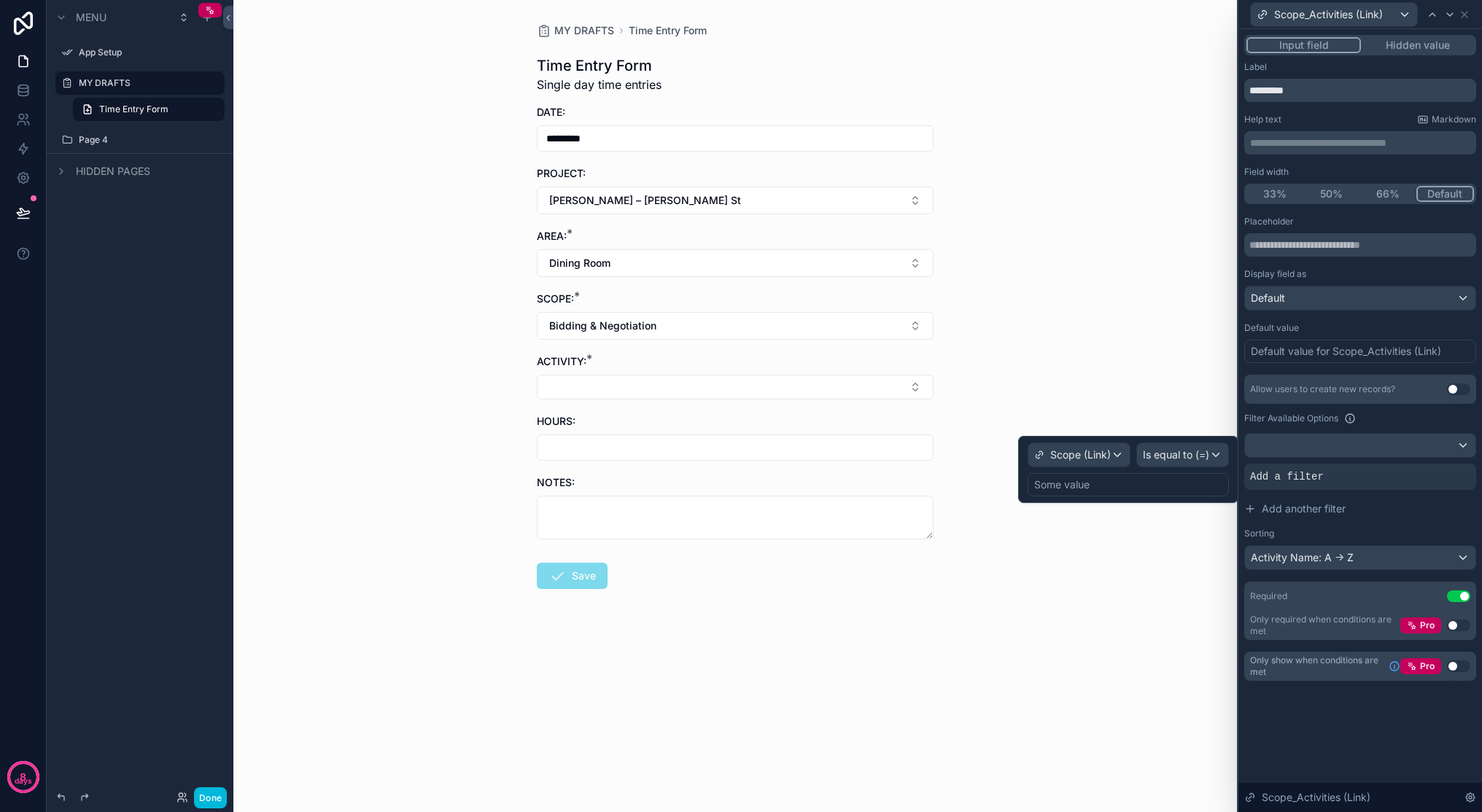
click at [1154, 484] on div "Some value" at bounding box center [1128, 485] width 202 height 24
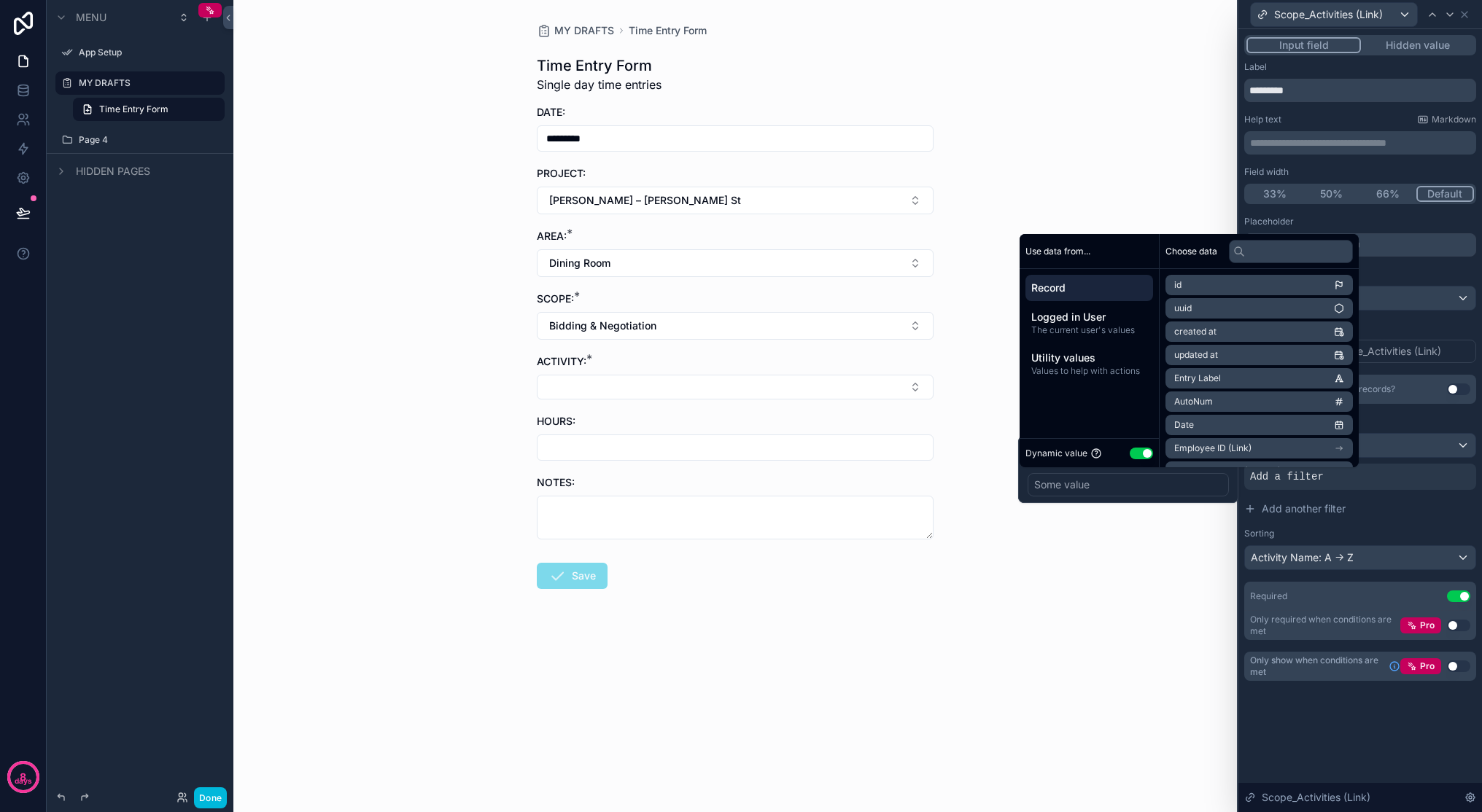
click at [1154, 486] on div "Some value" at bounding box center [1128, 485] width 202 height 24
click at [1154, 568] on div "MY DRAFTS Time Entry Form Time Entry Form Single day time entries DATE: *******…" at bounding box center [735, 406] width 1004 height 812
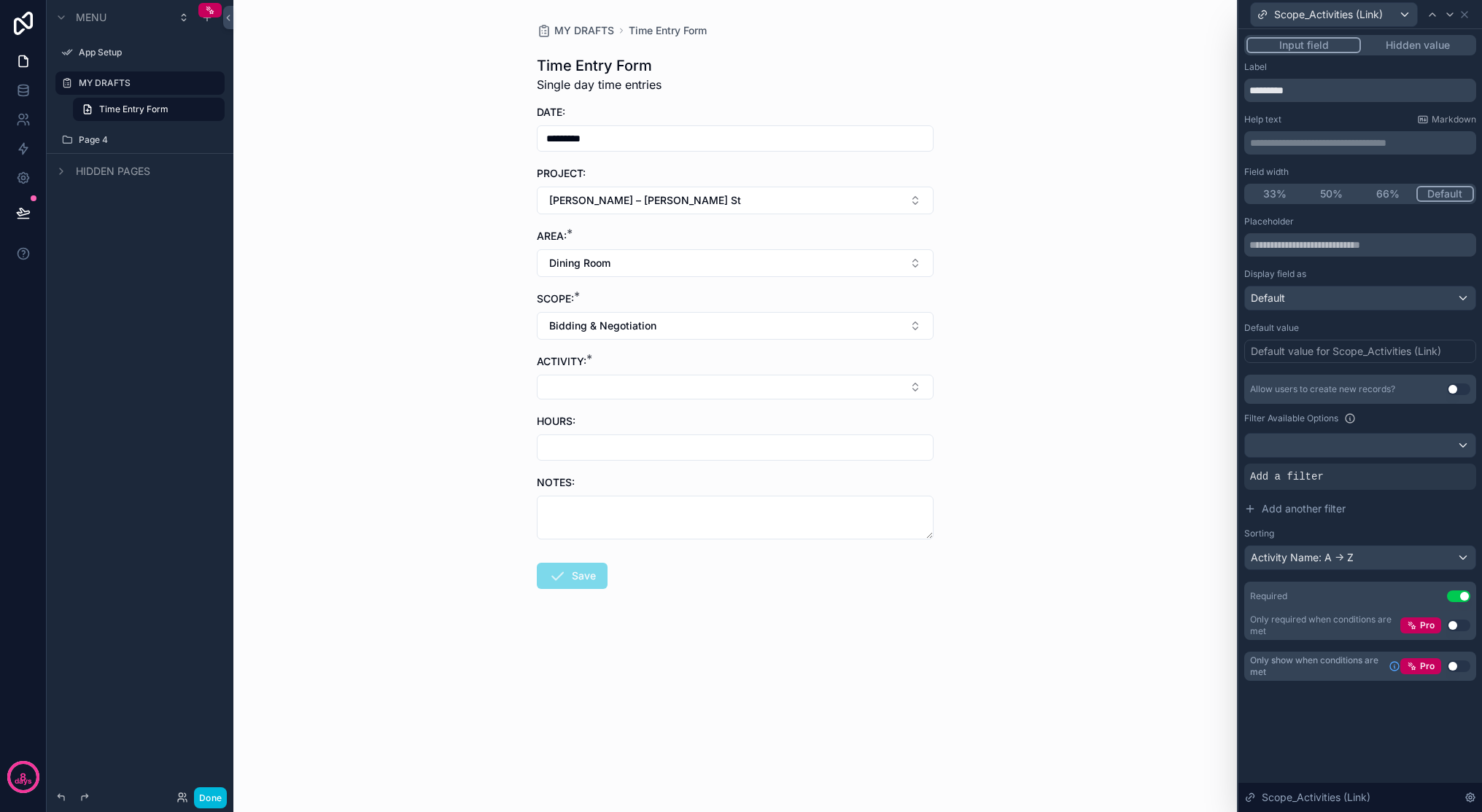
drag, startPoint x: 1455, startPoint y: 465, endPoint x: 1441, endPoint y: 462, distance: 14.3
click at [1154, 462] on div "Allow users to create new records? Use setting Filter Available Options Add a f…" at bounding box center [1360, 472] width 232 height 196
click at [0, 0] on div at bounding box center [0, 0] width 0 height 0
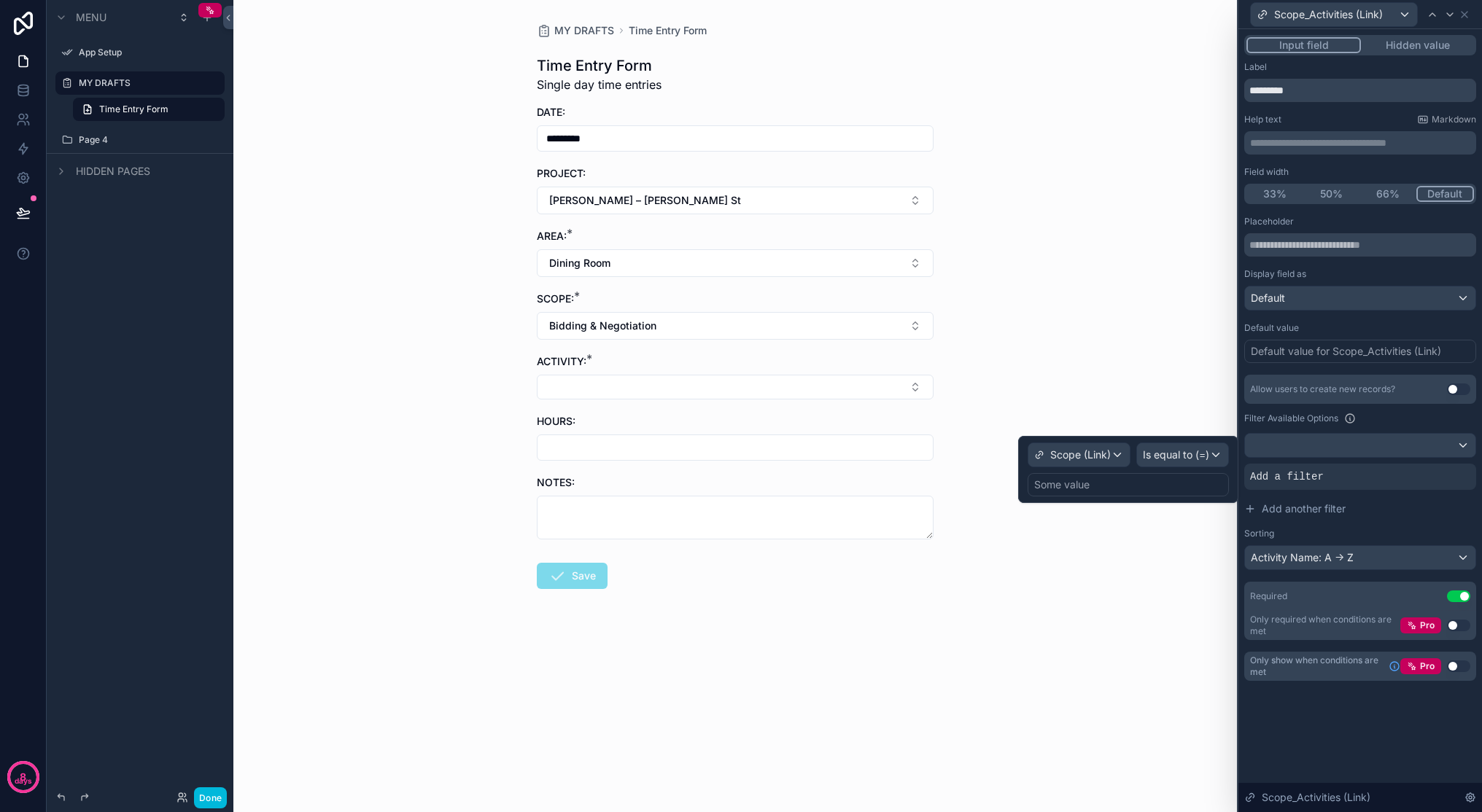
click at [1118, 488] on div "Some value" at bounding box center [1128, 485] width 202 height 24
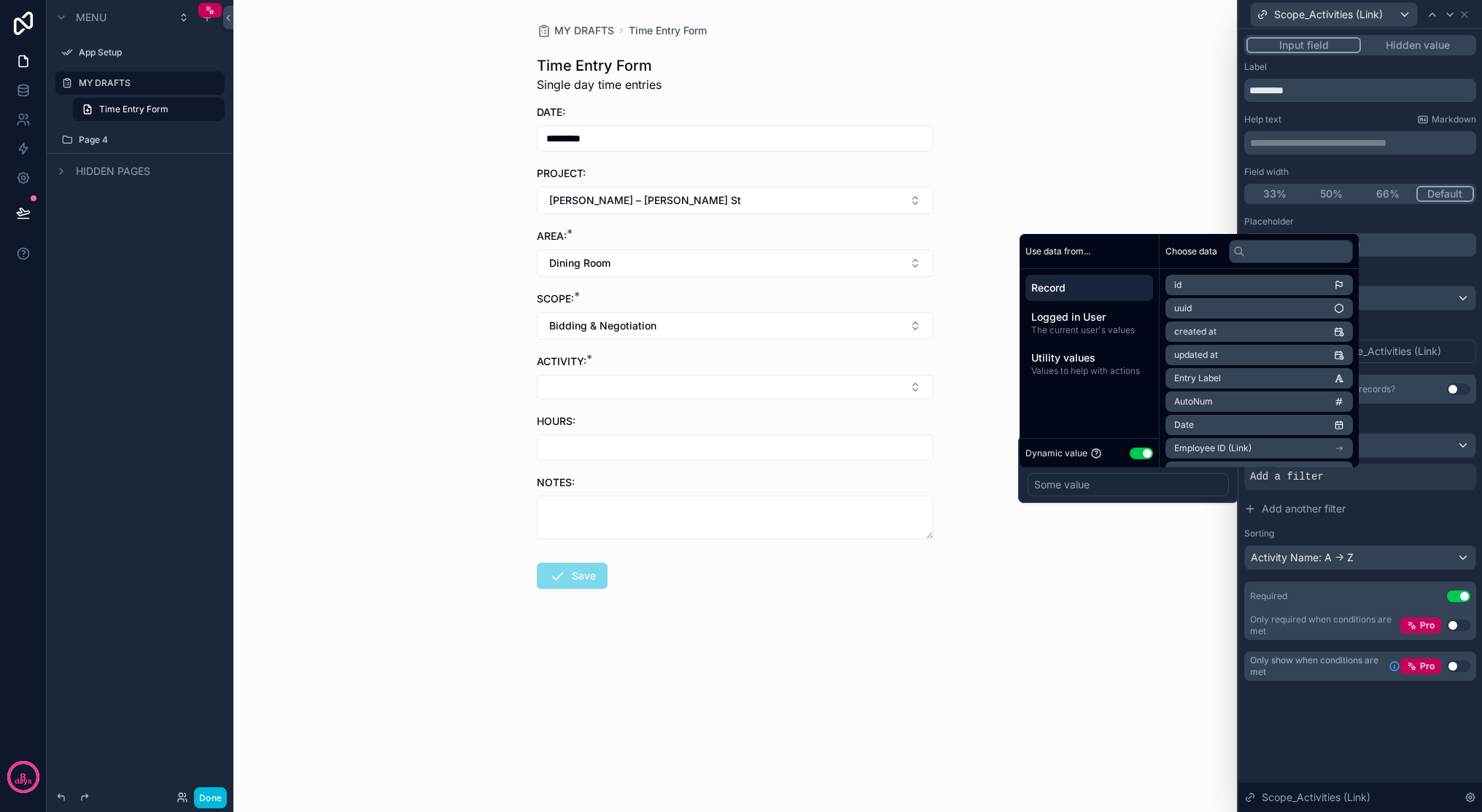
click at [965, 349] on div "MY DRAFTS Time Entry Form Time Entry Form Single day time entries DATE: *******…" at bounding box center [735, 406] width 1004 height 812
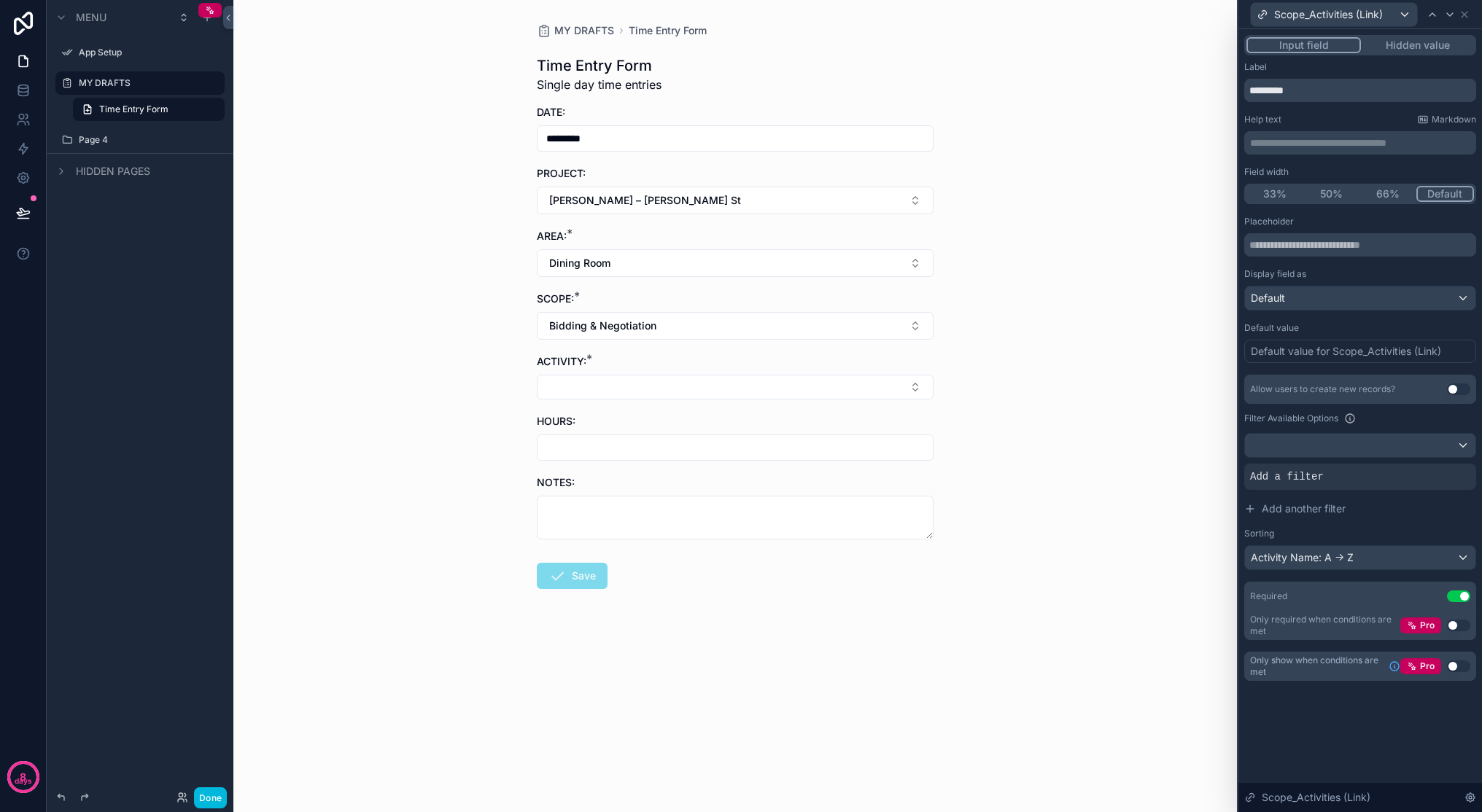
click at [909, 390] on button "Select Button" at bounding box center [735, 386] width 396 height 25
click at [986, 364] on div "MY DRAFTS Time Entry Form Time Entry Form Single day time entries DATE: *******…" at bounding box center [735, 406] width 1004 height 812
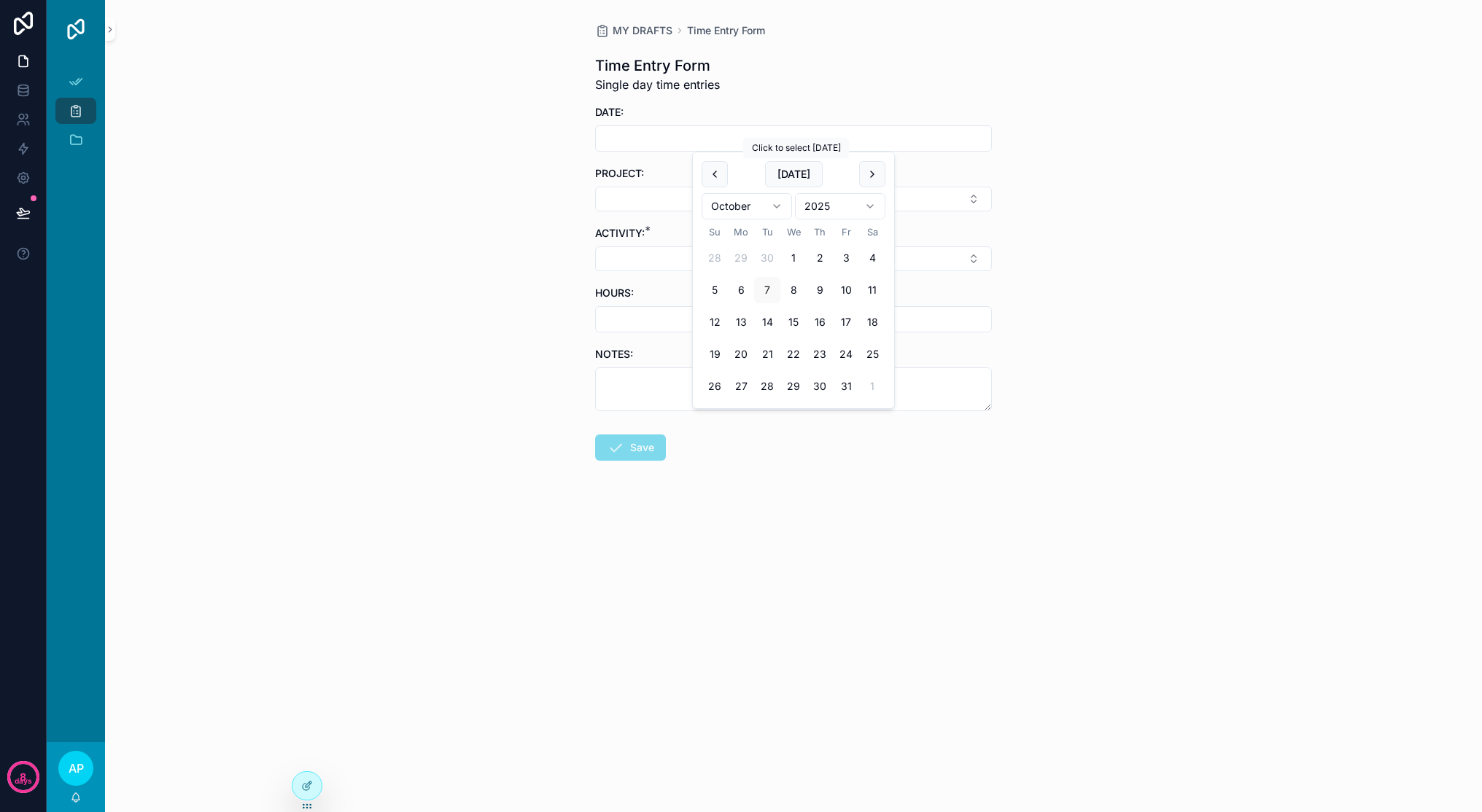
click at [787, 176] on button "[DATE]" at bounding box center [794, 174] width 58 height 27
type input "*********"
click at [978, 199] on button "Select Button" at bounding box center [793, 199] width 396 height 25
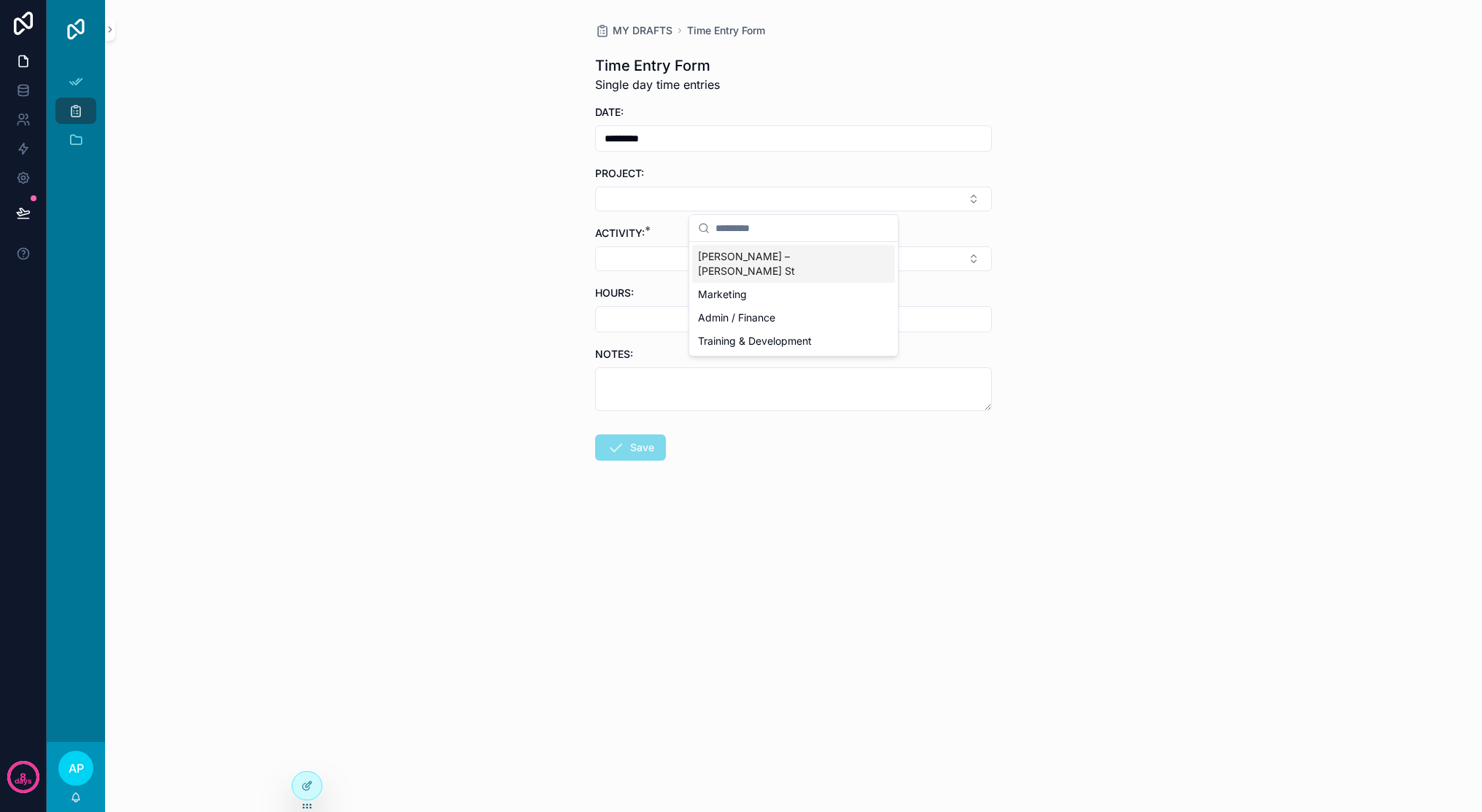
click at [795, 259] on div "[PERSON_NAME] – [PERSON_NAME] St" at bounding box center [794, 263] width 203 height 38
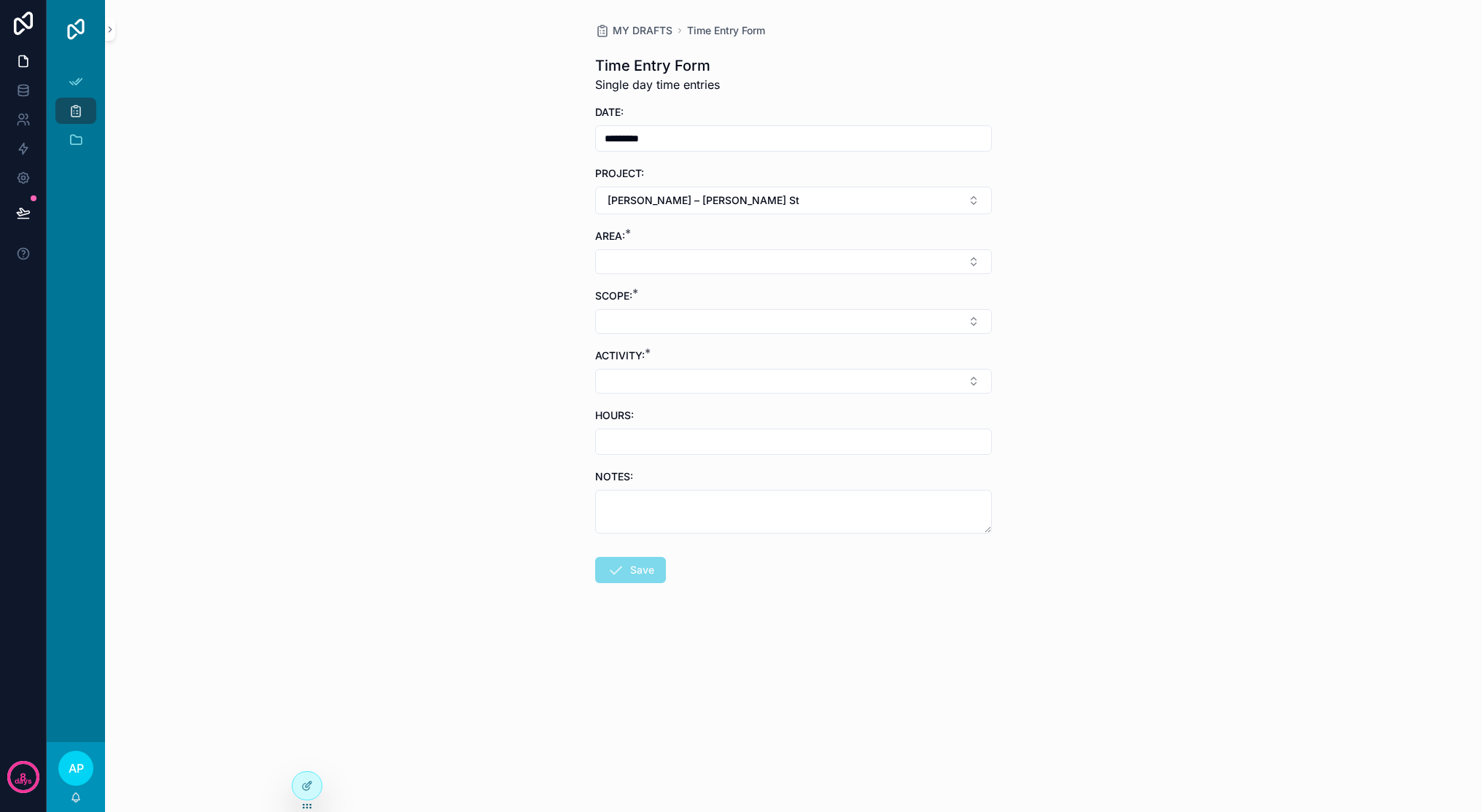
click at [797, 257] on button "Select Button" at bounding box center [793, 261] width 396 height 25
click at [755, 432] on span "Dining Room" at bounding box center [728, 435] width 60 height 15
click at [798, 329] on button "Select Button" at bounding box center [793, 323] width 396 height 25
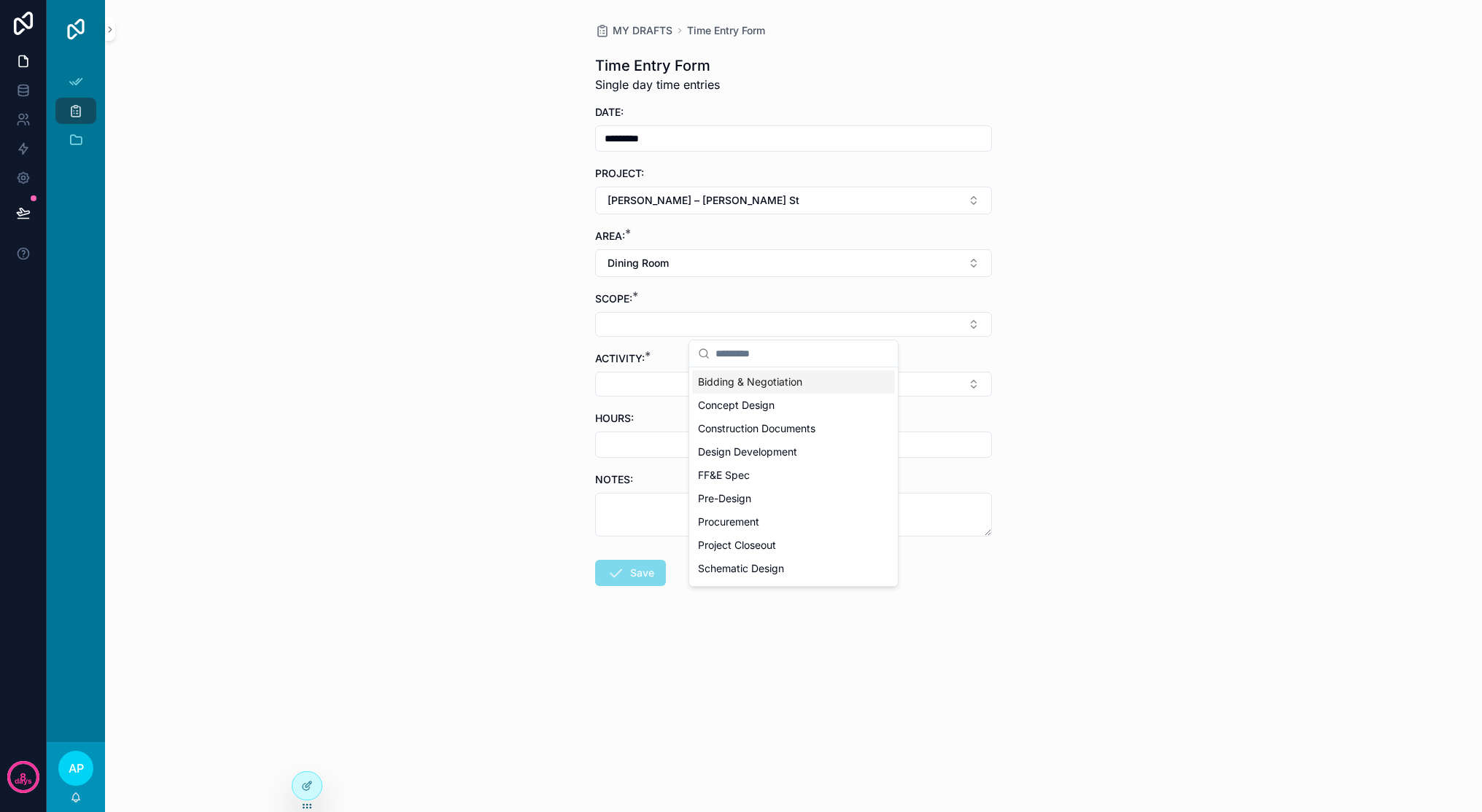
click at [797, 380] on span "Bidding & Negotiation" at bounding box center [750, 381] width 104 height 15
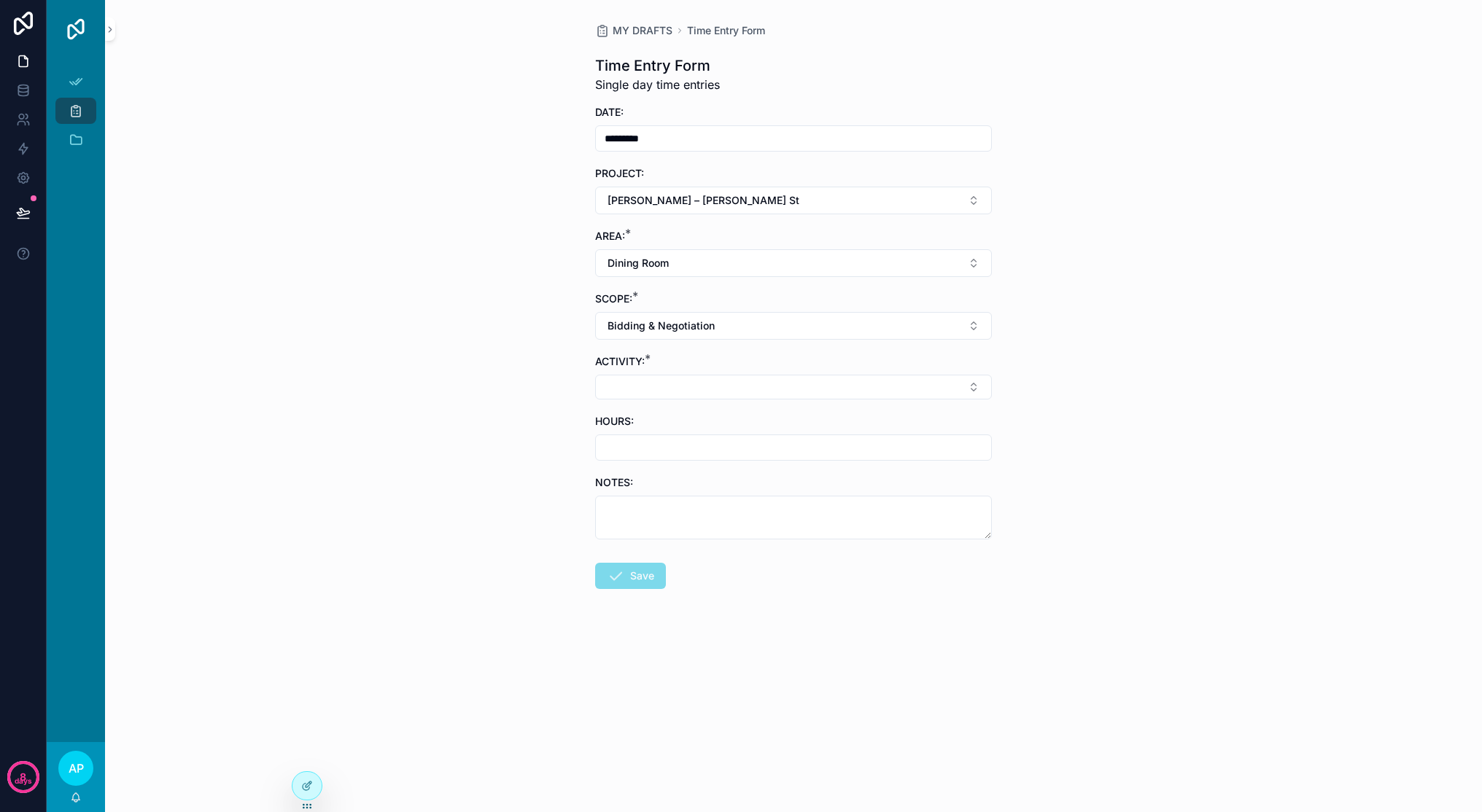
click at [786, 382] on button "Select Button" at bounding box center [793, 386] width 396 height 25
click at [314, 781] on div at bounding box center [307, 785] width 30 height 28
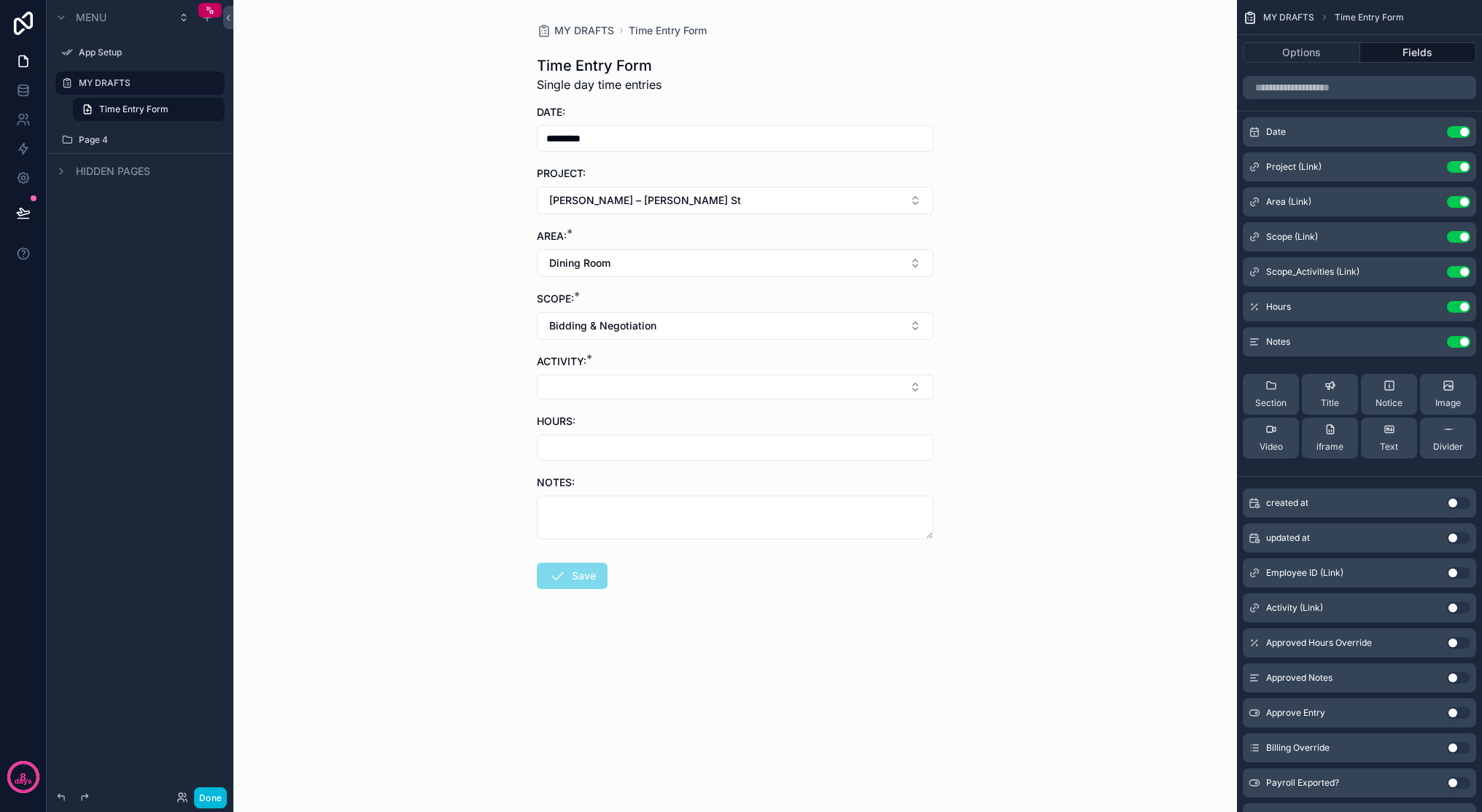
click at [869, 386] on button "Select Button" at bounding box center [735, 386] width 396 height 25
click at [1052, 372] on div "MY DRAFTS Time Entry Form Time Entry Form Single day time entries DATE: *******…" at bounding box center [735, 406] width 1004 height 812
click at [0, 0] on button "scrollable content" at bounding box center [0, 0] width 0 height 0
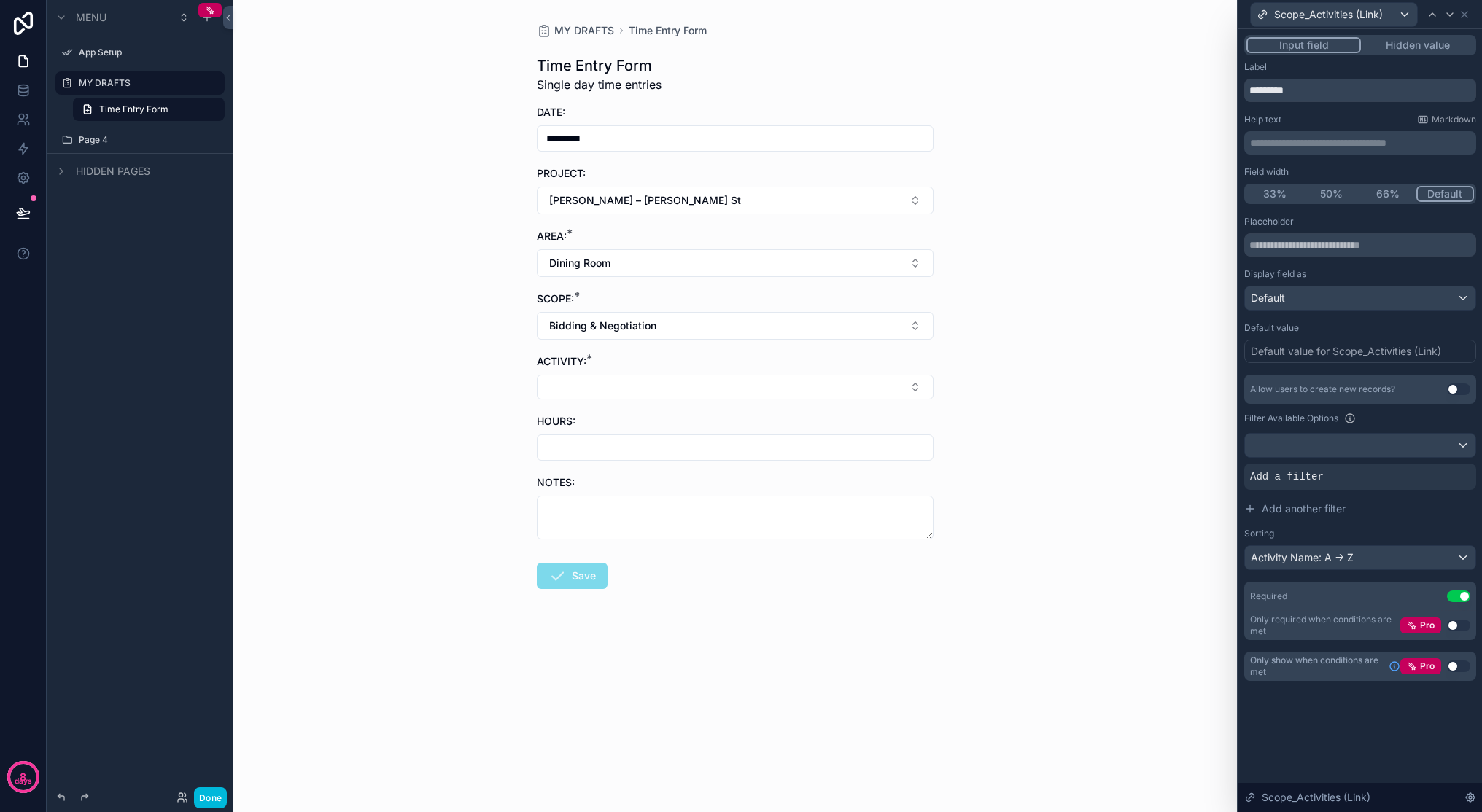
click at [0, 0] on icon at bounding box center [0, 0] width 0 height 0
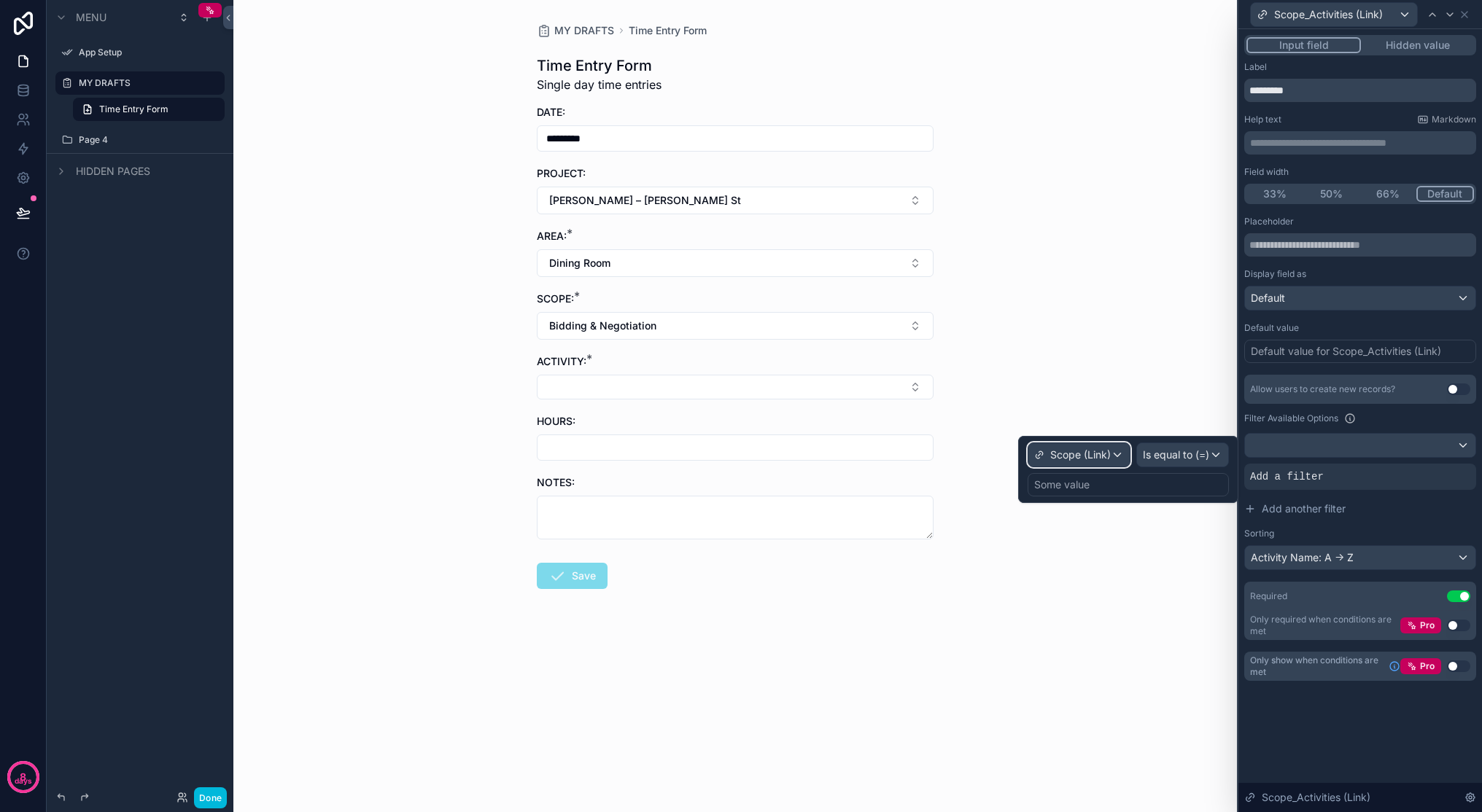
click at [1089, 459] on span "Scope (Link)" at bounding box center [1081, 454] width 61 height 15
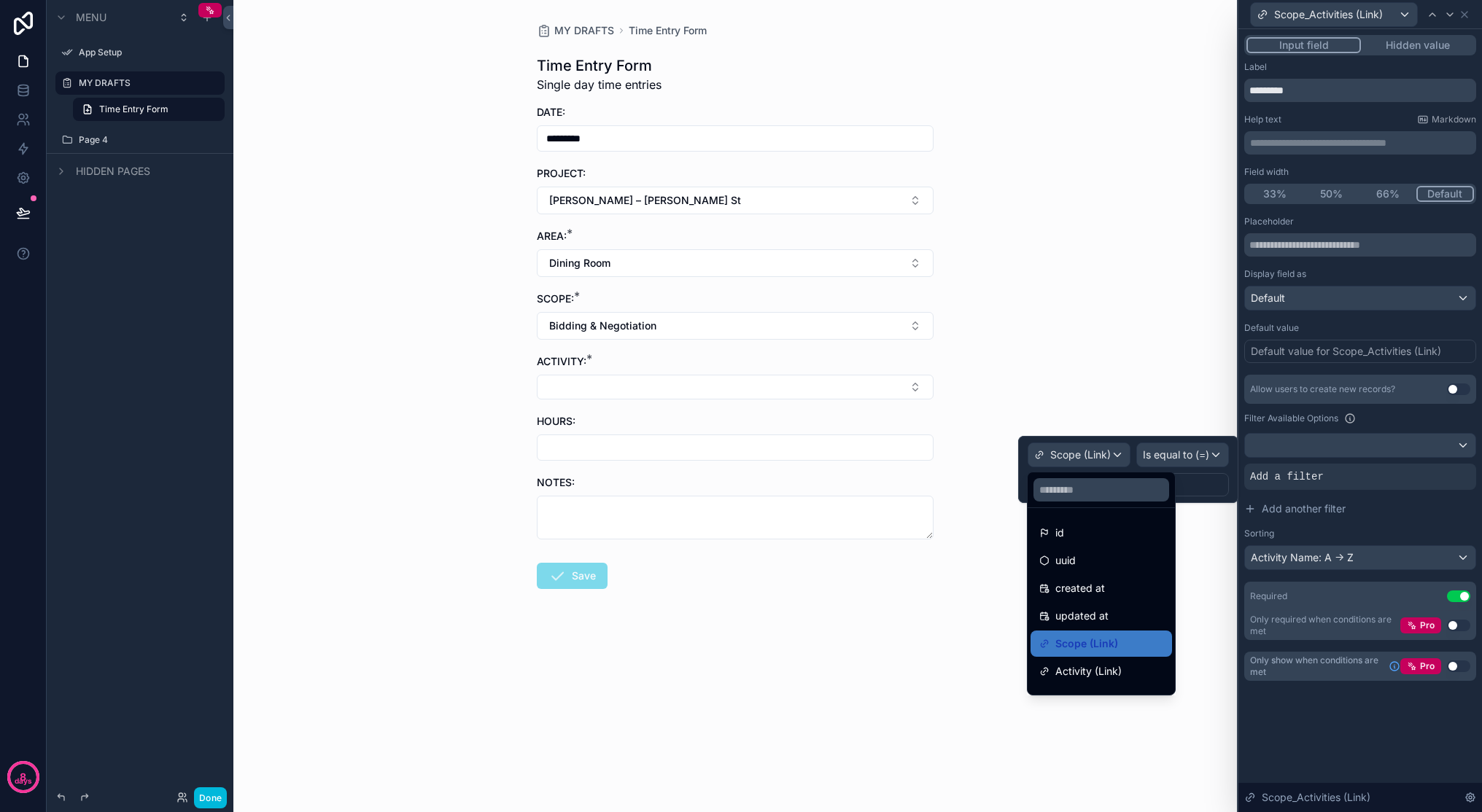
click at [1094, 640] on span "Scope (Link)" at bounding box center [1087, 644] width 63 height 18
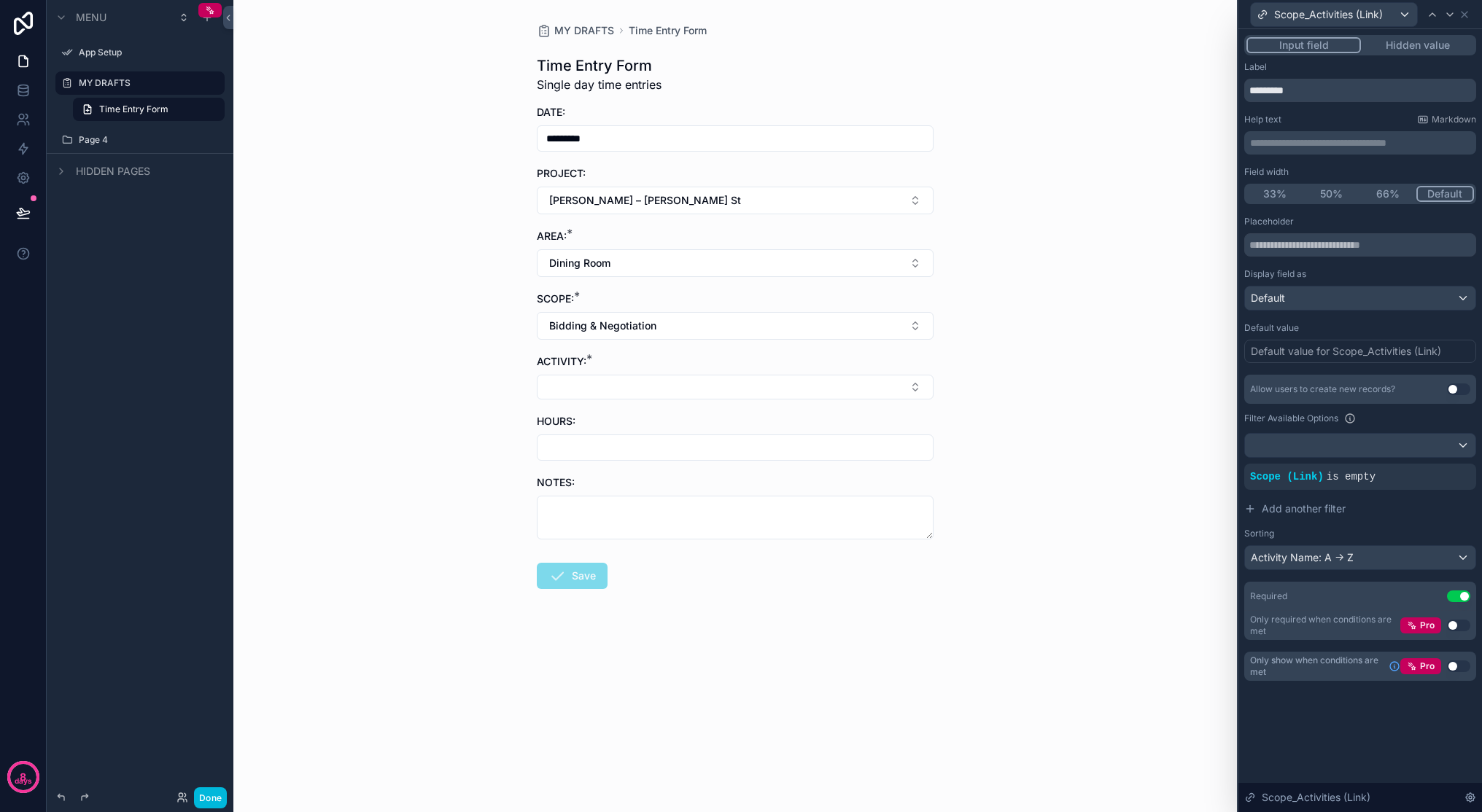
click at [0, 0] on div at bounding box center [0, 0] width 0 height 0
click at [795, 385] on button "Select Button" at bounding box center [735, 386] width 396 height 25
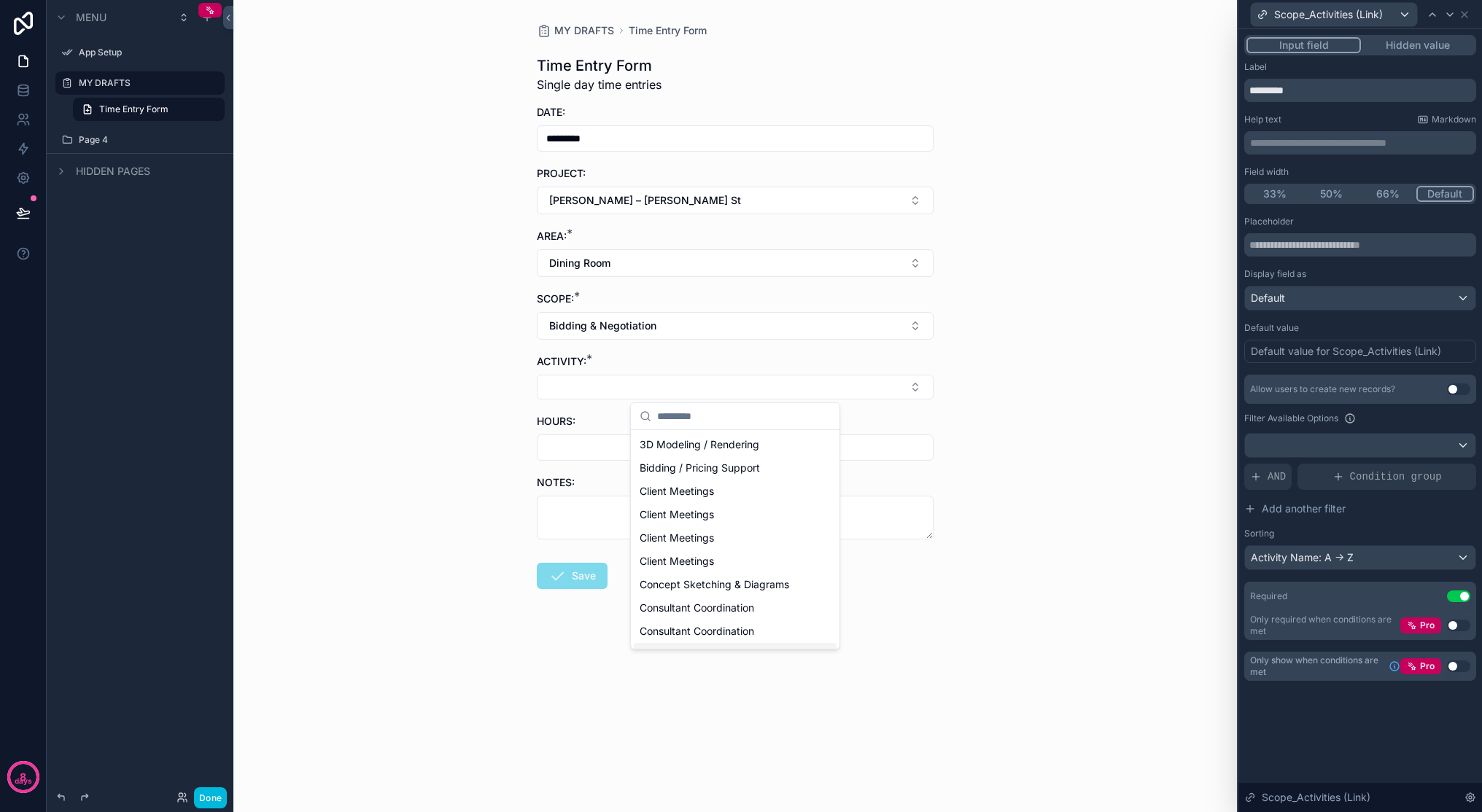
scroll to position [36, 0]
